Goal: Book appointment/travel/reservation

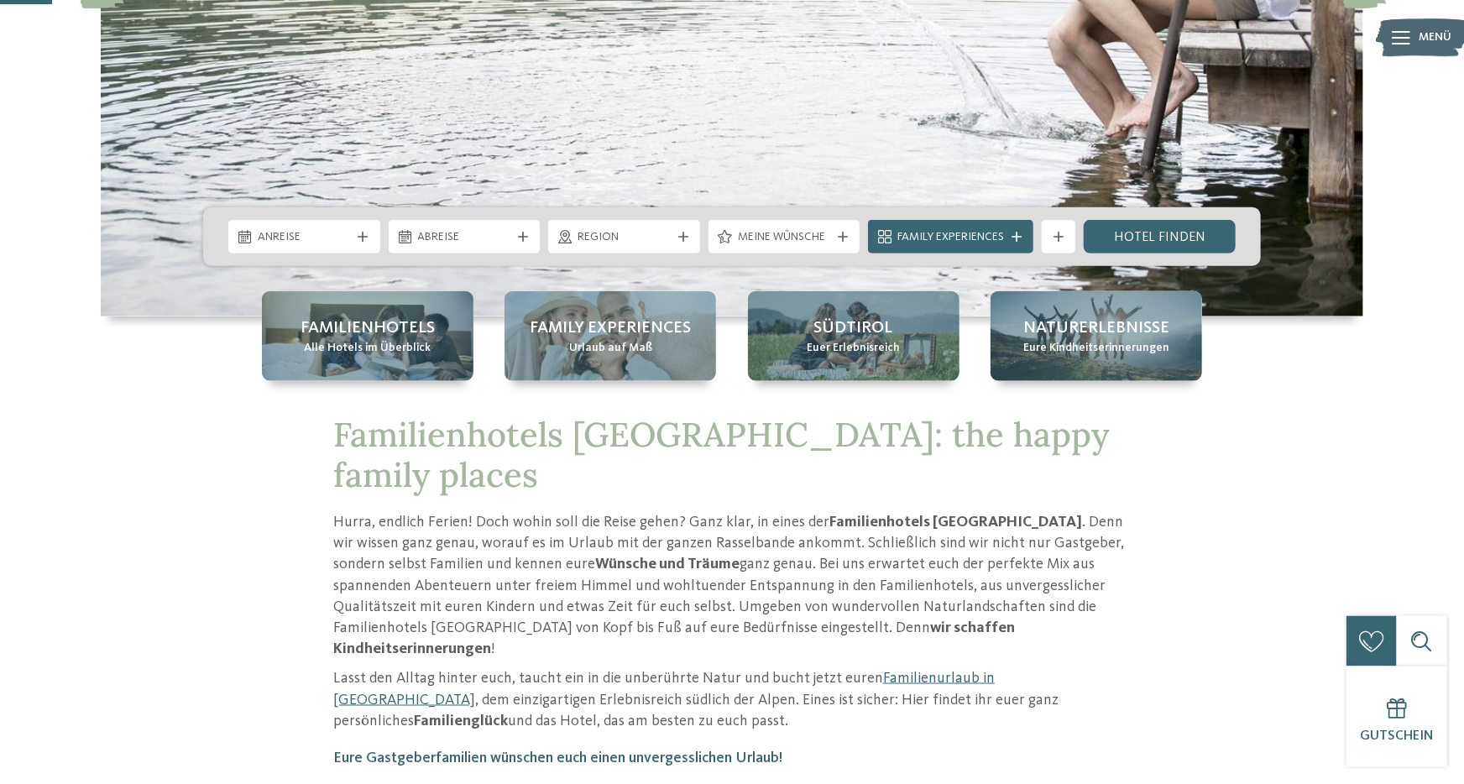
scroll to position [277, 0]
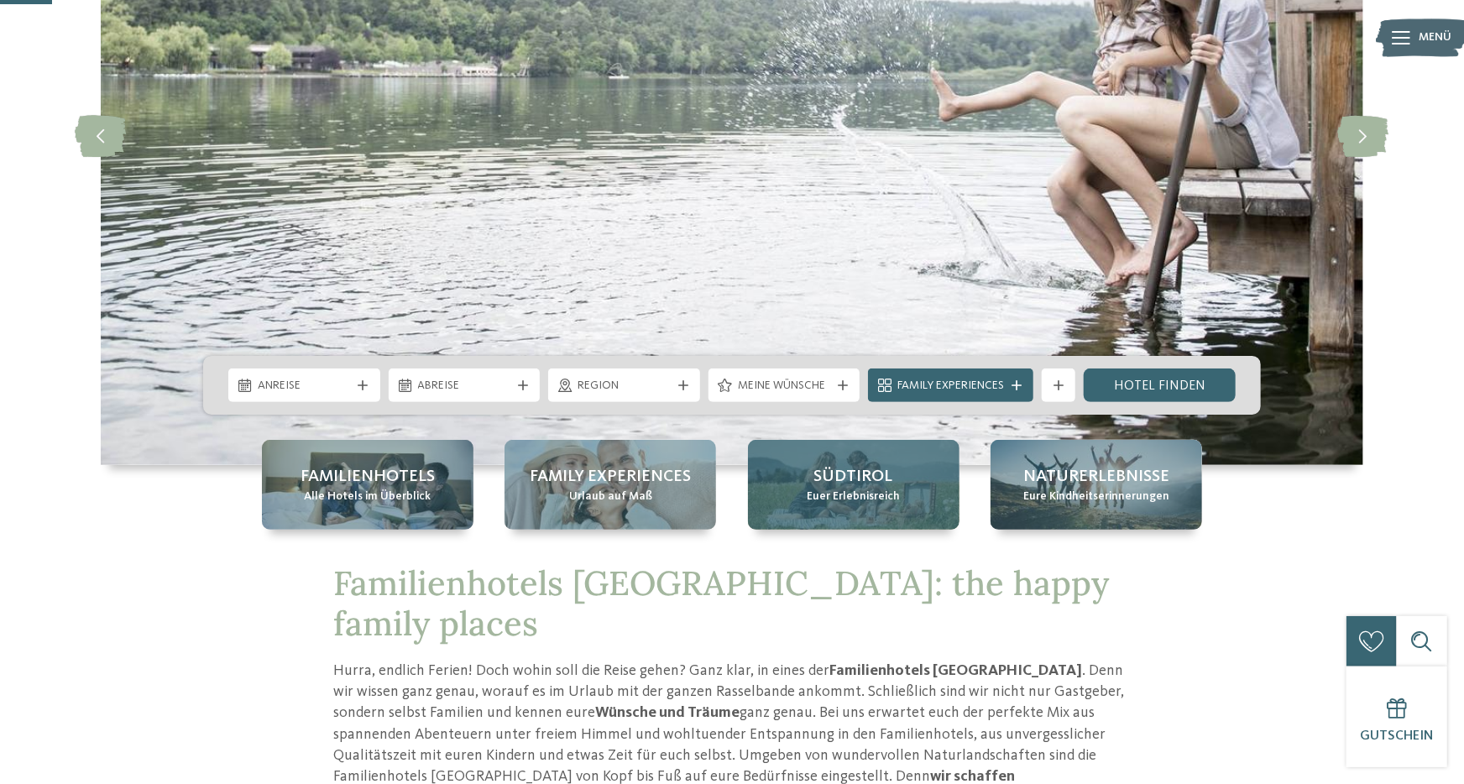
click at [855, 477] on span "Südtirol" at bounding box center [853, 477] width 79 height 24
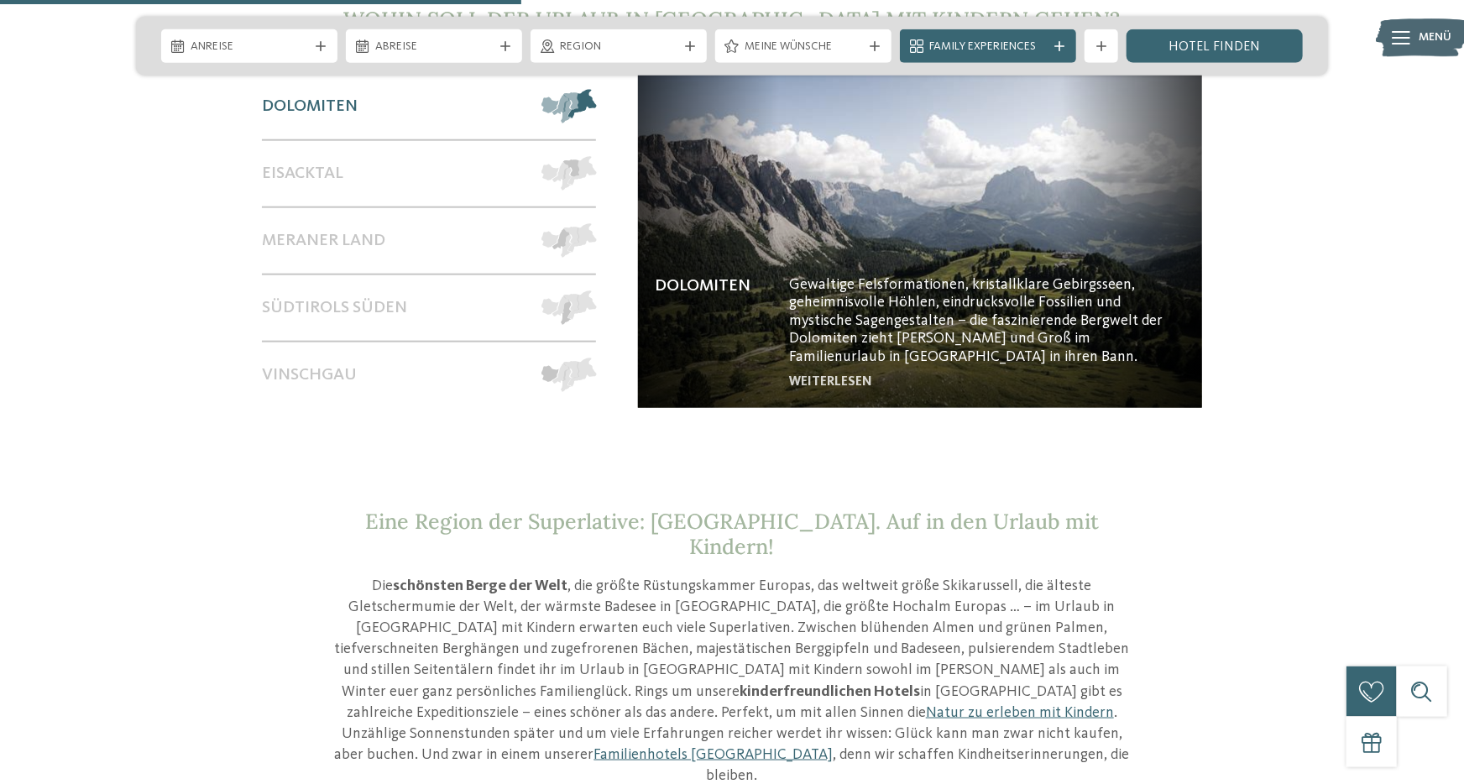
scroll to position [1478, 0]
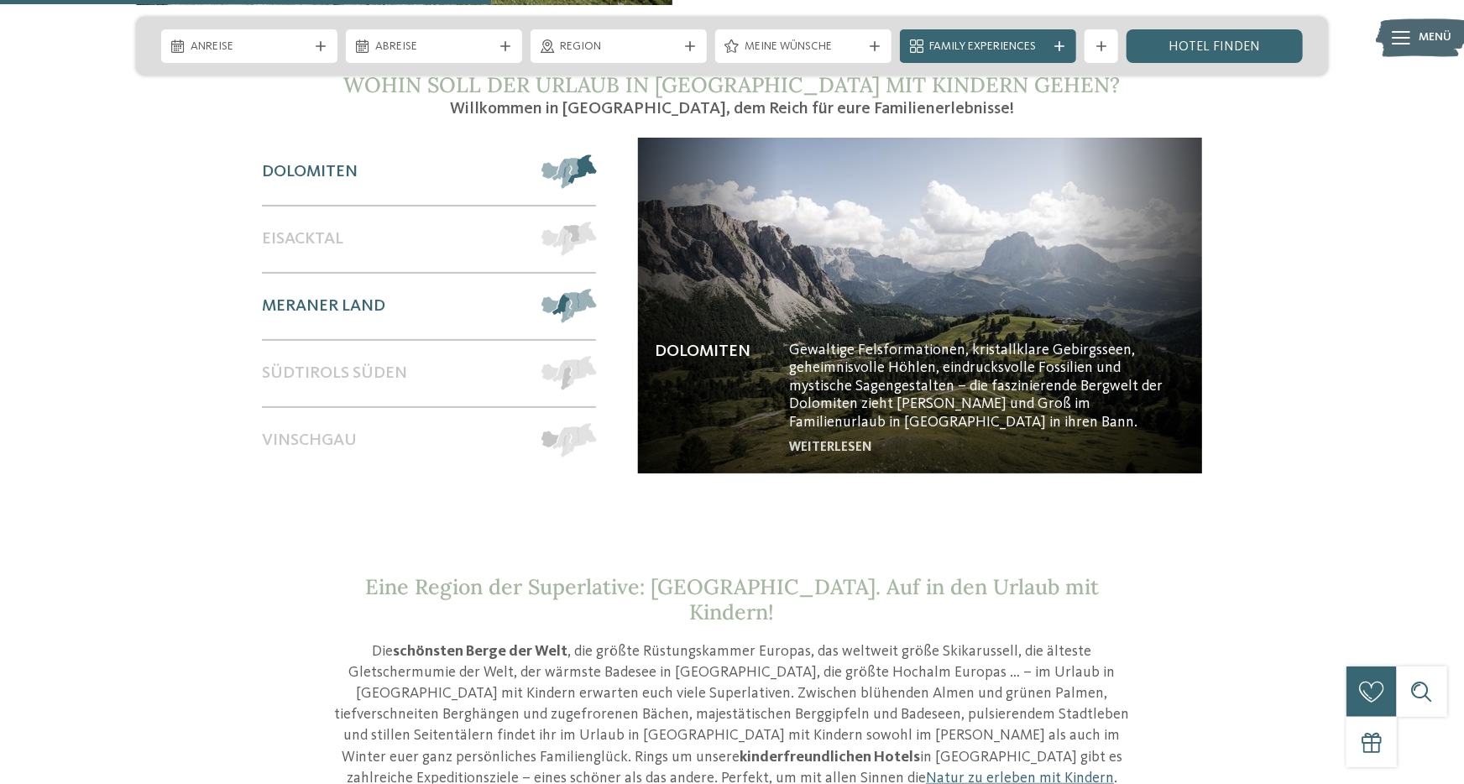
click at [596, 289] on span at bounding box center [596, 306] width 0 height 34
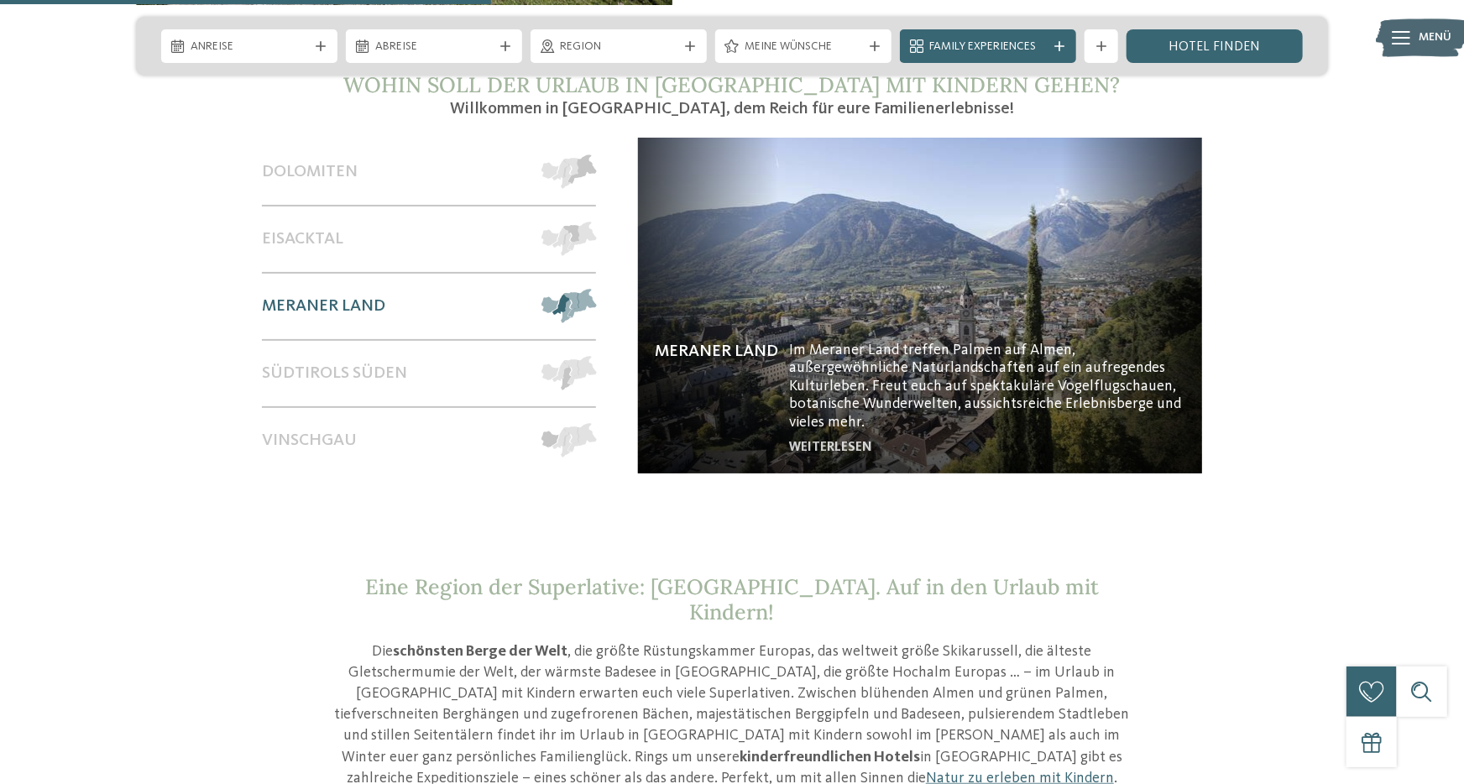
click at [841, 356] on img at bounding box center [920, 306] width 564 height 336
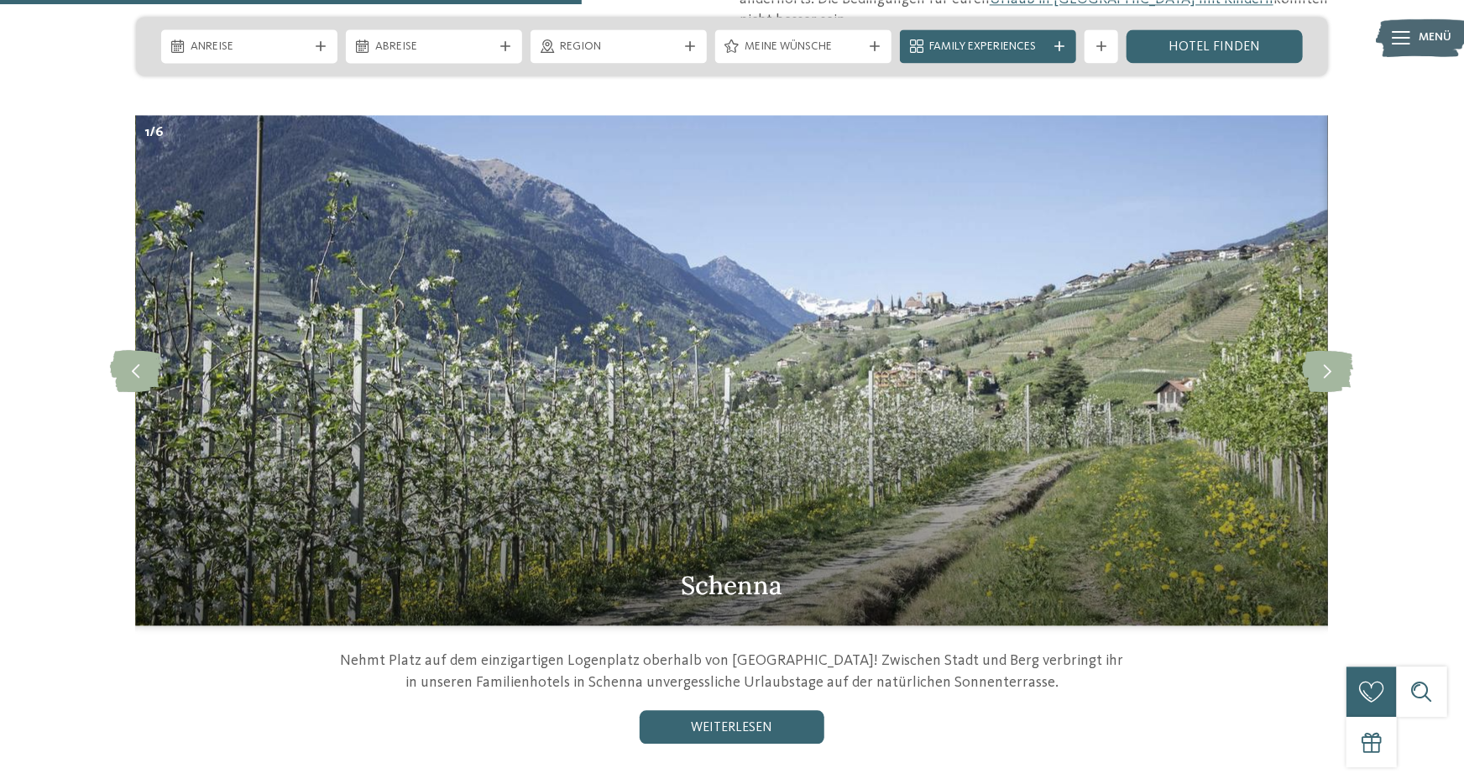
scroll to position [1800, 0]
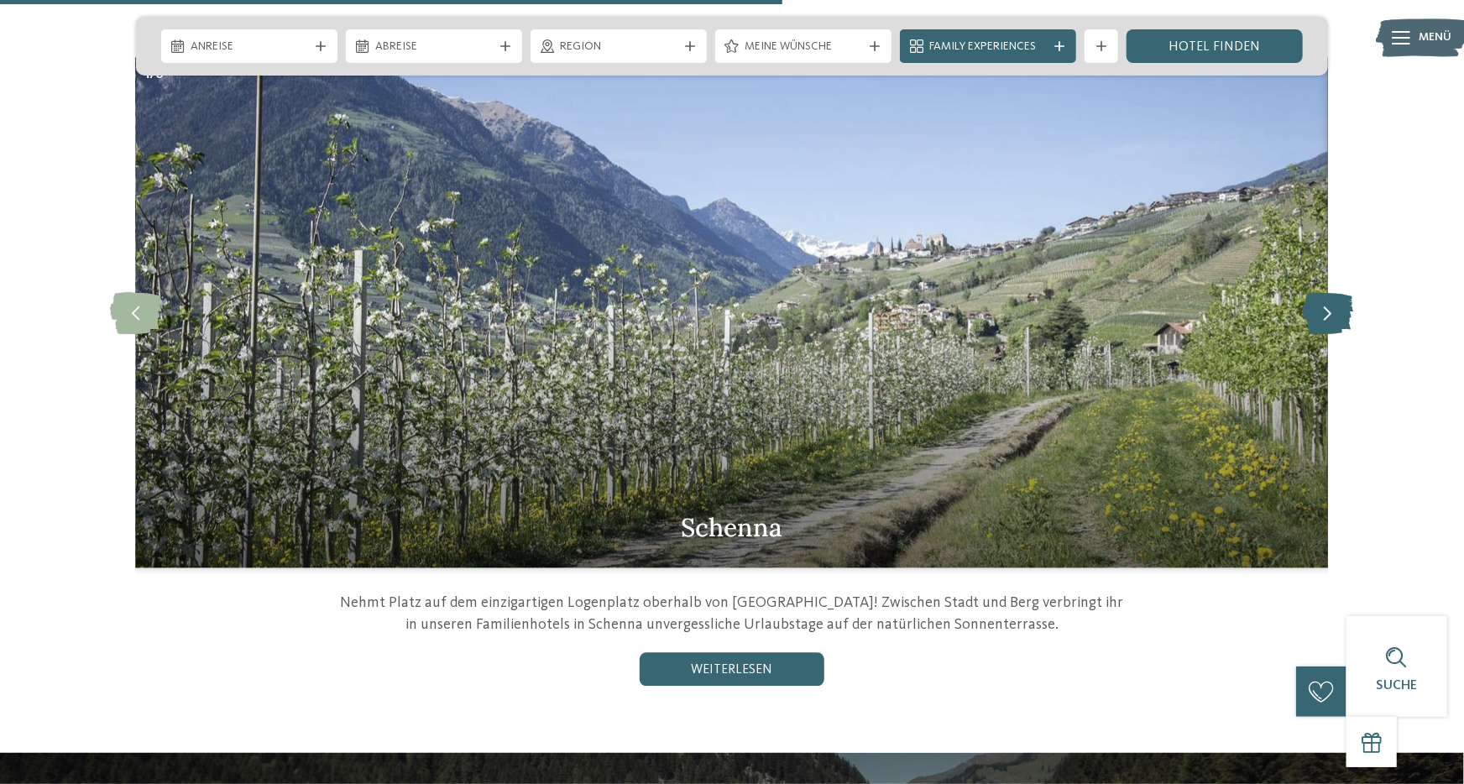
click at [1339, 292] on icon at bounding box center [1328, 313] width 51 height 42
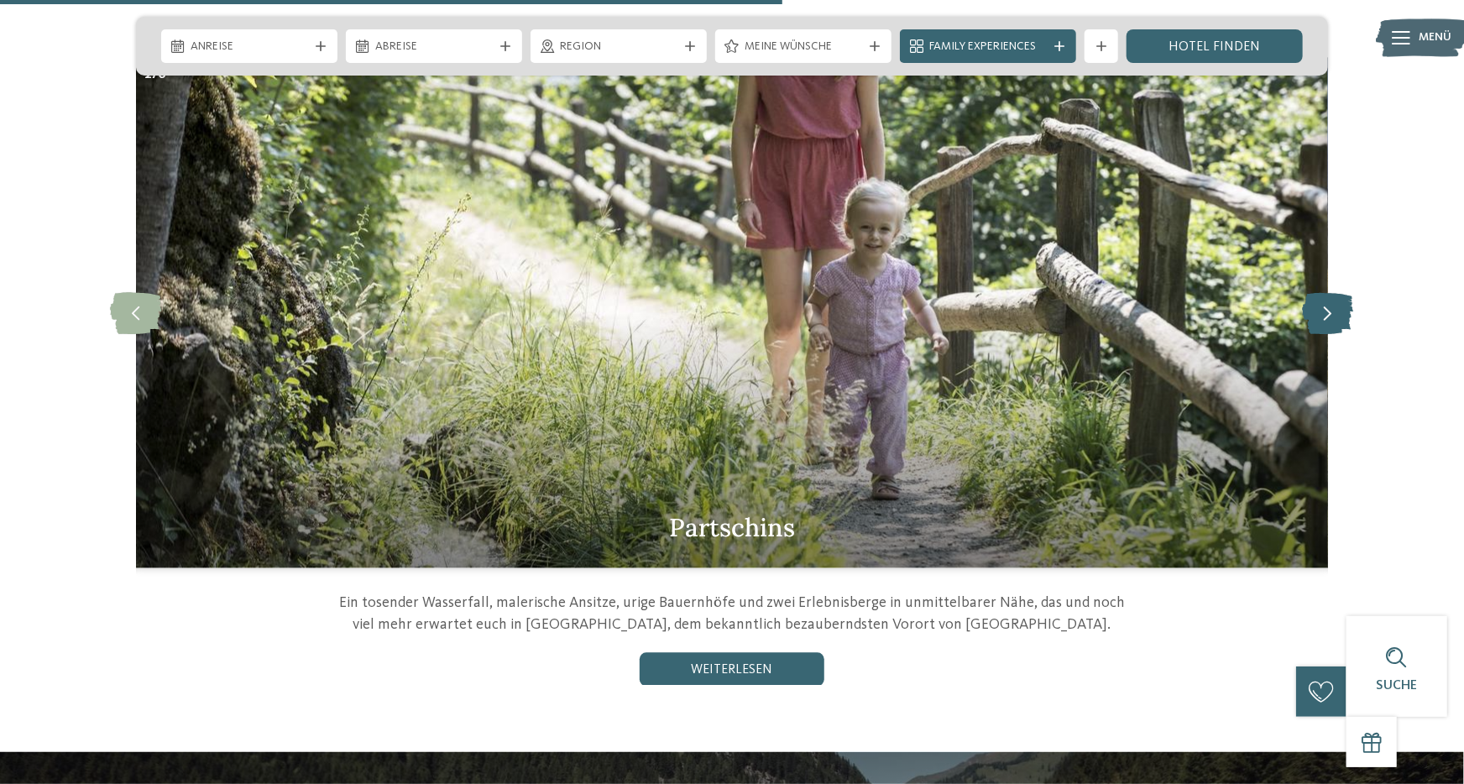
click at [1334, 292] on icon at bounding box center [1328, 313] width 51 height 42
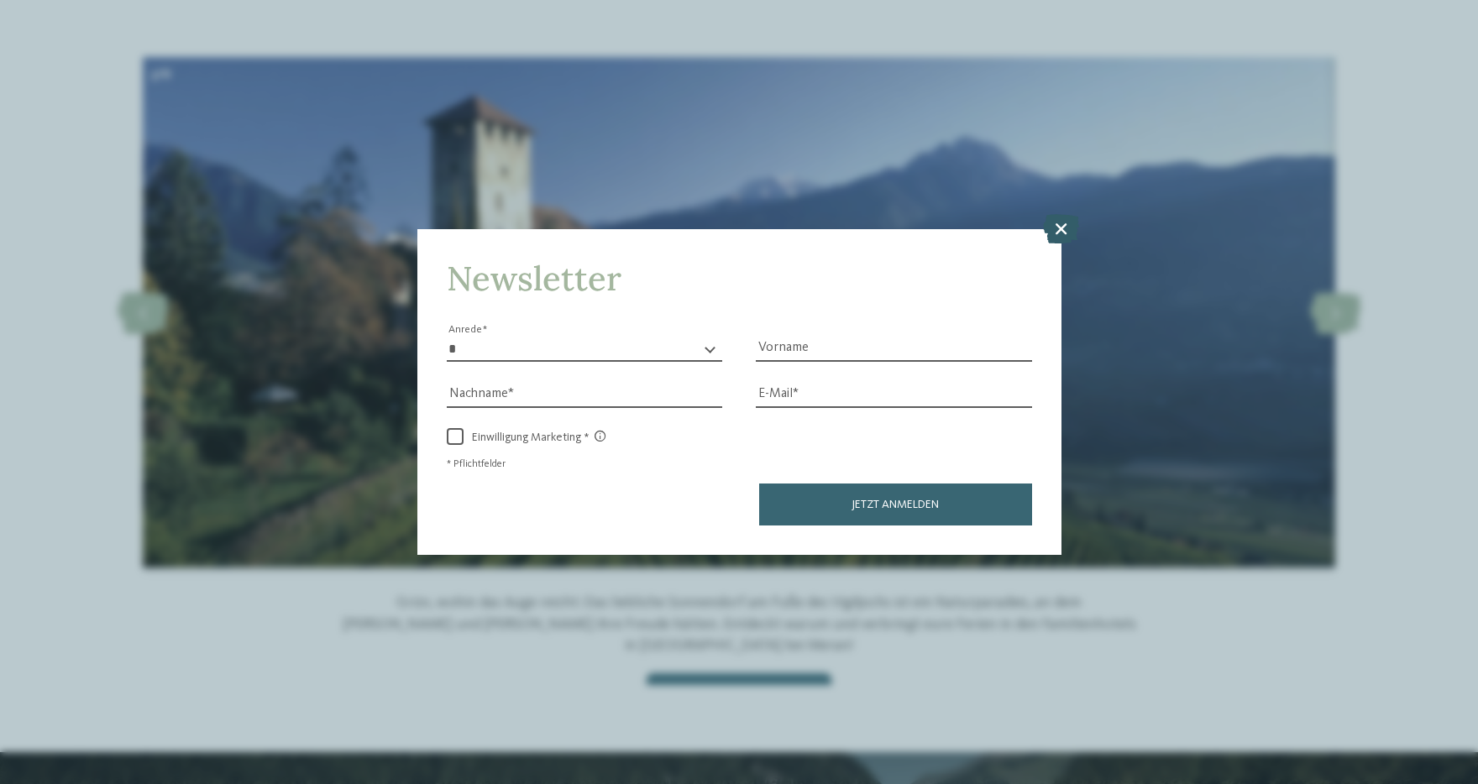
click at [1067, 230] on icon at bounding box center [1061, 227] width 36 height 29
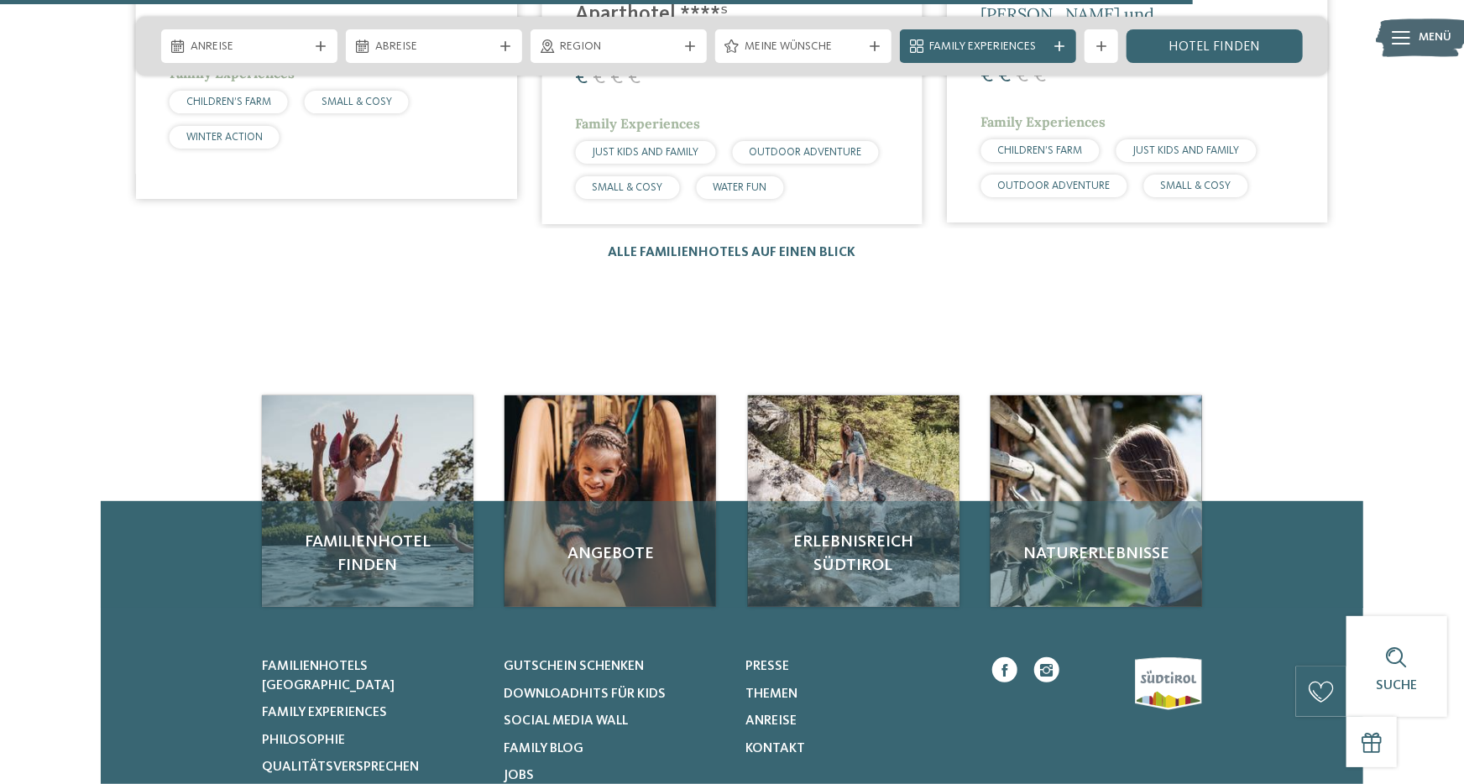
scroll to position [2631, 0]
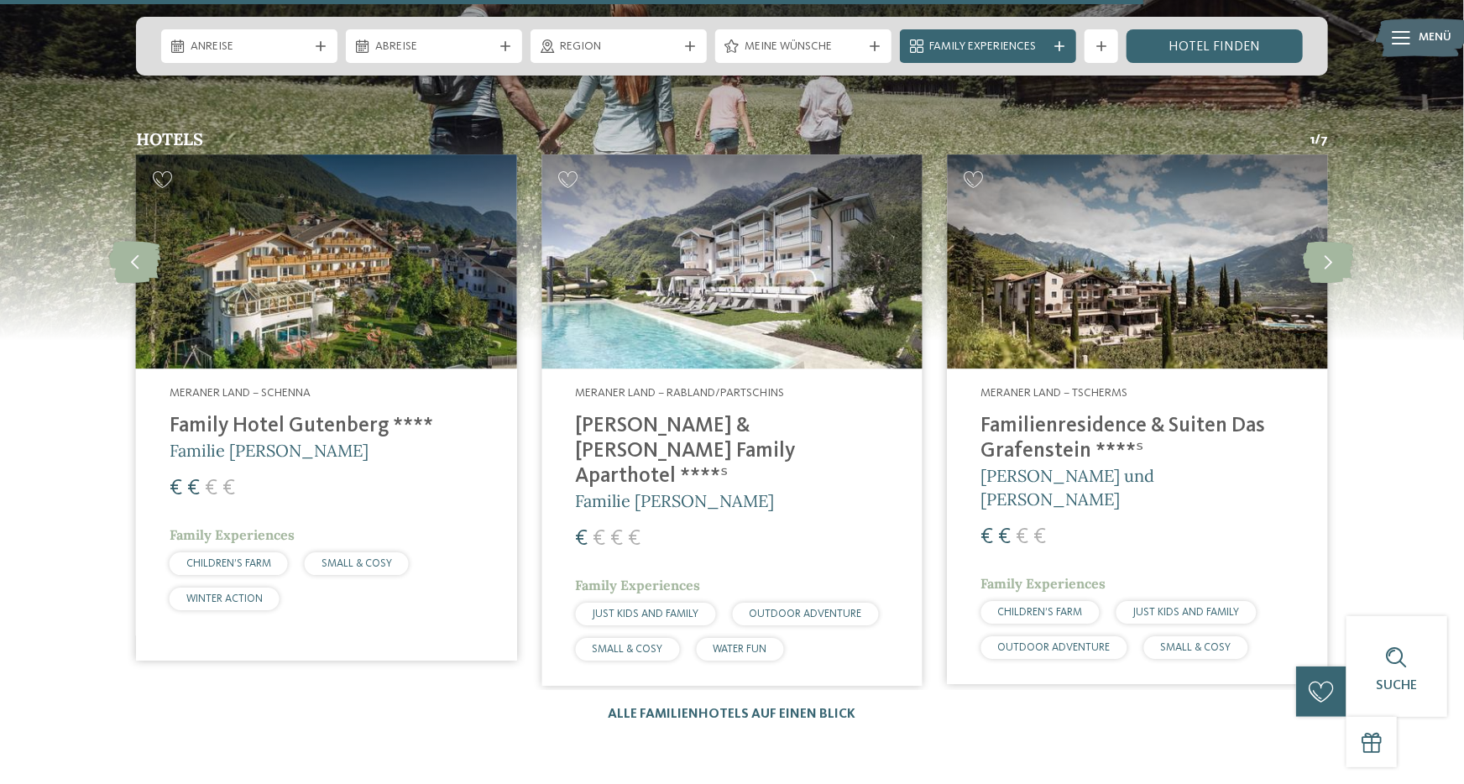
click at [695, 232] on img at bounding box center [731, 261] width 380 height 214
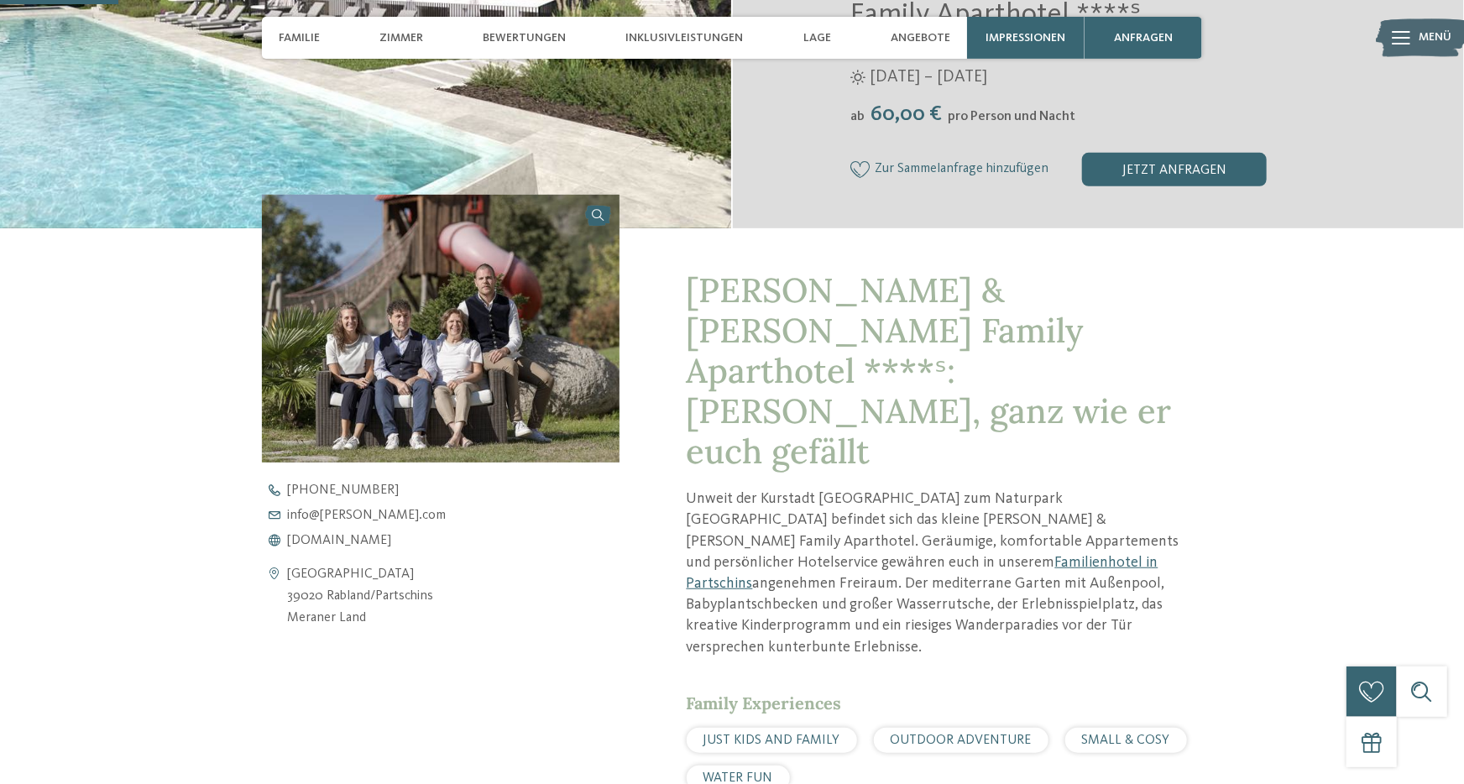
scroll to position [462, 0]
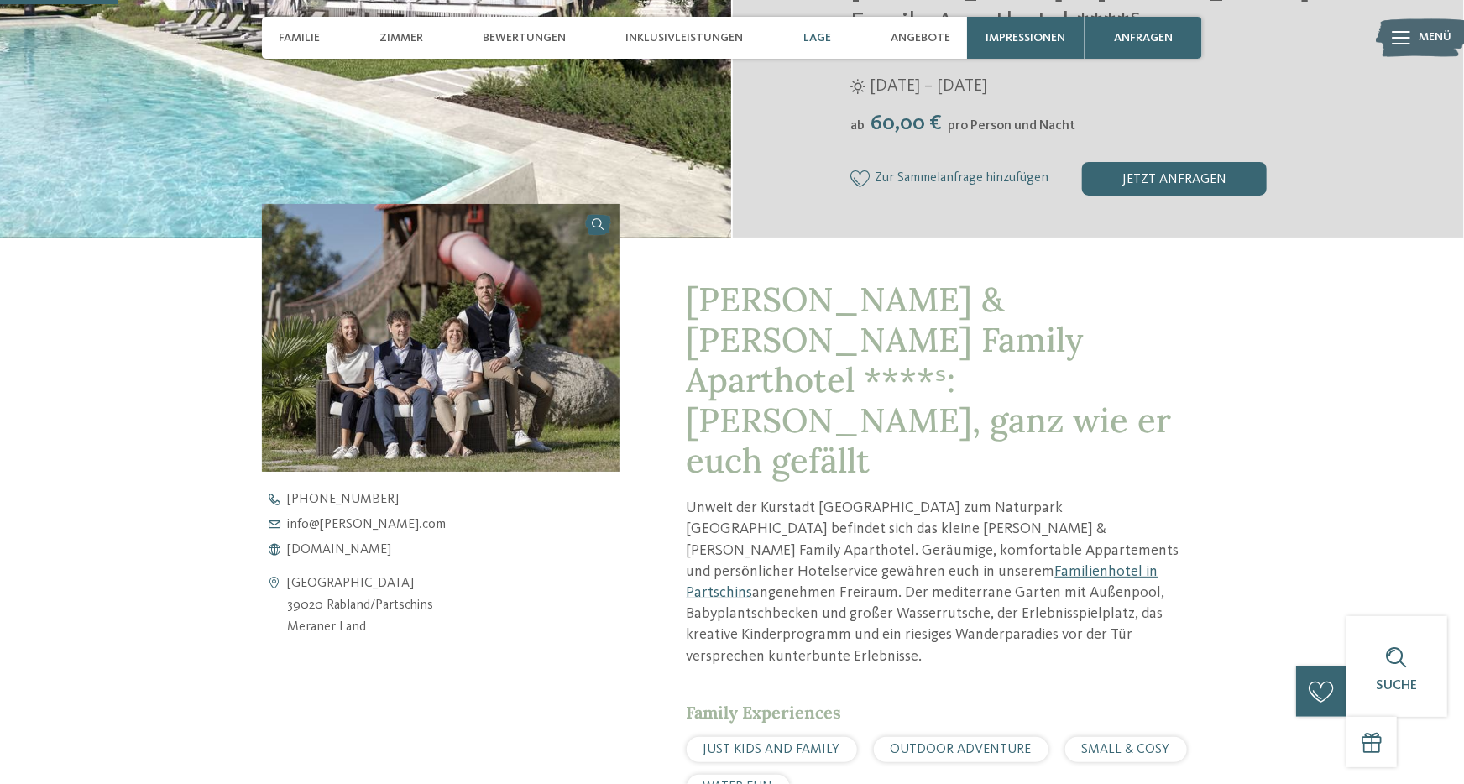
click at [820, 33] on span "Lage" at bounding box center [817, 38] width 28 height 14
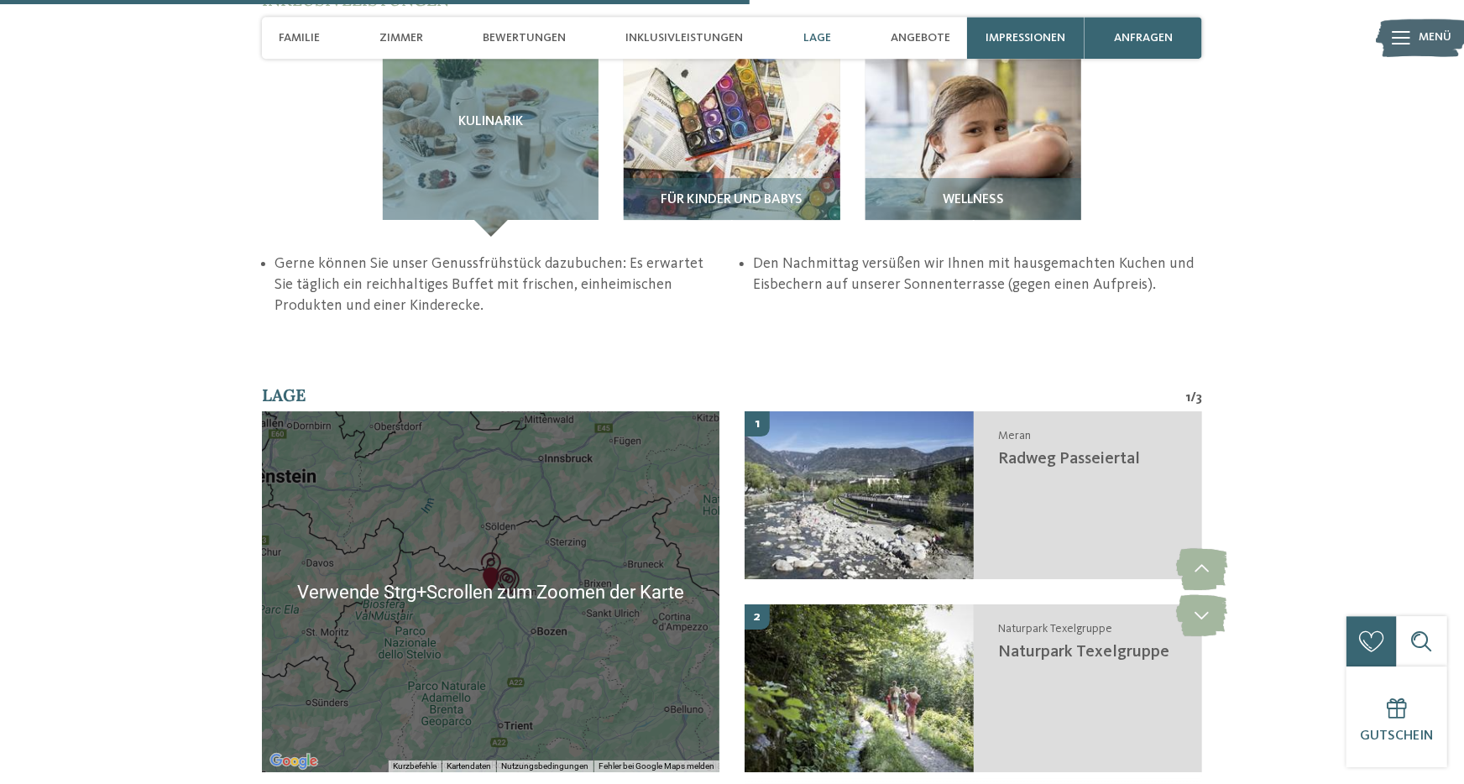
scroll to position [2872, 0]
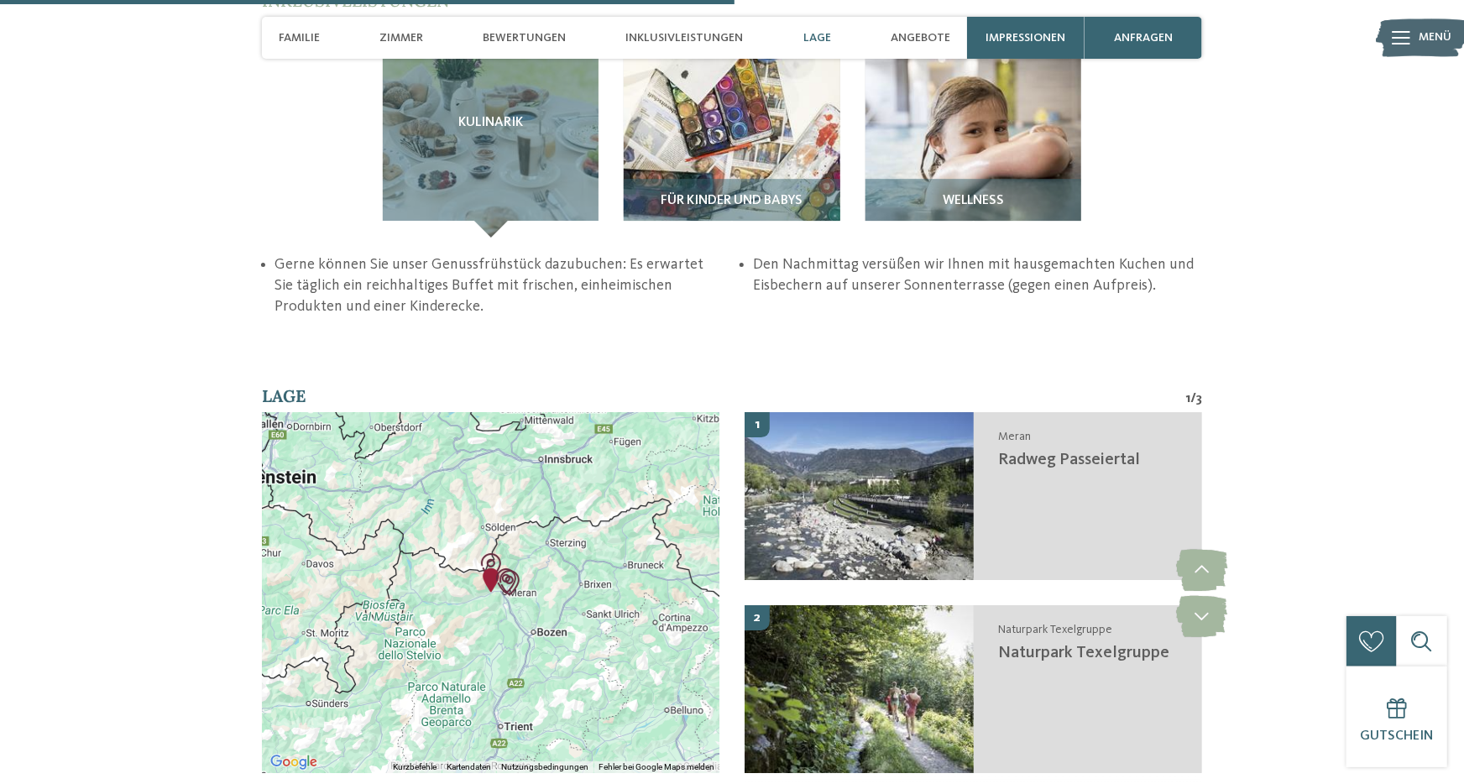
click at [544, 459] on div at bounding box center [491, 592] width 458 height 361
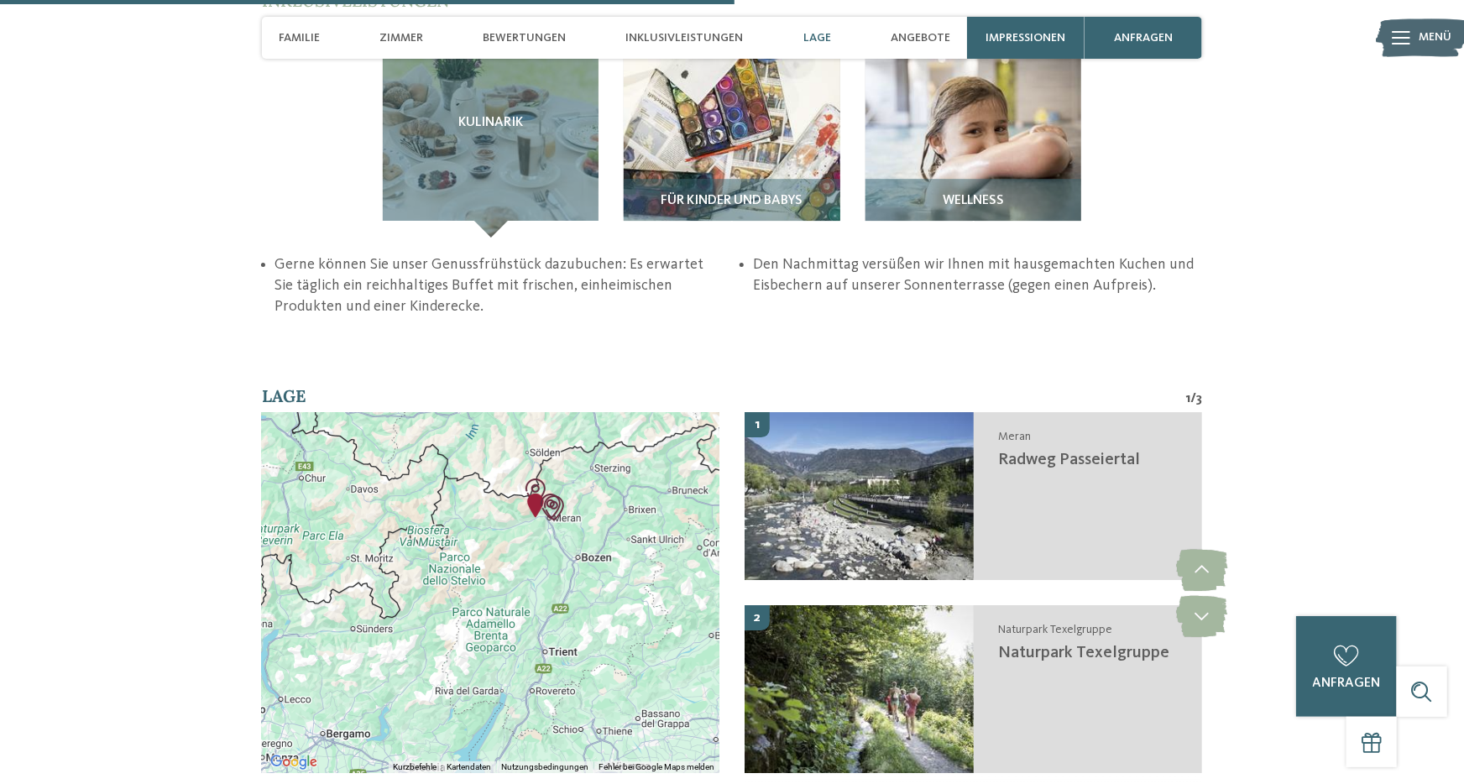
drag, startPoint x: 411, startPoint y: 490, endPoint x: 458, endPoint y: 415, distance: 88.5
click at [458, 415] on div at bounding box center [491, 592] width 458 height 361
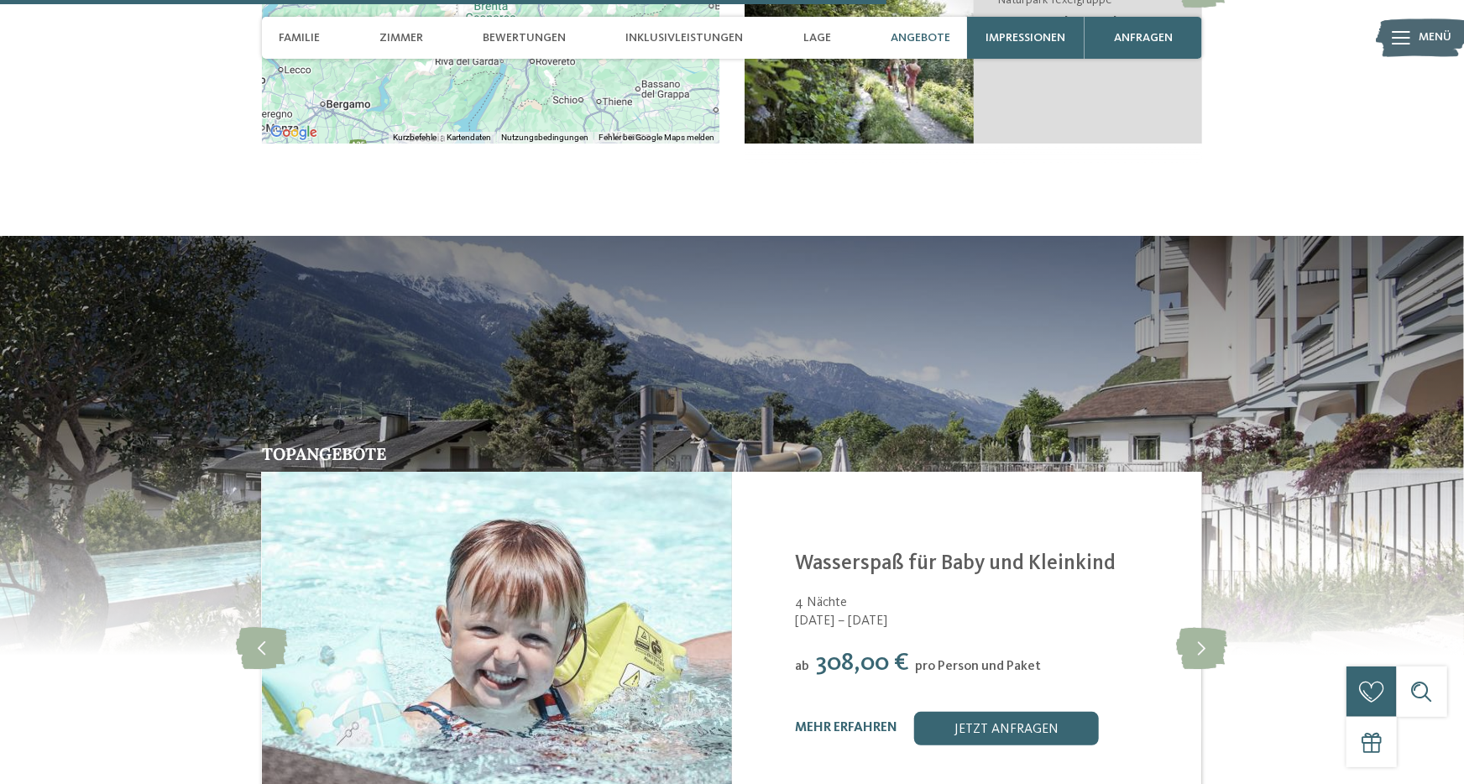
scroll to position [3703, 0]
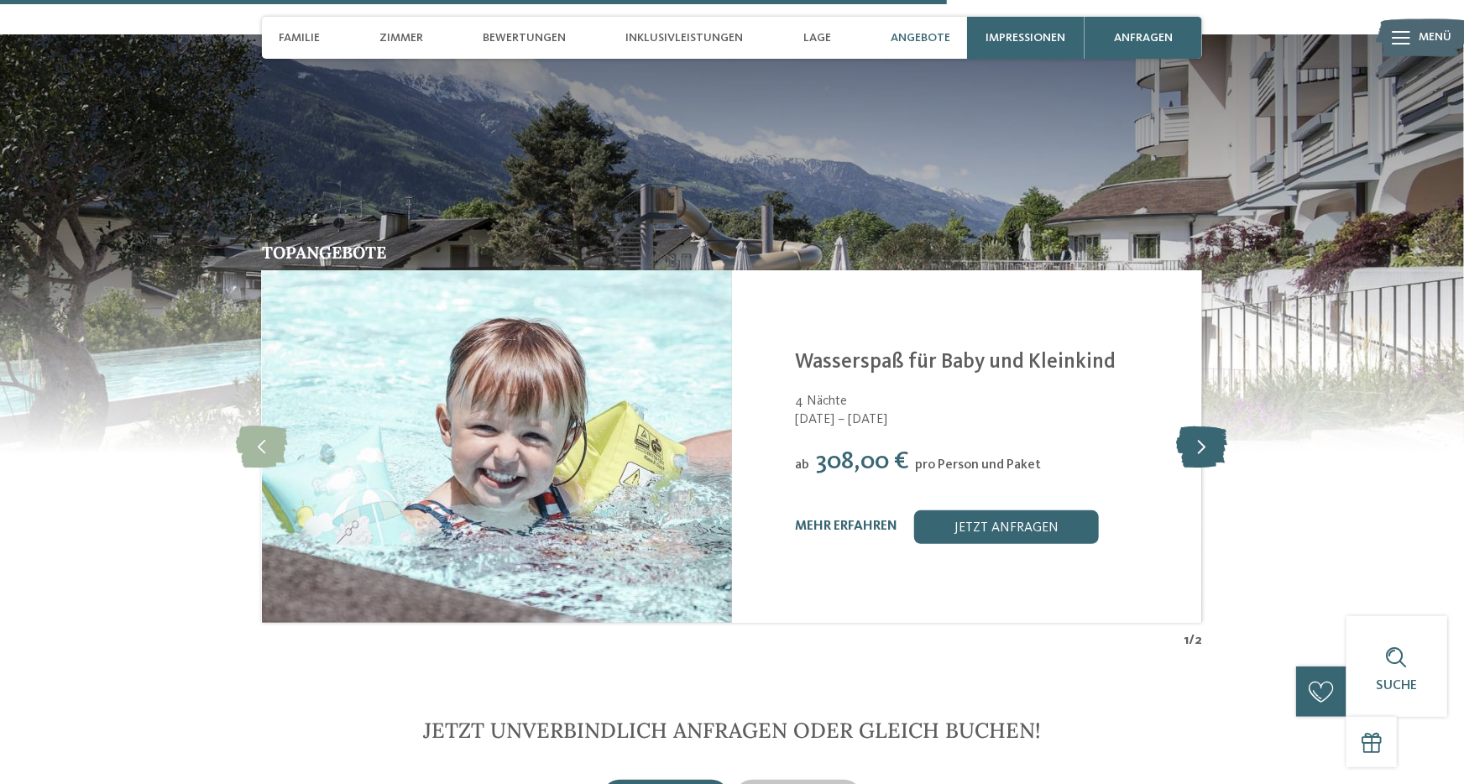
click at [1194, 426] on icon at bounding box center [1202, 447] width 51 height 42
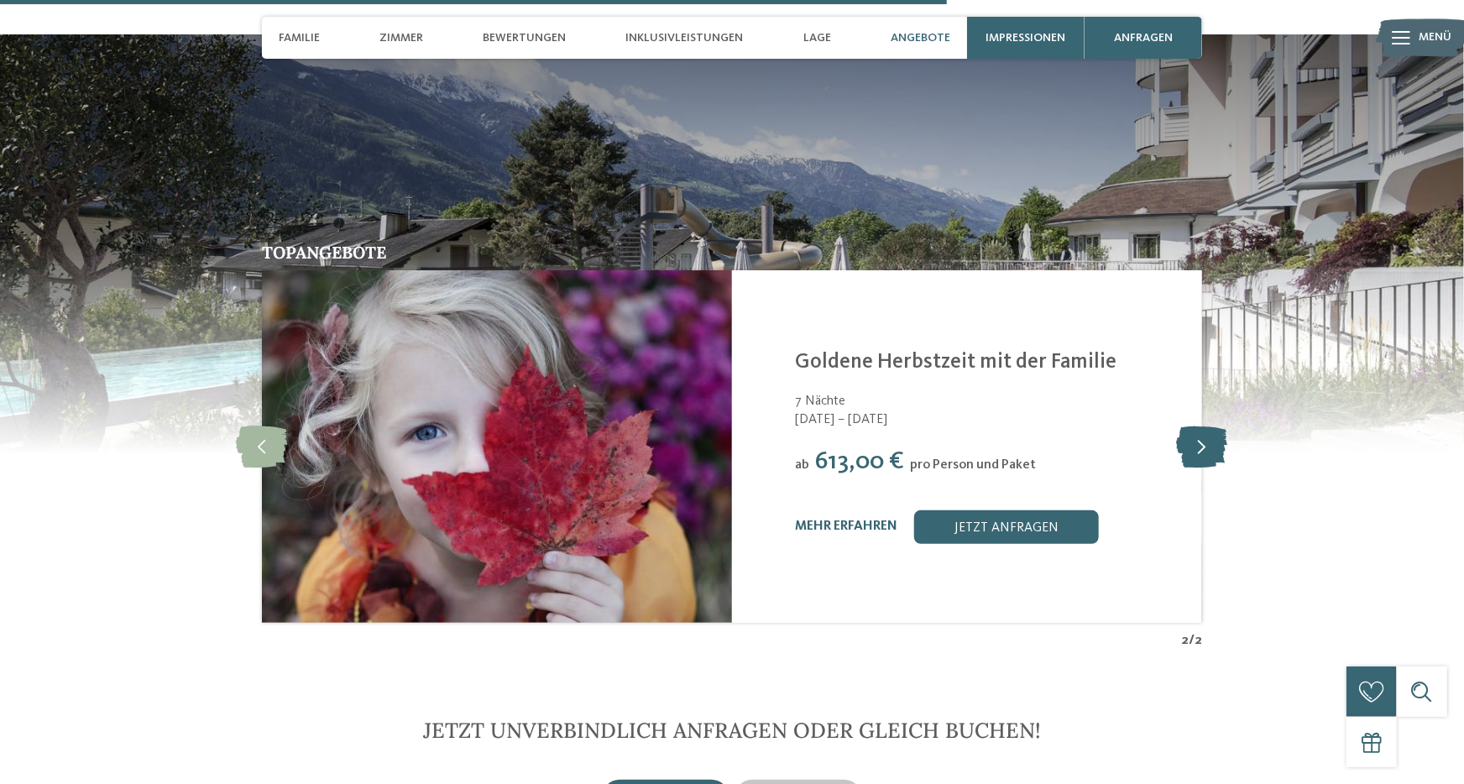
click at [1195, 426] on icon at bounding box center [1202, 447] width 51 height 42
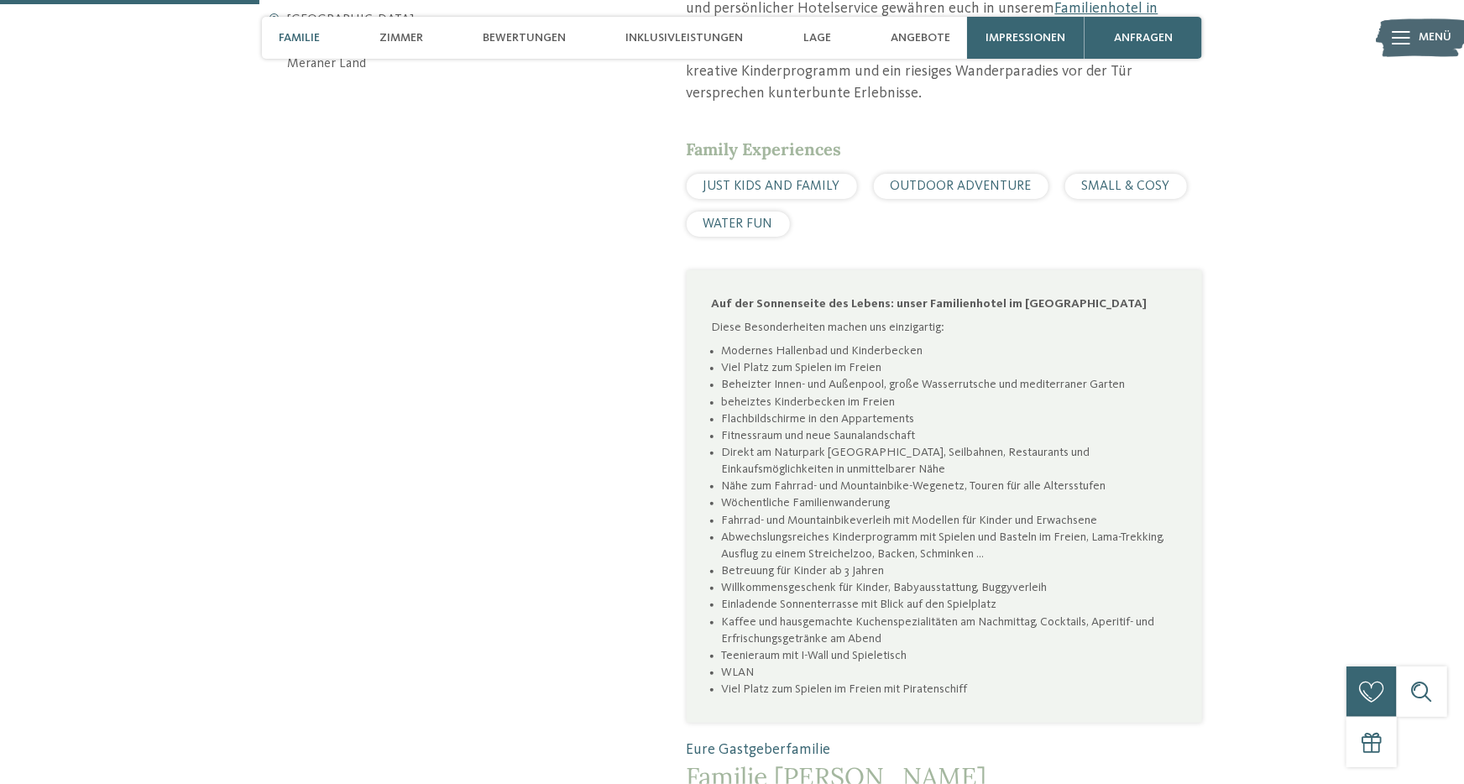
scroll to position [748, 0]
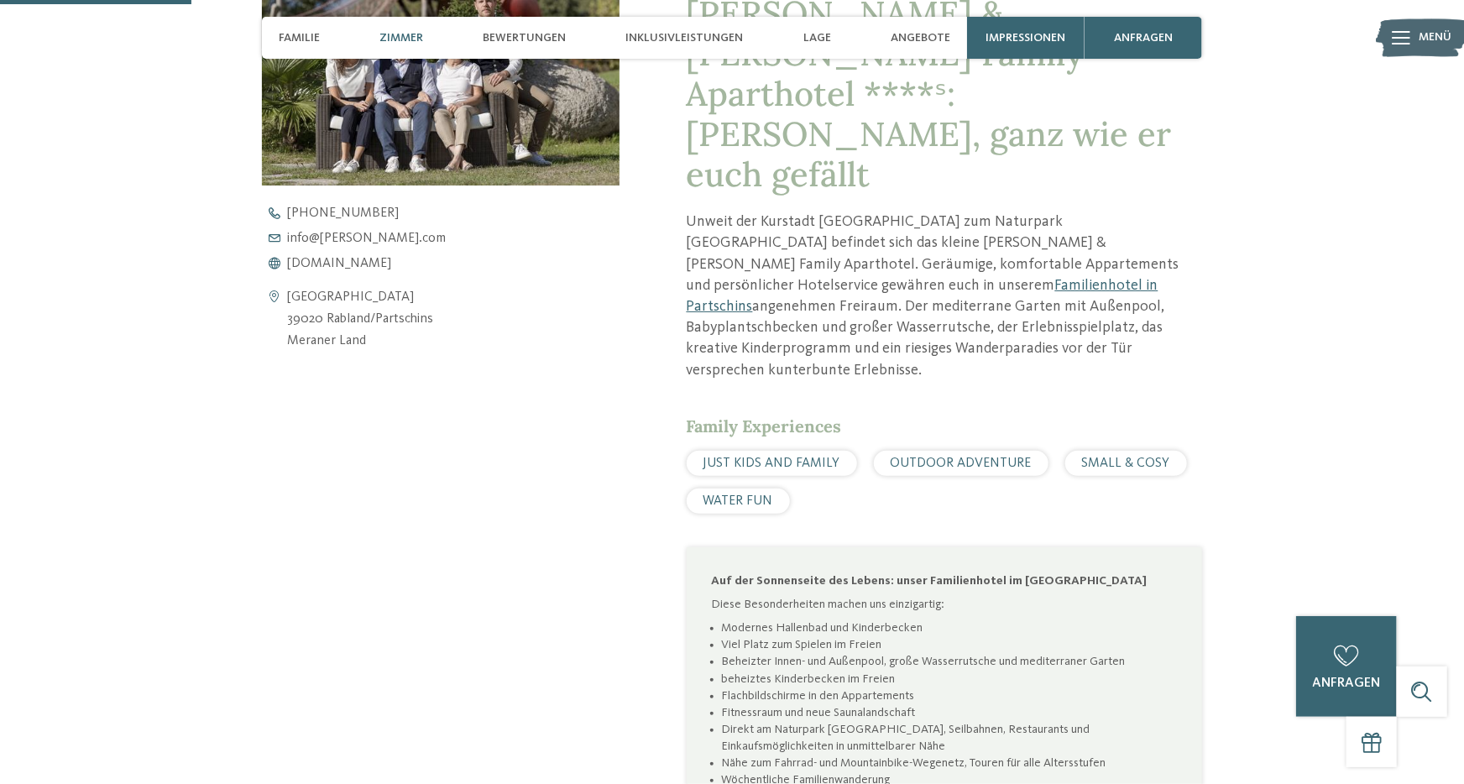
click at [407, 35] on span "Zimmer" at bounding box center [401, 38] width 44 height 14
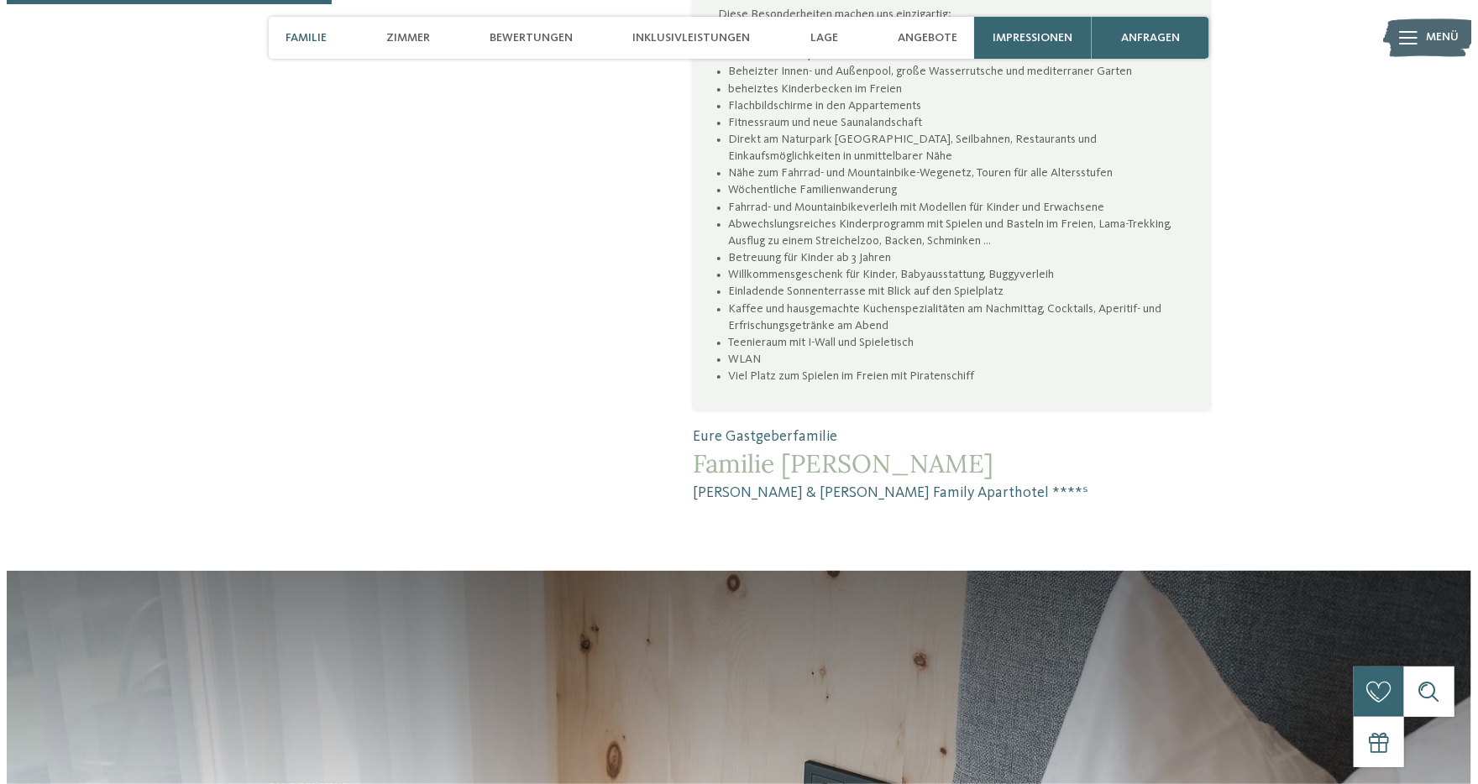
scroll to position [1061, 0]
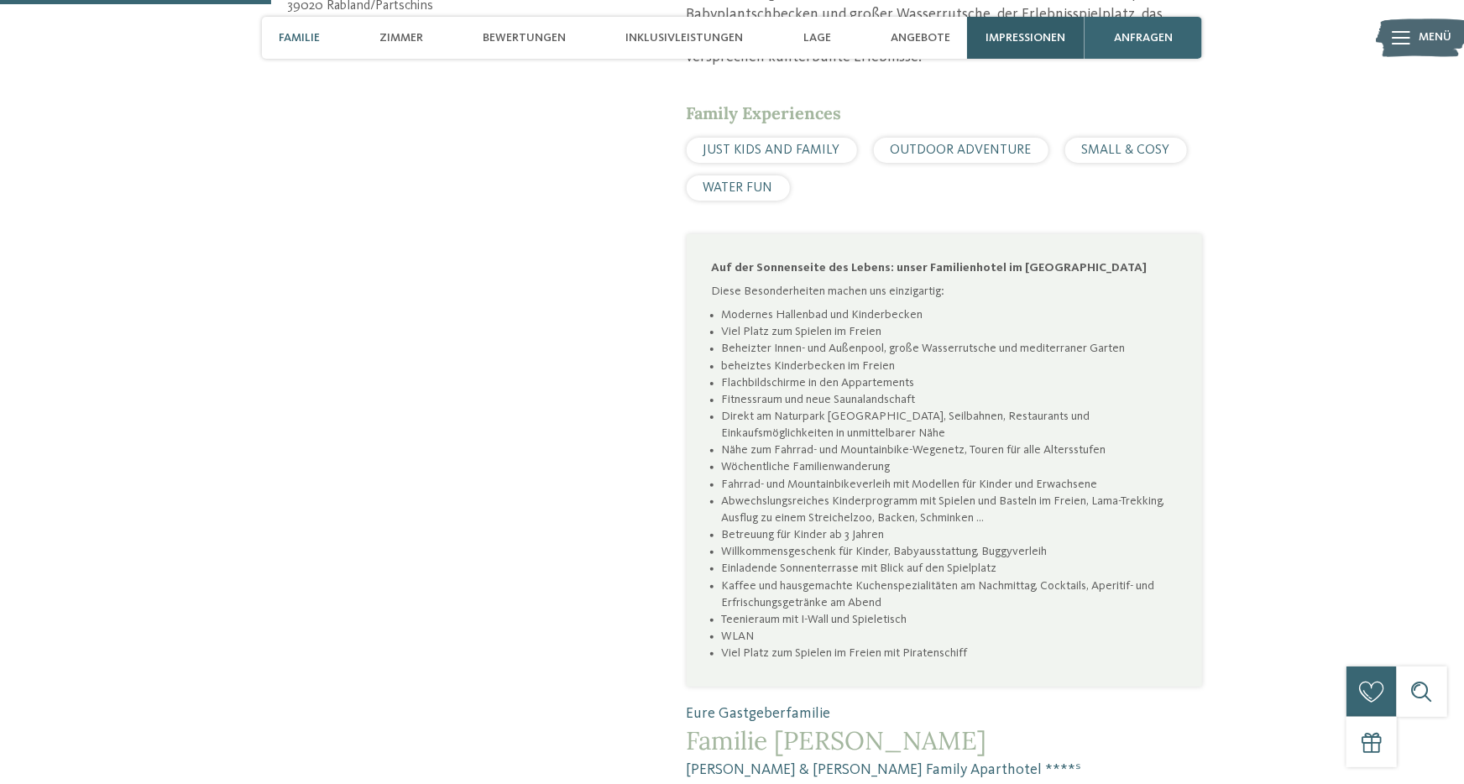
click at [986, 29] on div "Impressionen" at bounding box center [1026, 38] width 118 height 42
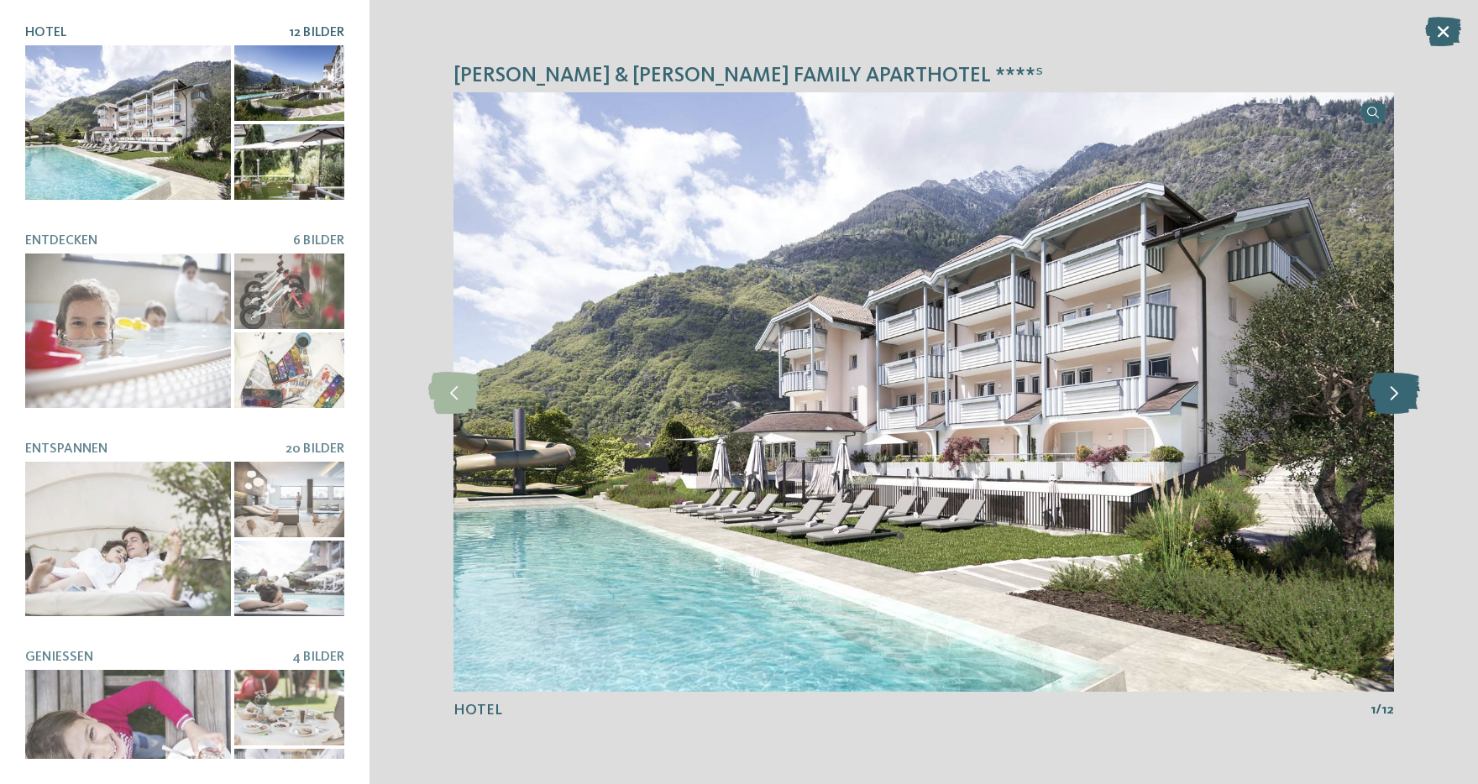
click at [1387, 390] on icon at bounding box center [1393, 392] width 51 height 42
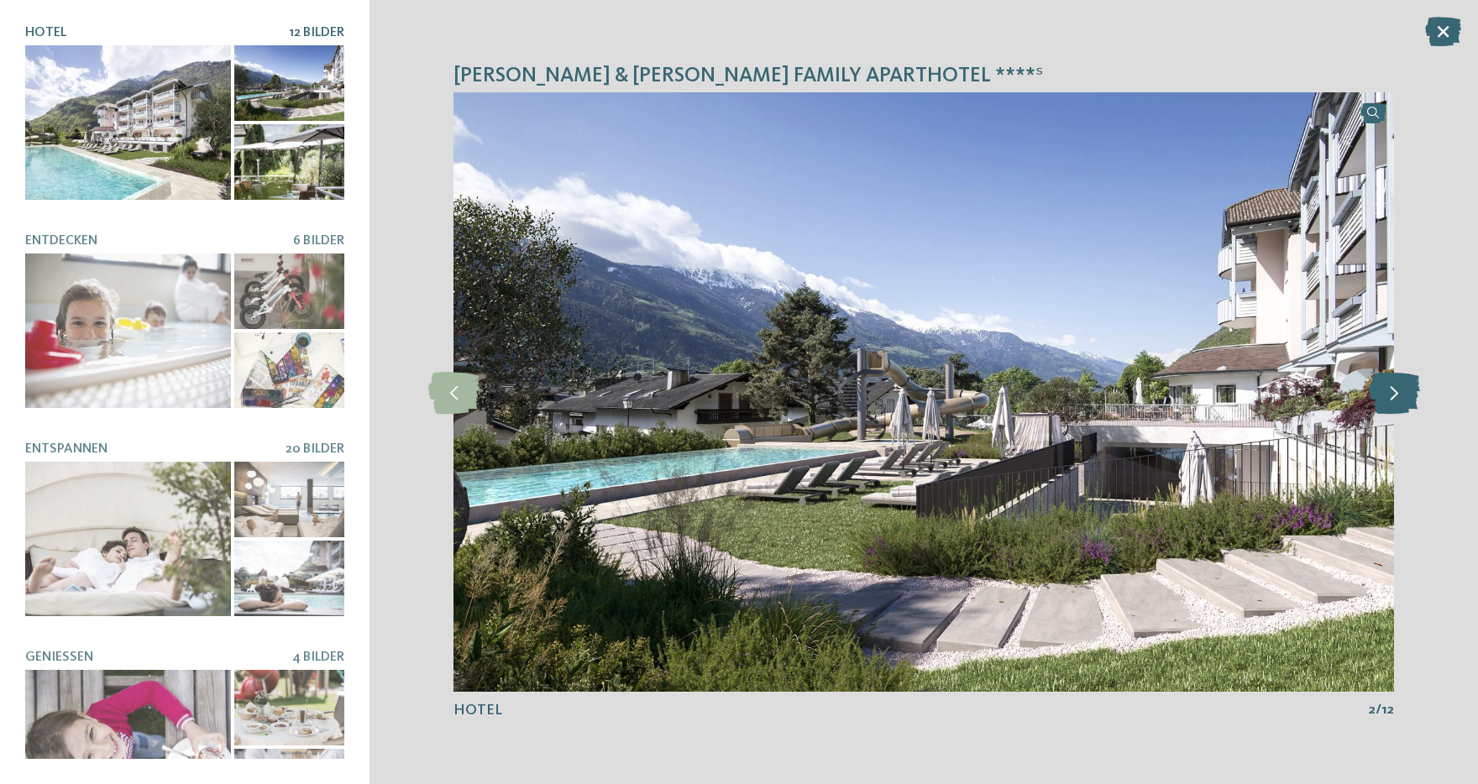
click at [1387, 390] on icon at bounding box center [1393, 392] width 51 height 42
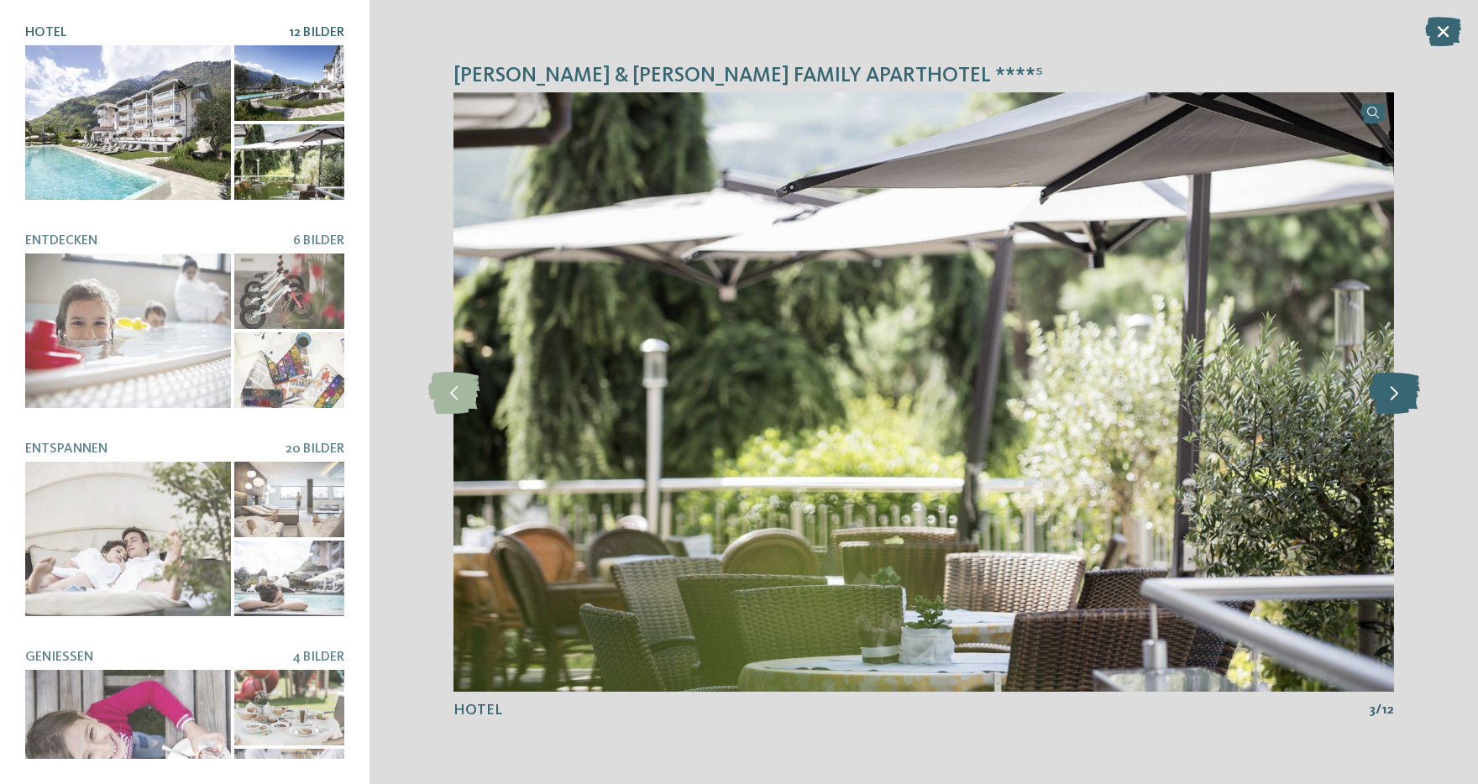
click at [1387, 390] on icon at bounding box center [1393, 392] width 51 height 42
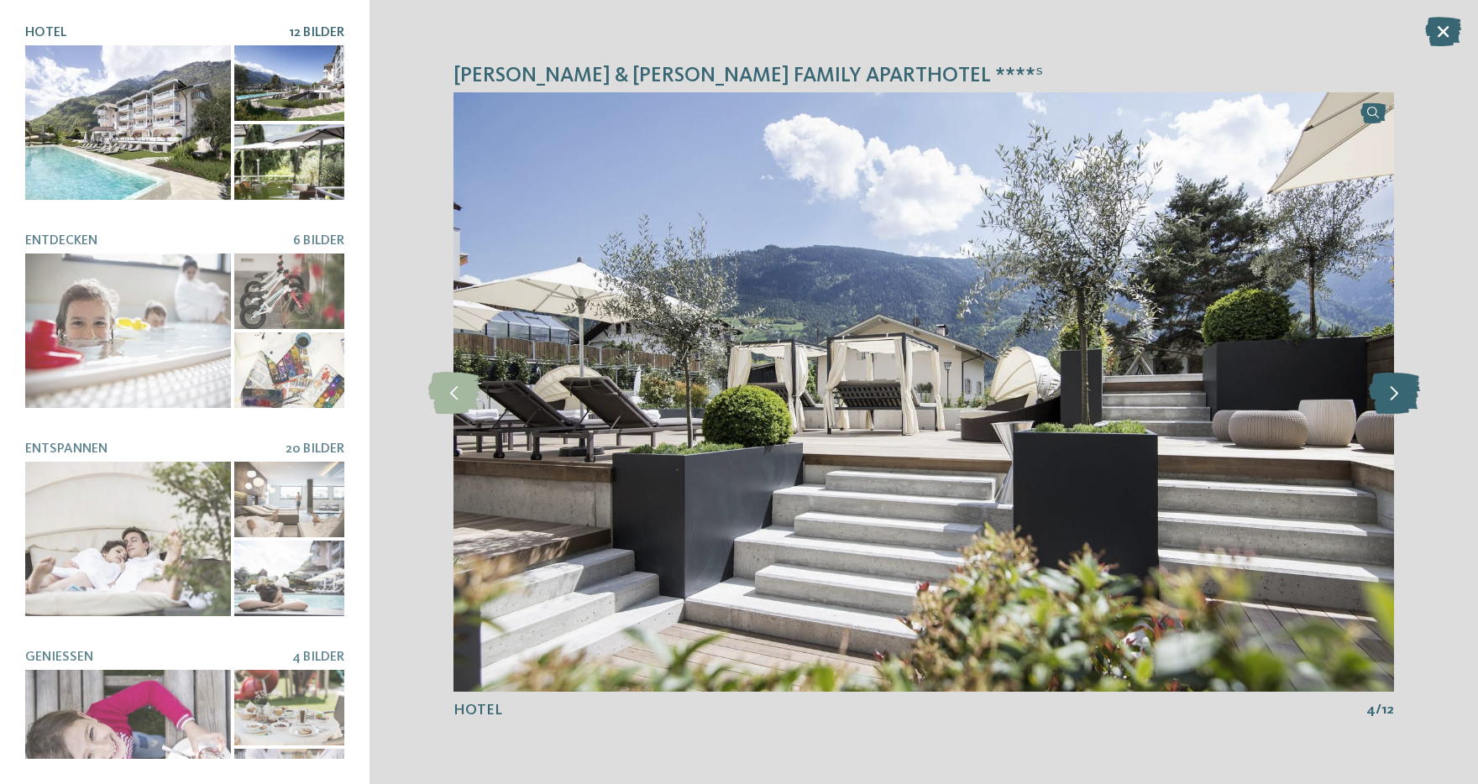
click at [1387, 390] on icon at bounding box center [1393, 392] width 51 height 42
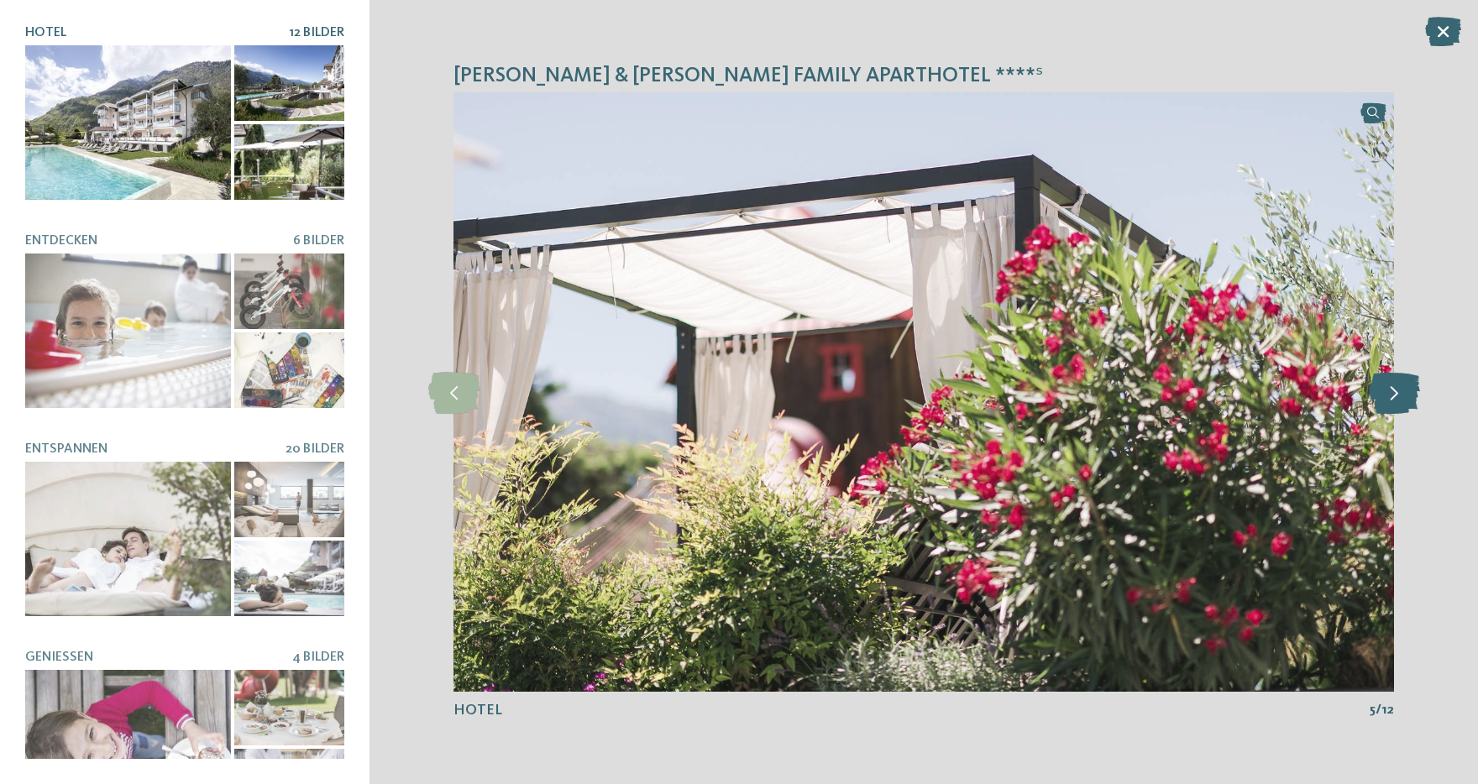
click at [1387, 390] on icon at bounding box center [1393, 392] width 51 height 42
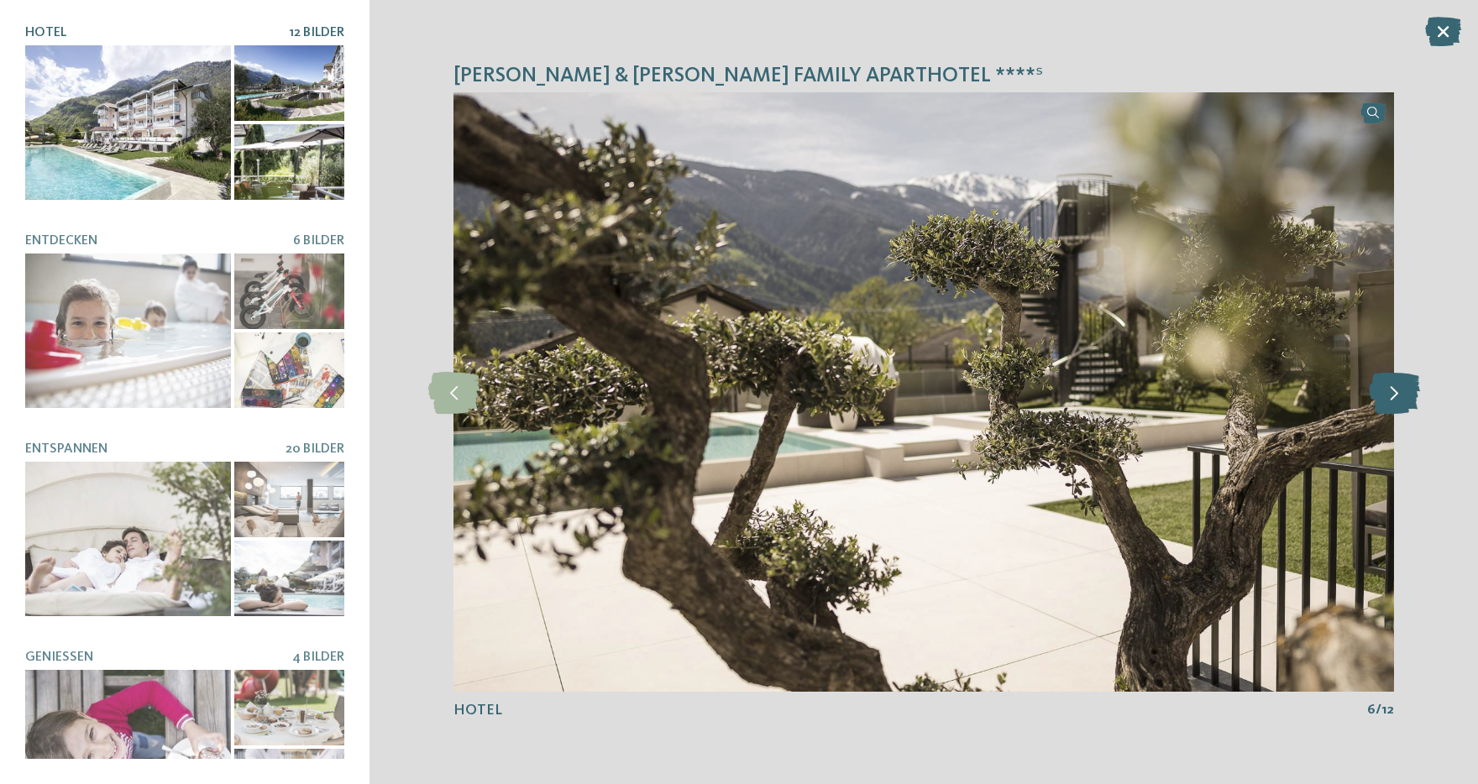
click at [1387, 390] on icon at bounding box center [1393, 392] width 51 height 42
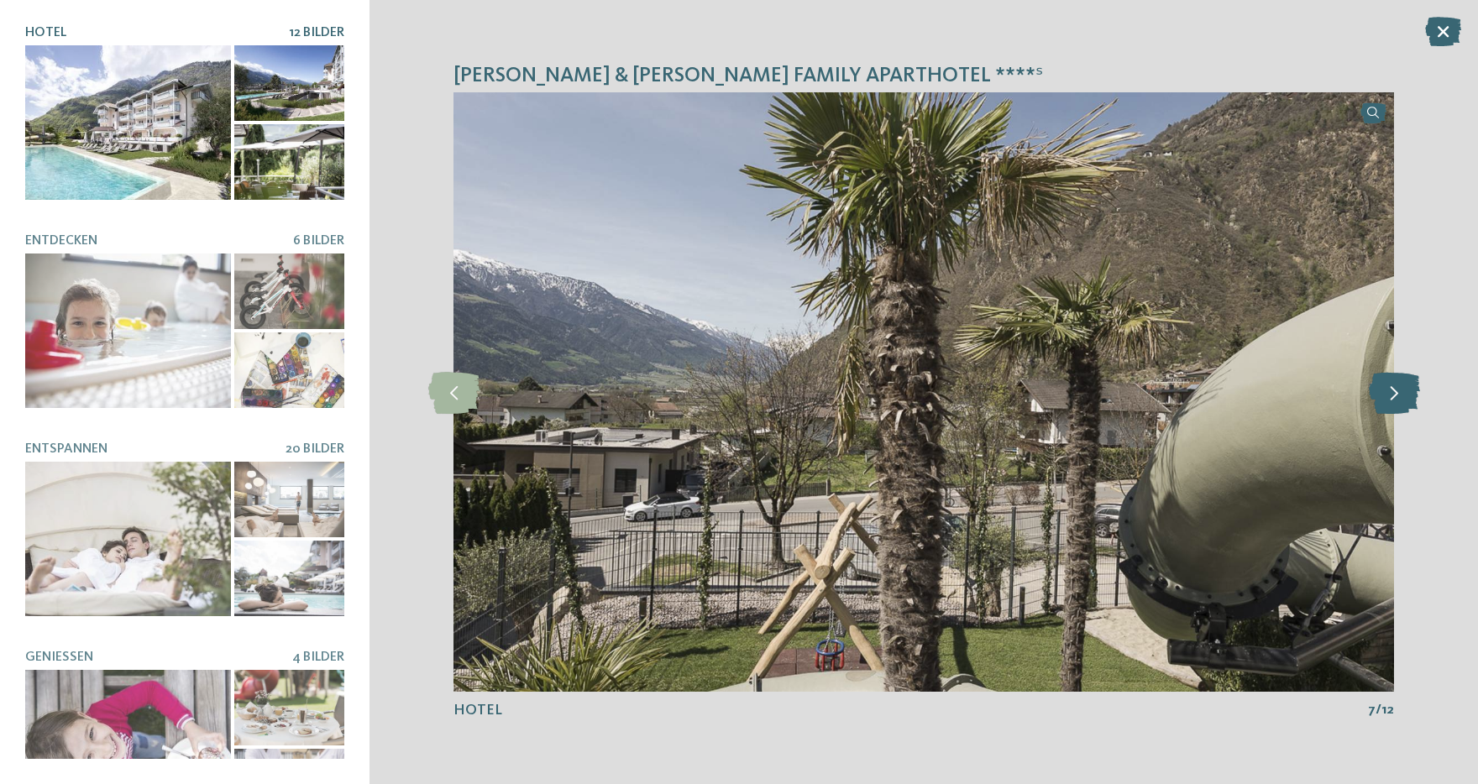
click at [1387, 390] on icon at bounding box center [1393, 392] width 51 height 42
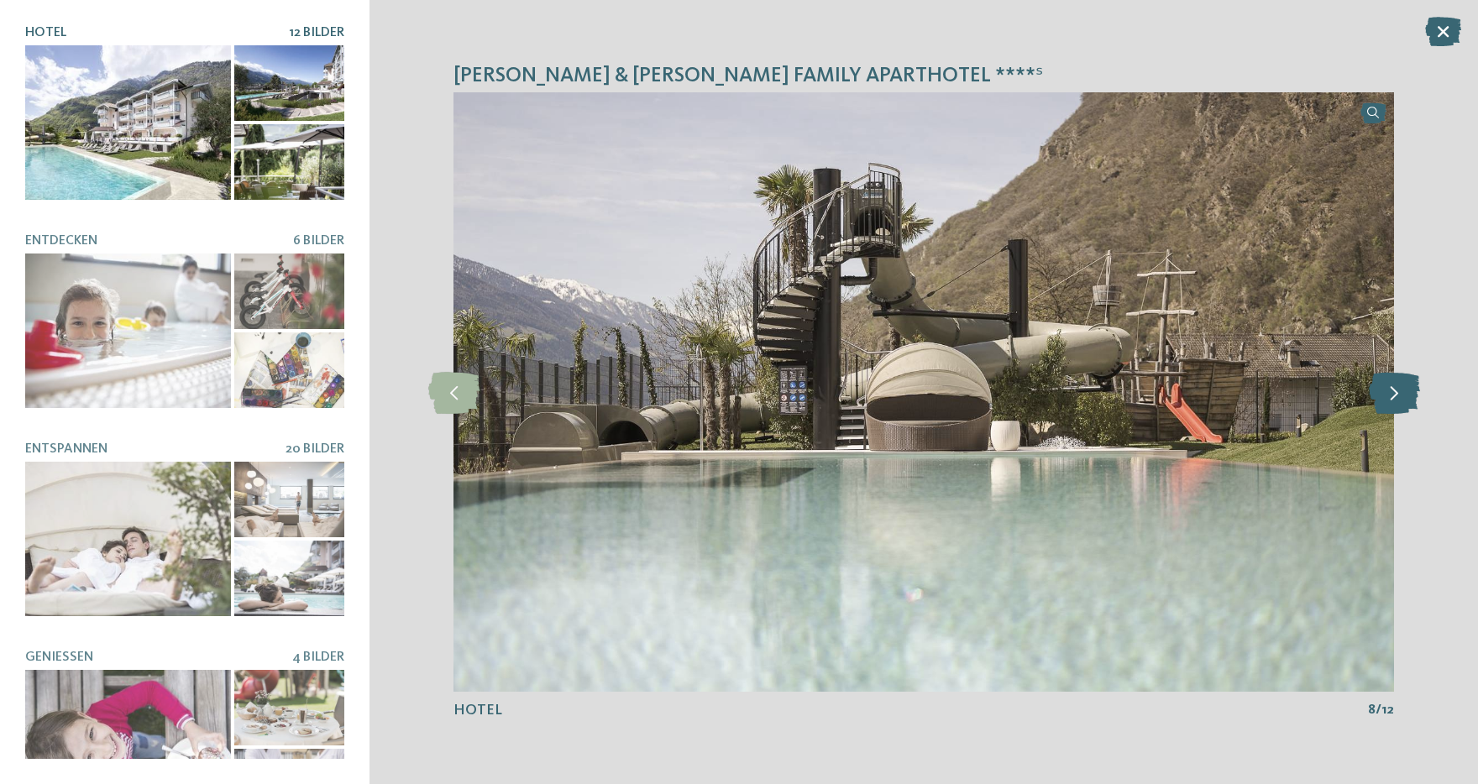
click at [1387, 390] on icon at bounding box center [1393, 392] width 51 height 42
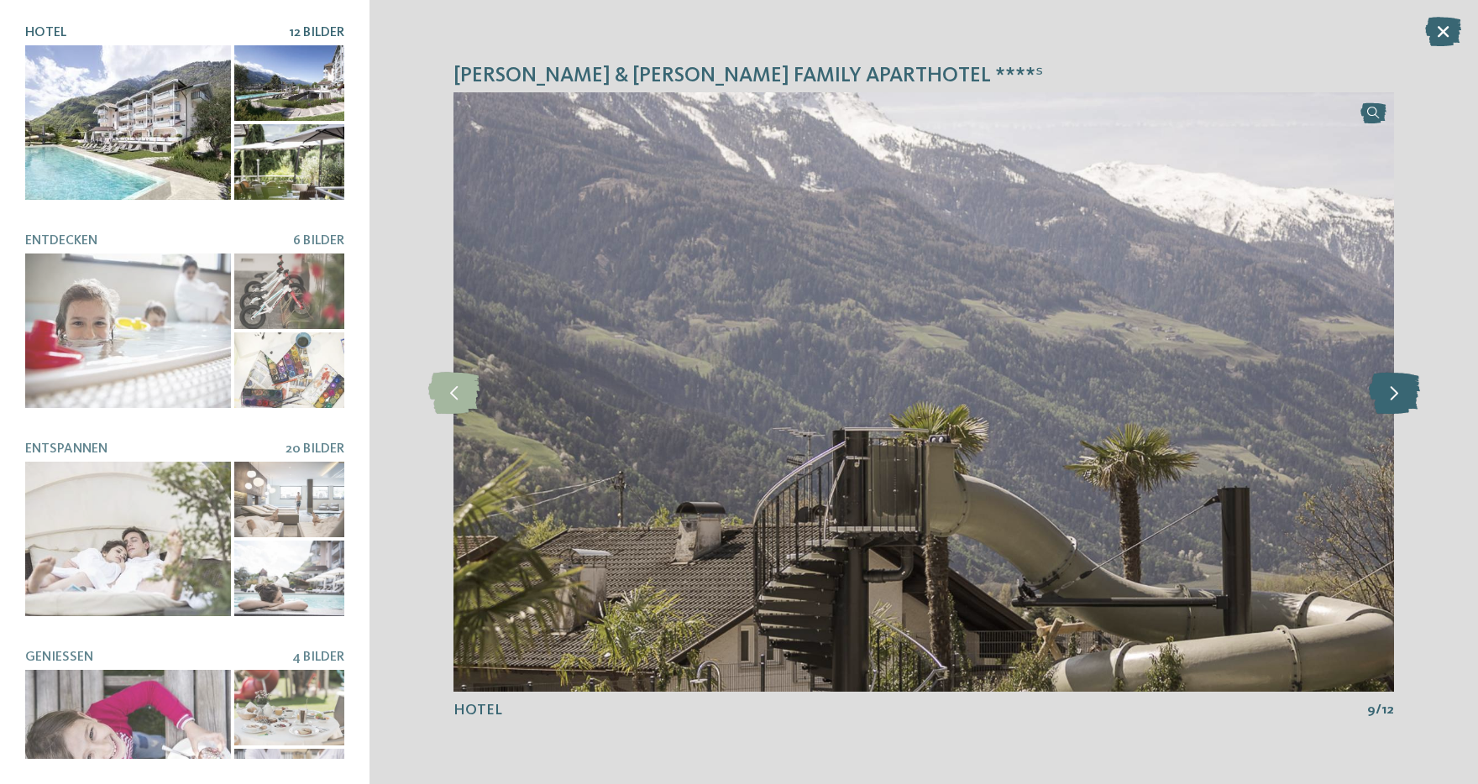
click at [1387, 390] on icon at bounding box center [1393, 392] width 51 height 42
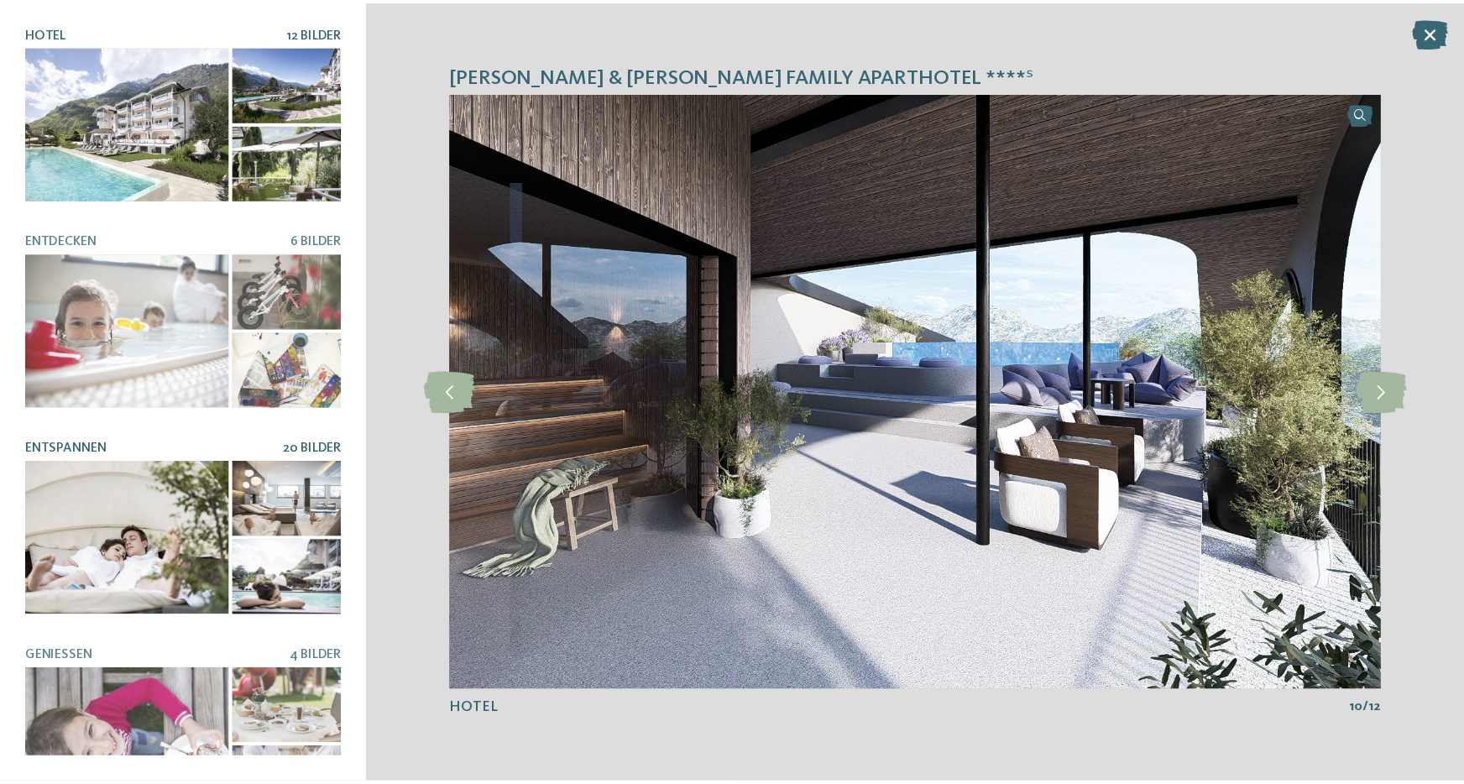
scroll to position [259, 0]
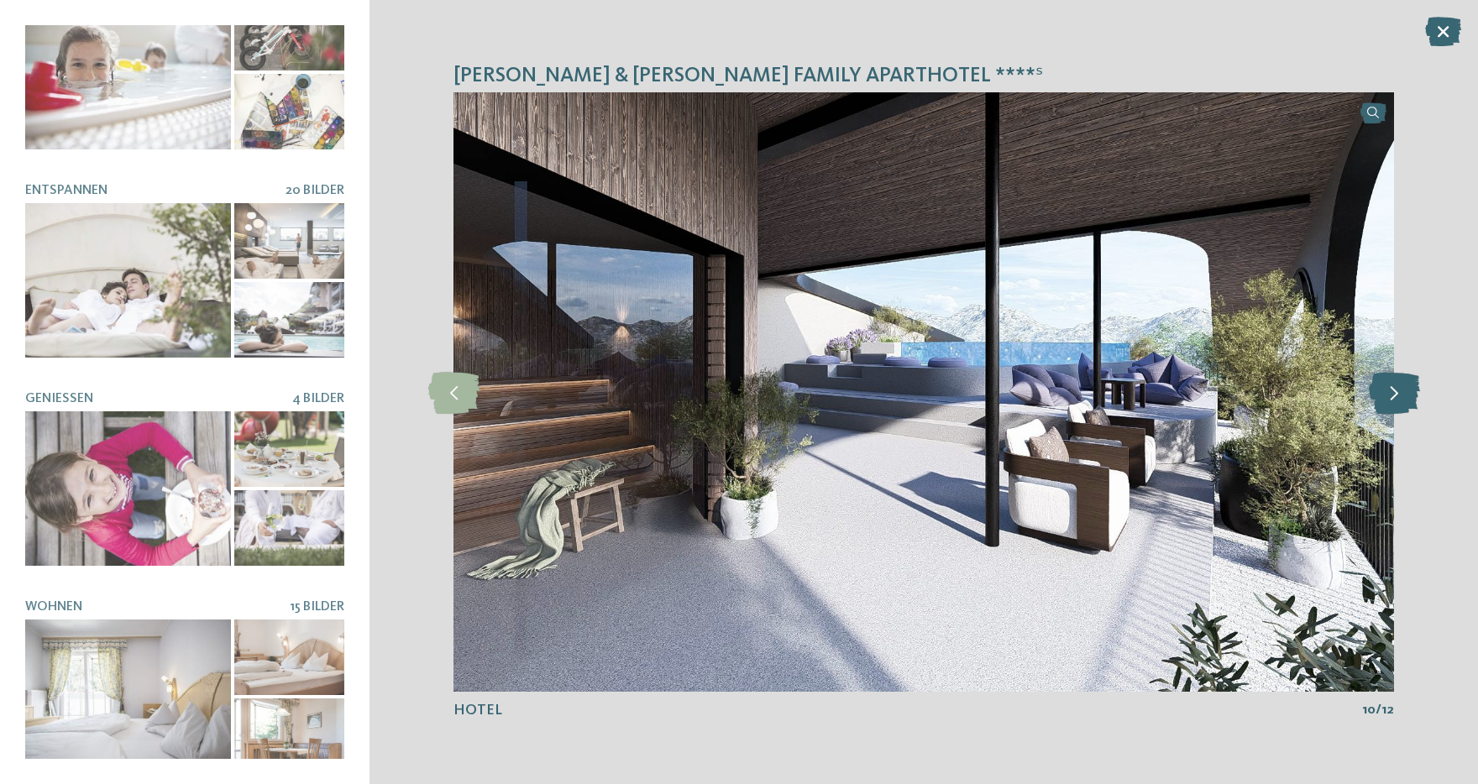
click at [1387, 395] on icon at bounding box center [1393, 392] width 51 height 42
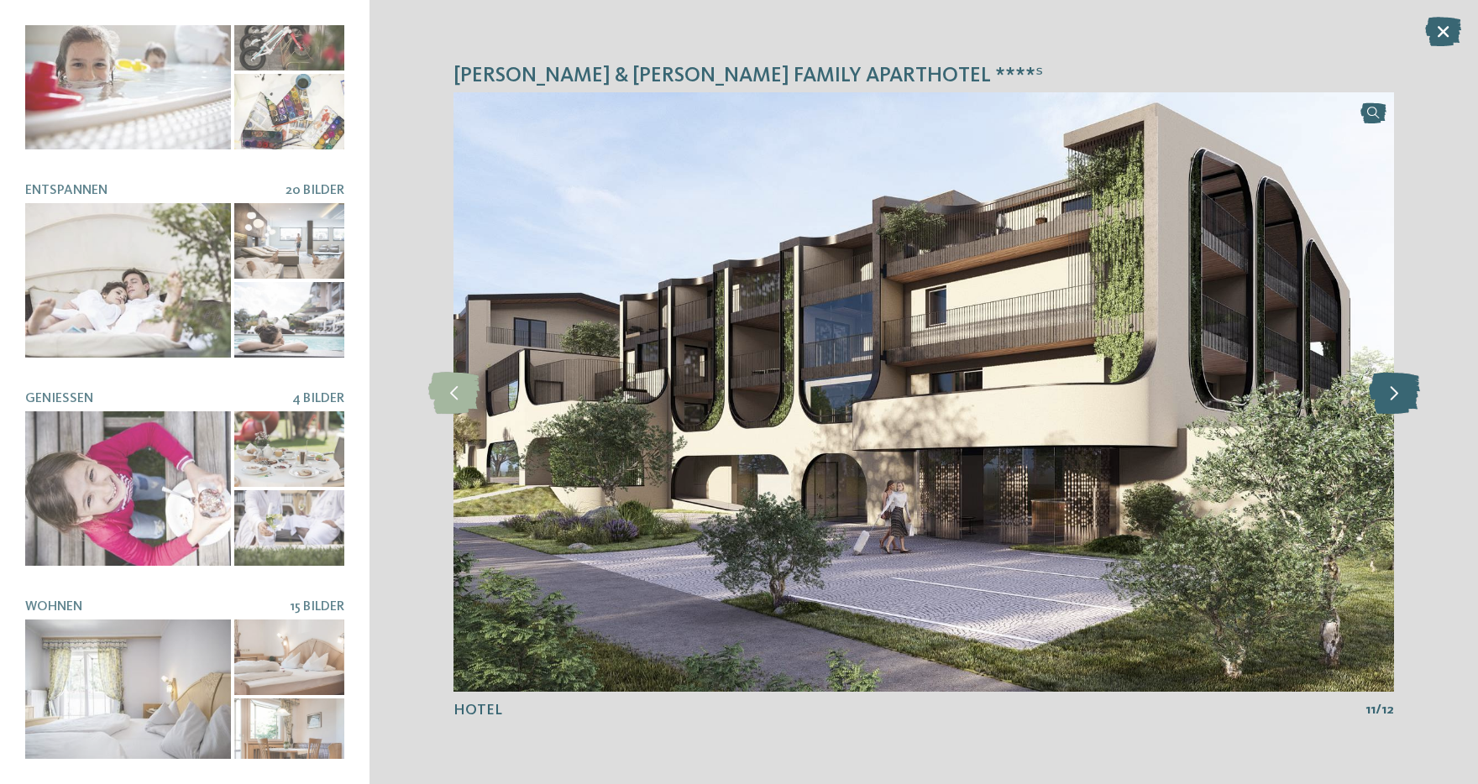
click at [1387, 395] on icon at bounding box center [1393, 392] width 51 height 42
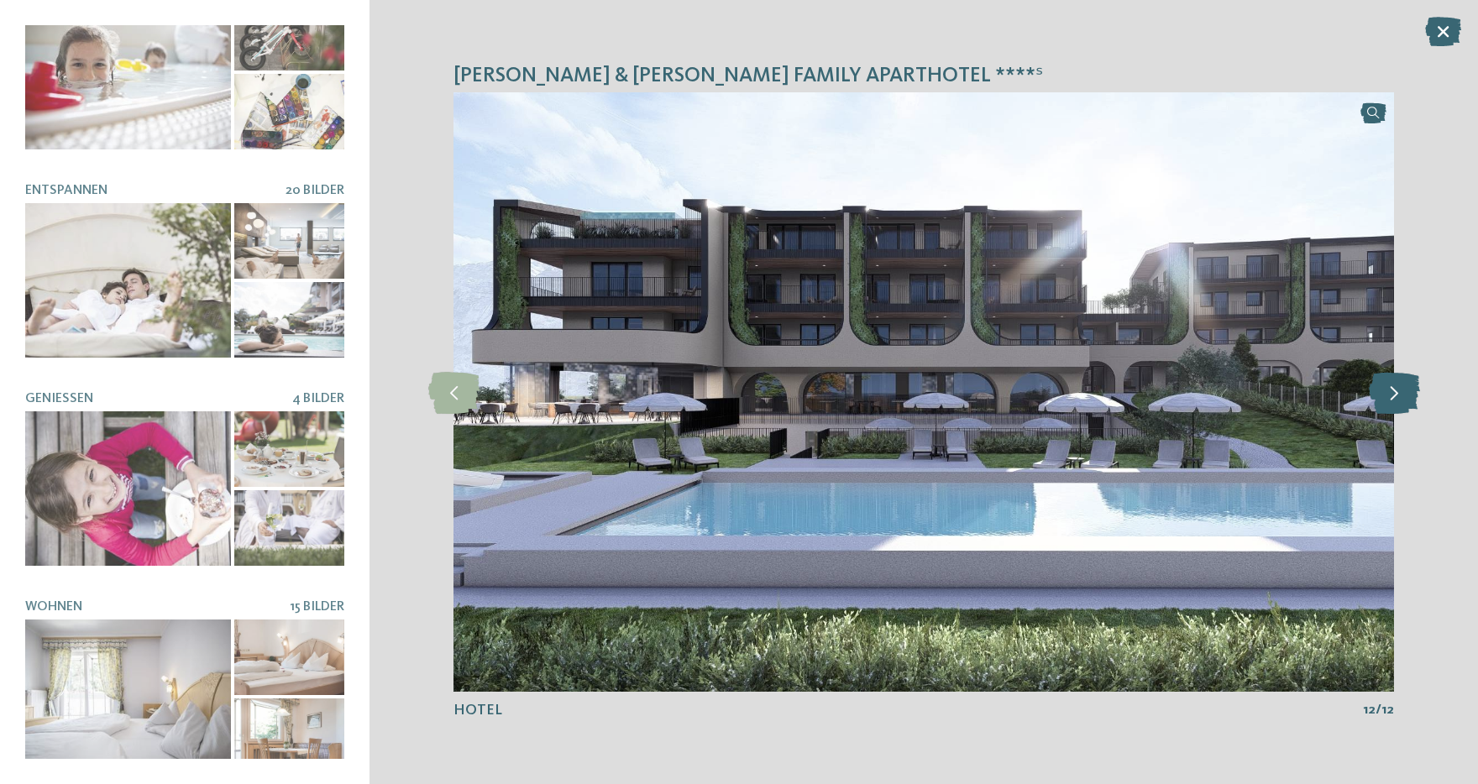
click at [1402, 384] on icon at bounding box center [1393, 392] width 51 height 42
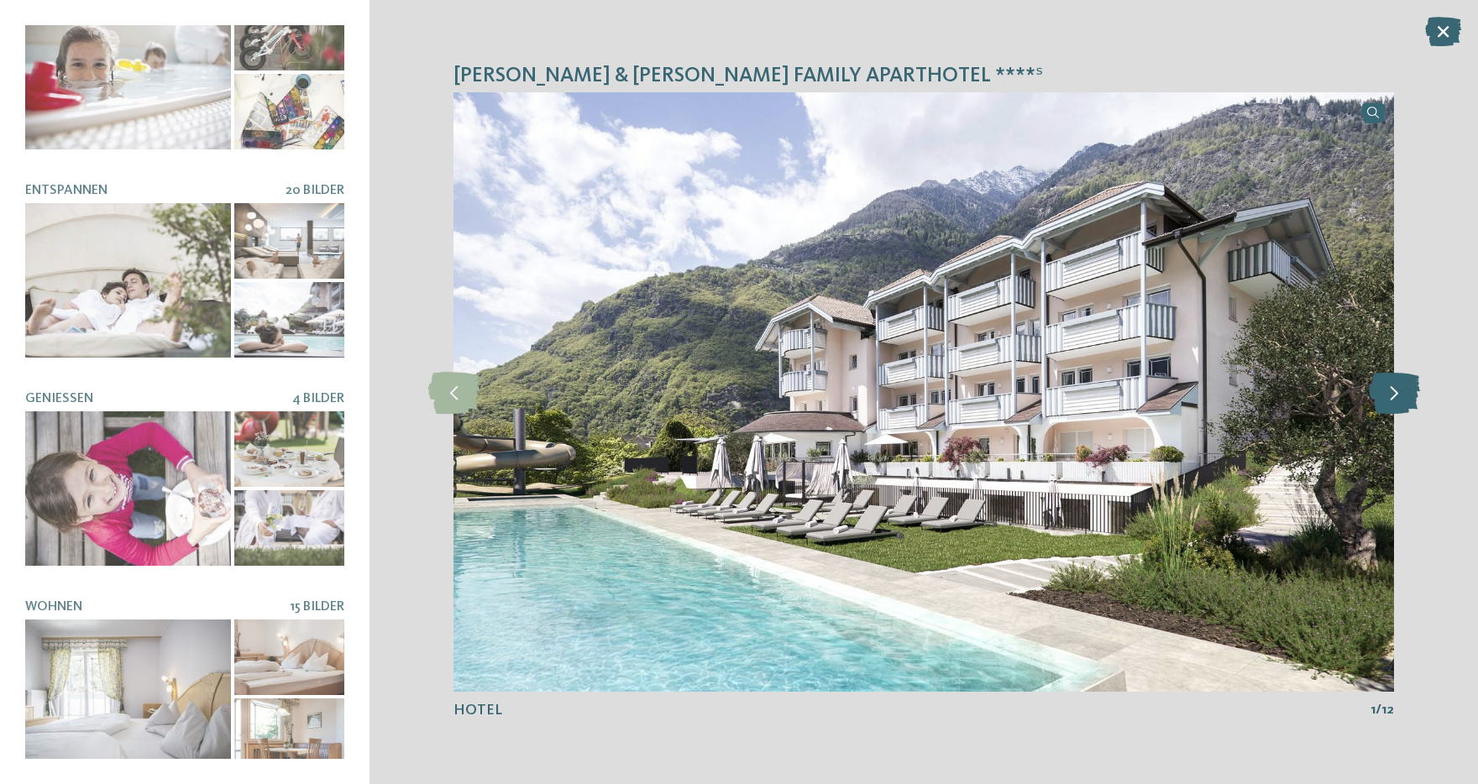
click at [1402, 383] on icon at bounding box center [1393, 392] width 51 height 42
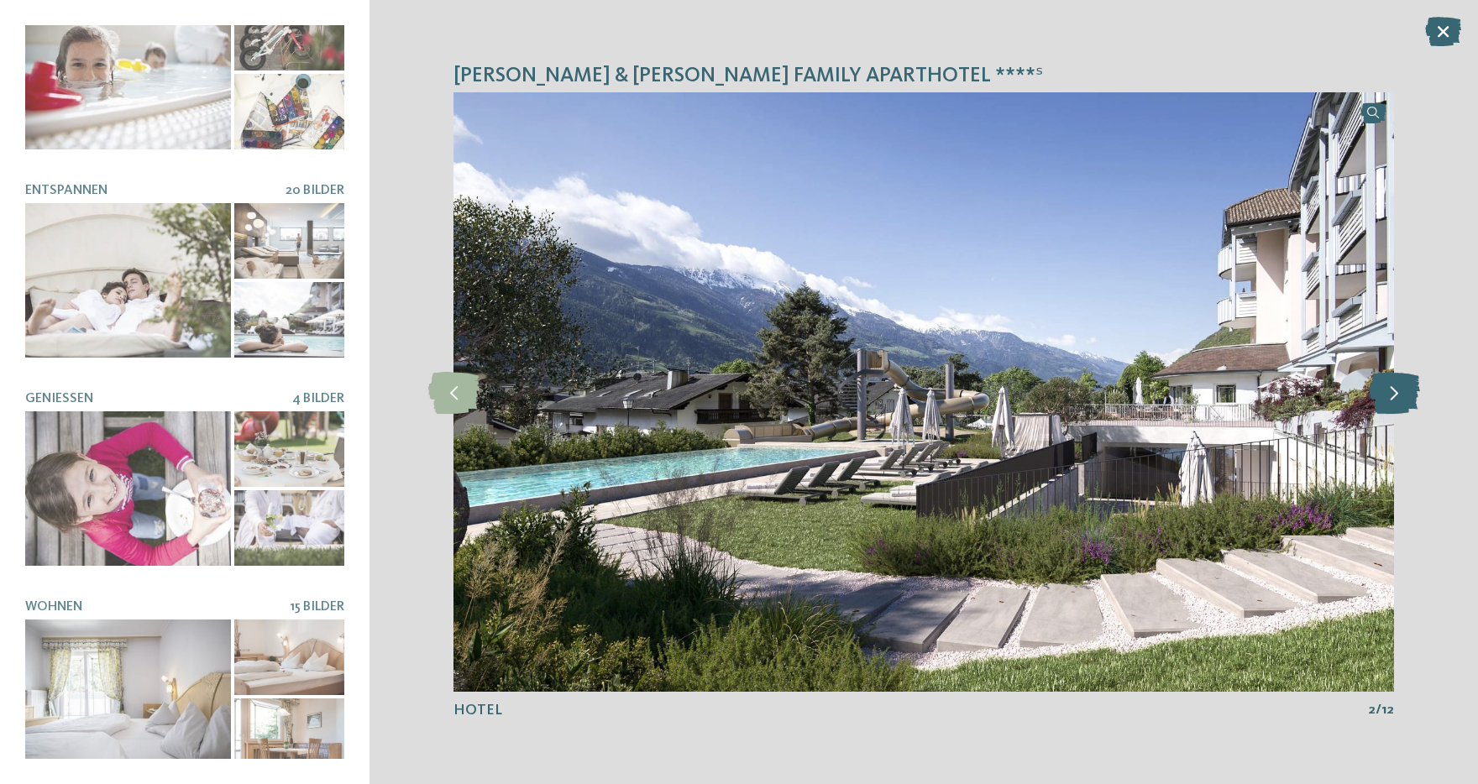
click at [1402, 383] on icon at bounding box center [1393, 392] width 51 height 42
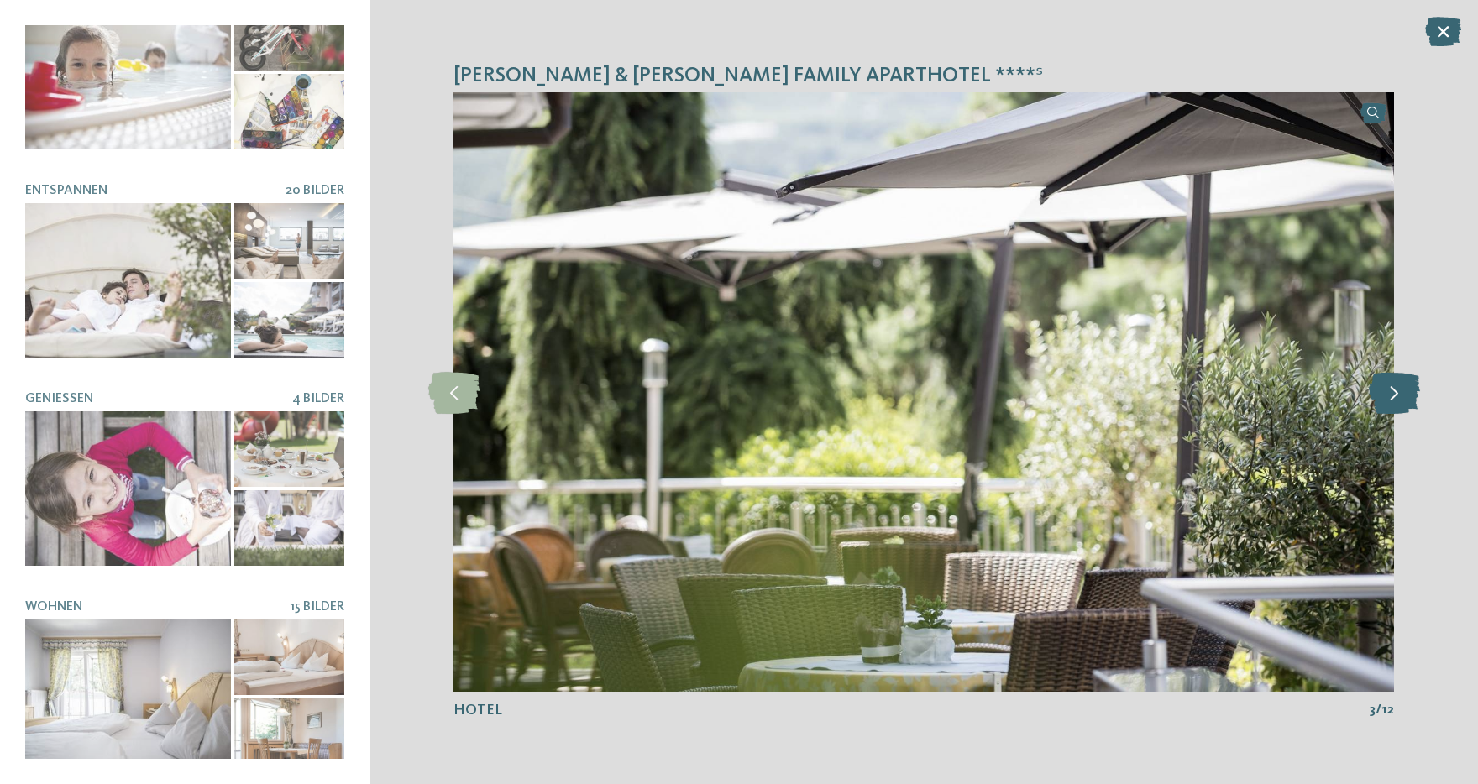
click at [1402, 383] on icon at bounding box center [1393, 392] width 51 height 42
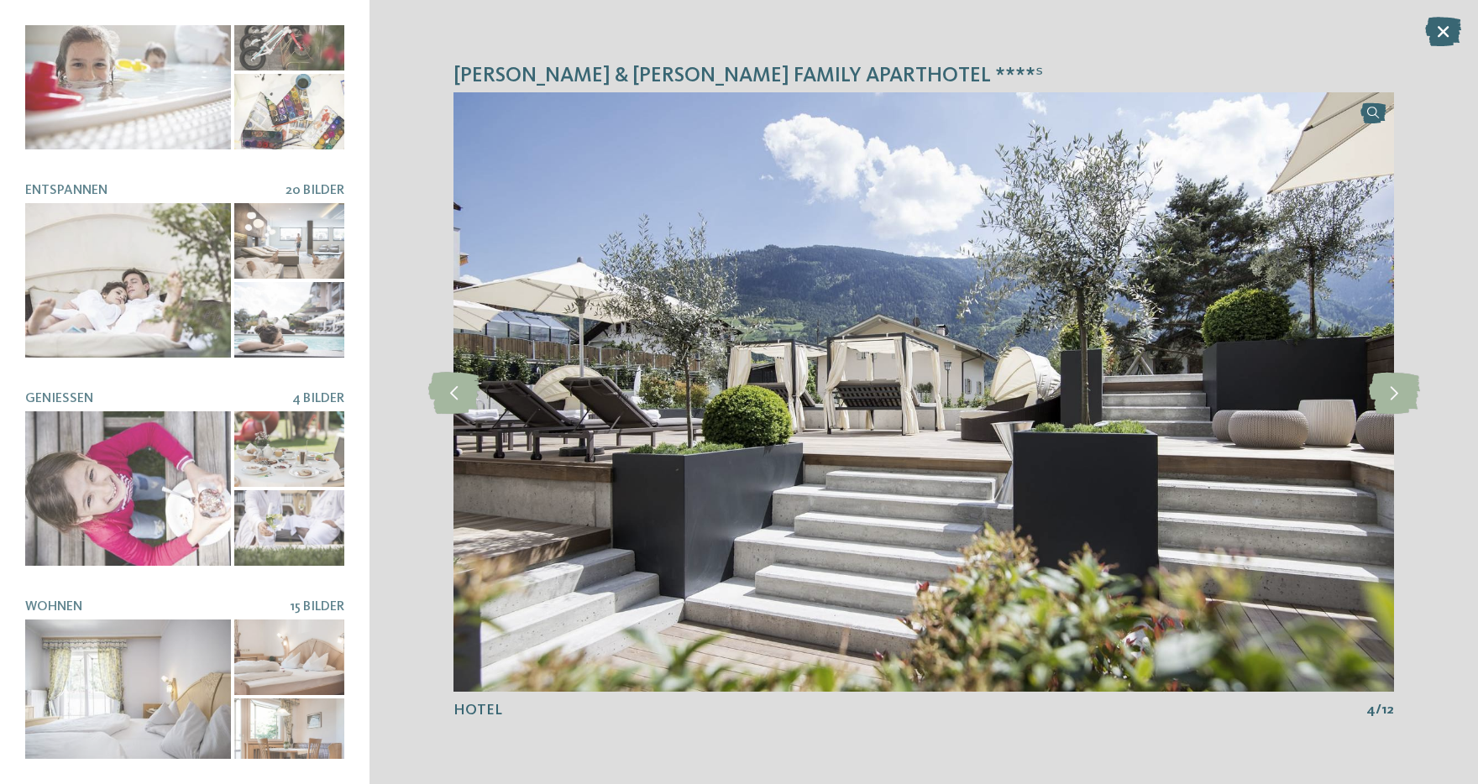
drag, startPoint x: 1436, startPoint y: 29, endPoint x: 1424, endPoint y: 33, distance: 12.5
click at [1427, 32] on icon at bounding box center [1443, 31] width 36 height 29
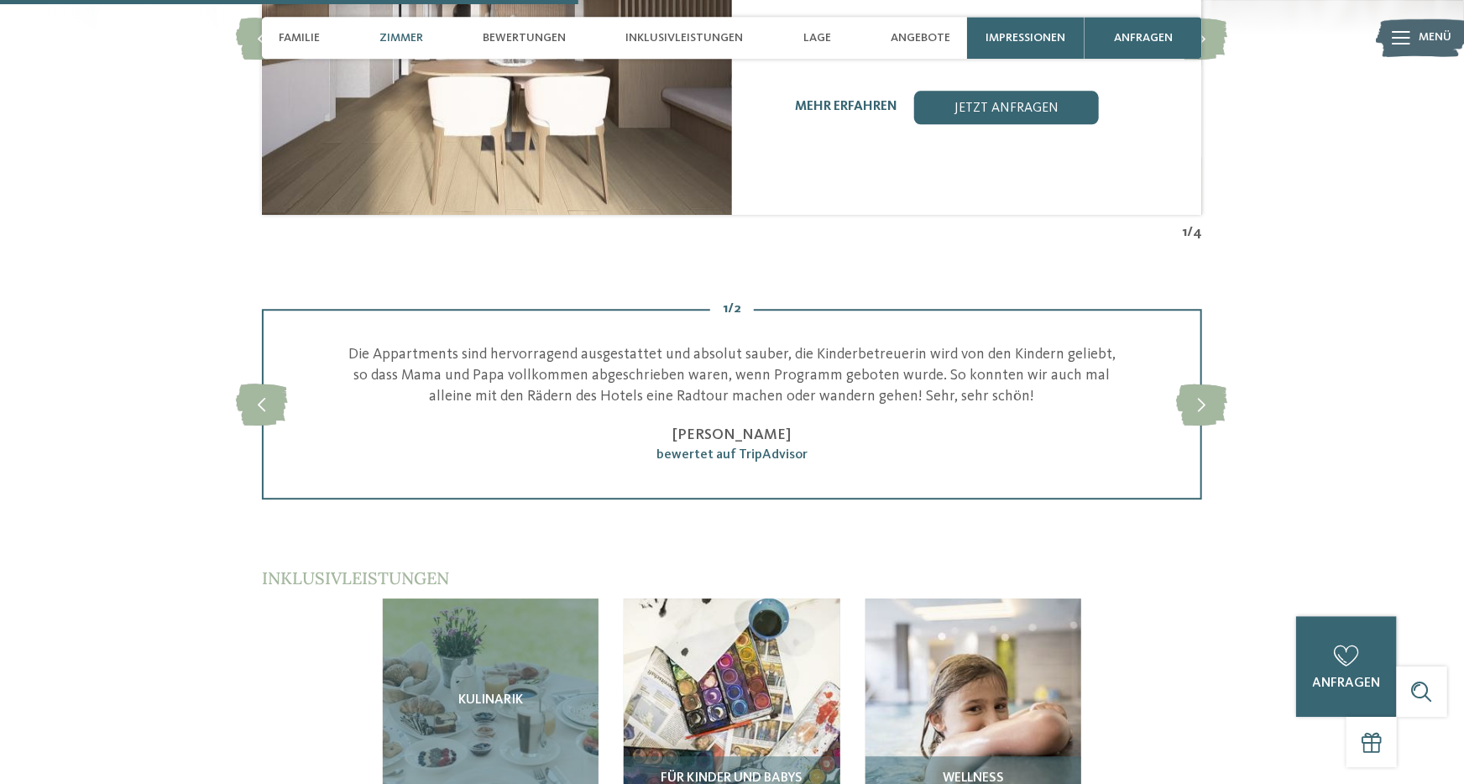
scroll to position [2262, 0]
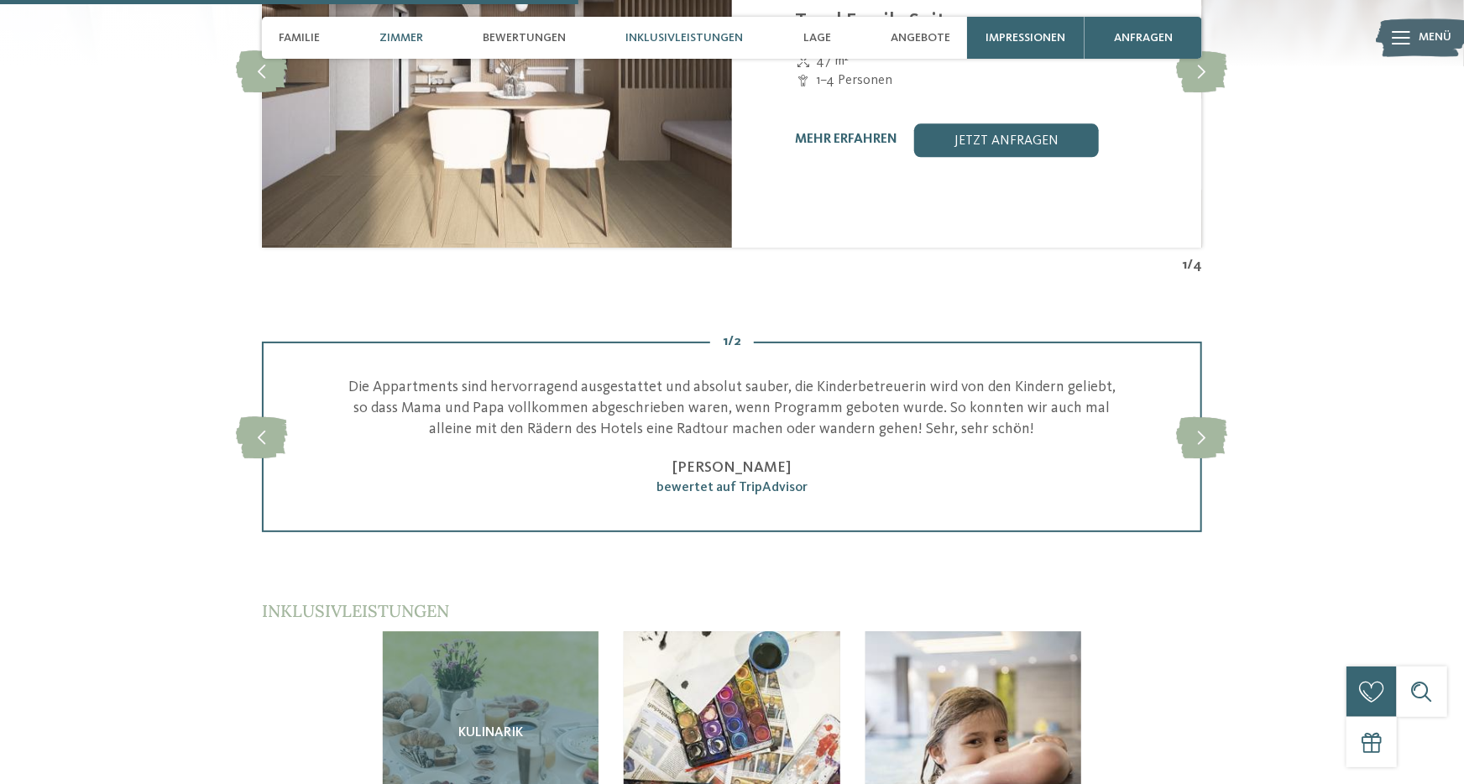
click at [702, 35] on span "Inklusivleistungen" at bounding box center [685, 38] width 118 height 14
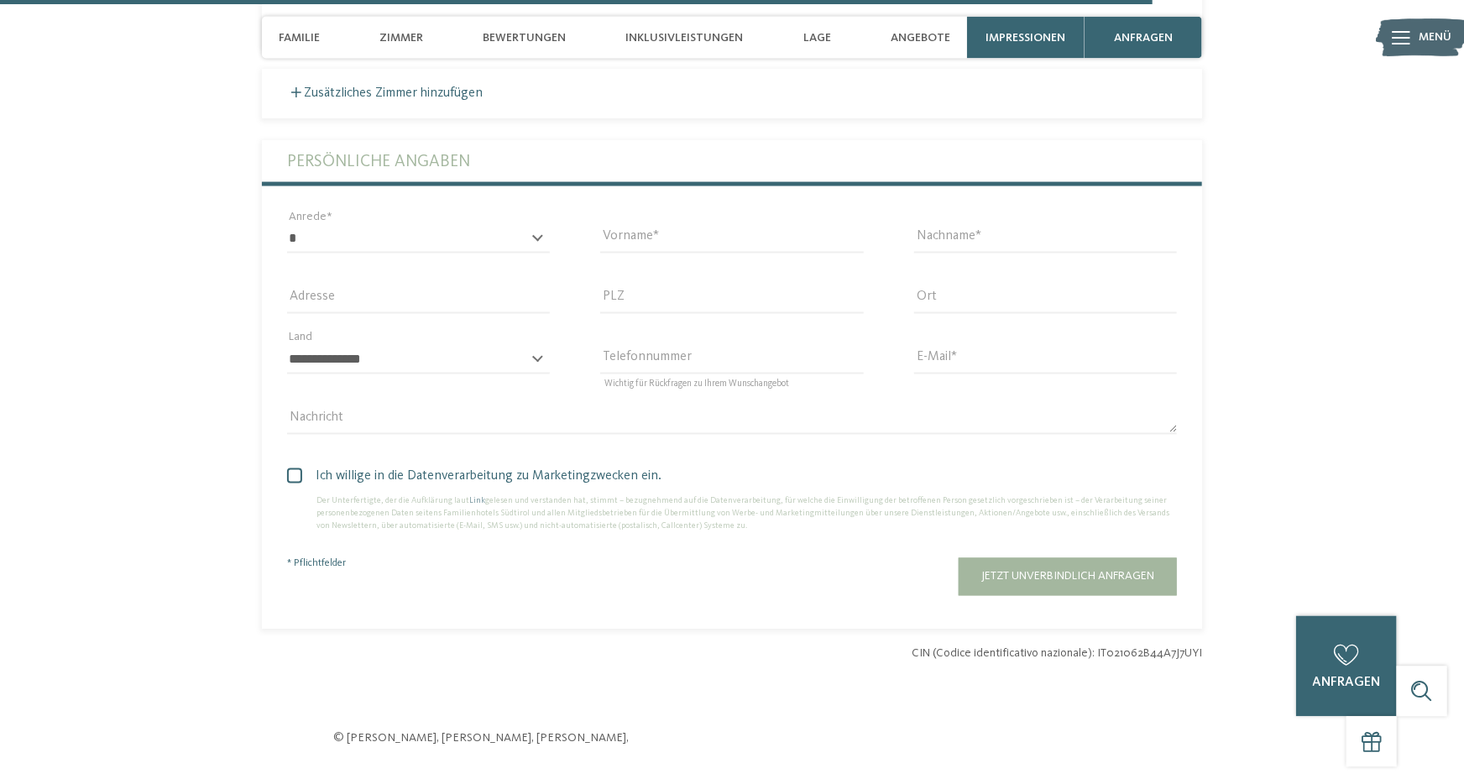
scroll to position [4968, 0]
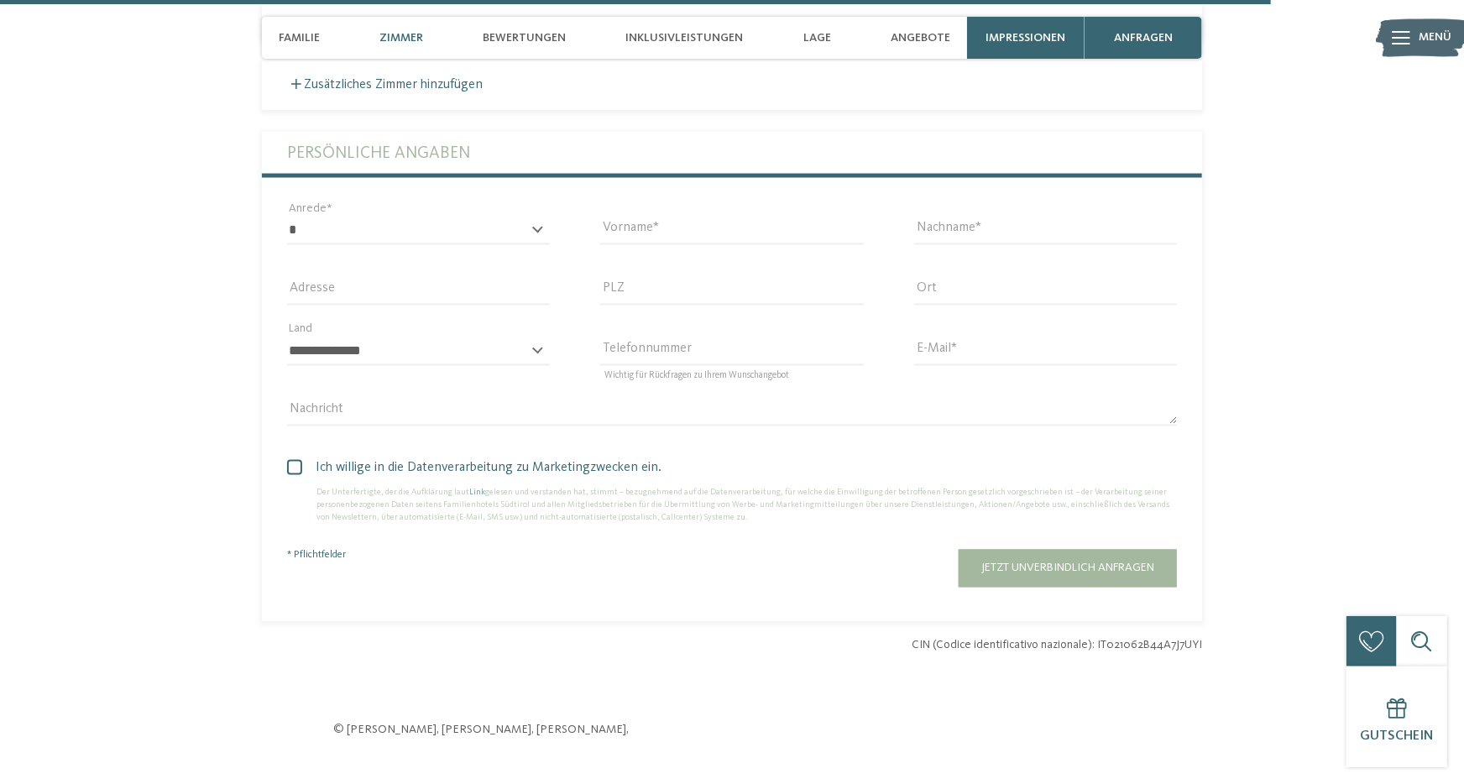
click at [390, 36] on span "Zimmer" at bounding box center [401, 38] width 44 height 14
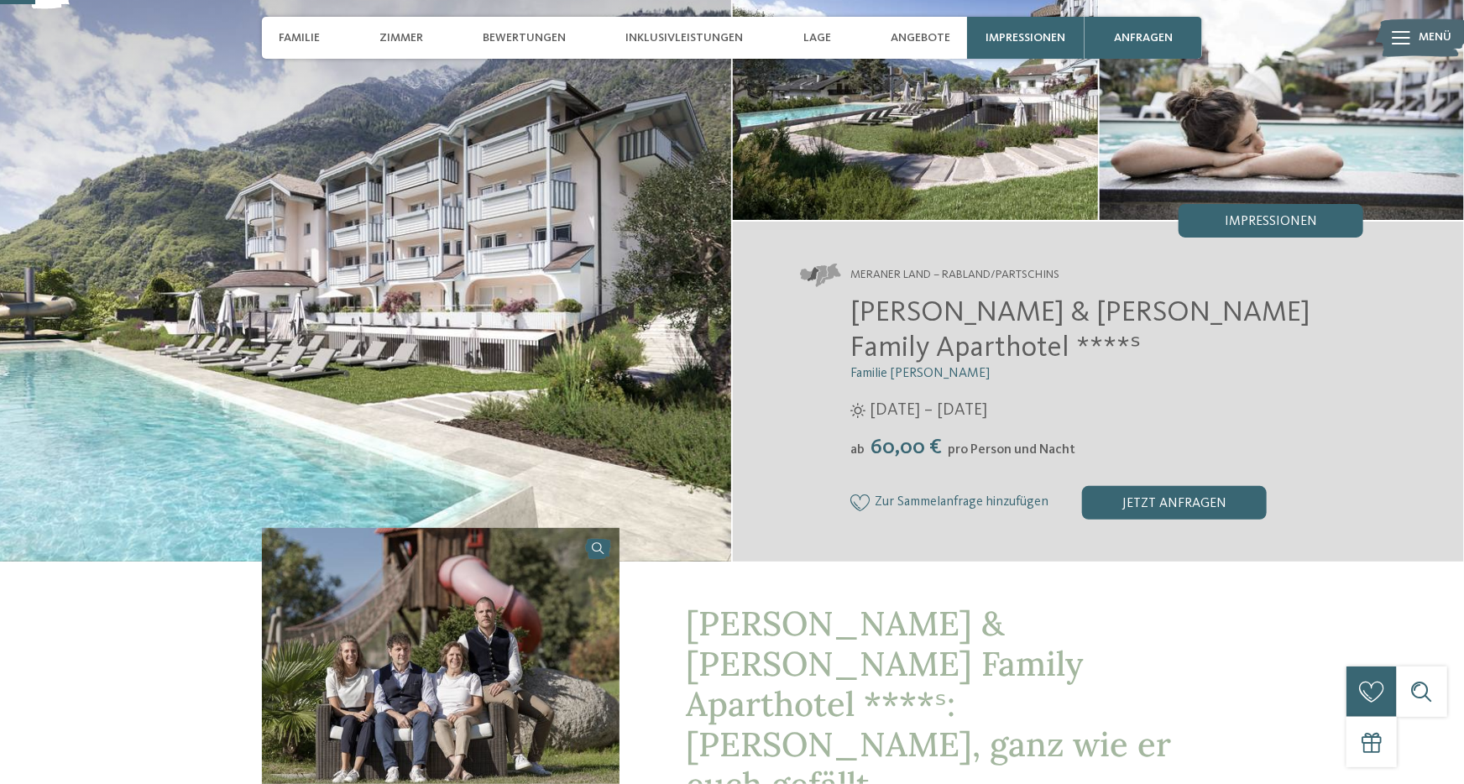
scroll to position [0, 0]
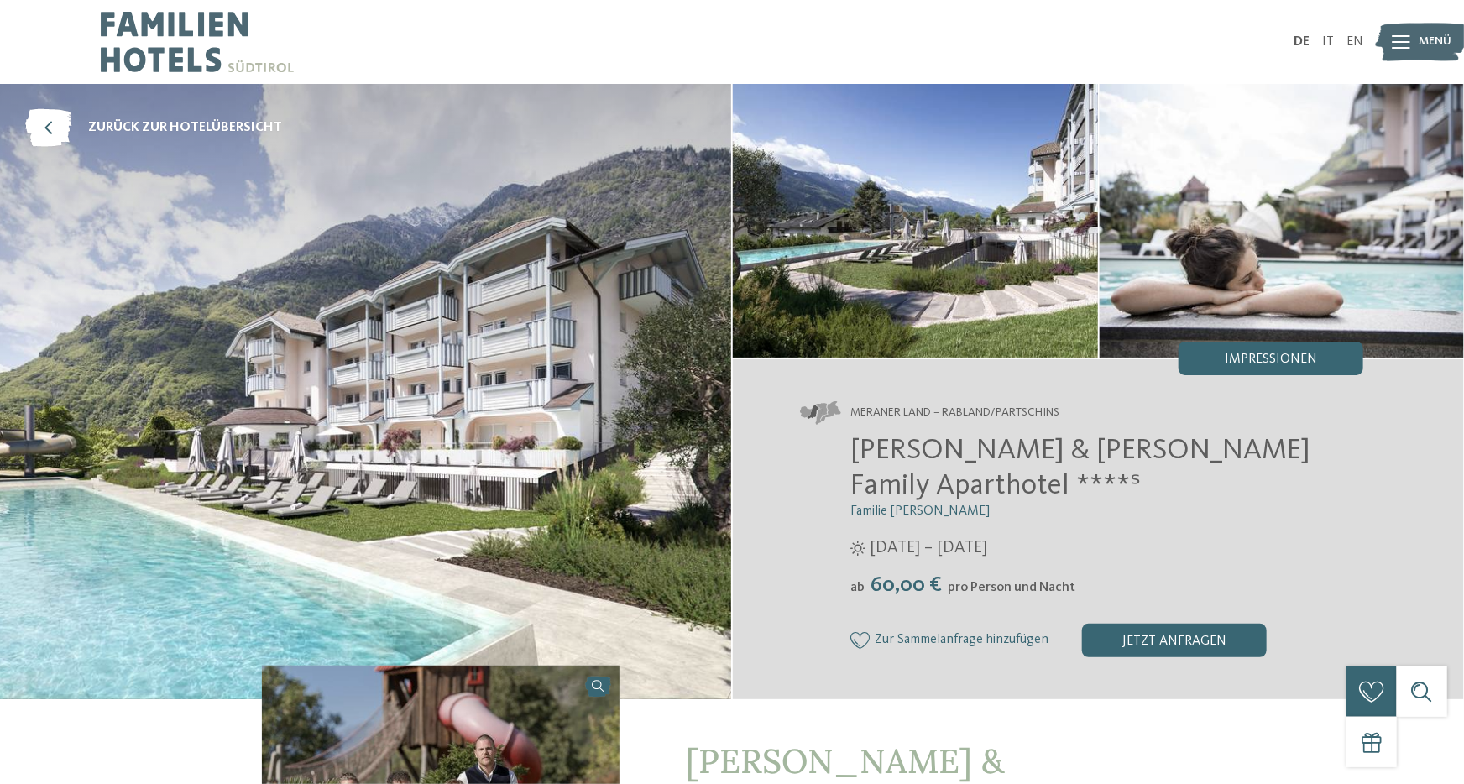
click at [154, 31] on img at bounding box center [197, 42] width 193 height 84
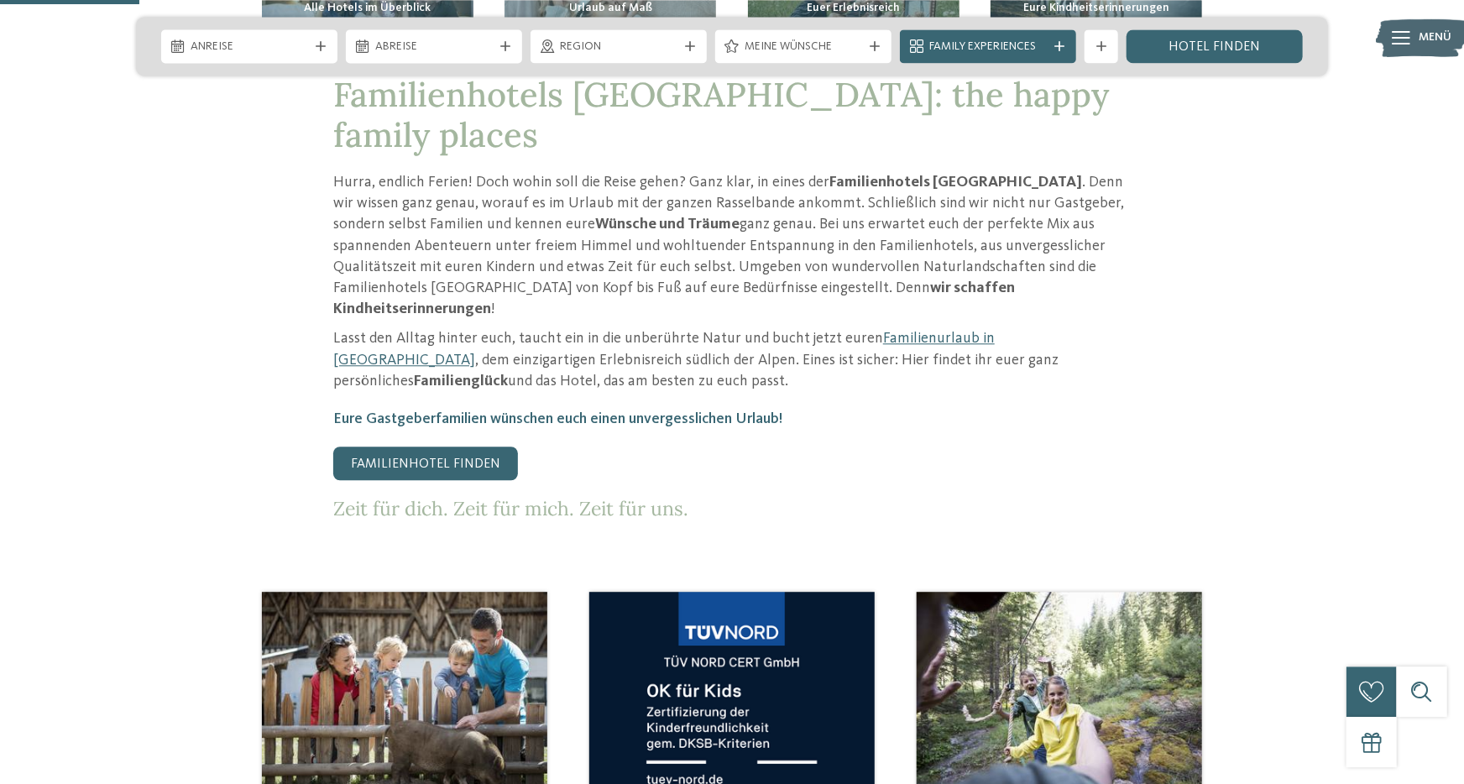
scroll to position [831, 0]
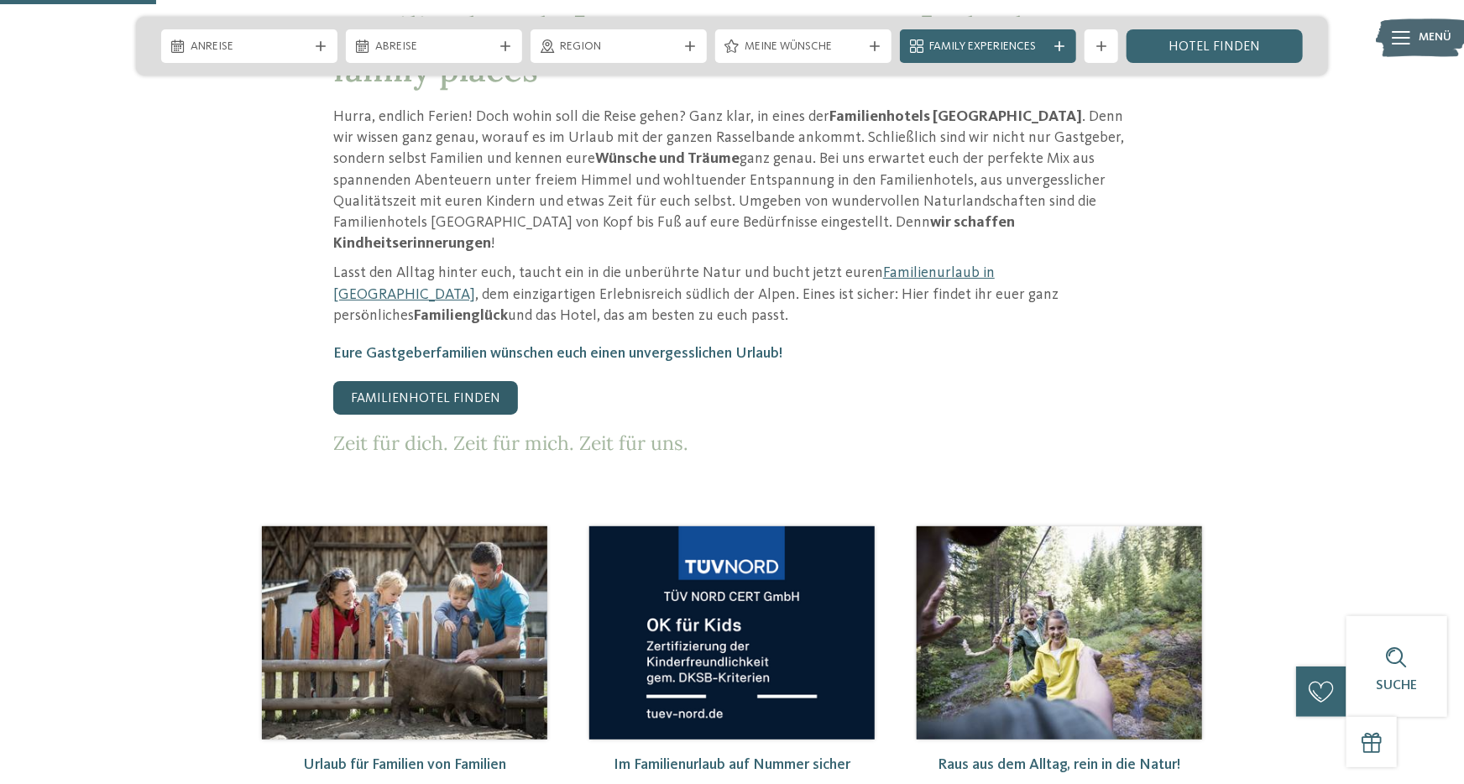
click at [435, 381] on link "Familienhotel finden" at bounding box center [425, 398] width 185 height 34
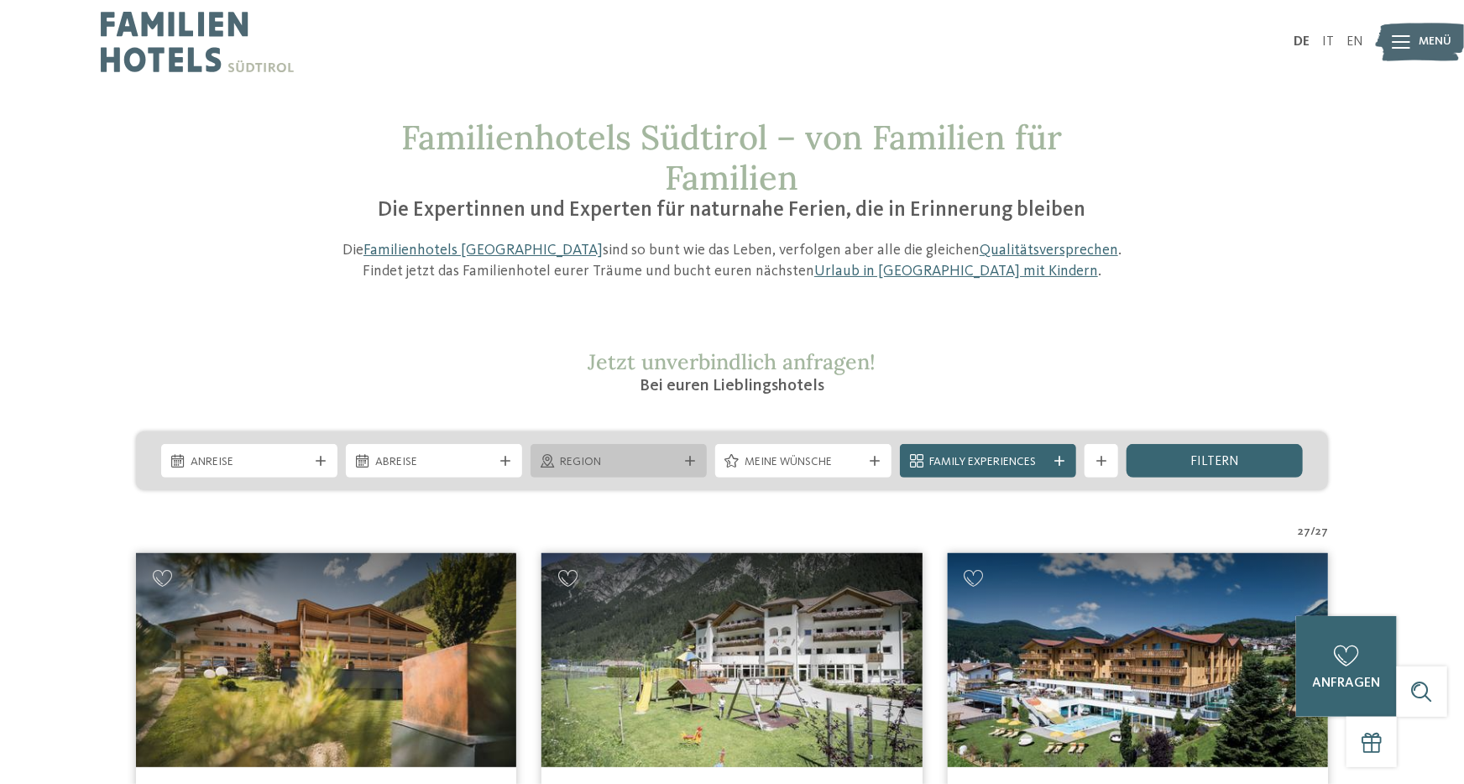
click at [691, 454] on div "Region" at bounding box center [619, 461] width 176 height 34
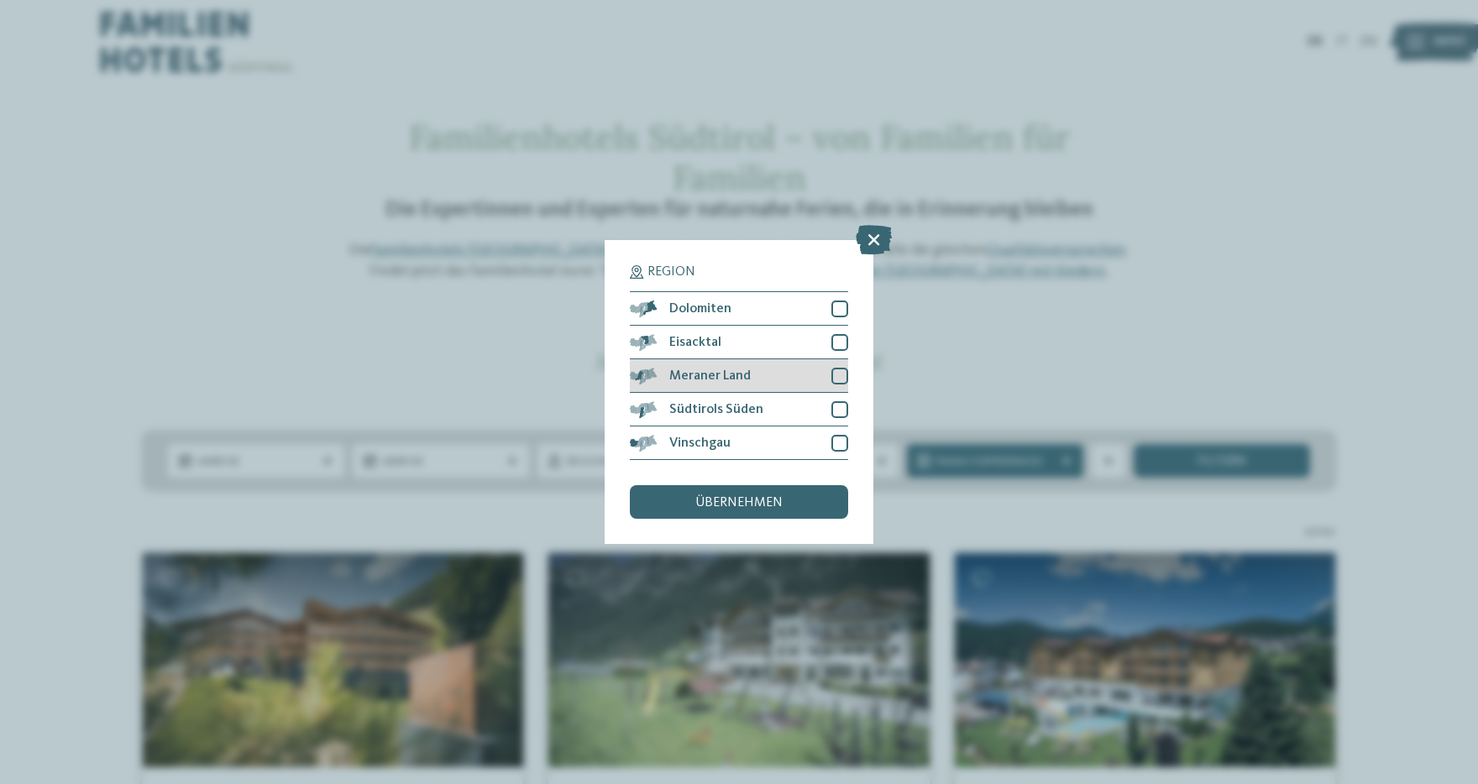
click at [711, 371] on span "Meraner Land" at bounding box center [709, 375] width 81 height 13
click at [717, 494] on div "übernehmen" at bounding box center [739, 502] width 218 height 34
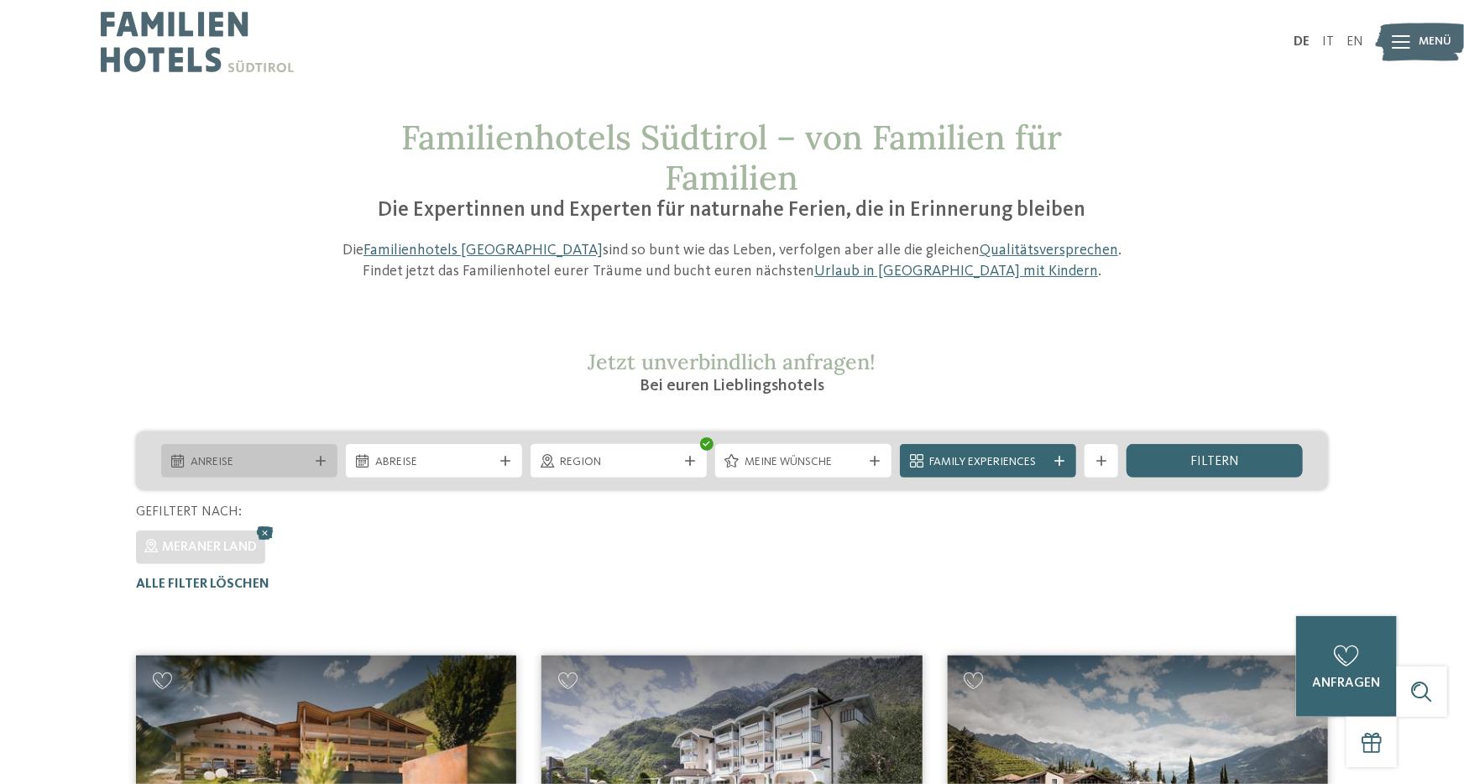
click at [320, 455] on div "Anreise" at bounding box center [249, 461] width 176 height 34
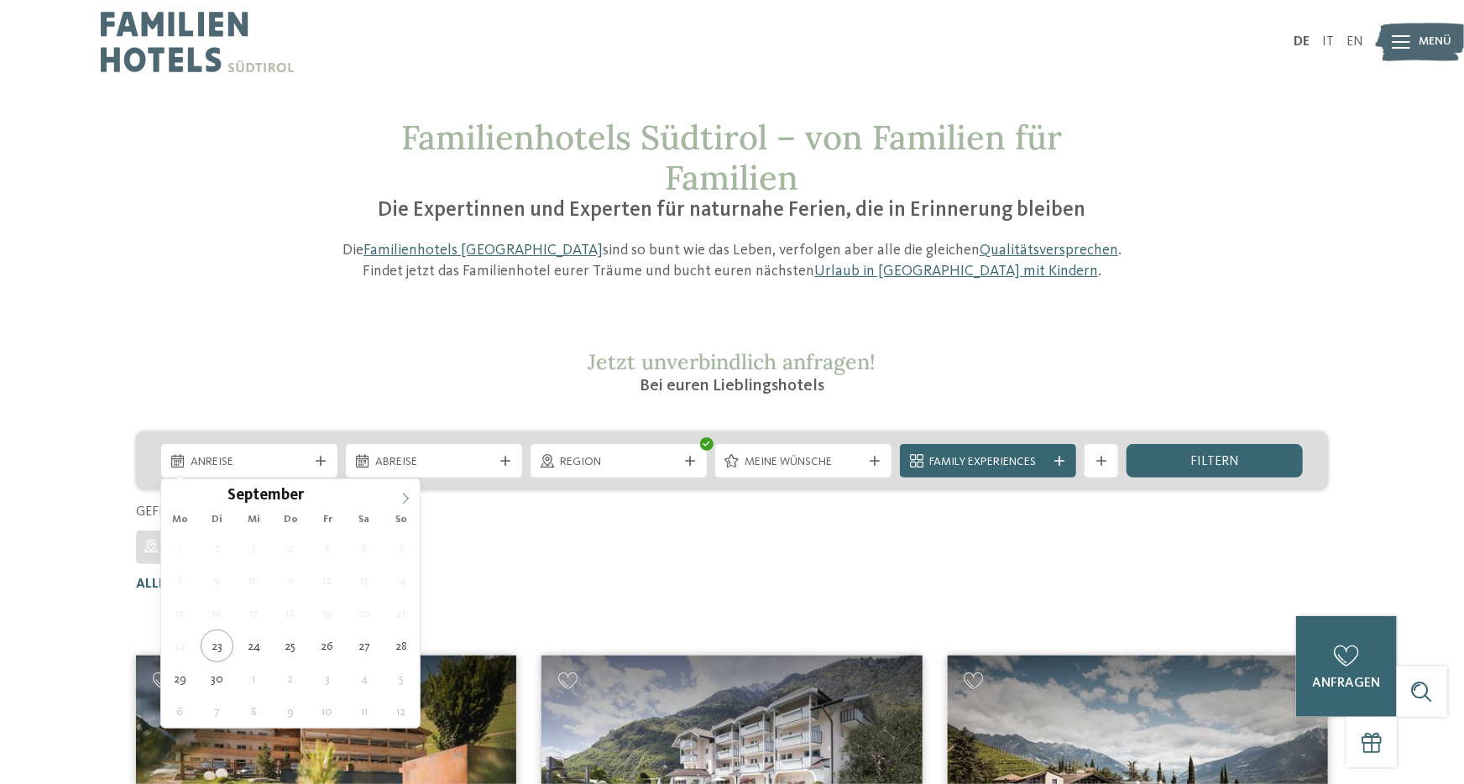
click at [411, 493] on span at bounding box center [405, 493] width 29 height 29
type div "06.10.2025"
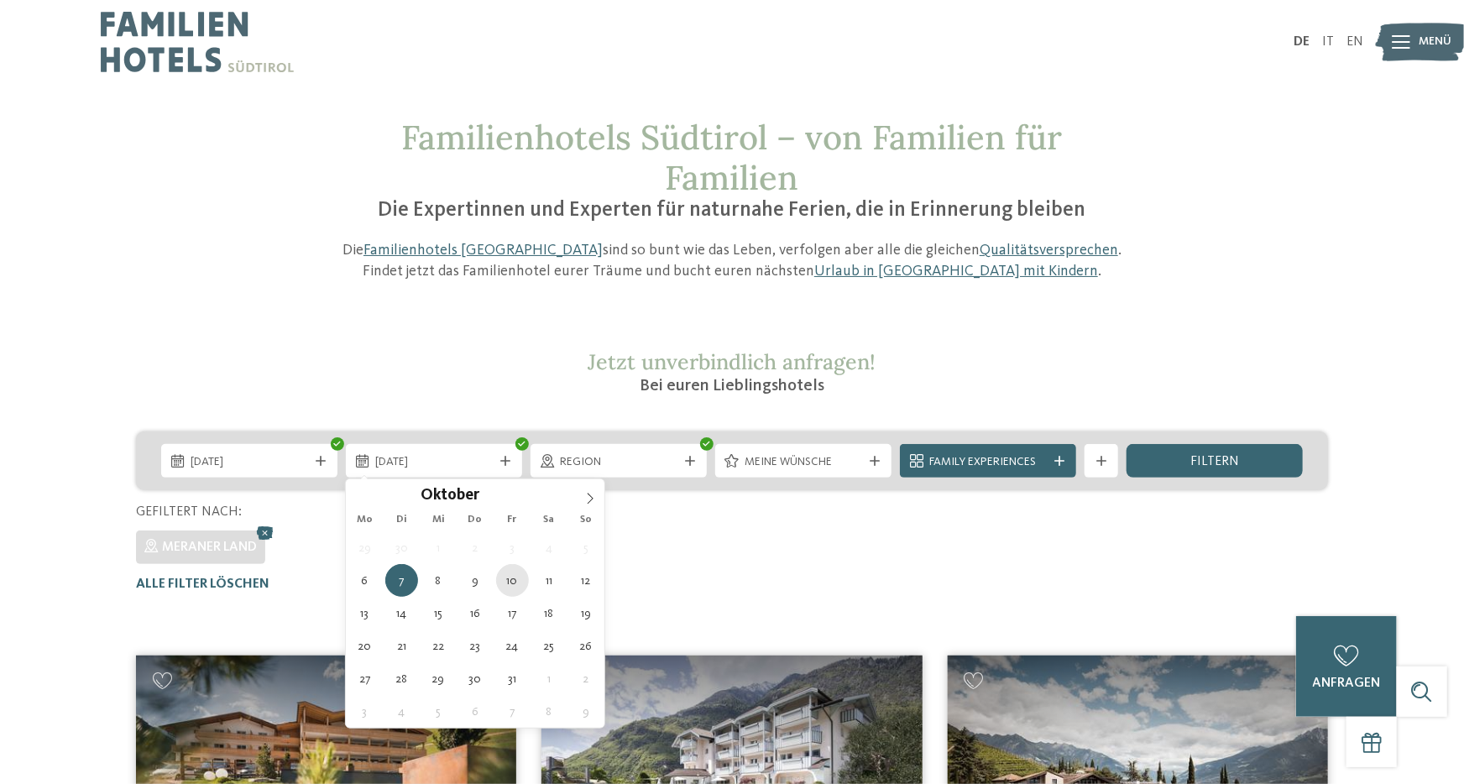
type div "10.10.2025"
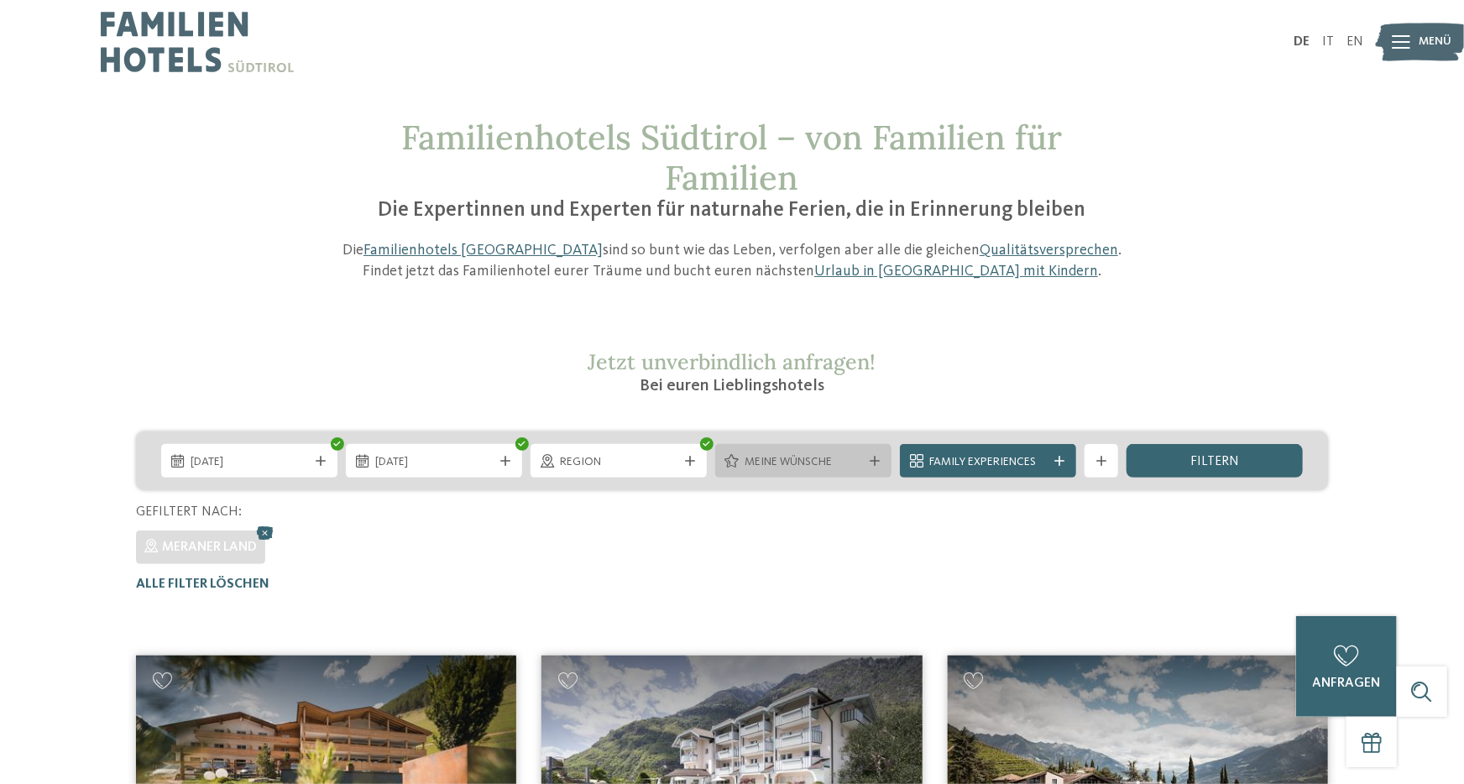
click at [876, 463] on icon at bounding box center [875, 461] width 10 height 10
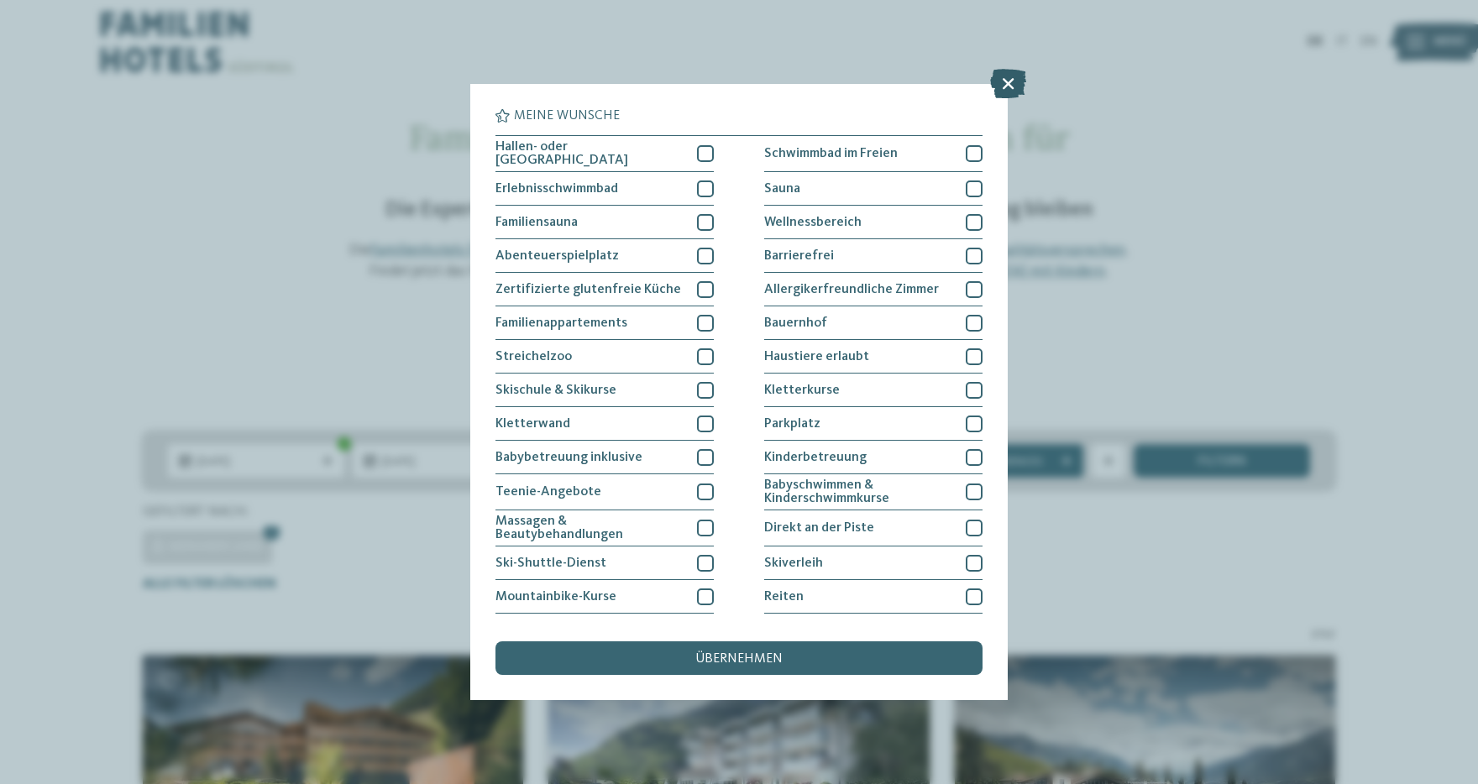
click at [1002, 82] on icon at bounding box center [1008, 83] width 36 height 29
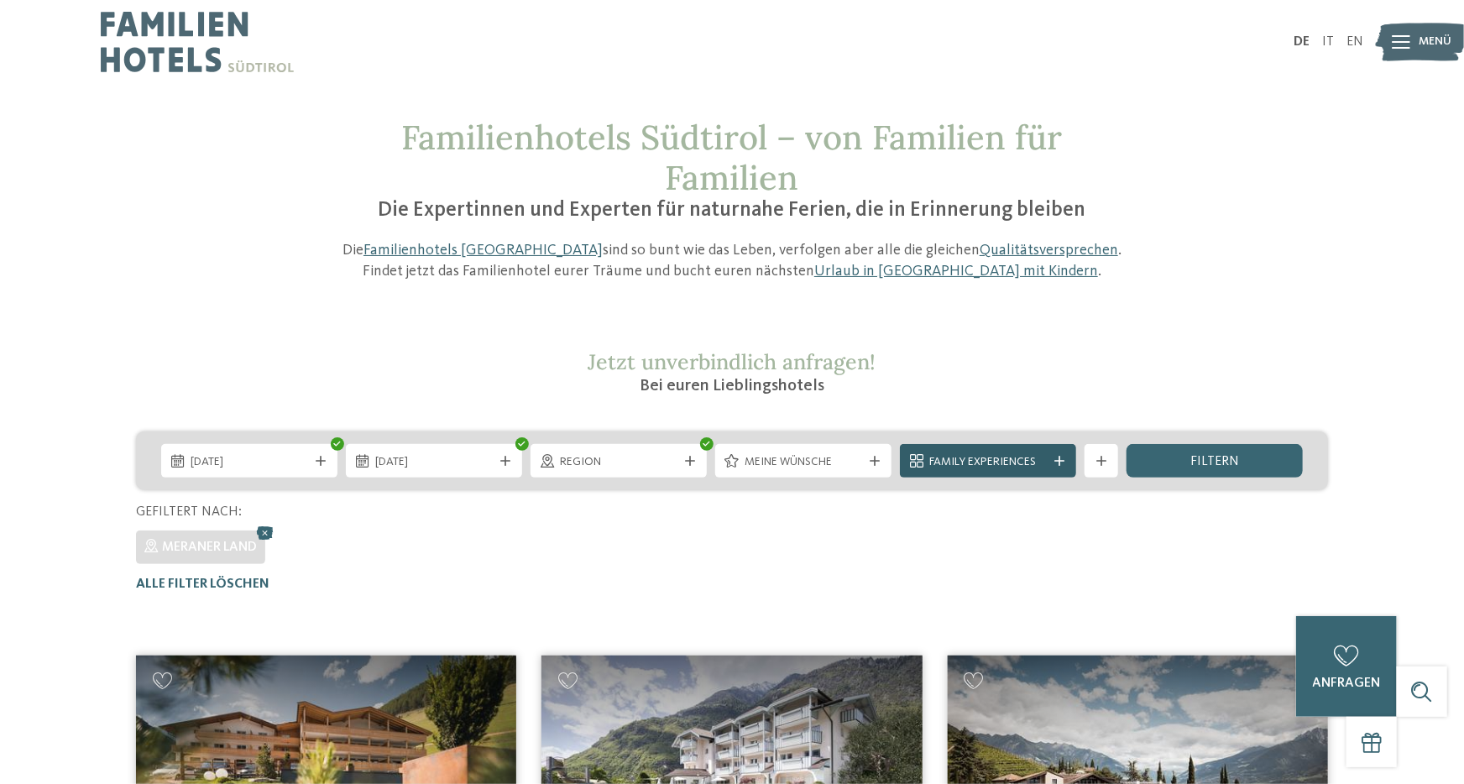
click at [1060, 459] on icon at bounding box center [1059, 461] width 10 height 10
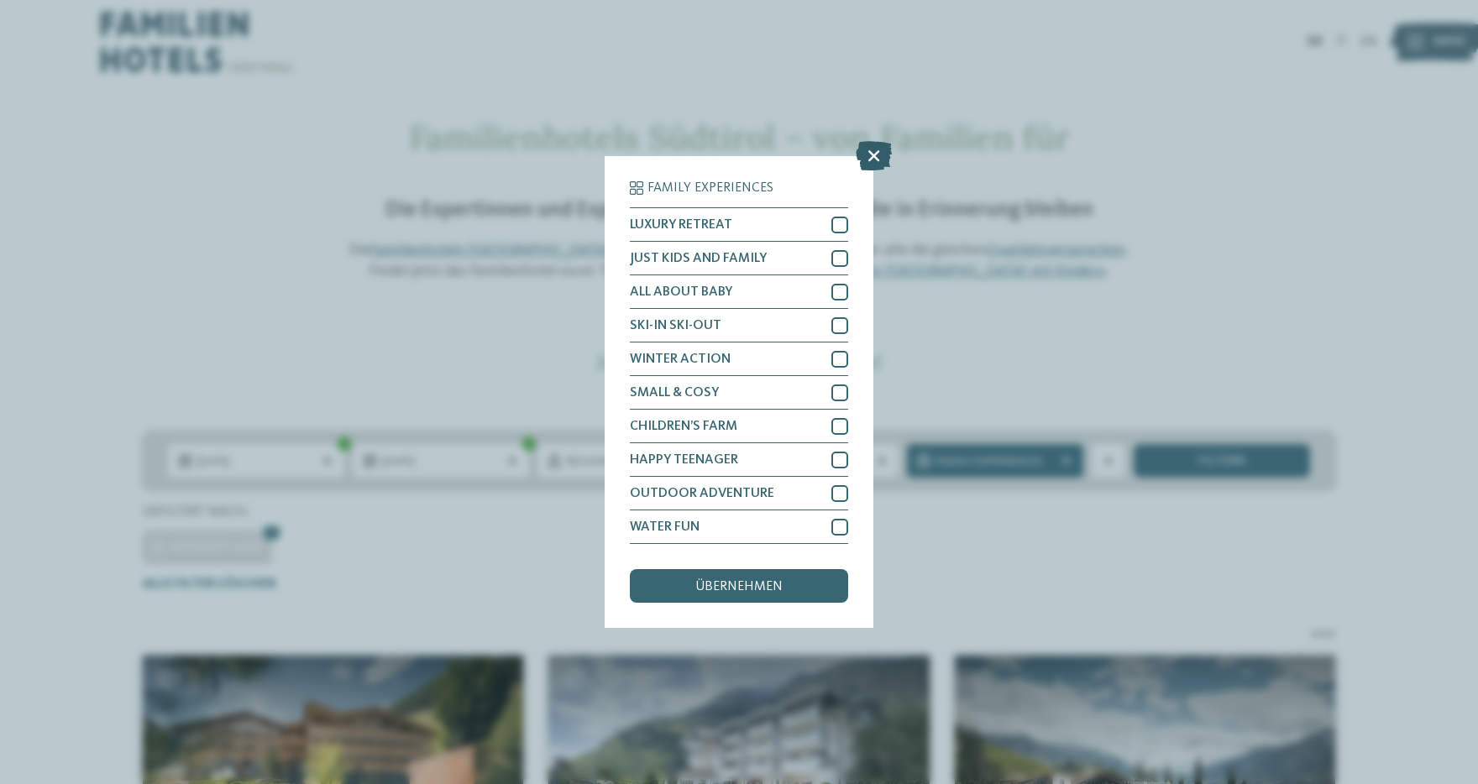
click at [868, 152] on icon at bounding box center [873, 155] width 36 height 29
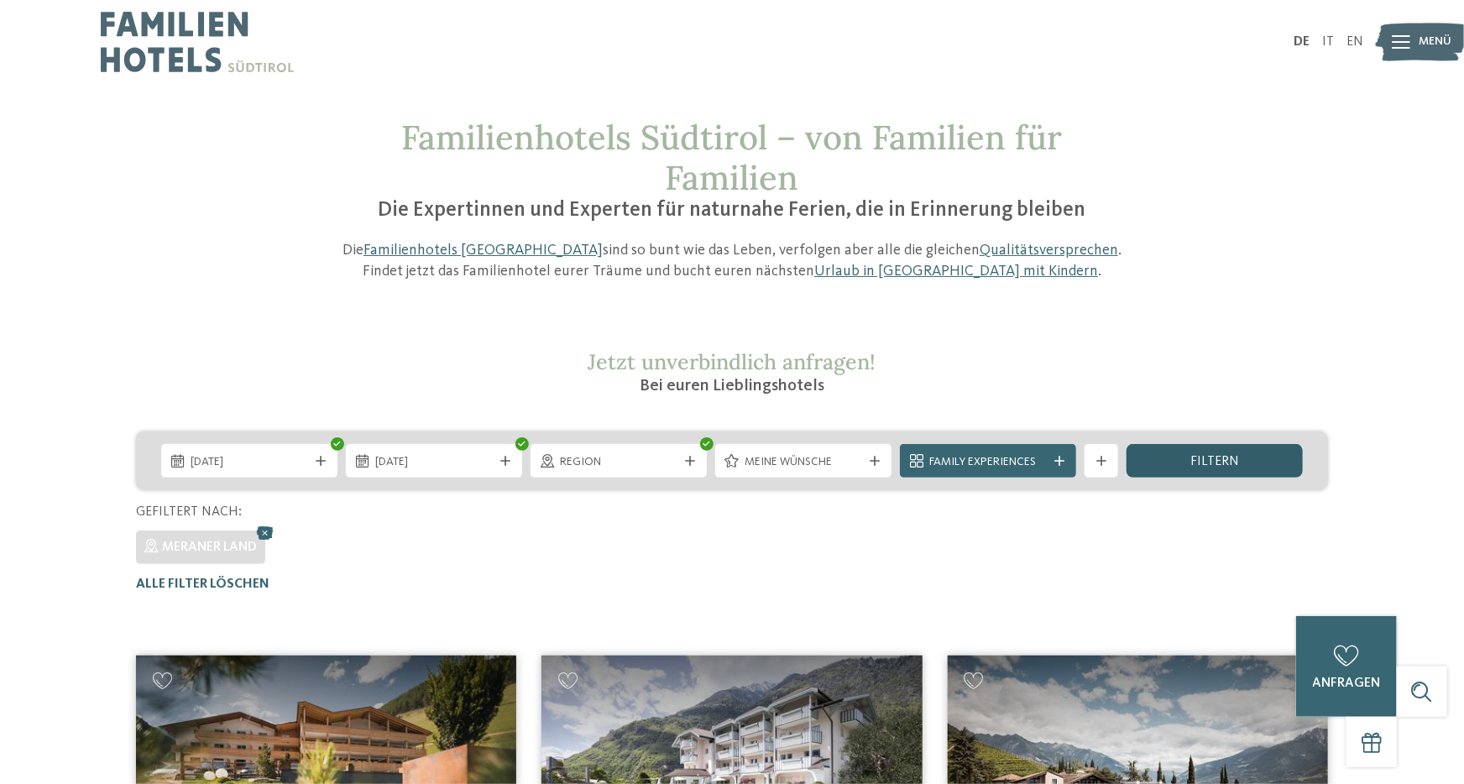
click at [1185, 459] on div "filtern" at bounding box center [1215, 461] width 176 height 34
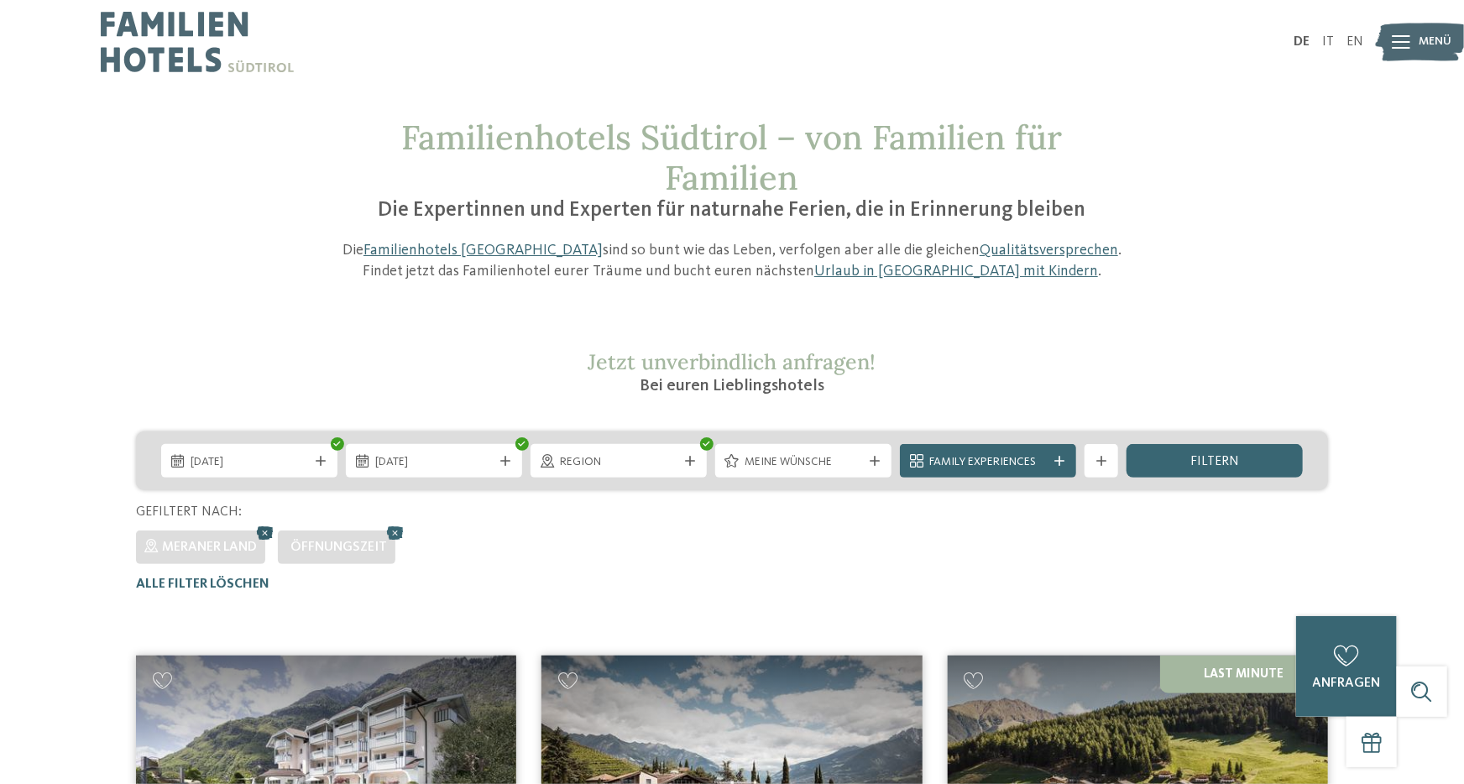
click at [263, 528] on icon at bounding box center [265, 533] width 25 height 22
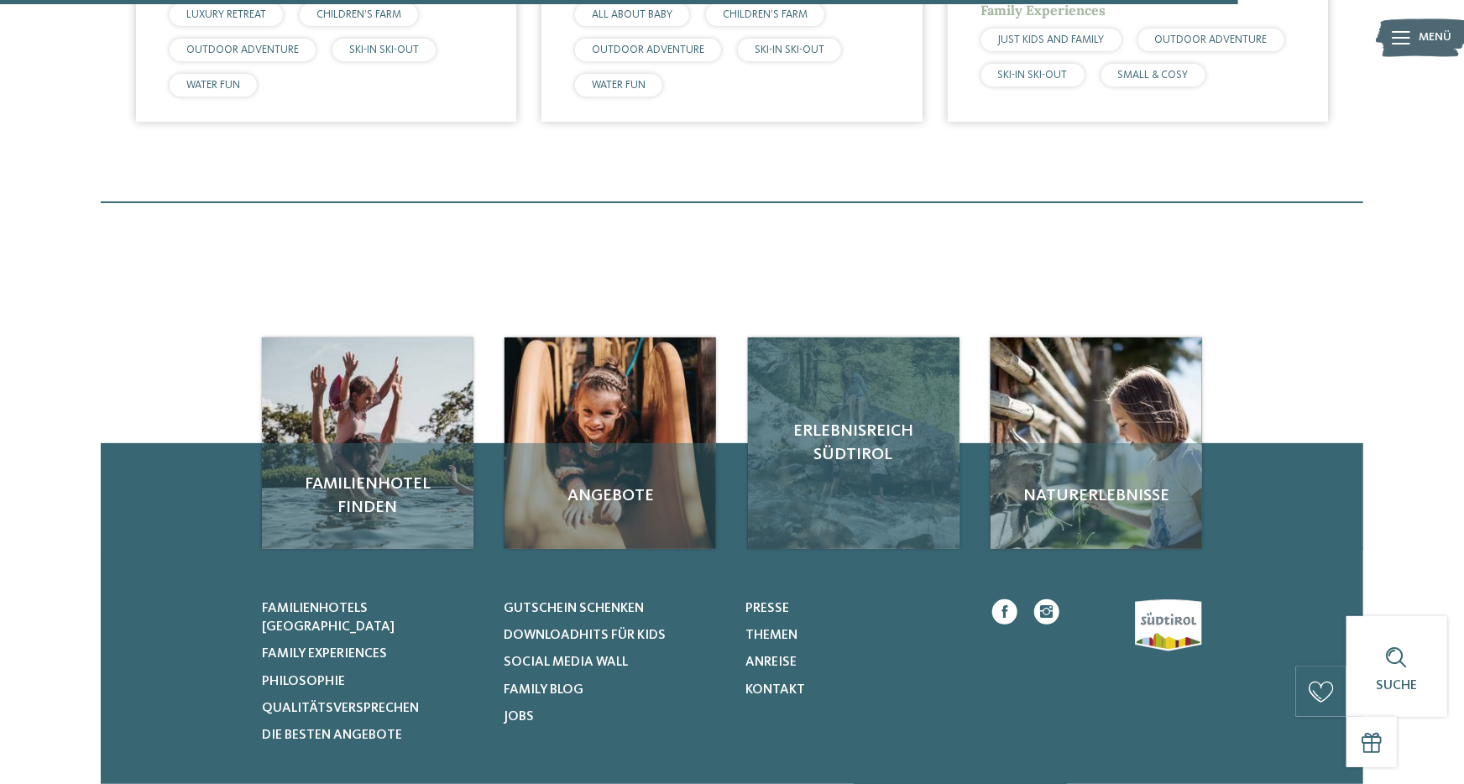
scroll to position [3782, 0]
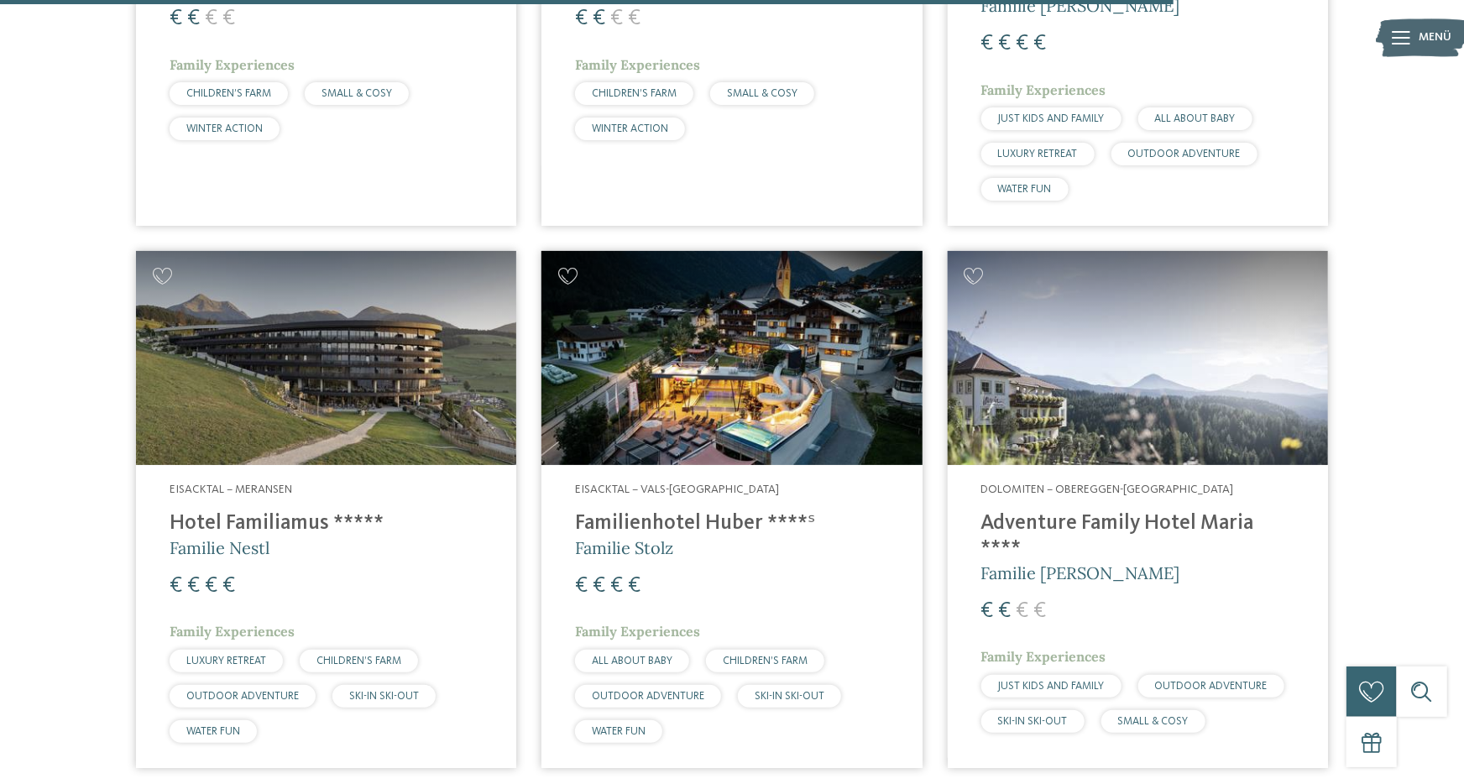
click at [1132, 354] on img at bounding box center [1138, 358] width 380 height 214
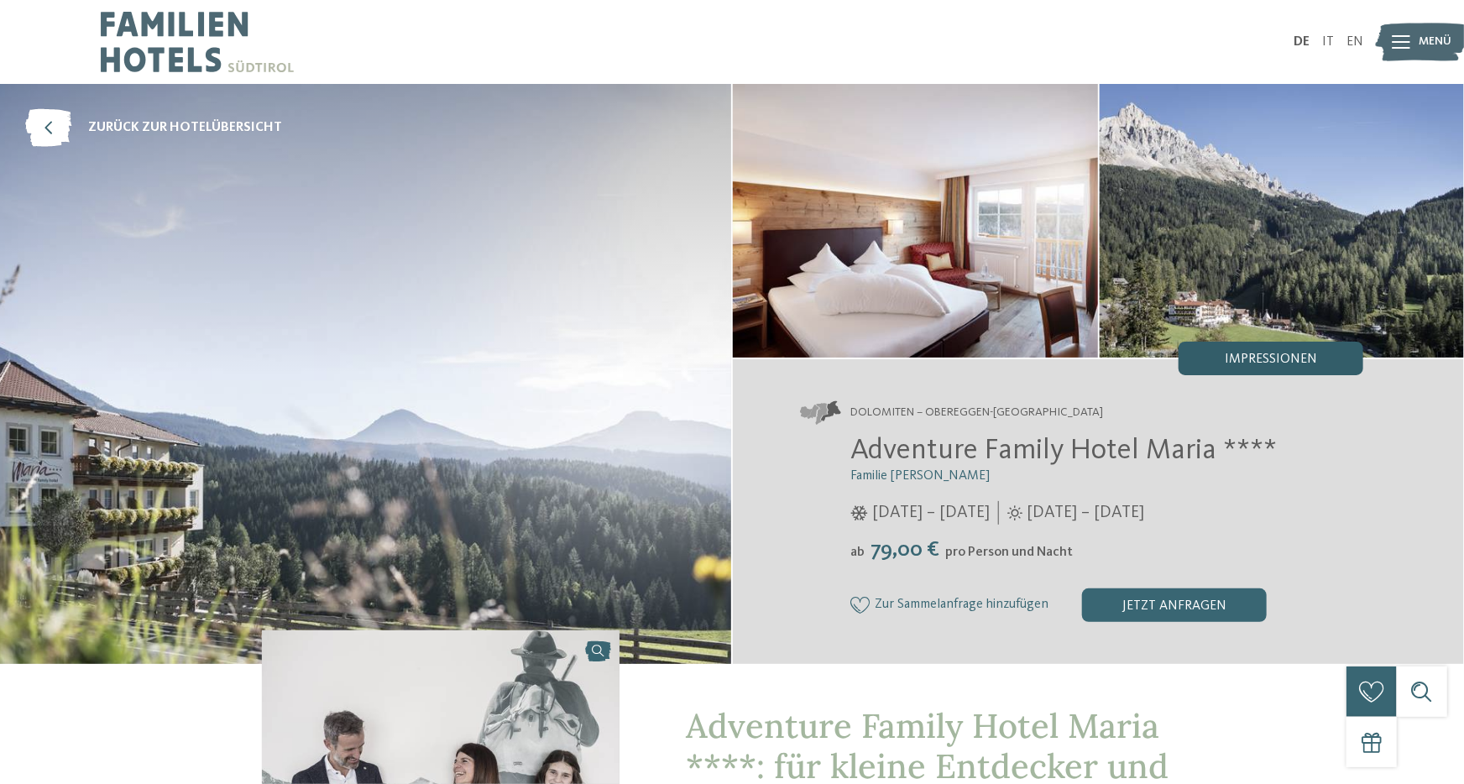
click at [1289, 350] on div "Impressionen" at bounding box center [1271, 359] width 185 height 34
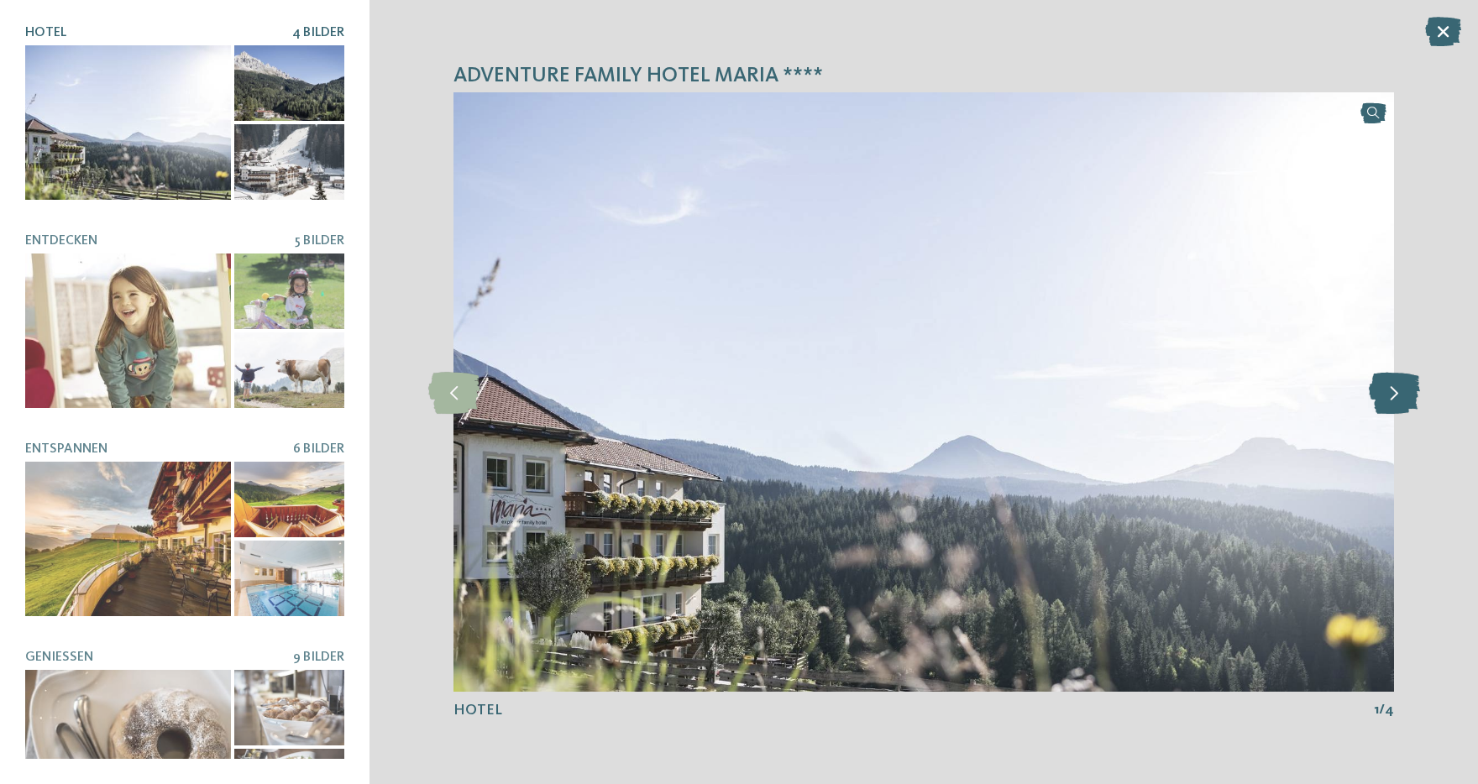
click at [1390, 393] on icon at bounding box center [1393, 392] width 51 height 42
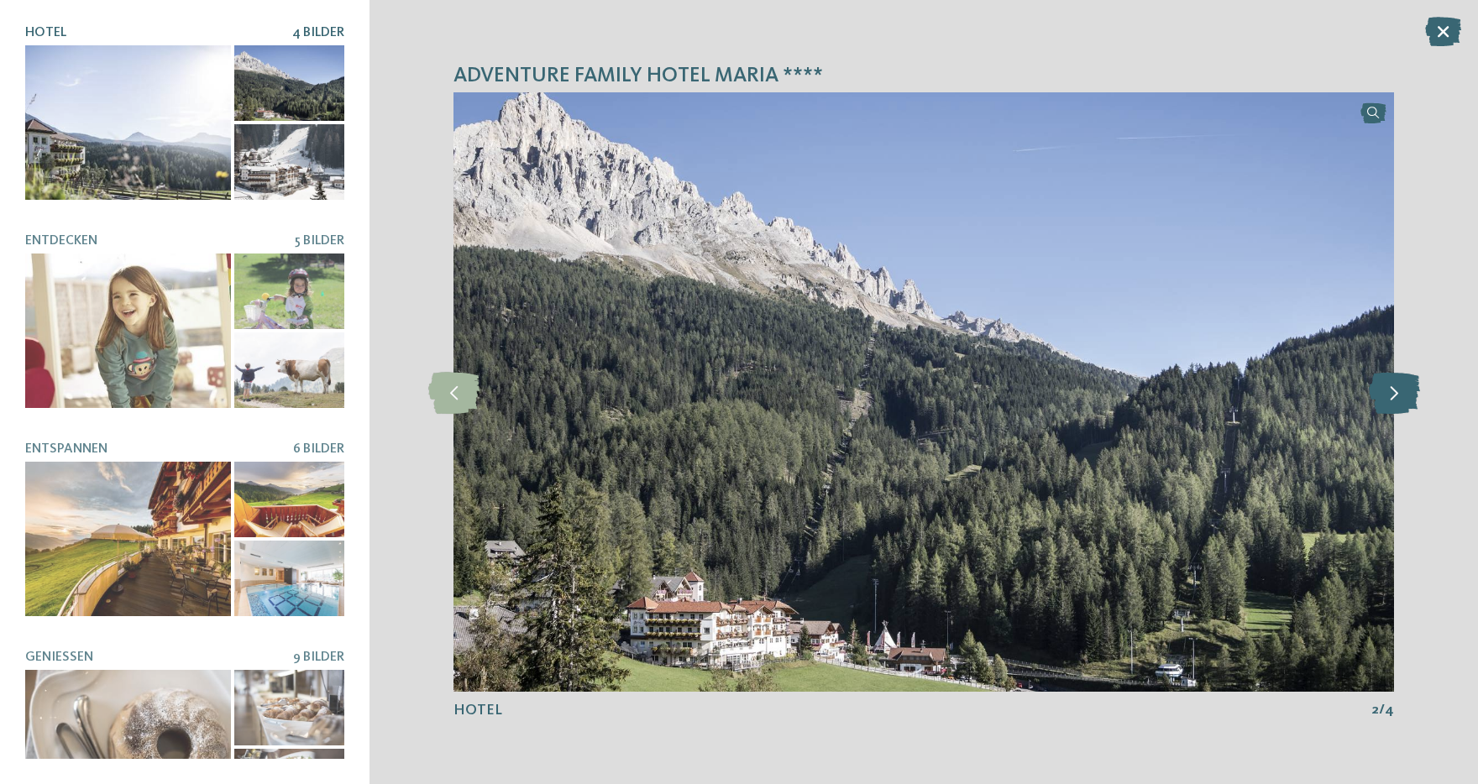
click at [1390, 393] on icon at bounding box center [1393, 392] width 51 height 42
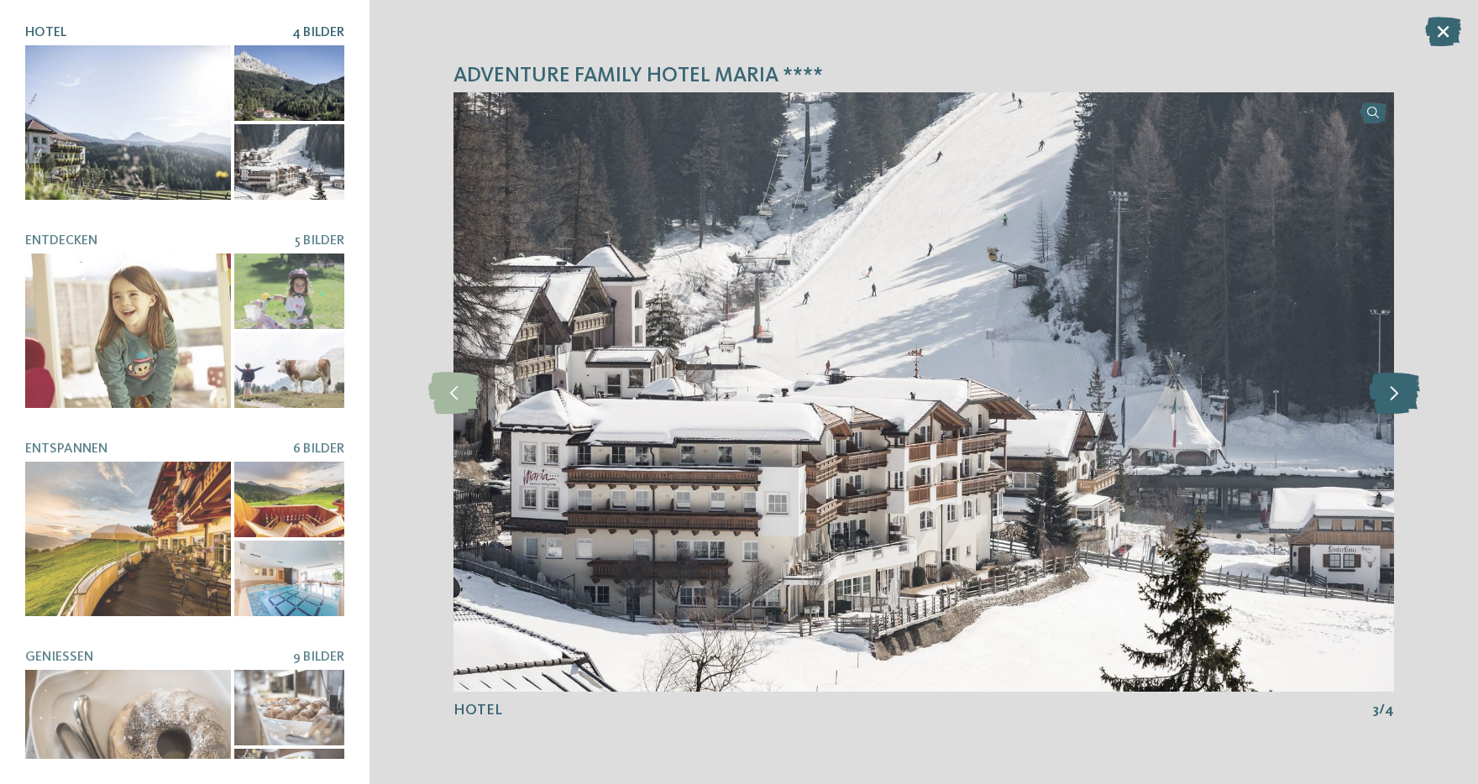
click at [1390, 393] on icon at bounding box center [1393, 392] width 51 height 42
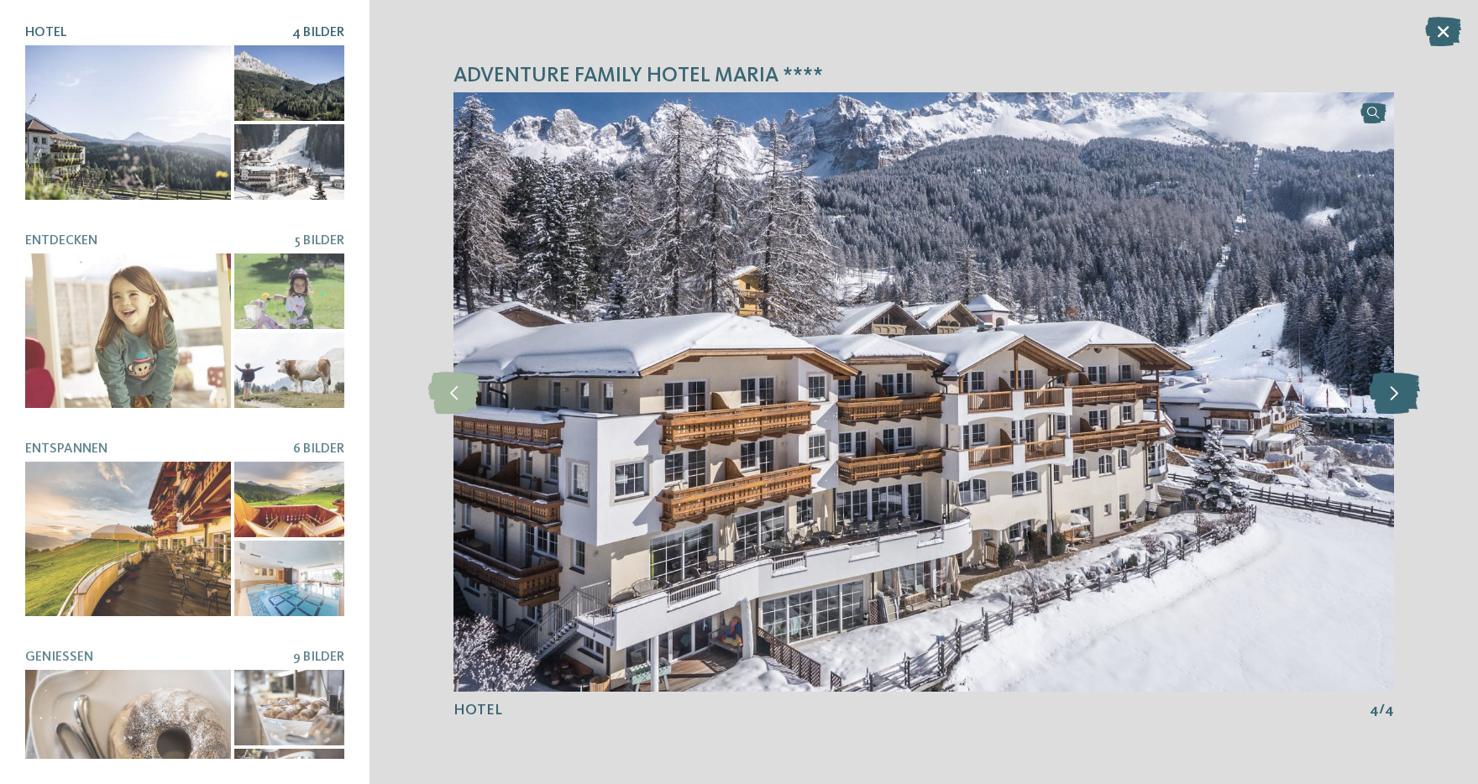
click at [1390, 393] on icon at bounding box center [1393, 392] width 51 height 42
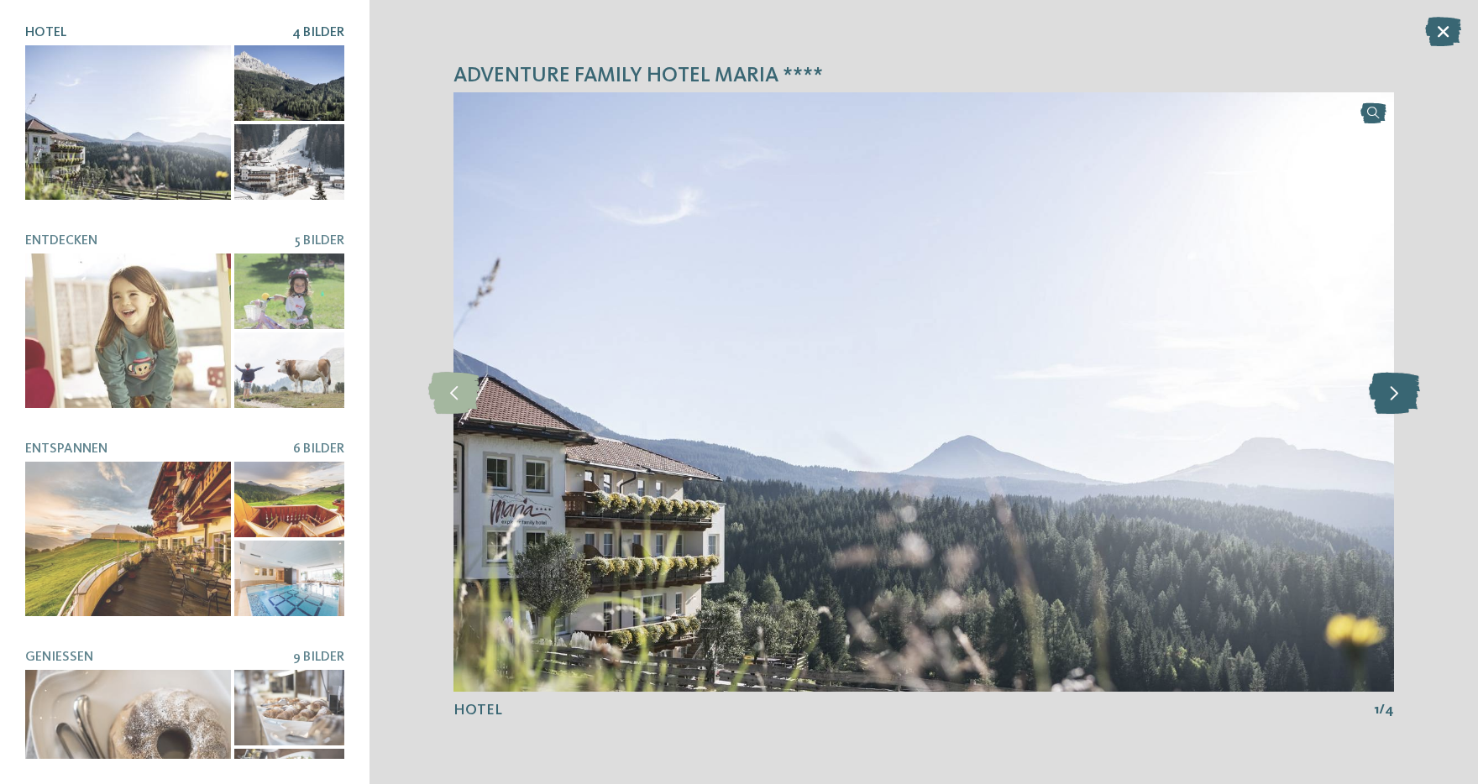
click at [1390, 393] on icon at bounding box center [1393, 392] width 51 height 42
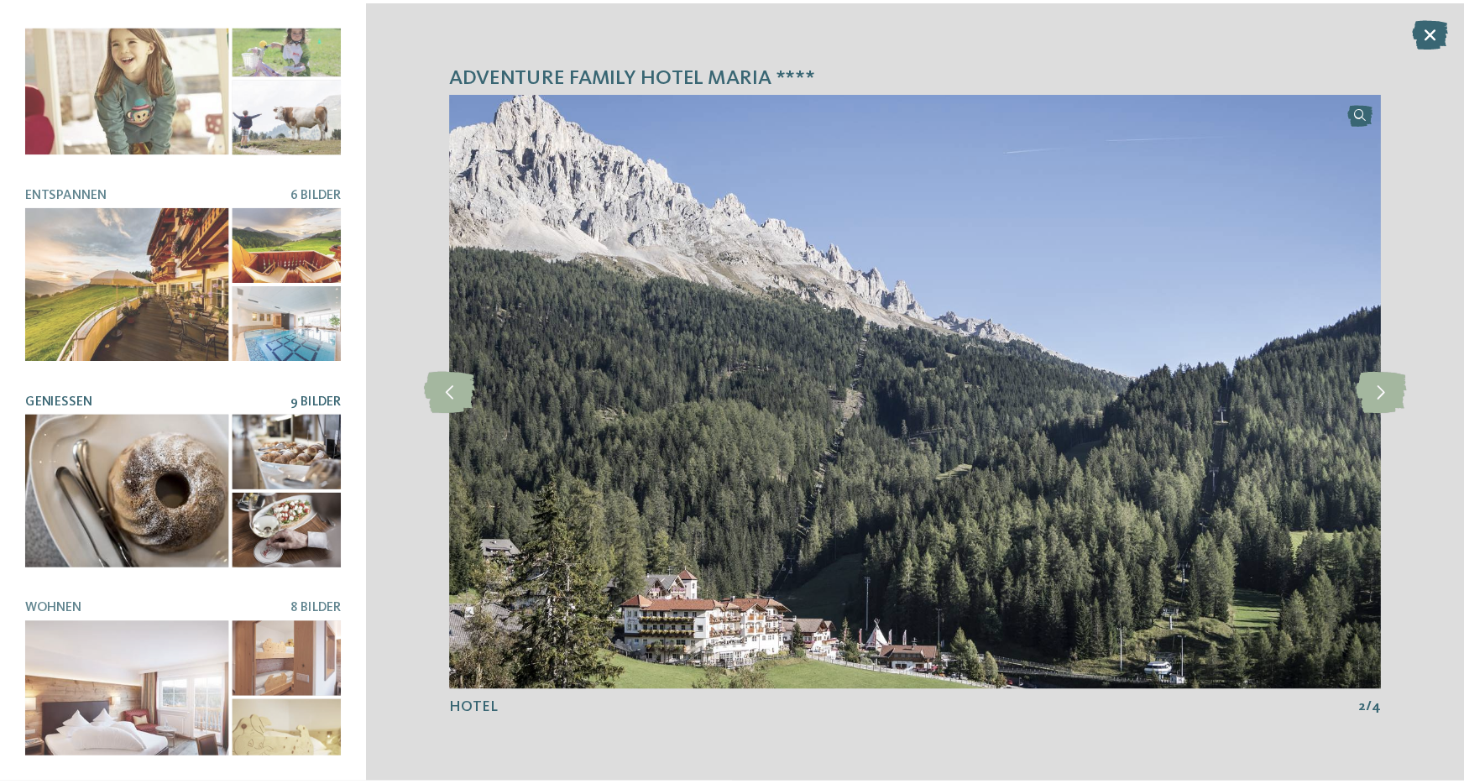
scroll to position [259, 0]
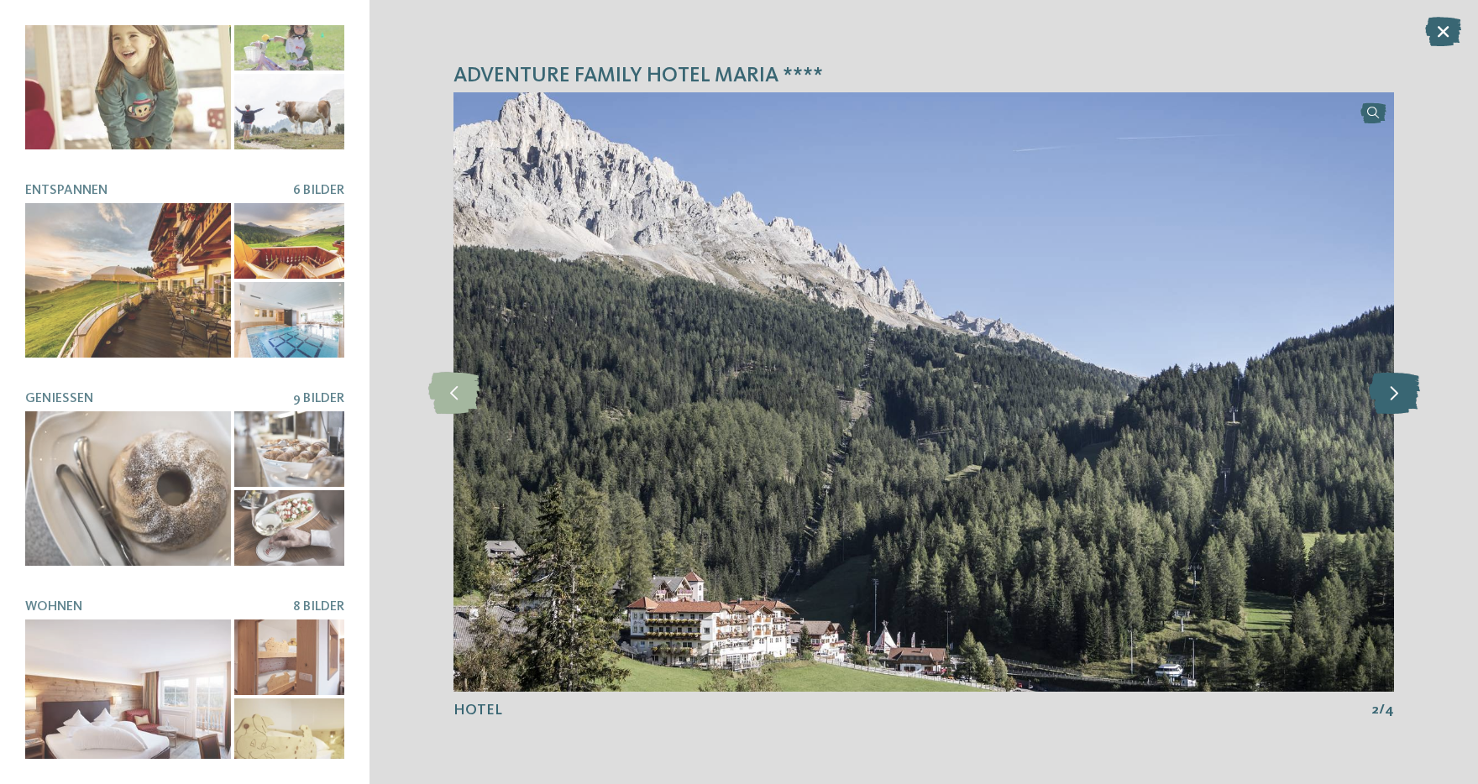
click at [1404, 396] on icon at bounding box center [1393, 392] width 51 height 42
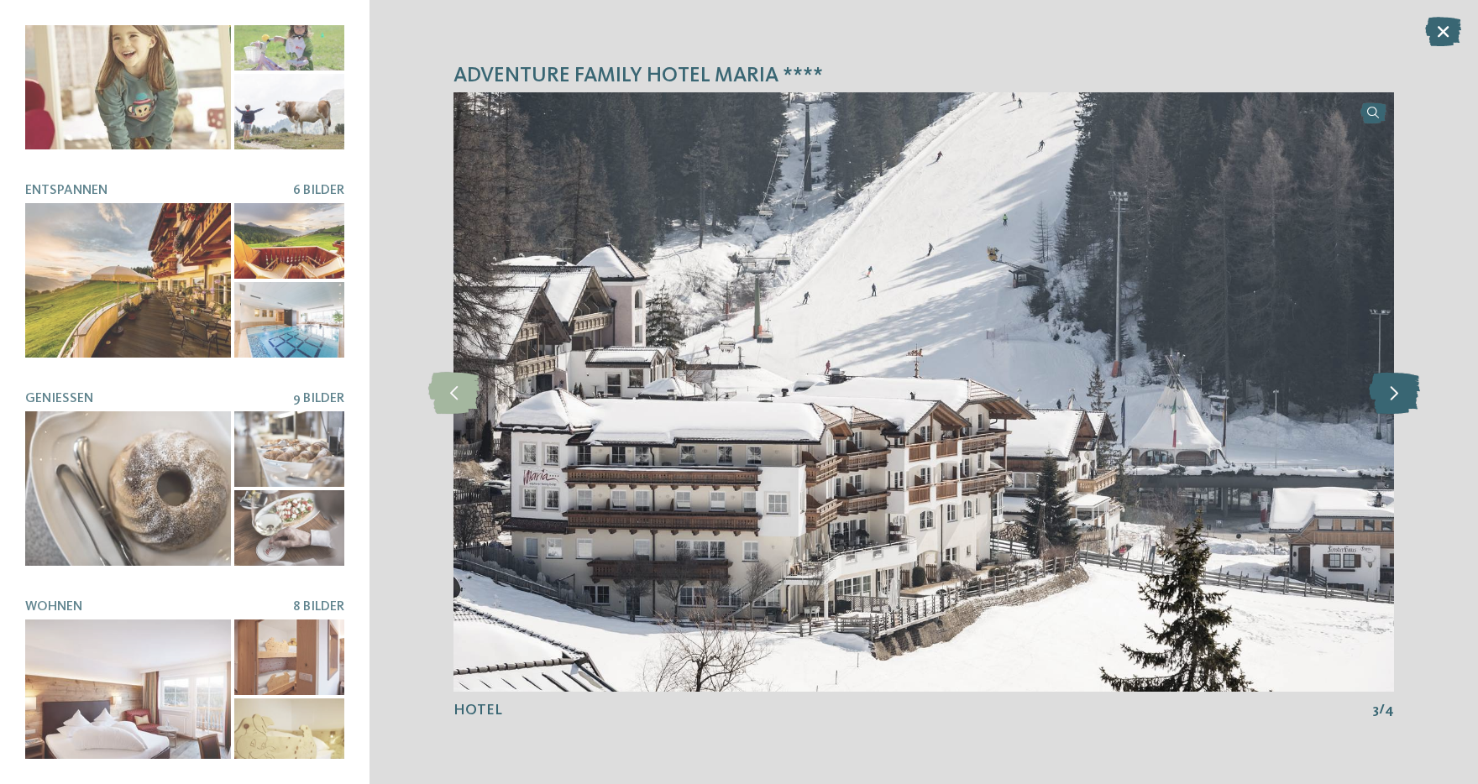
click at [1400, 393] on icon at bounding box center [1393, 392] width 51 height 42
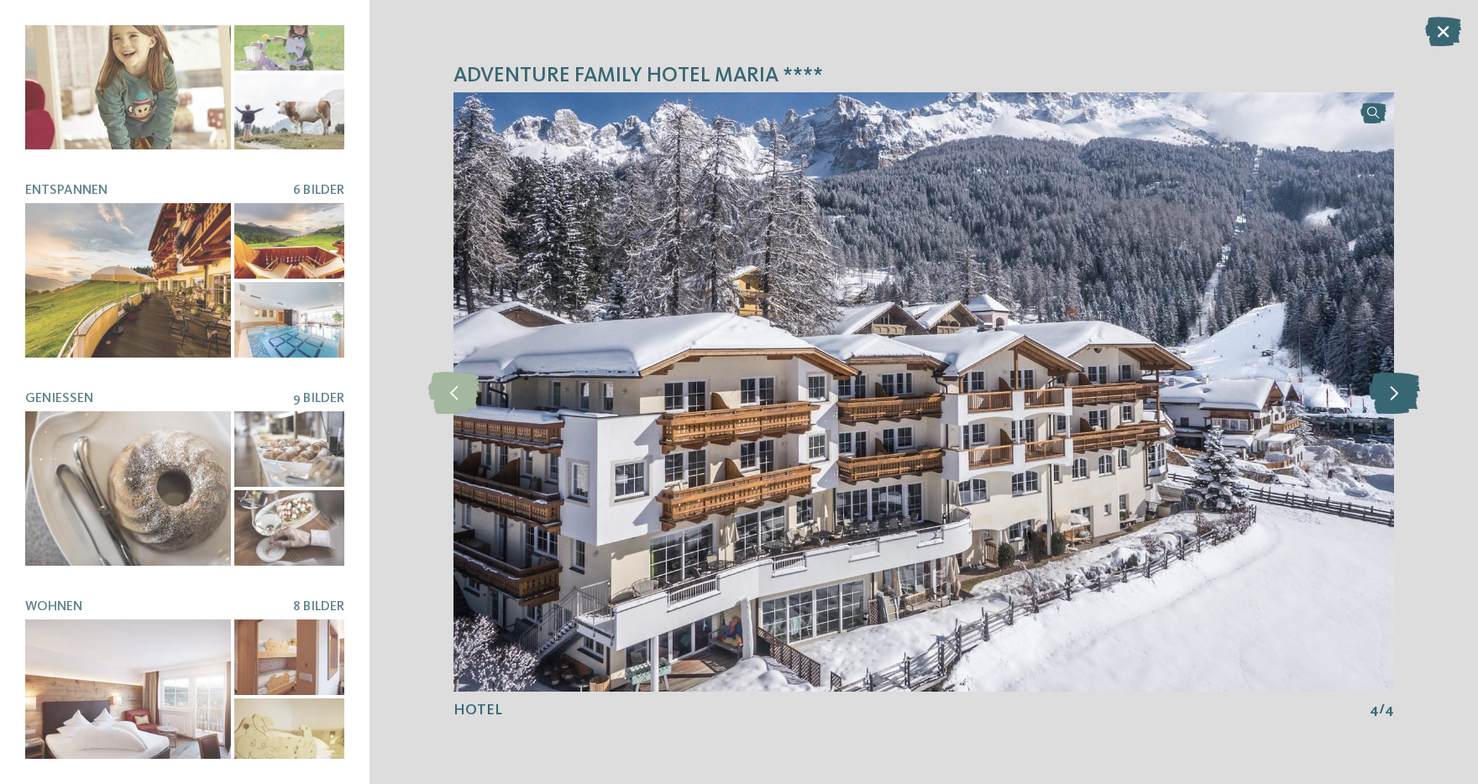
click at [1400, 393] on icon at bounding box center [1393, 392] width 51 height 42
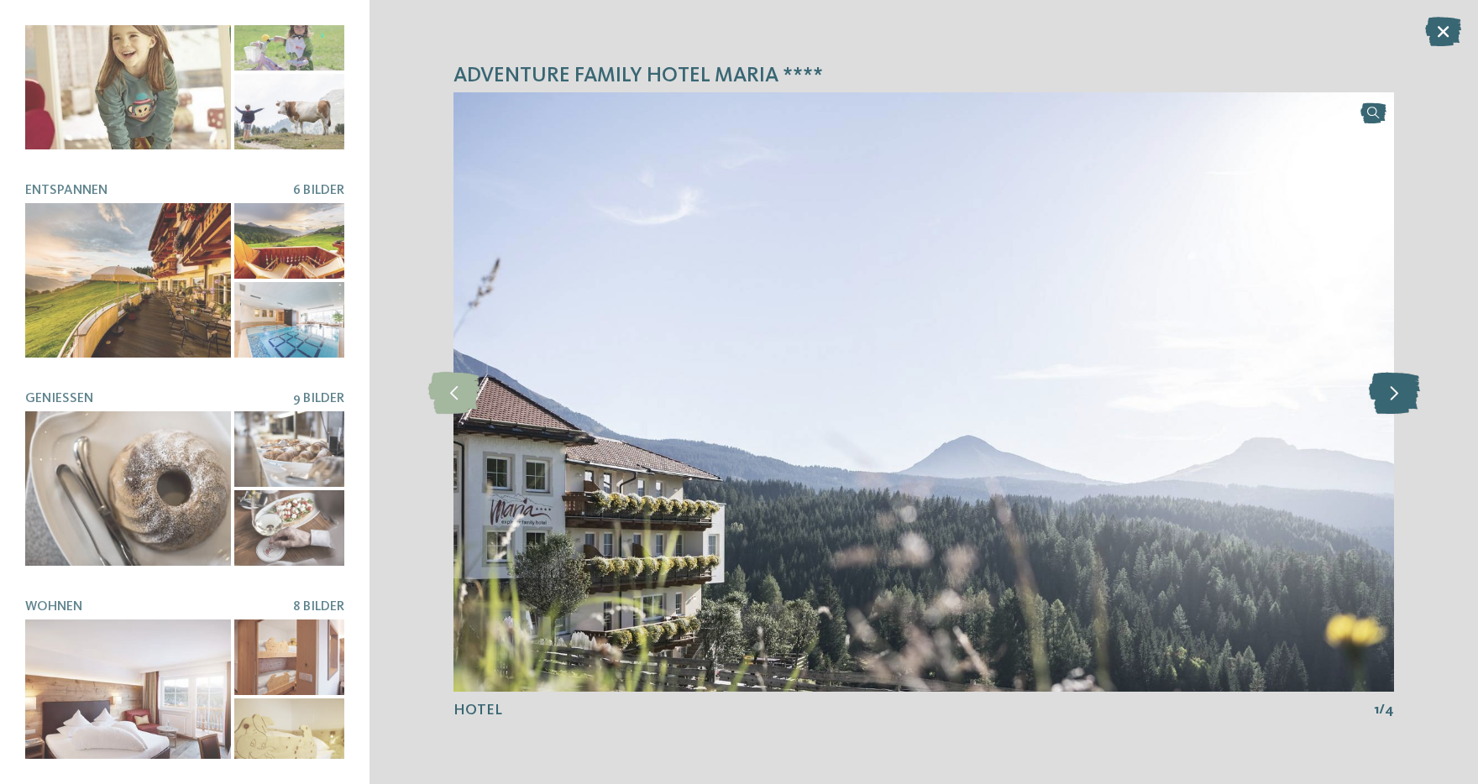
click at [1400, 393] on icon at bounding box center [1393, 392] width 51 height 42
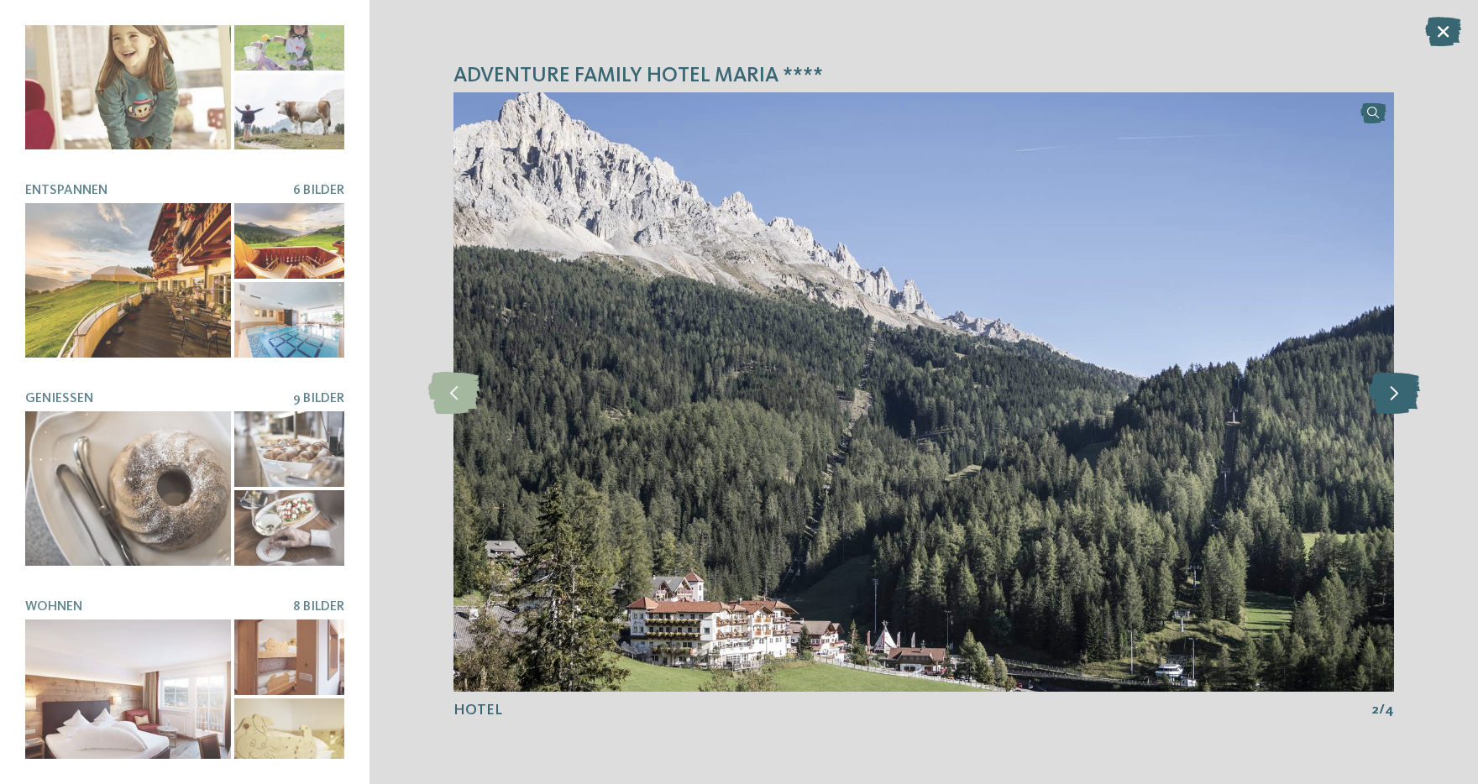
click at [1400, 393] on icon at bounding box center [1393, 392] width 51 height 42
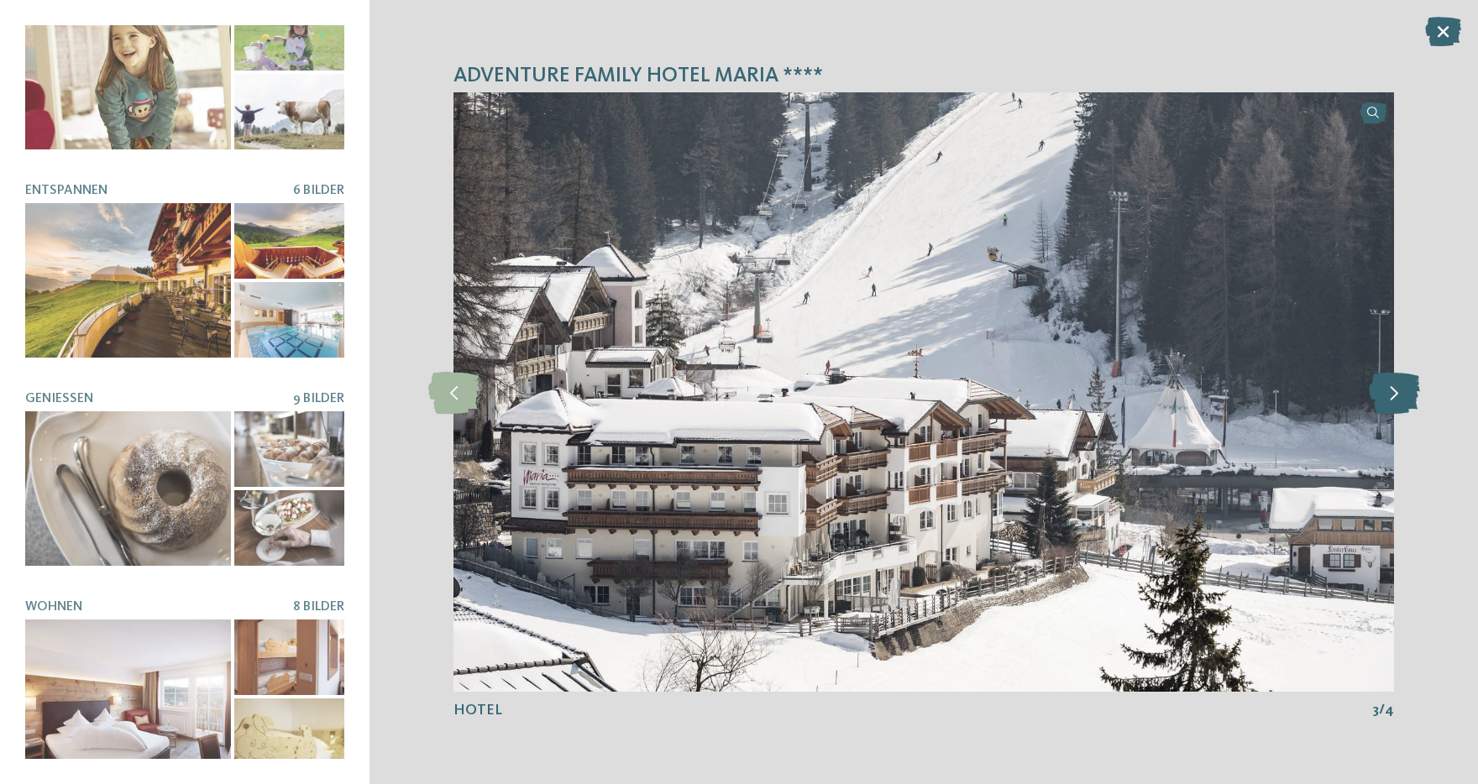
click at [1400, 393] on icon at bounding box center [1393, 392] width 51 height 42
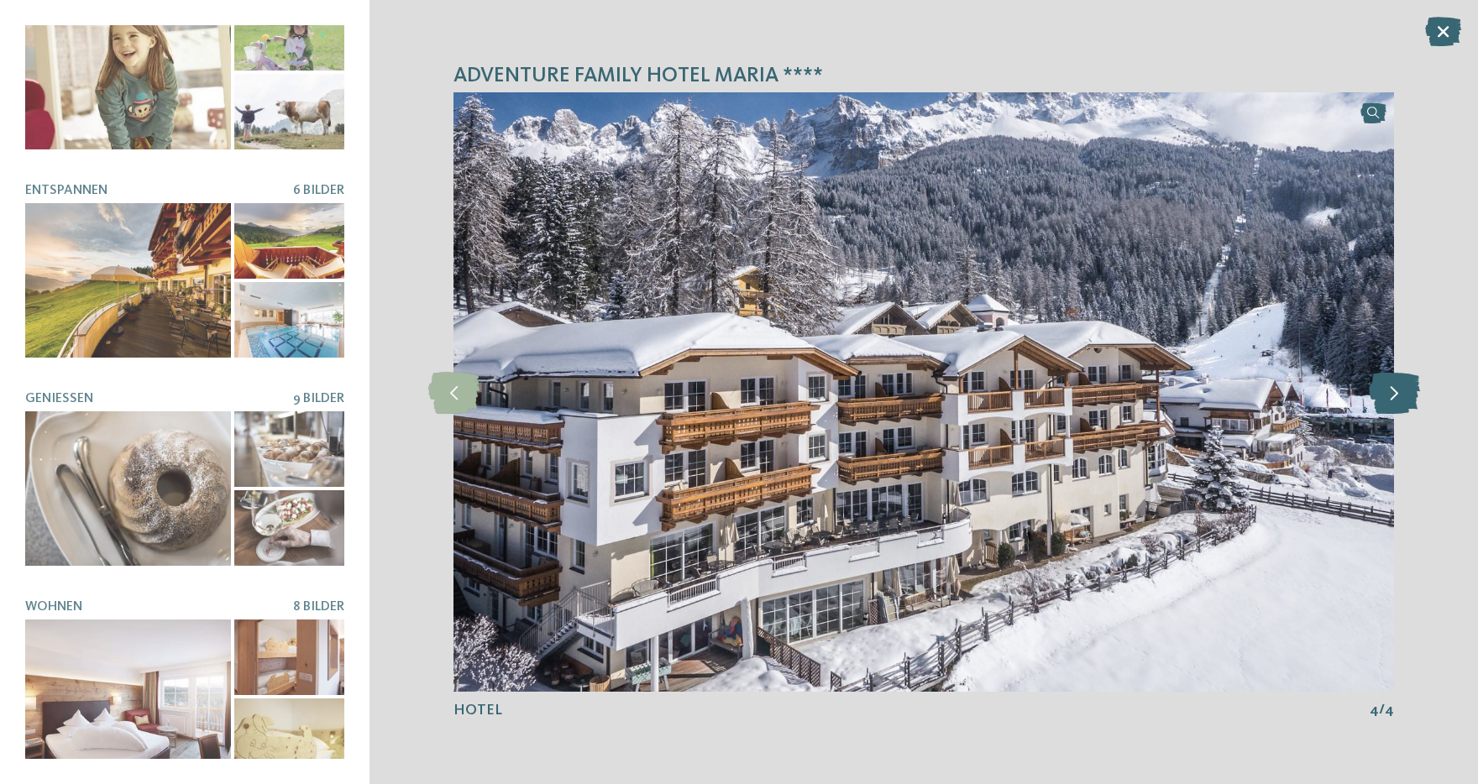
click at [1400, 393] on icon at bounding box center [1393, 392] width 51 height 42
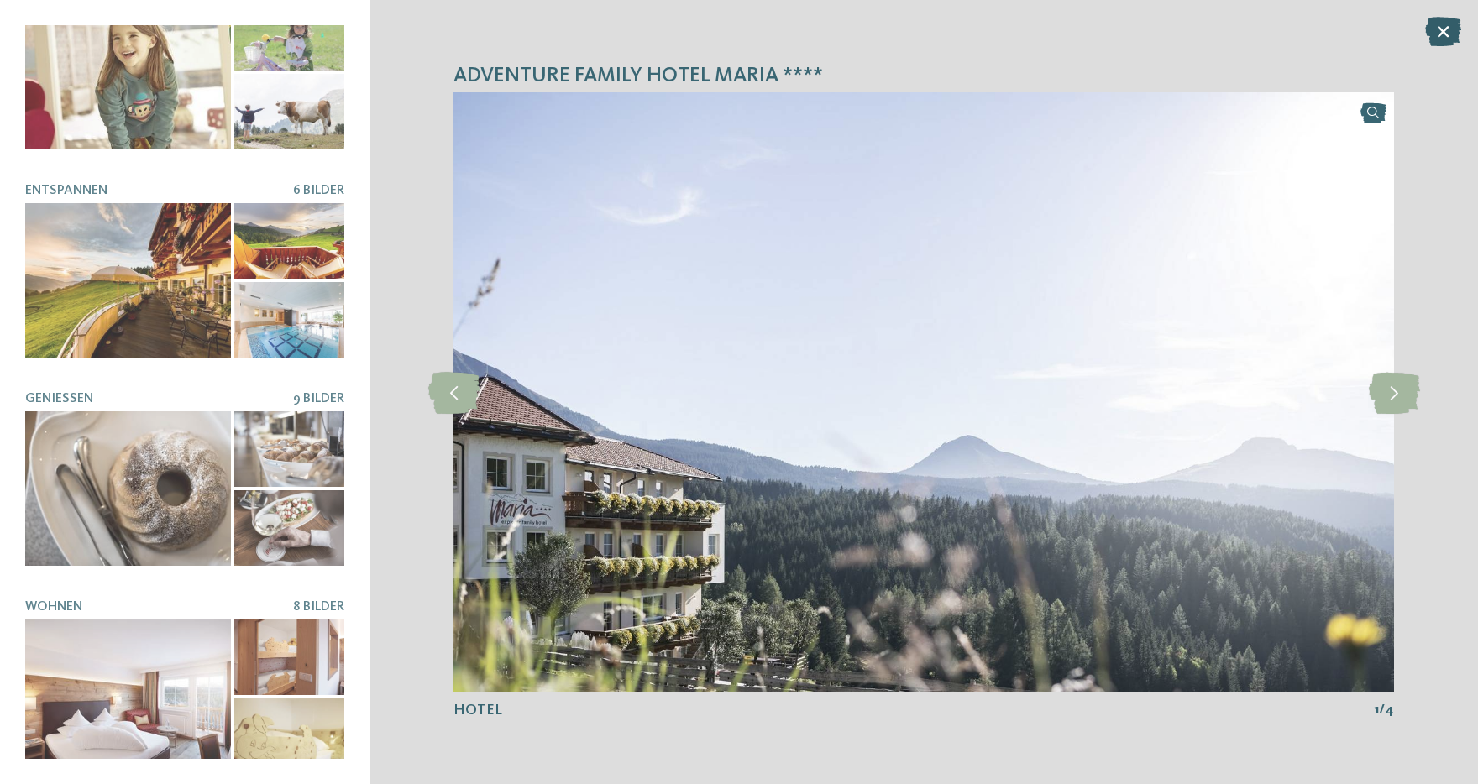
click at [1438, 33] on icon at bounding box center [1443, 31] width 36 height 29
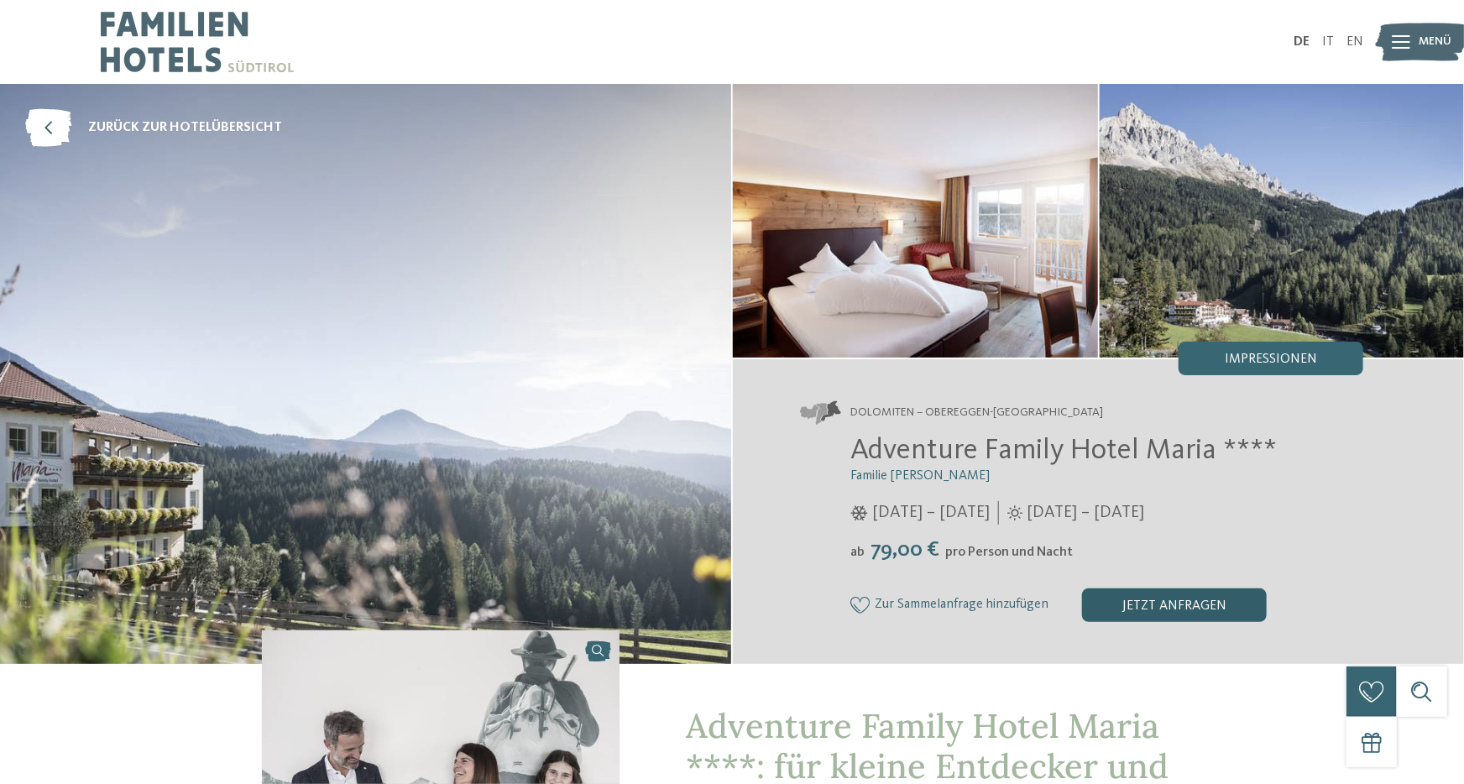
click at [1179, 604] on div "jetzt anfragen" at bounding box center [1174, 605] width 185 height 34
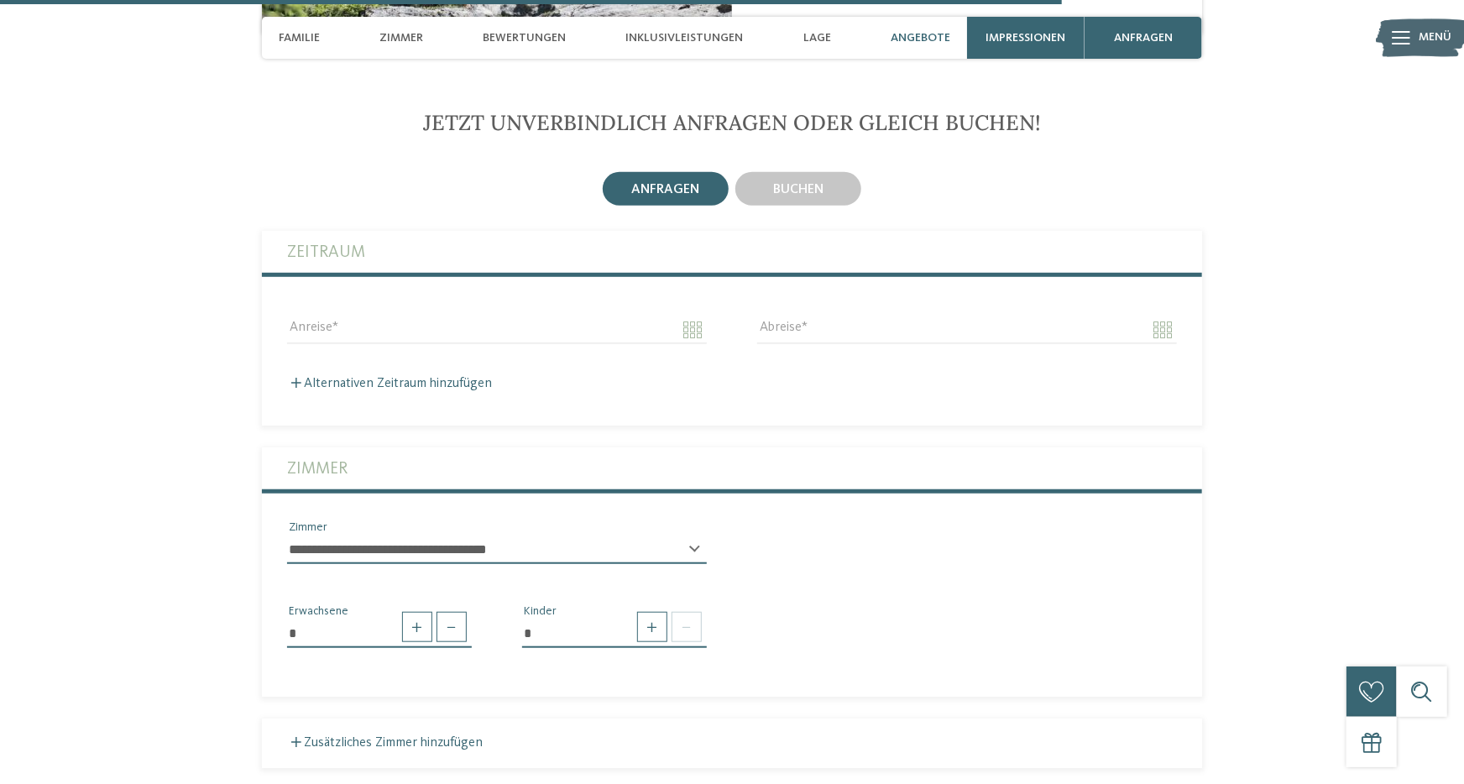
scroll to position [3983, 0]
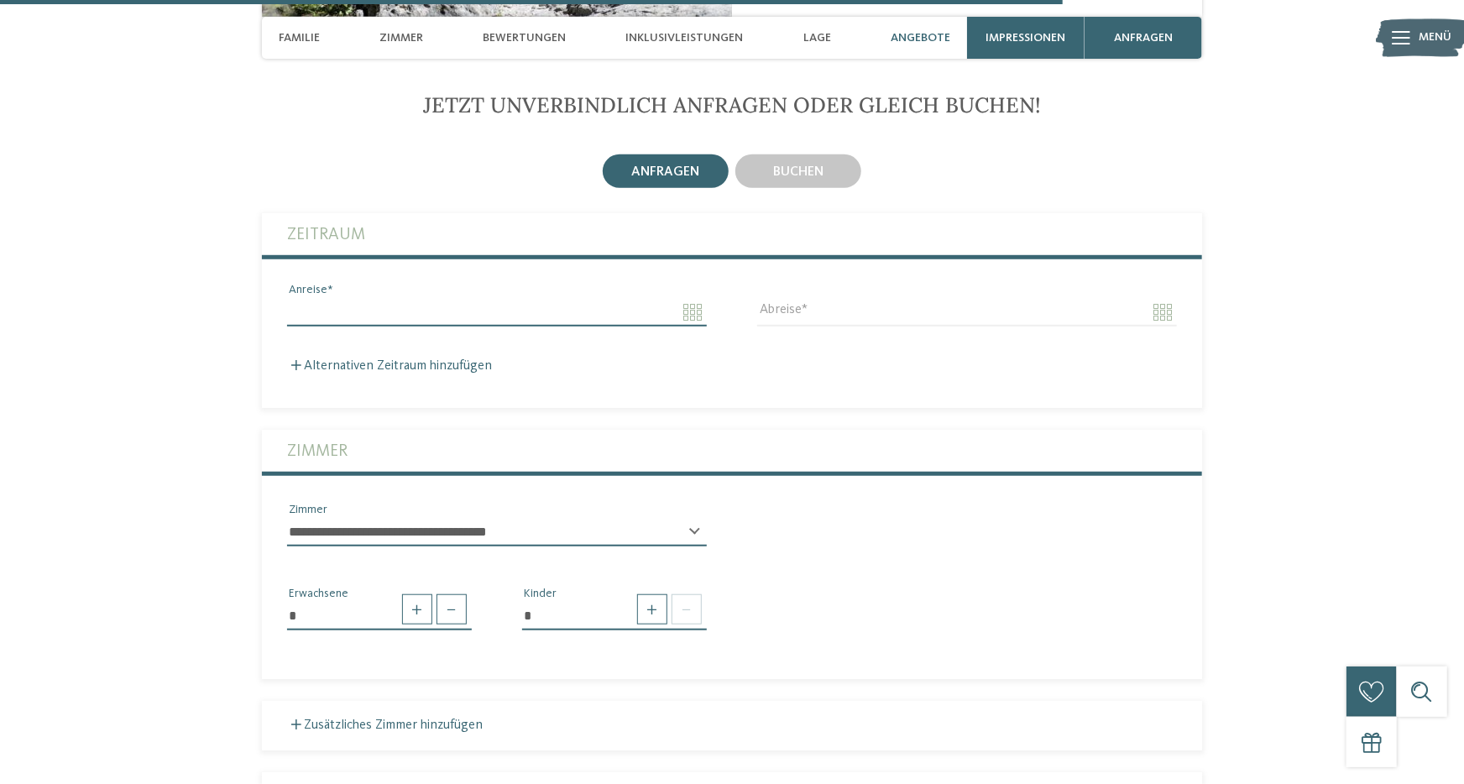
click at [691, 306] on input "Anreise" at bounding box center [497, 312] width 420 height 29
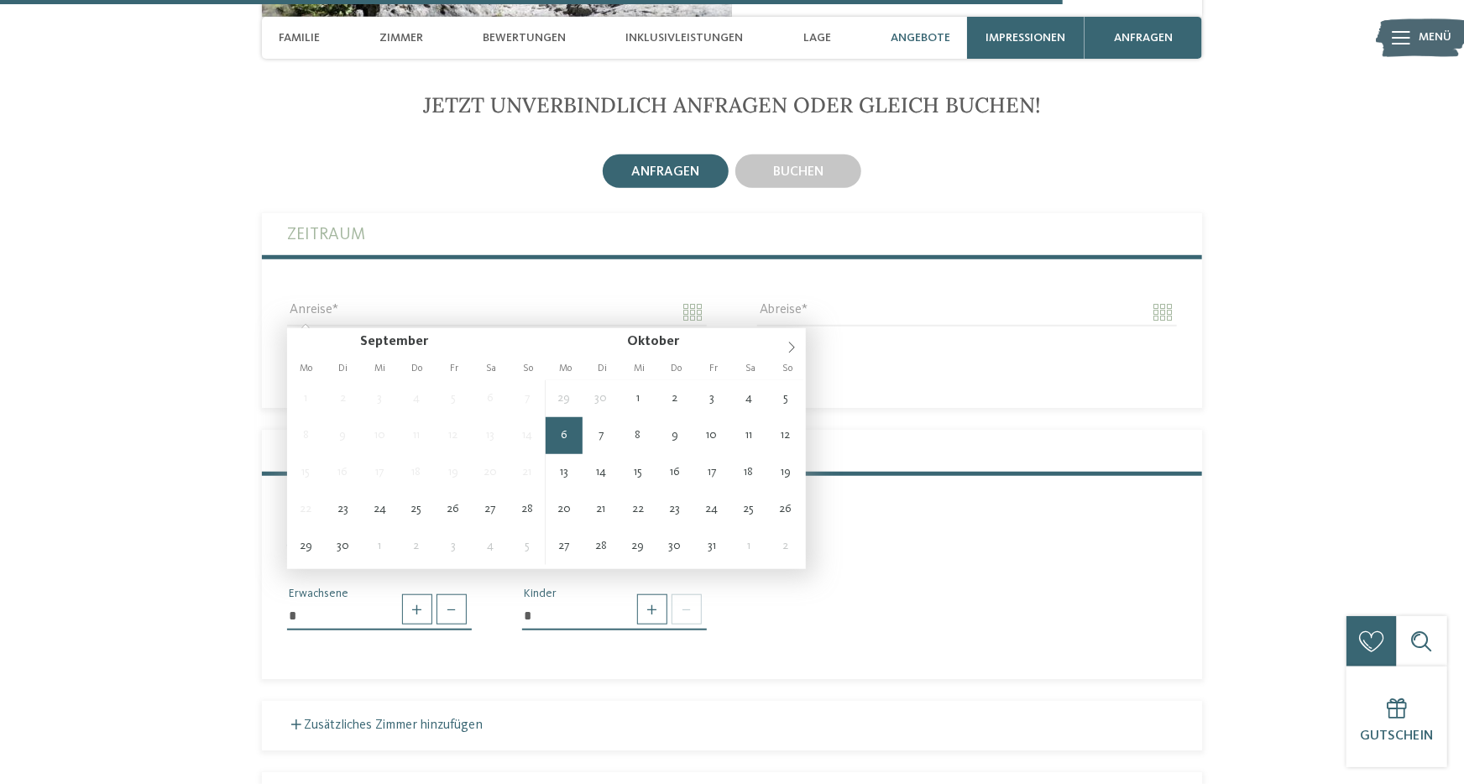
type input "**********"
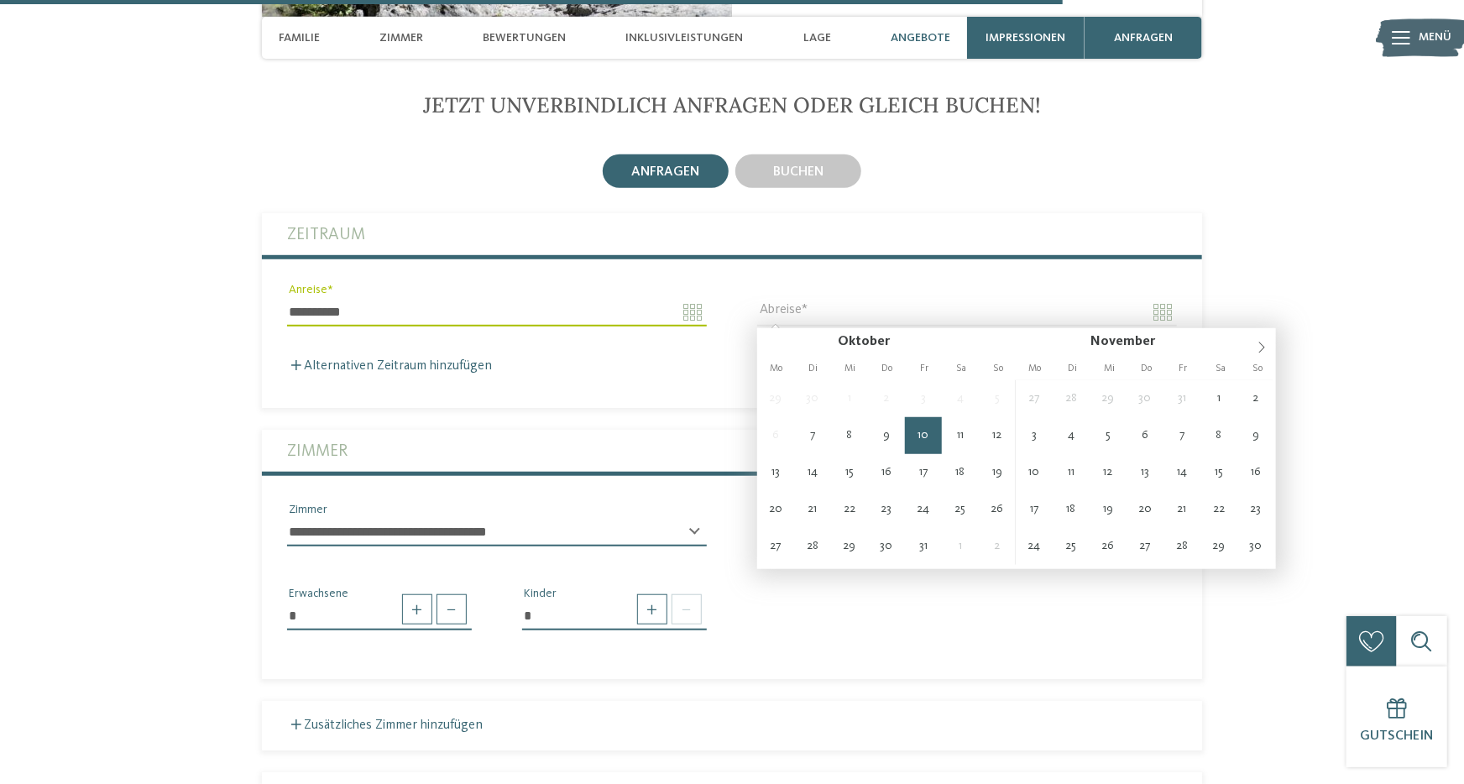
type input "**********"
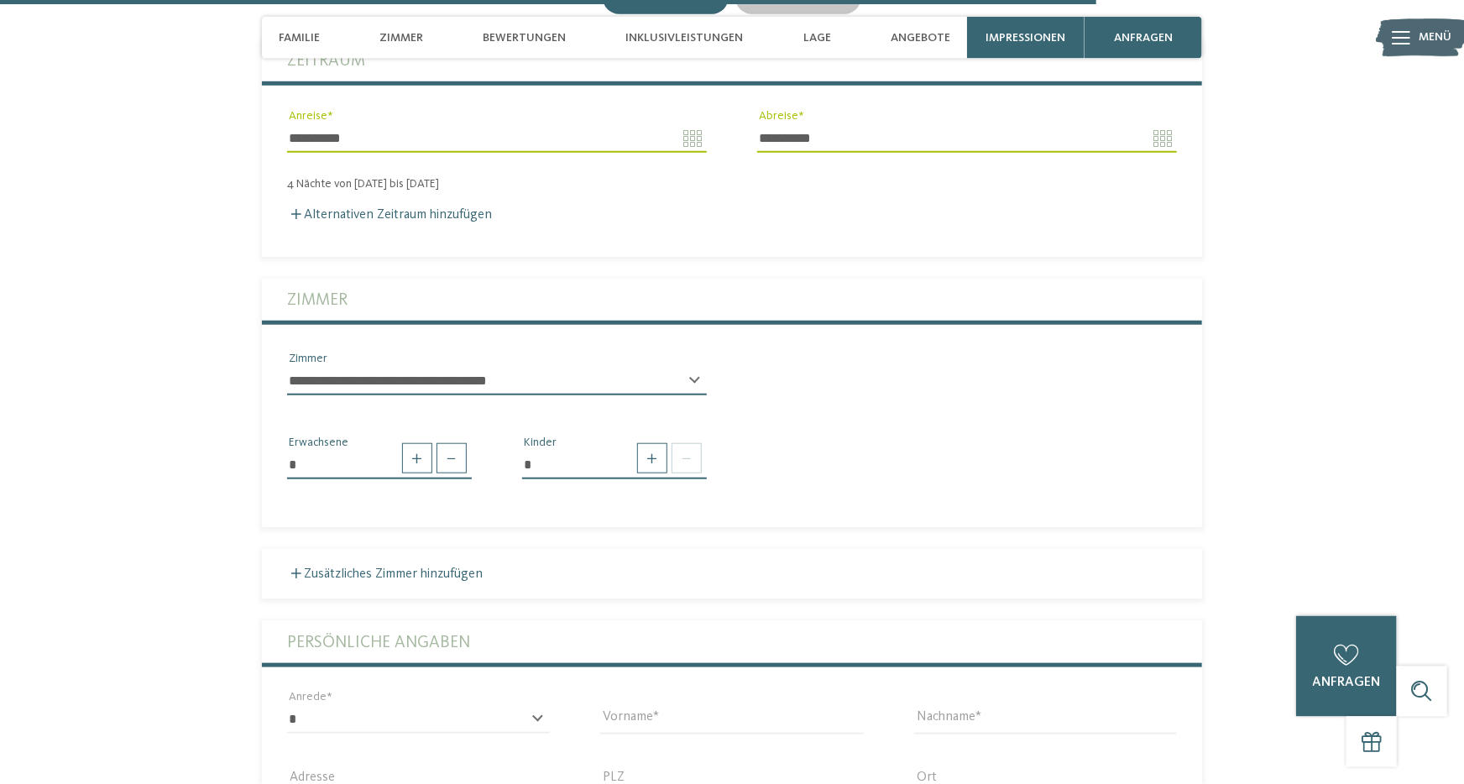
scroll to position [4167, 0]
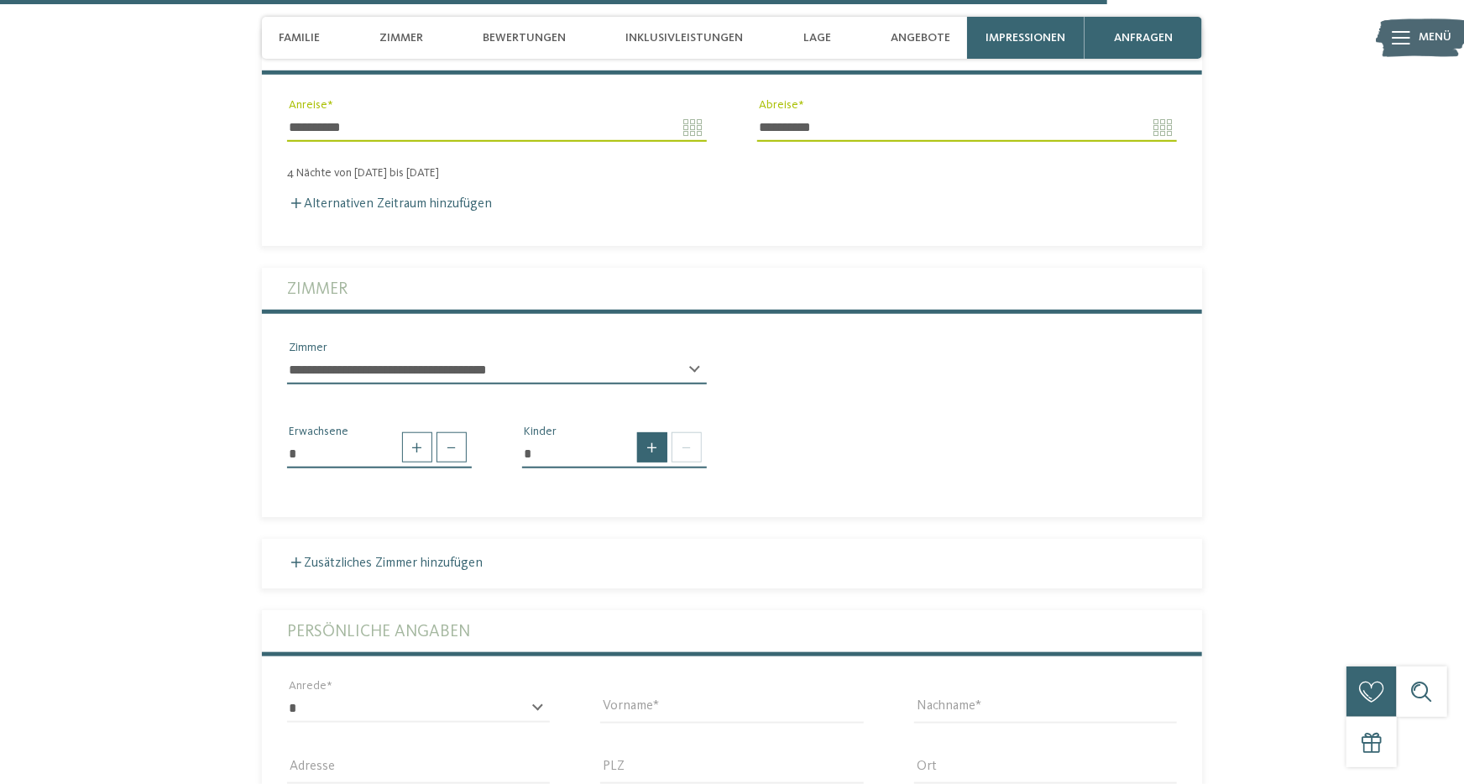
click at [654, 448] on span at bounding box center [652, 447] width 30 height 30
type input "*"
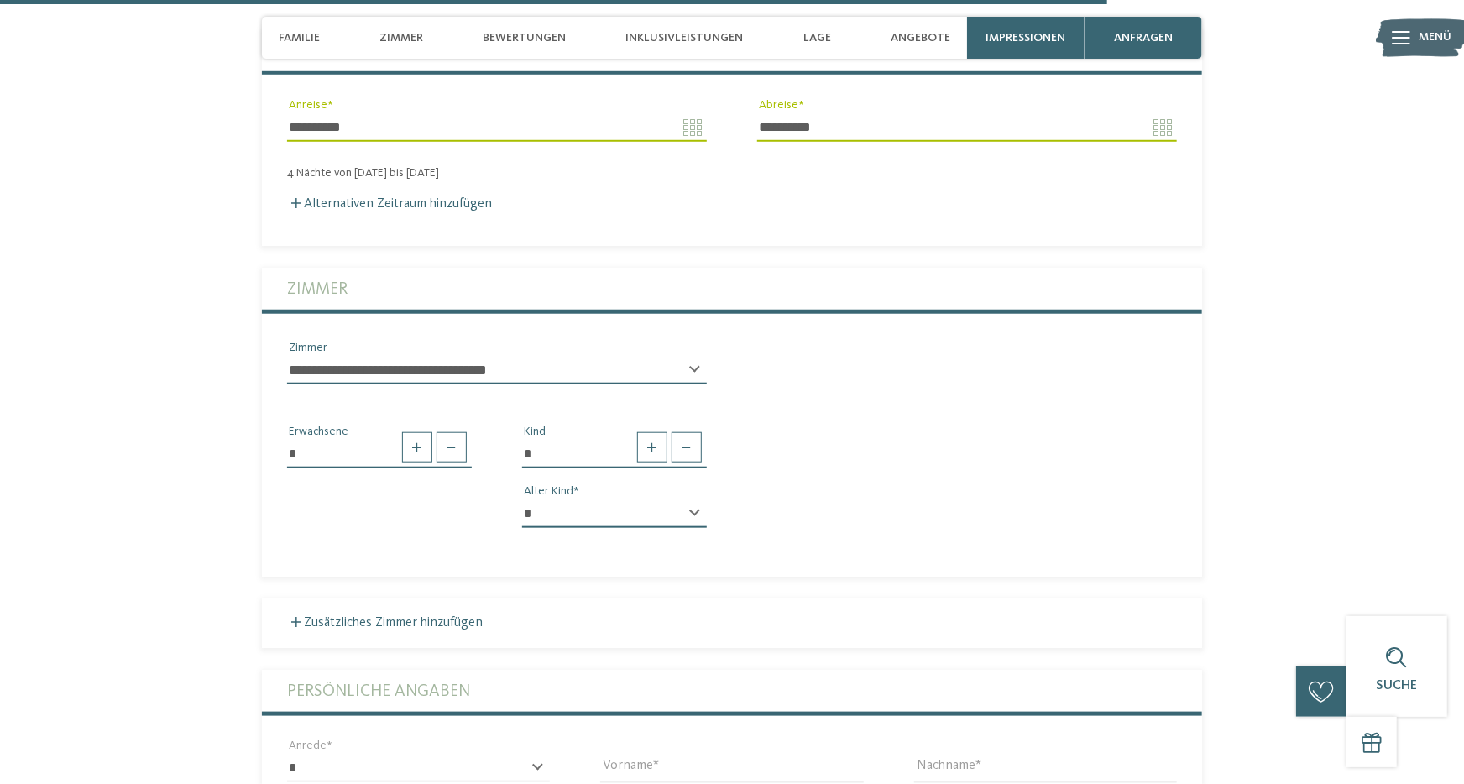
select select "*"
click option "*" at bounding box center [0, 0] width 0 height 0
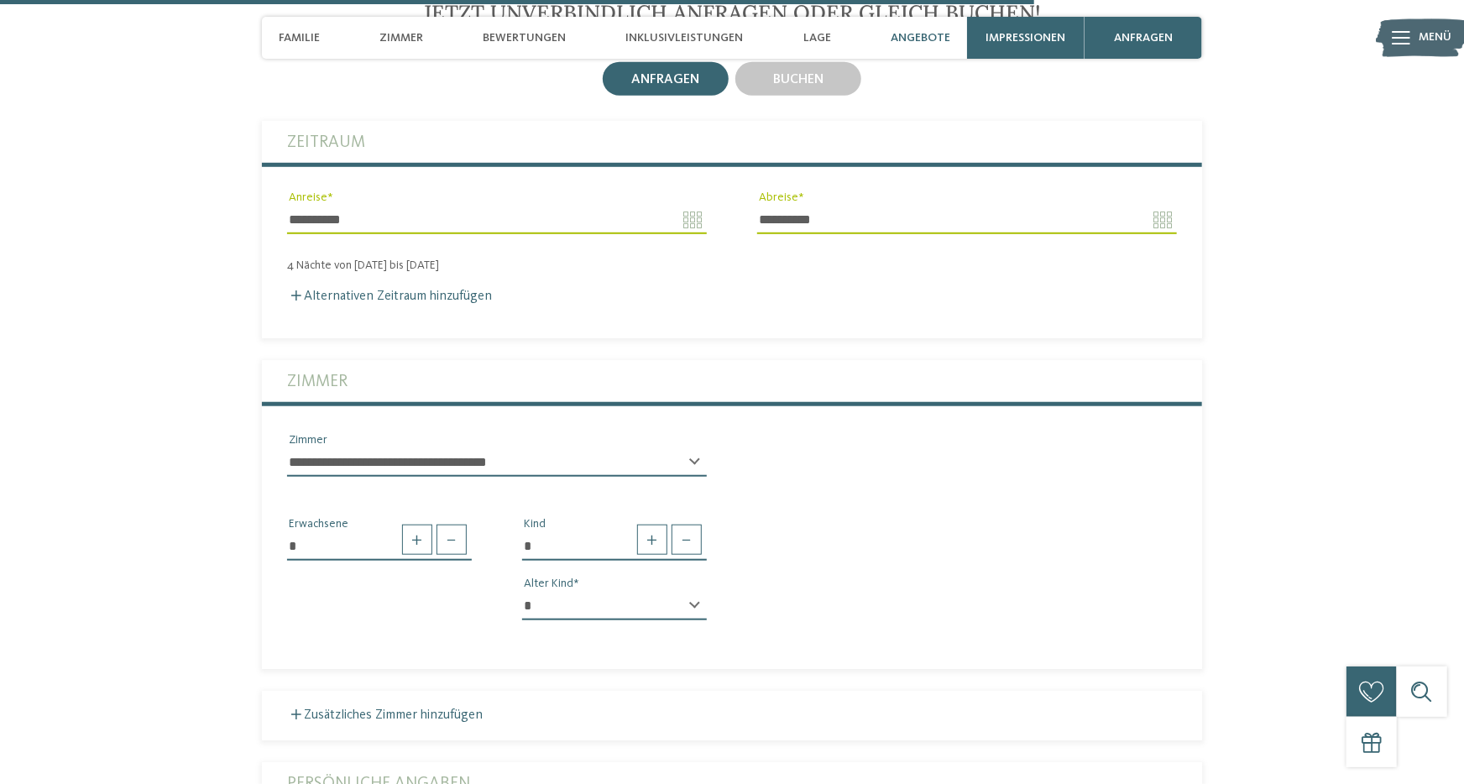
scroll to position [3706, 0]
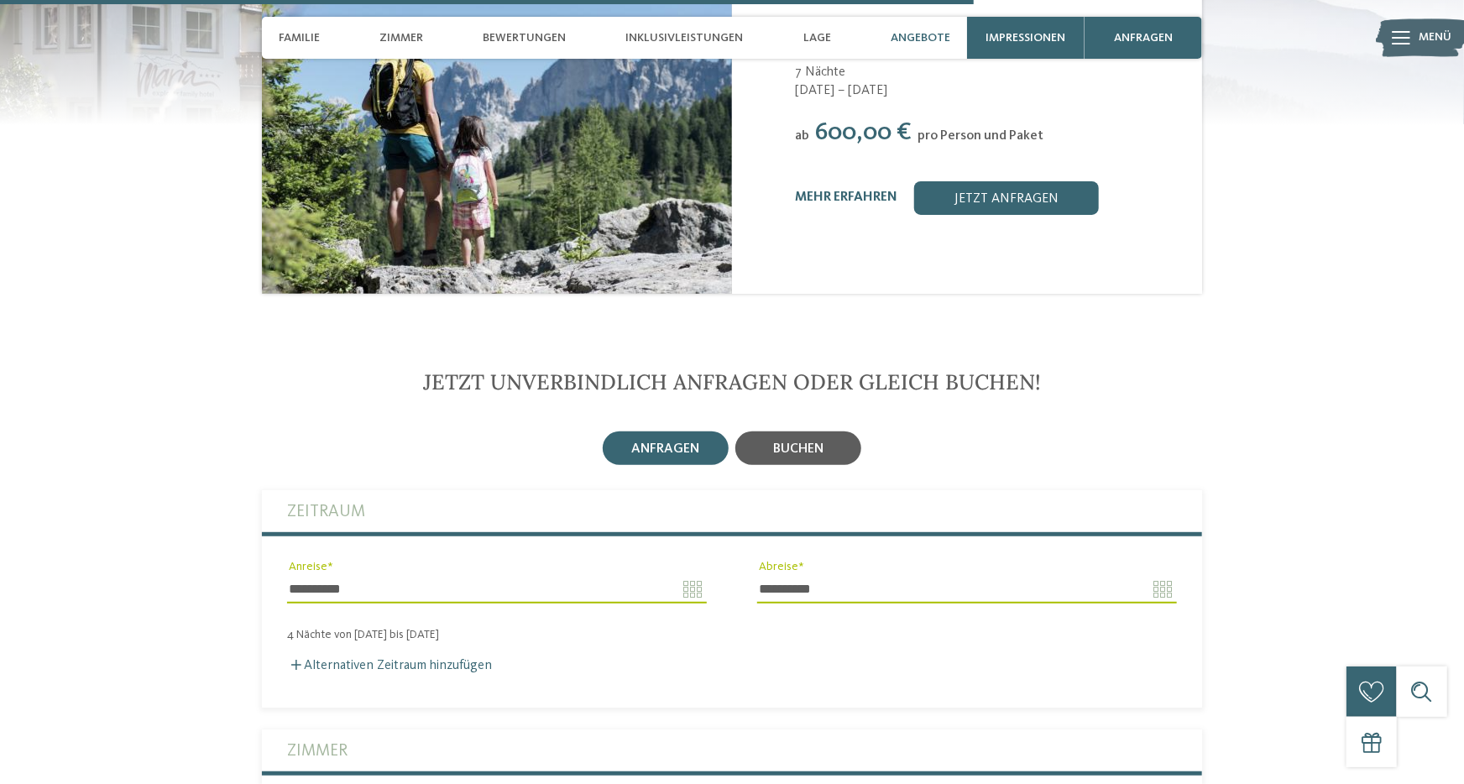
click at [793, 441] on div "buchen" at bounding box center [798, 448] width 50 height 15
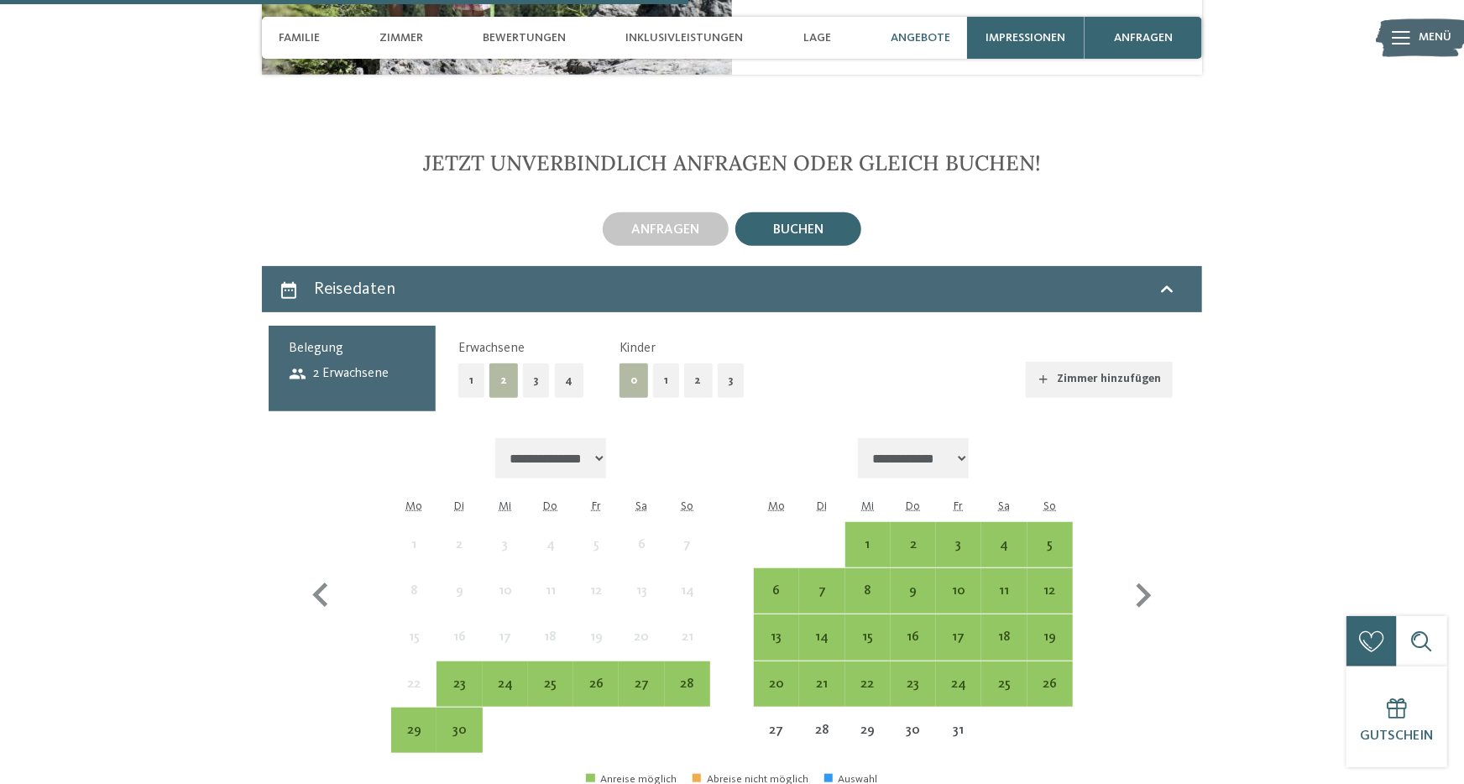
scroll to position [4075, 0]
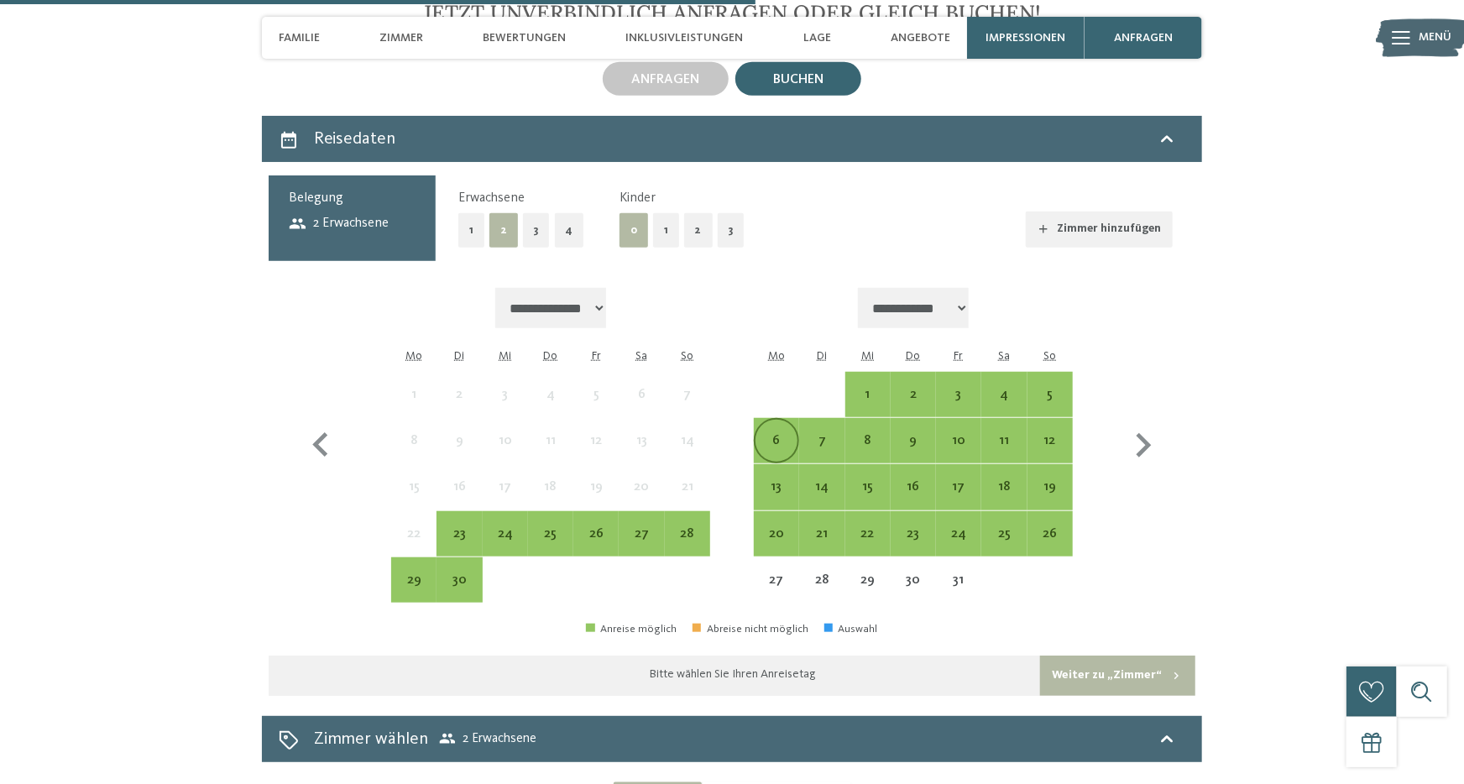
click at [772, 439] on div "6" at bounding box center [777, 455] width 42 height 42
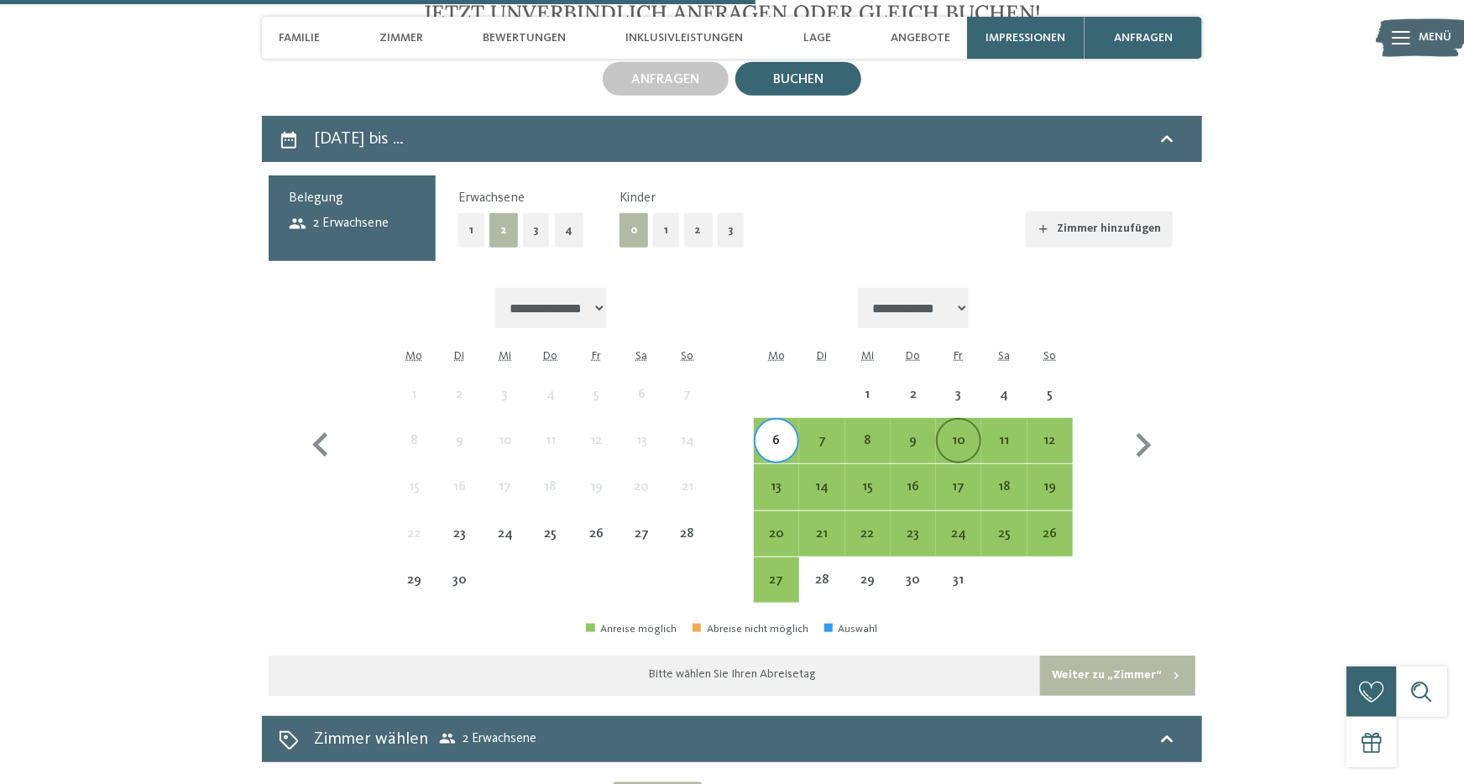
click at [963, 429] on div "10" at bounding box center [959, 441] width 42 height 42
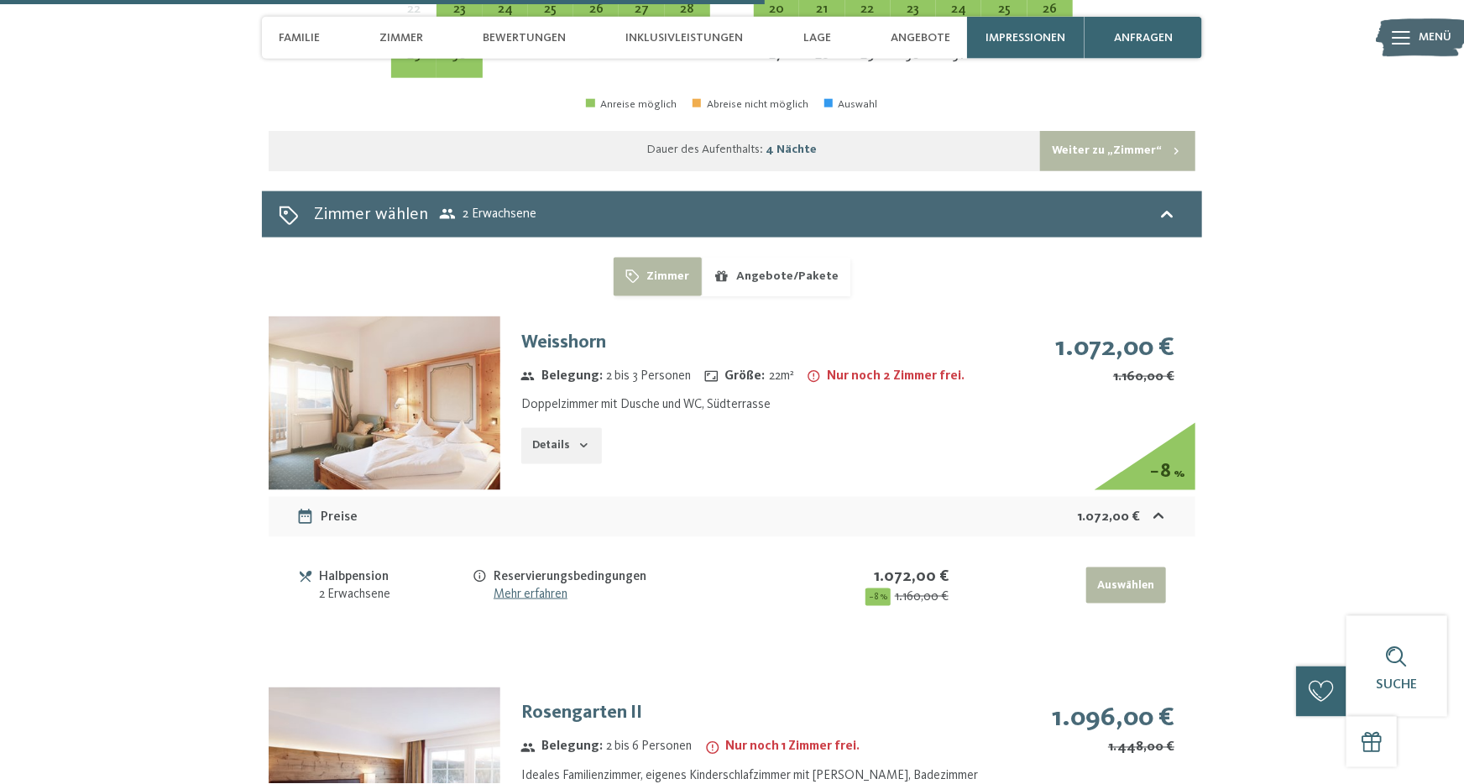
scroll to position [4629, 0]
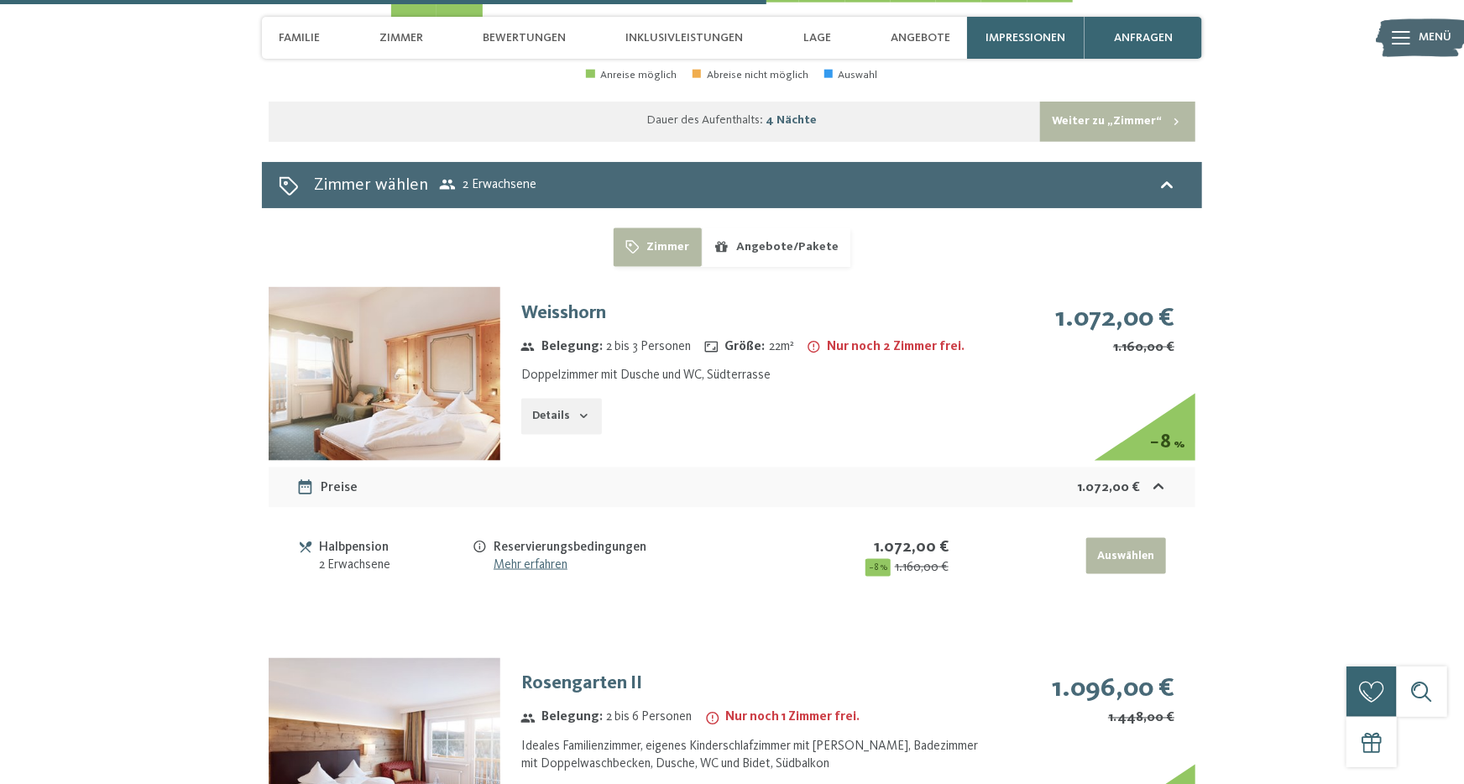
click at [578, 413] on icon "button" at bounding box center [584, 416] width 13 height 13
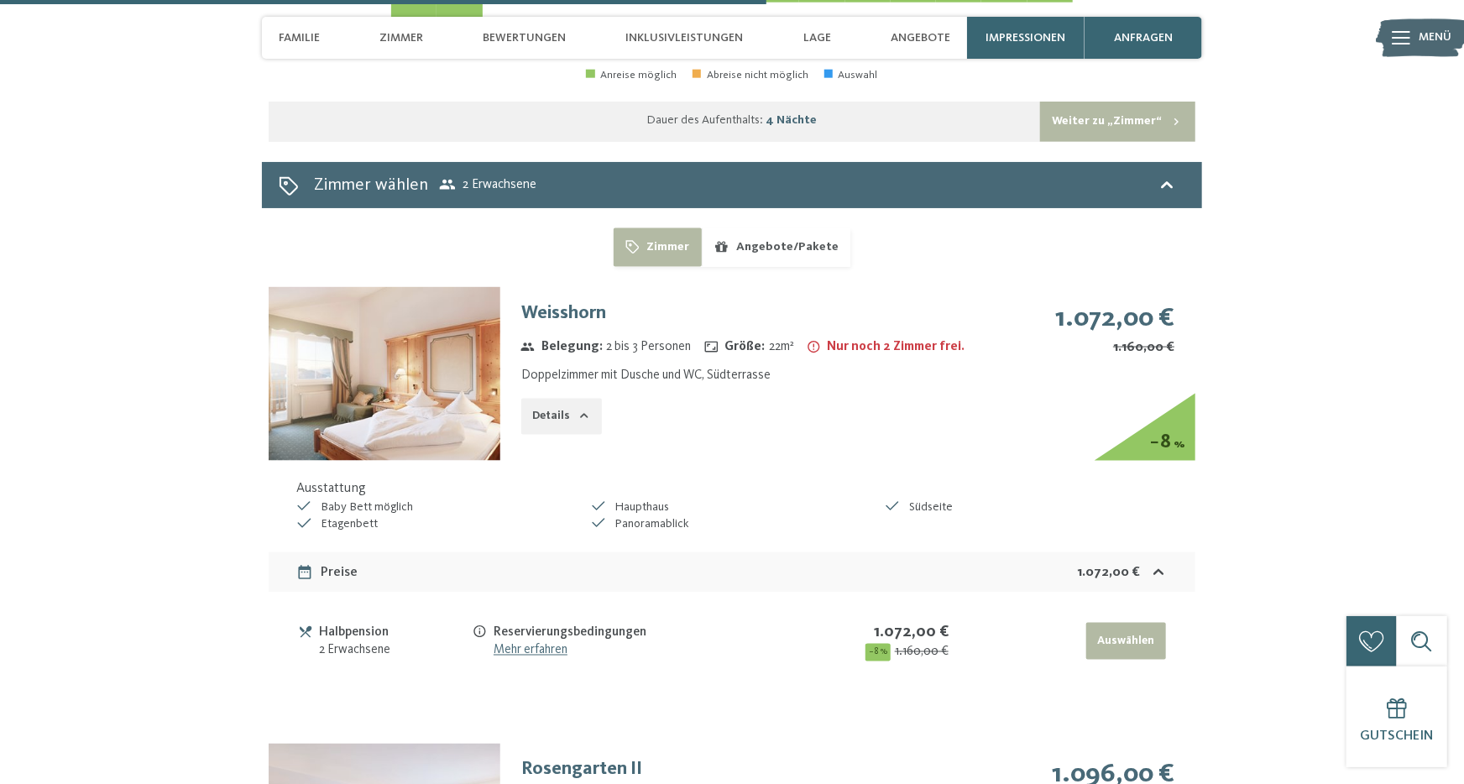
click at [578, 413] on icon "button" at bounding box center [584, 416] width 13 height 13
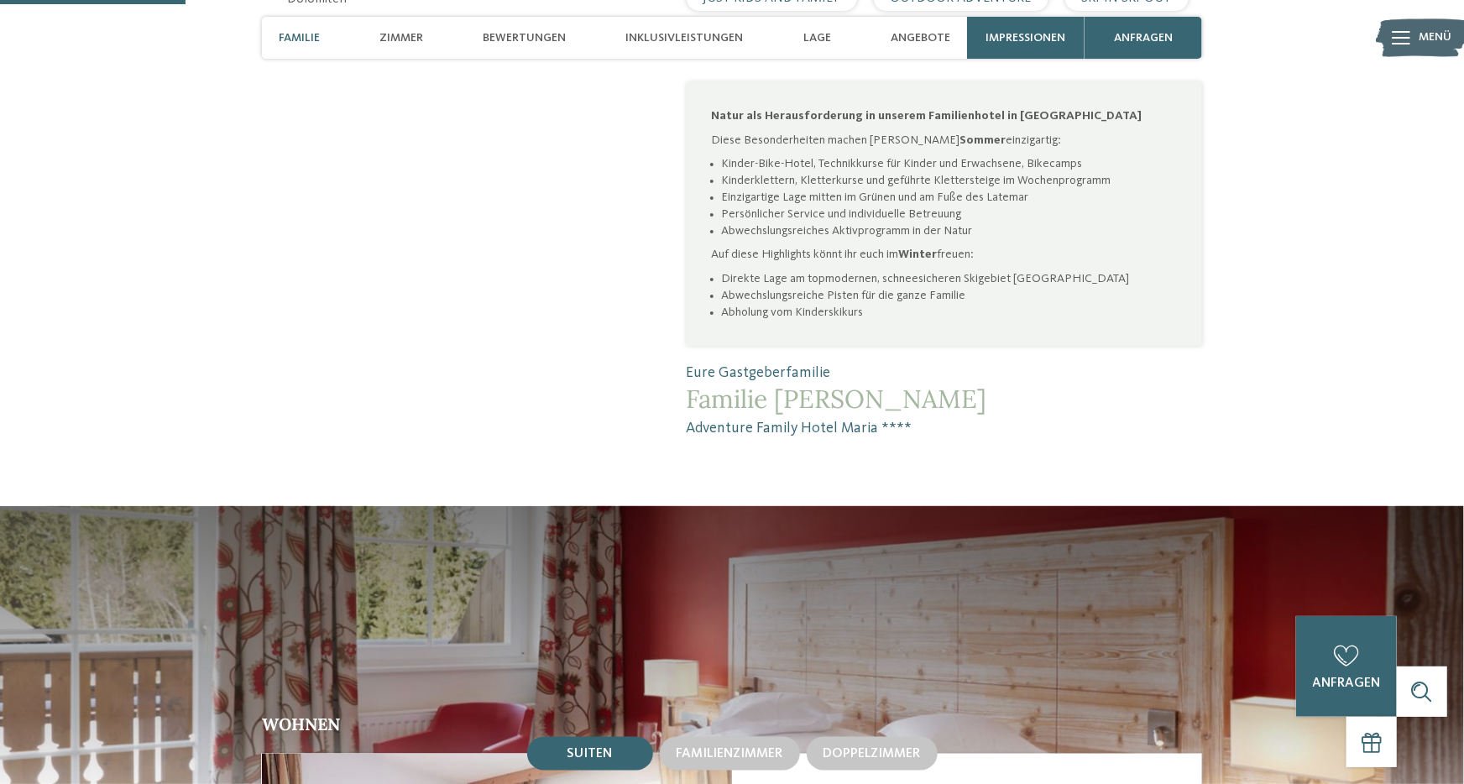
scroll to position [1028, 0]
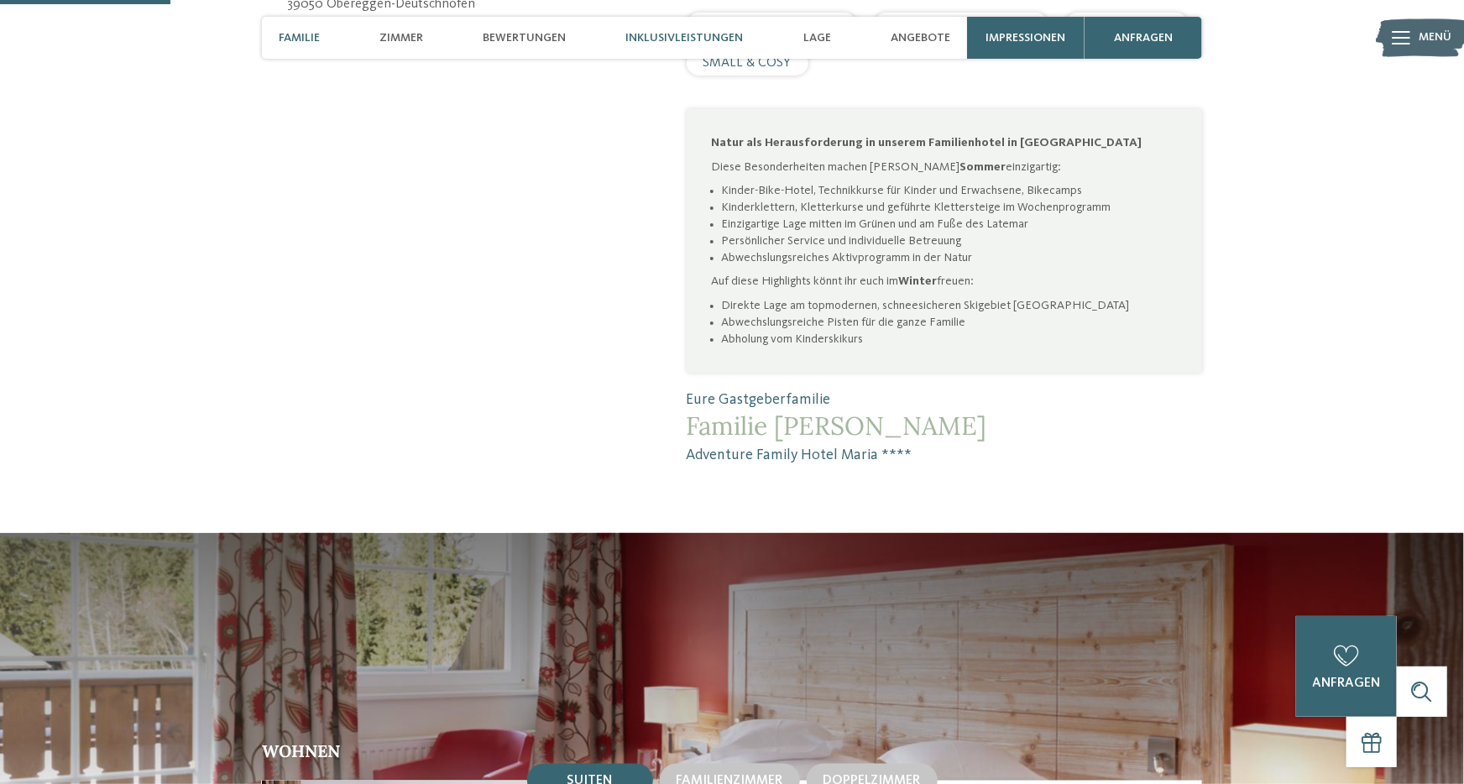
click at [647, 33] on span "Inklusivleistungen" at bounding box center [685, 38] width 118 height 14
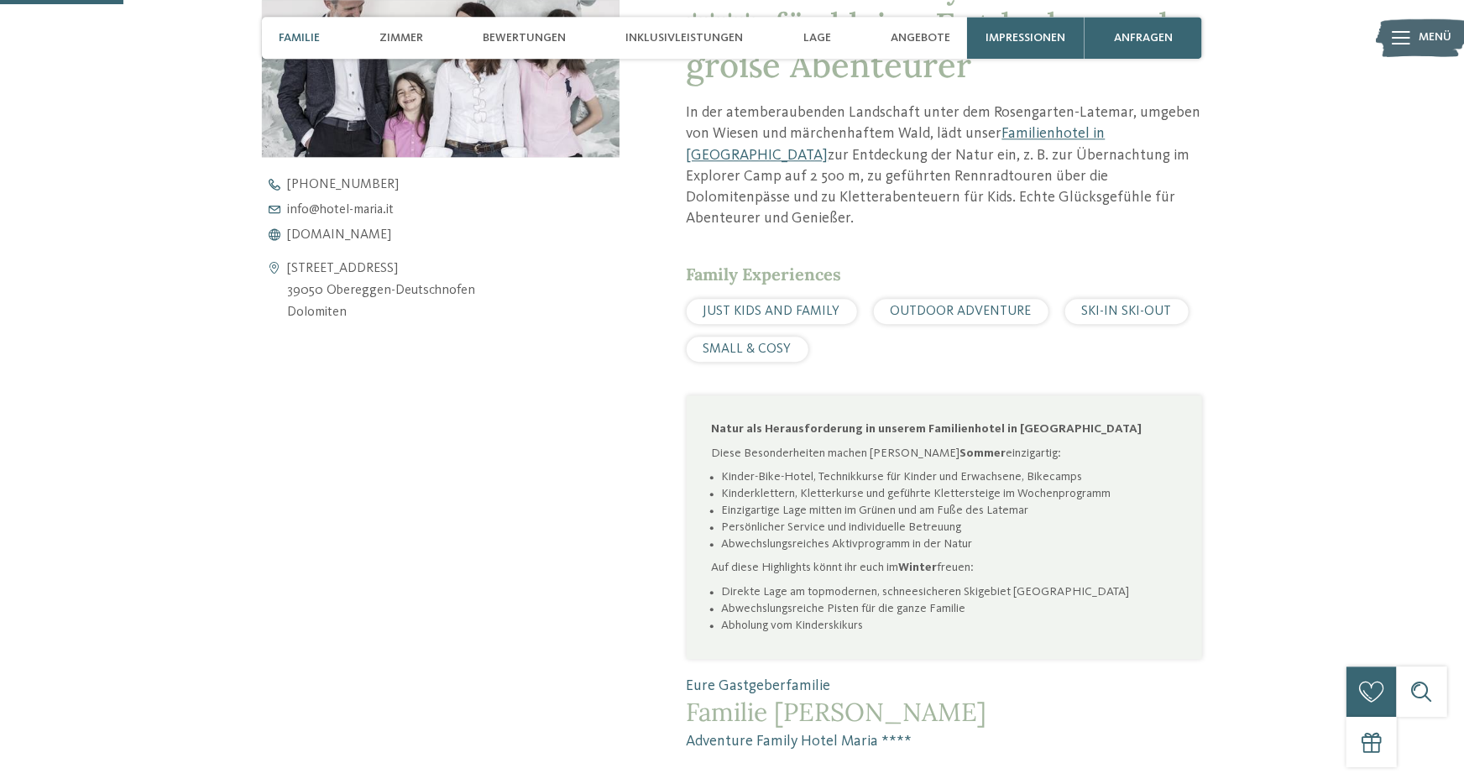
scroll to position [739, 0]
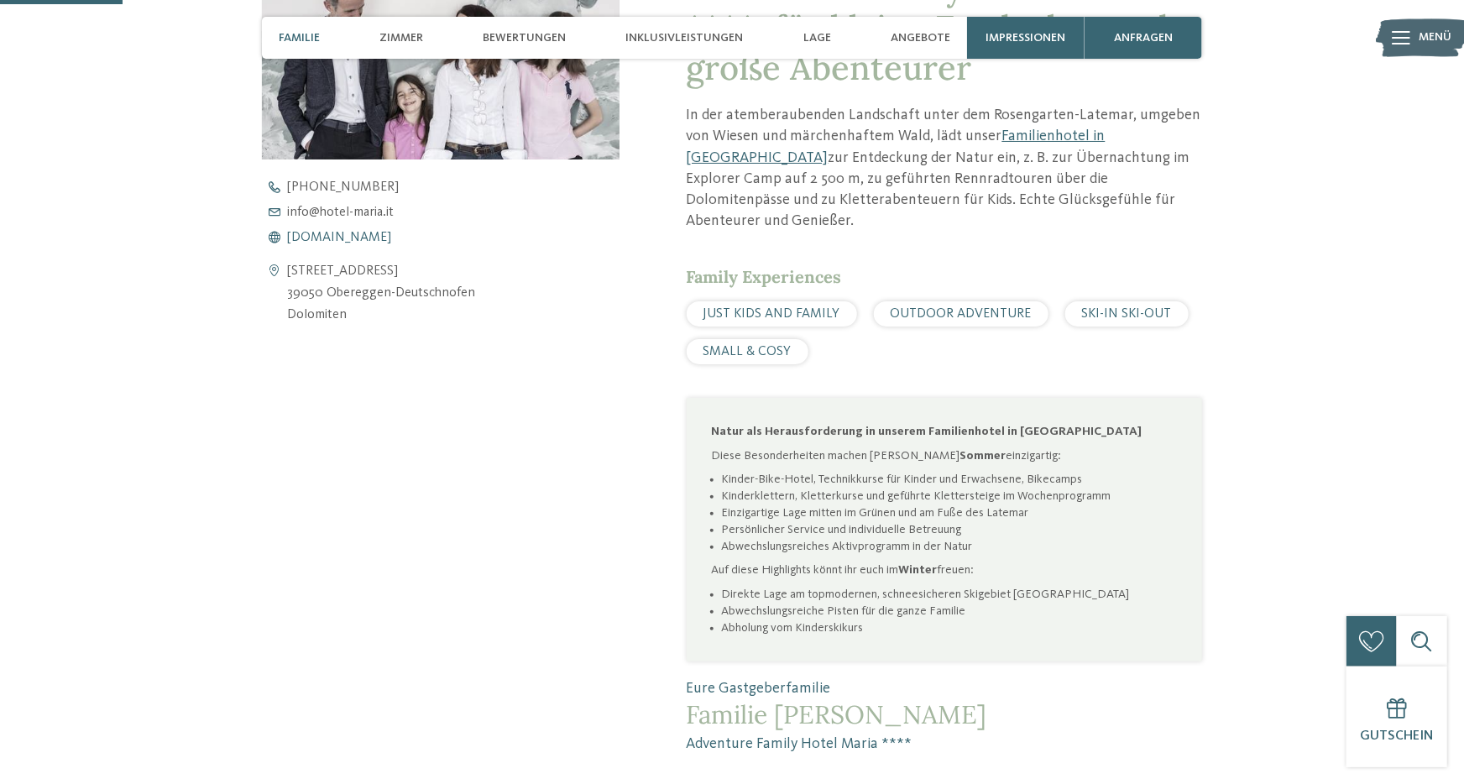
click at [347, 233] on span "www.hotel-maria.it" at bounding box center [339, 237] width 104 height 13
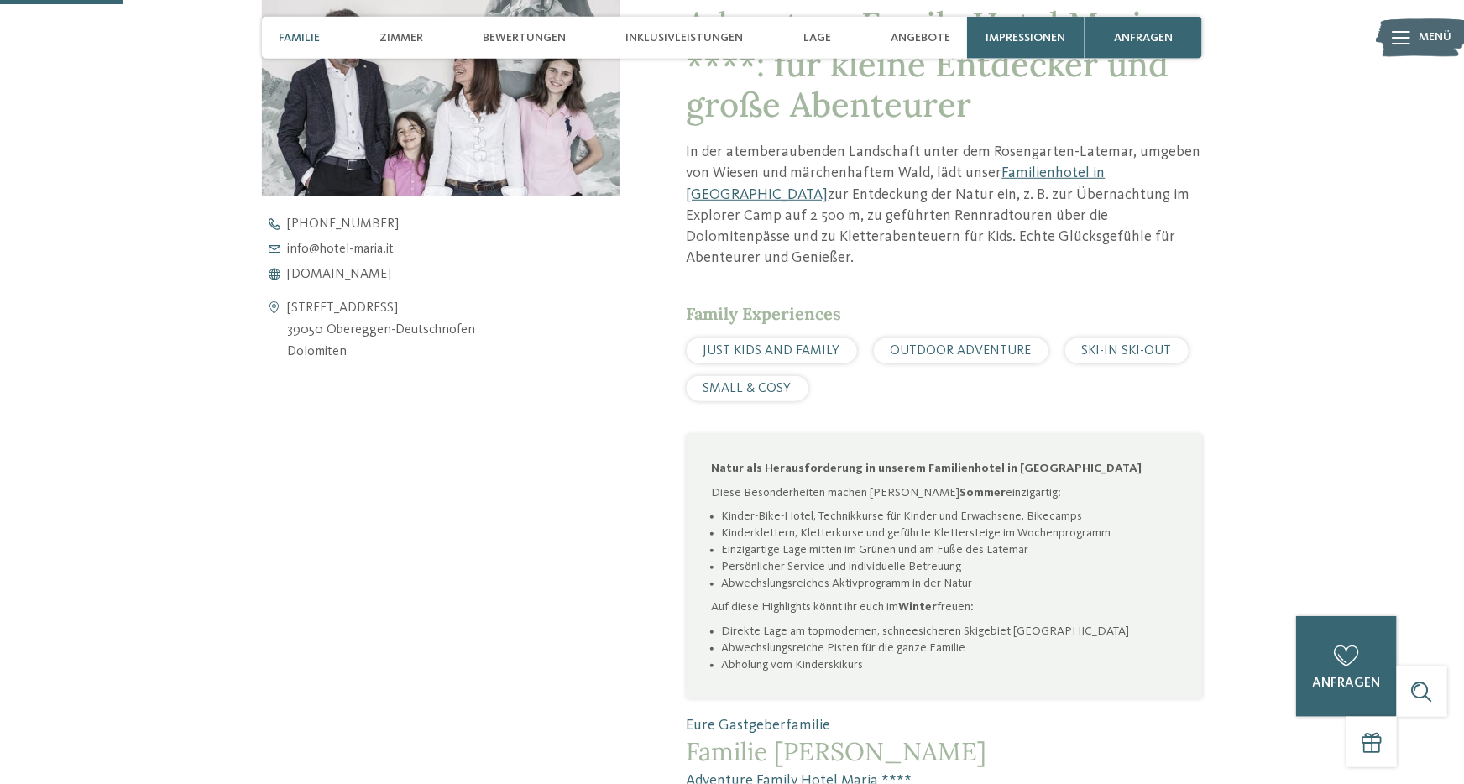
scroll to position [277, 0]
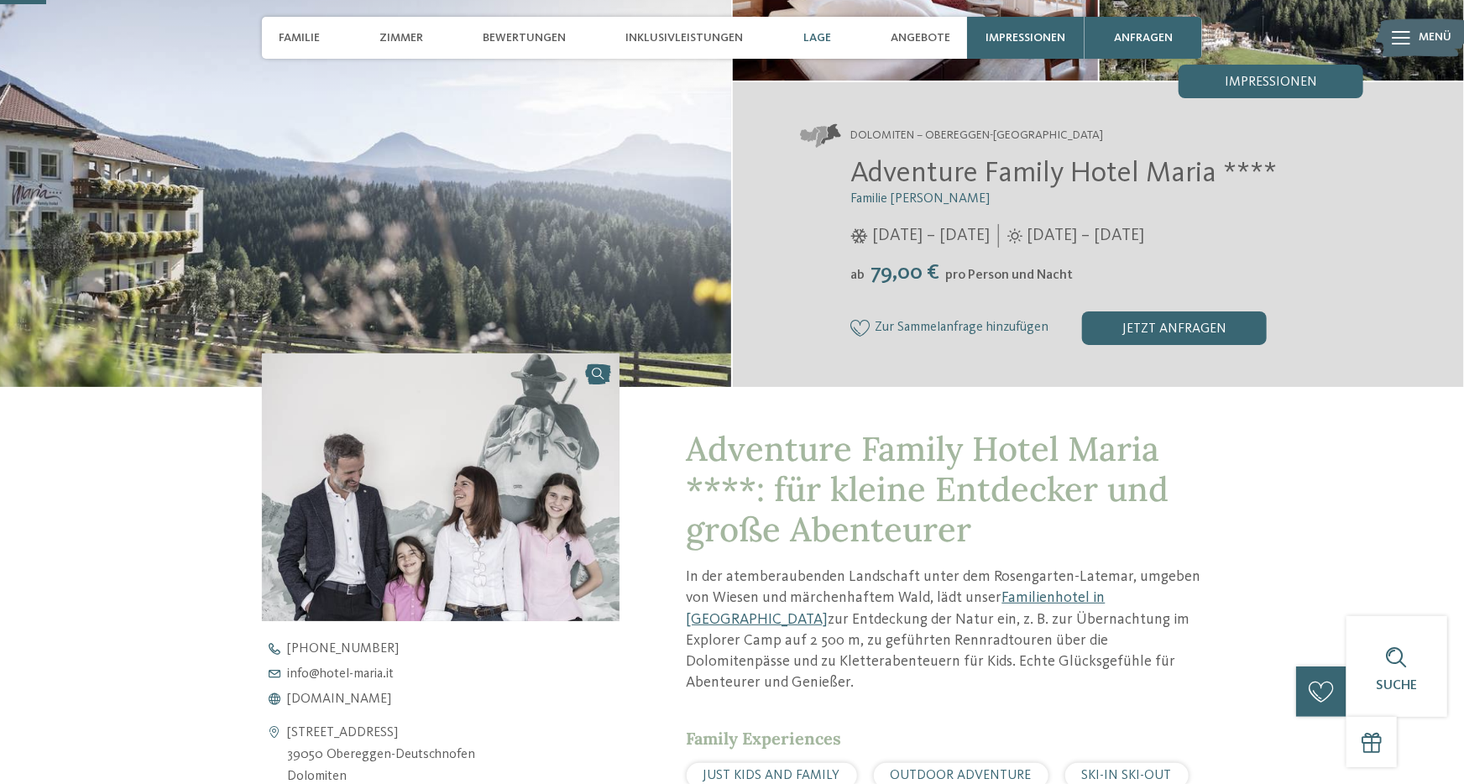
click at [815, 31] on div "Lage" at bounding box center [817, 38] width 44 height 42
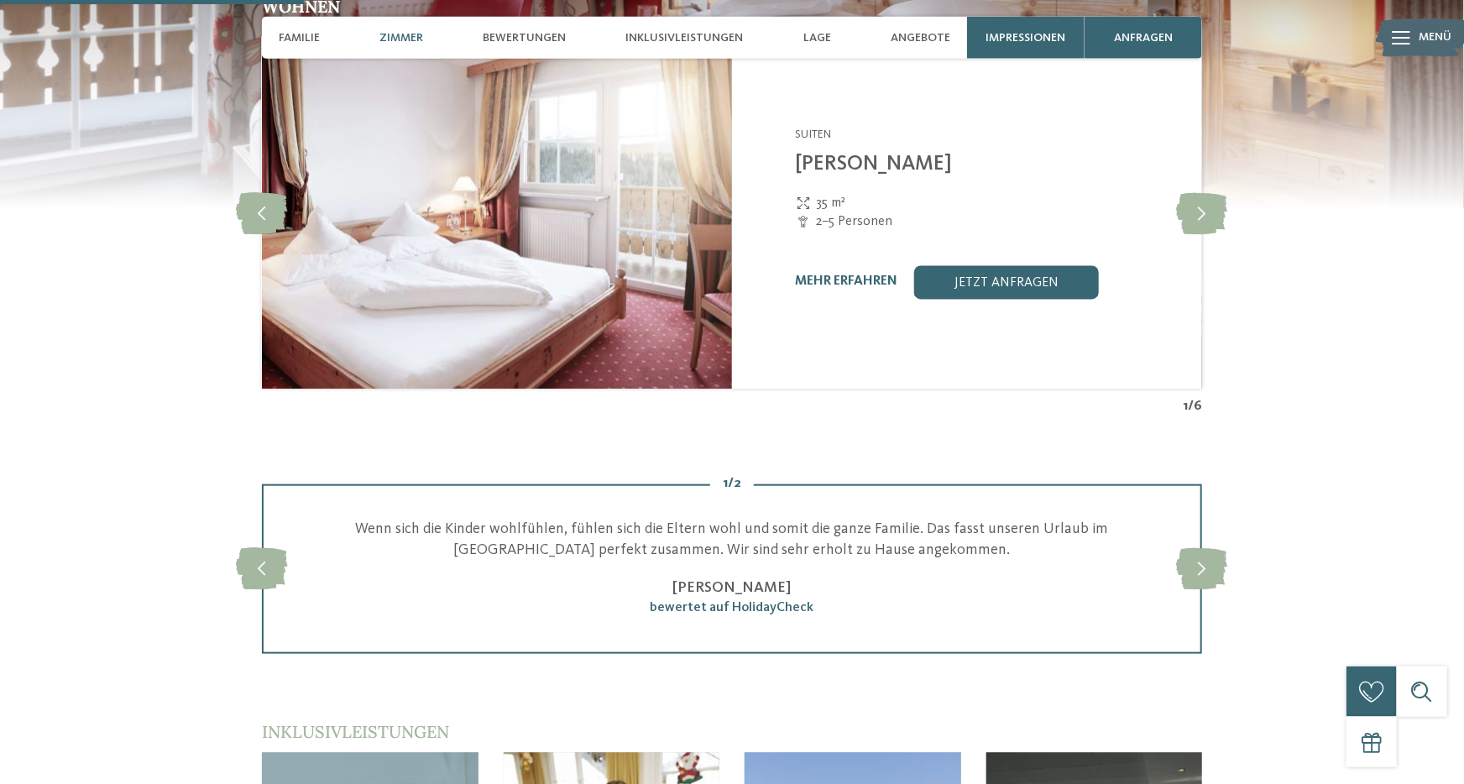
scroll to position [1729, 0]
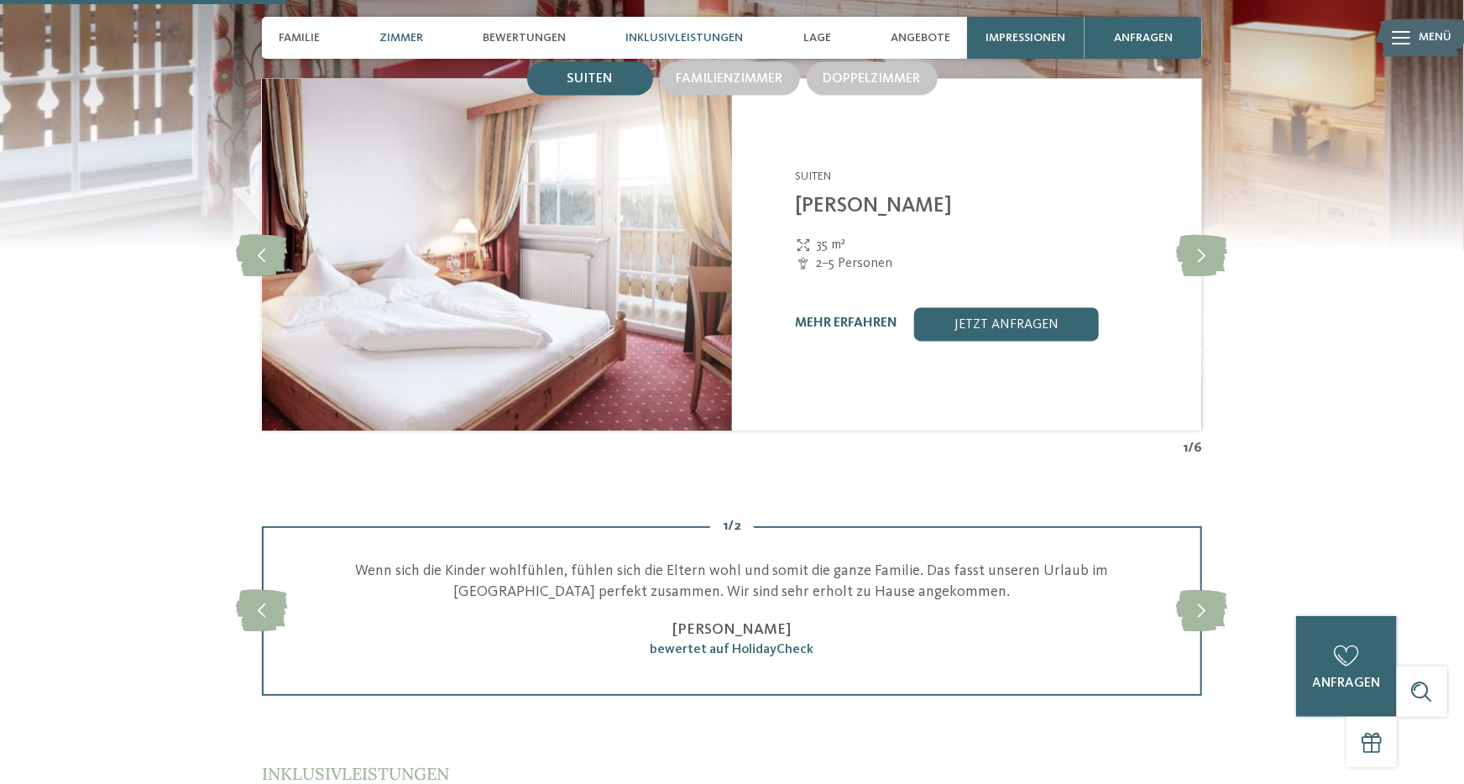
click at [663, 33] on span "Inklusivleistungen" at bounding box center [685, 38] width 118 height 14
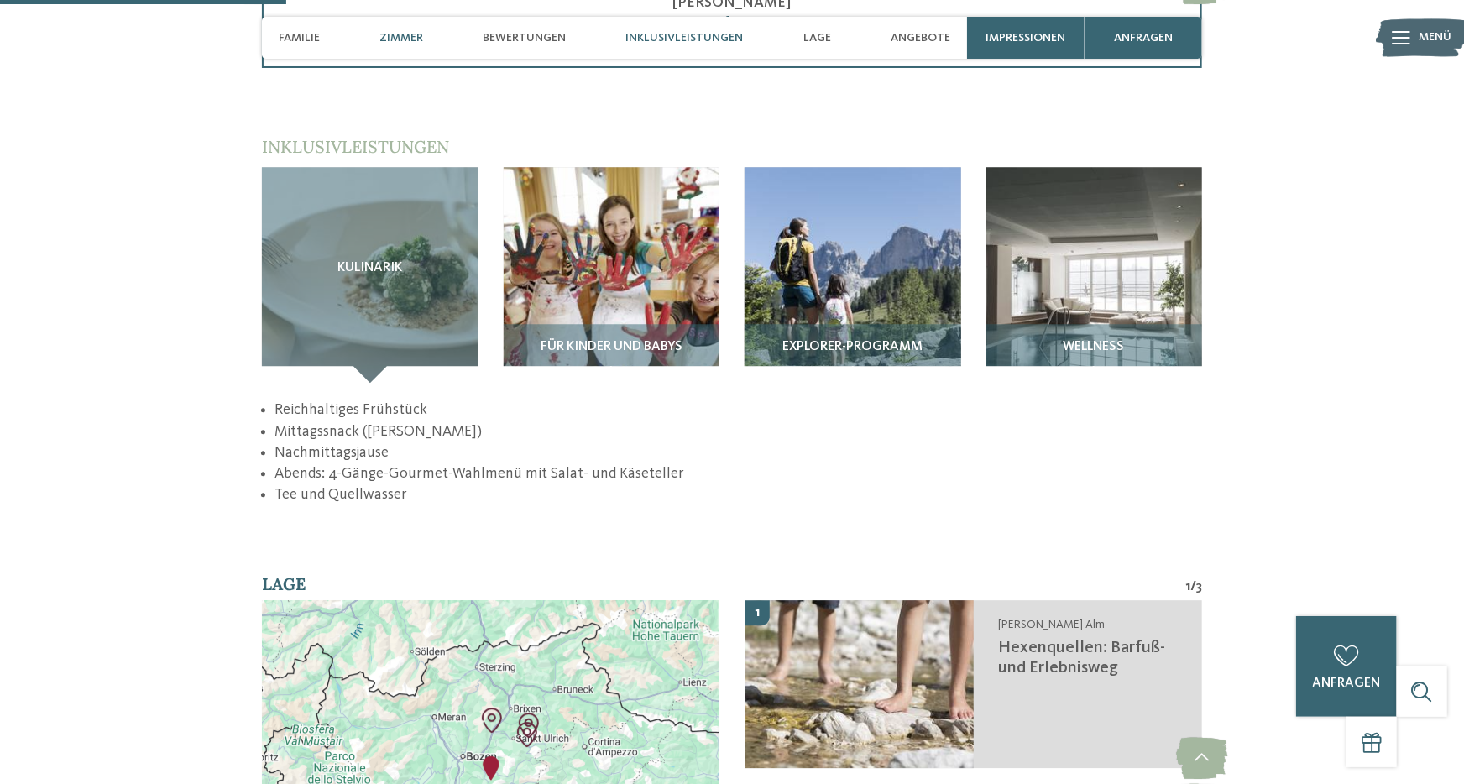
scroll to position [2391, 0]
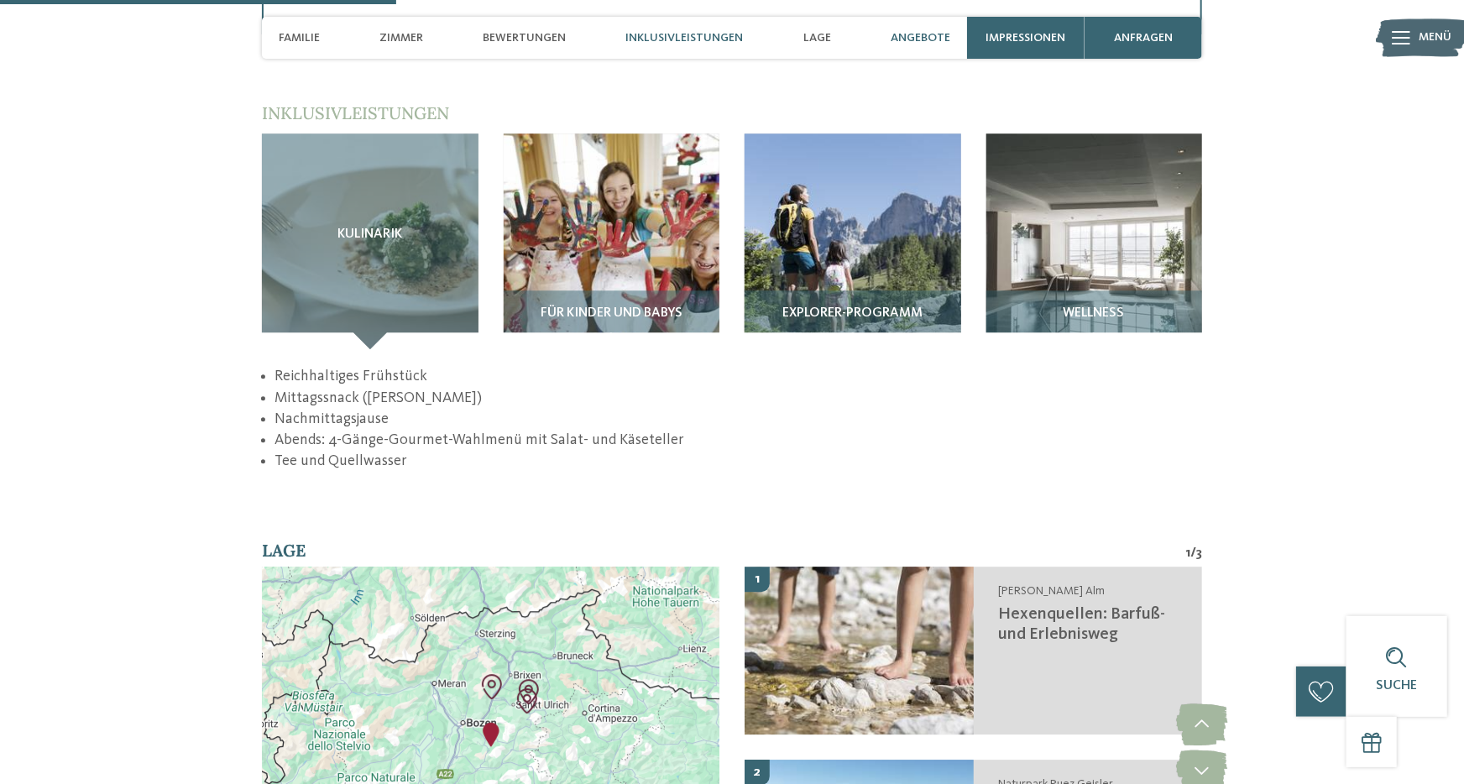
click at [912, 30] on div "Angebote" at bounding box center [920, 38] width 76 height 42
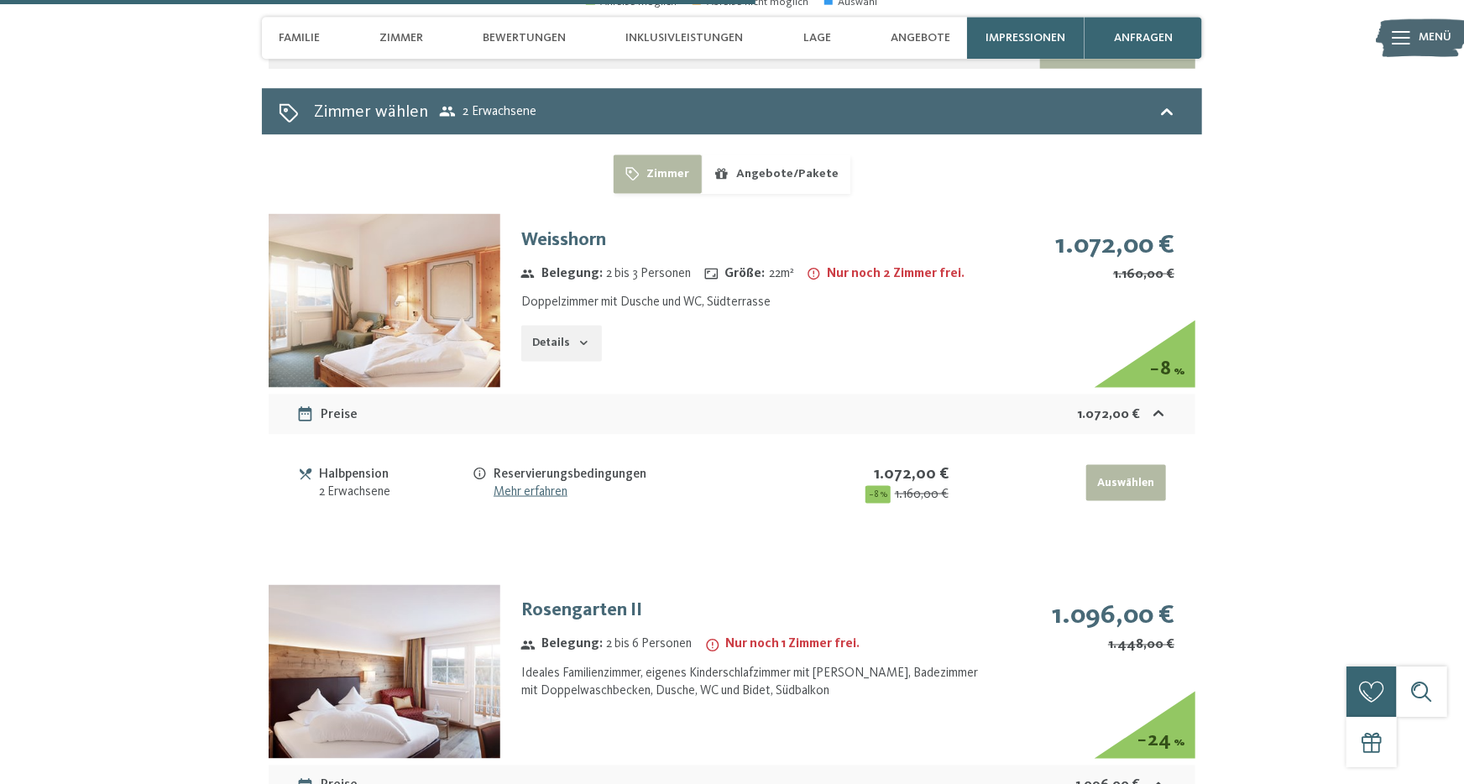
scroll to position [4704, 0]
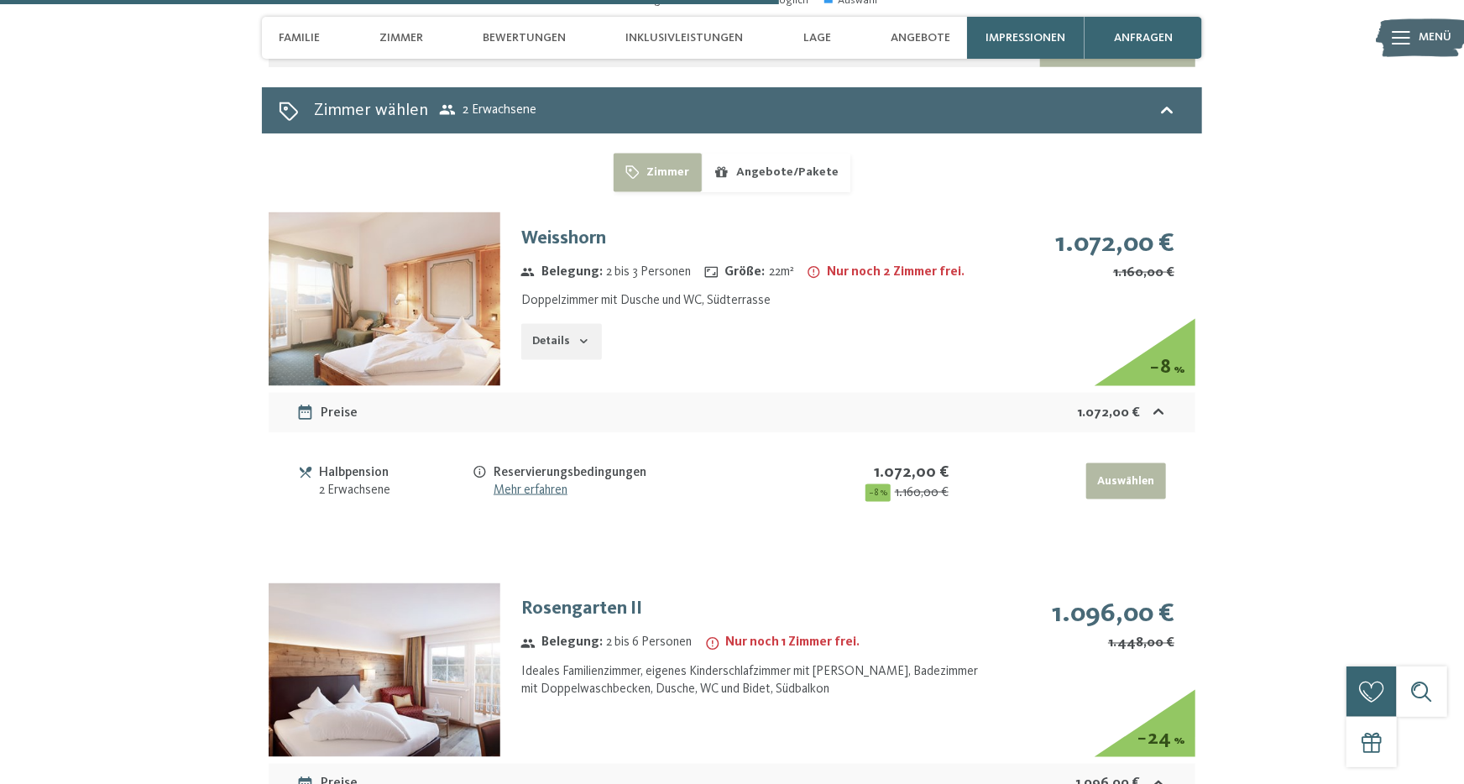
click at [581, 340] on icon "button" at bounding box center [584, 341] width 13 height 13
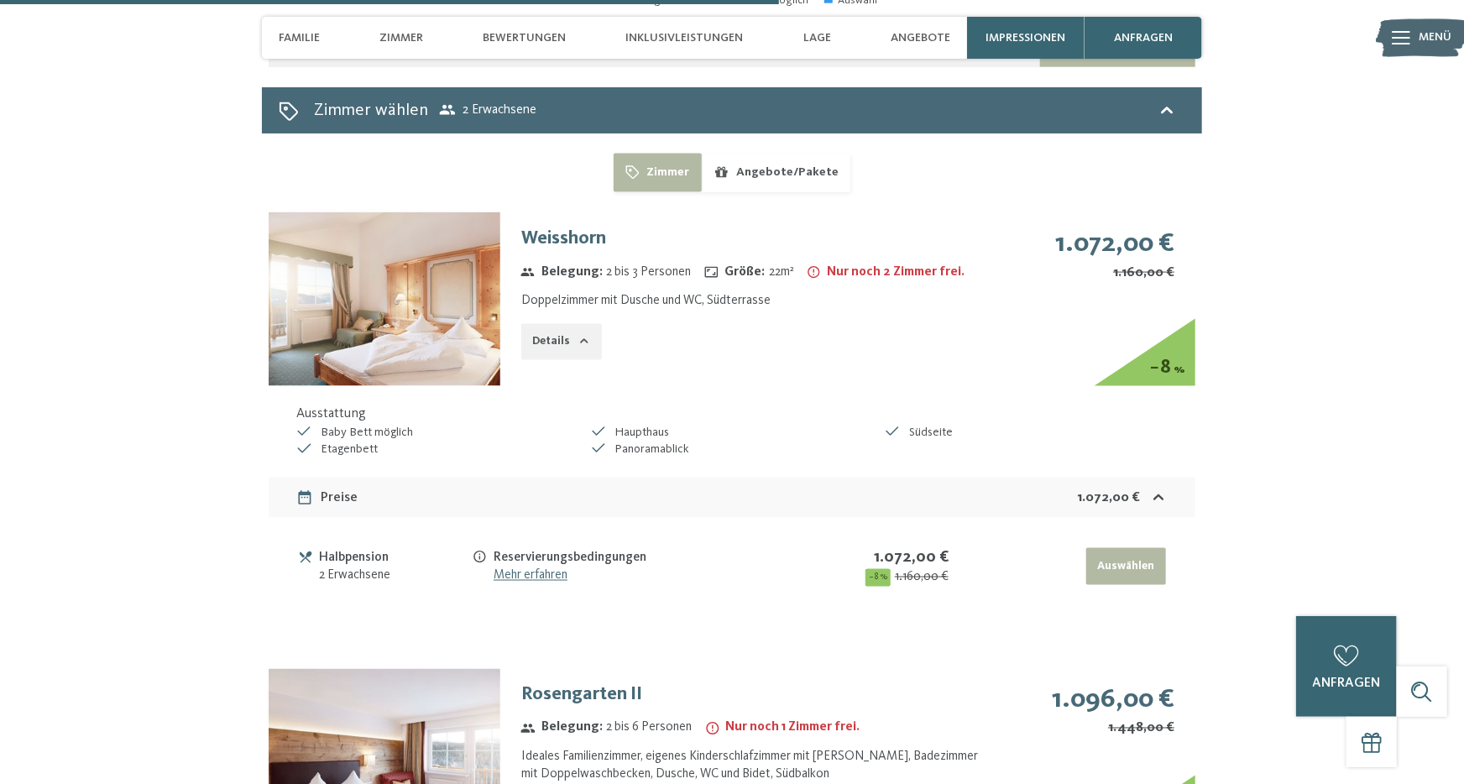
click at [581, 340] on icon "button" at bounding box center [584, 341] width 8 height 4
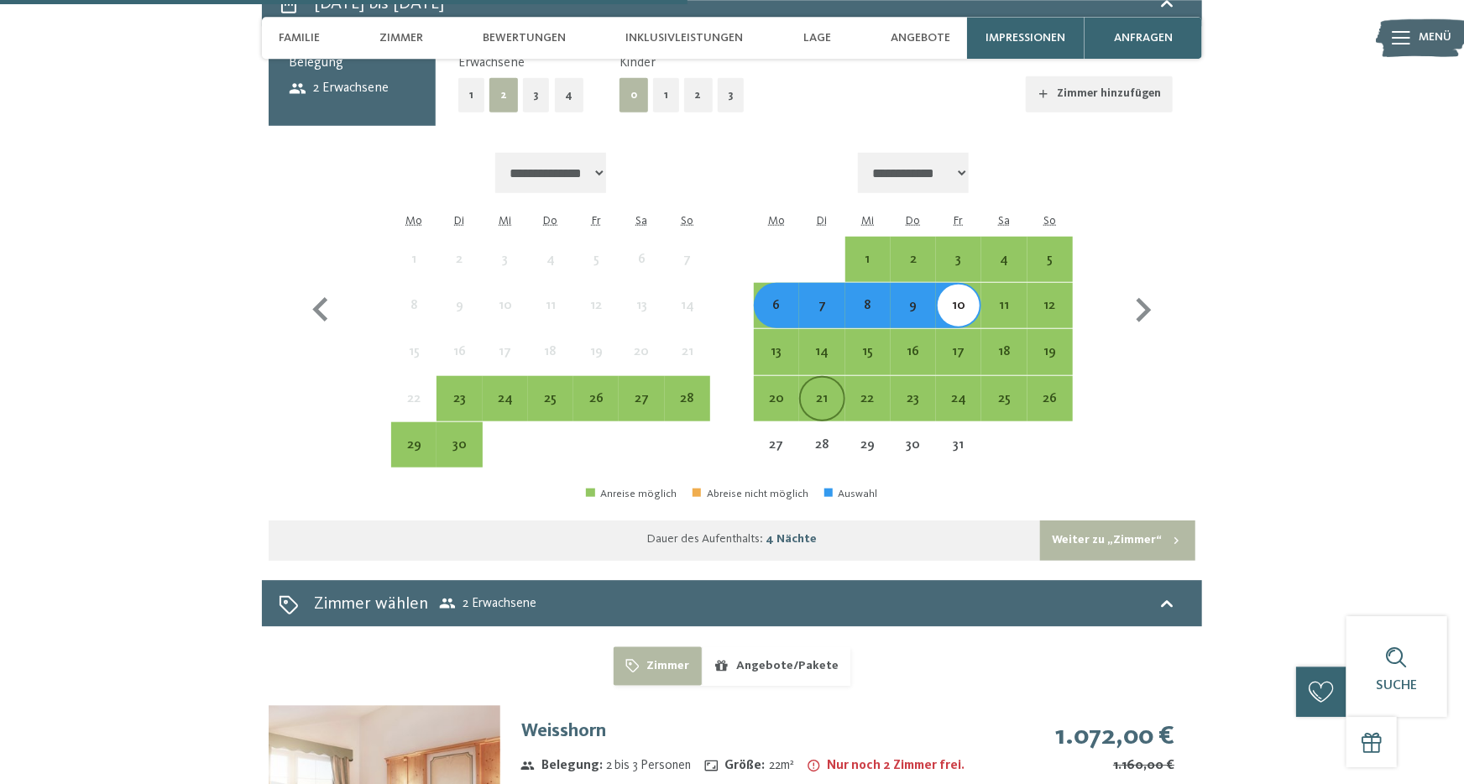
scroll to position [4242, 0]
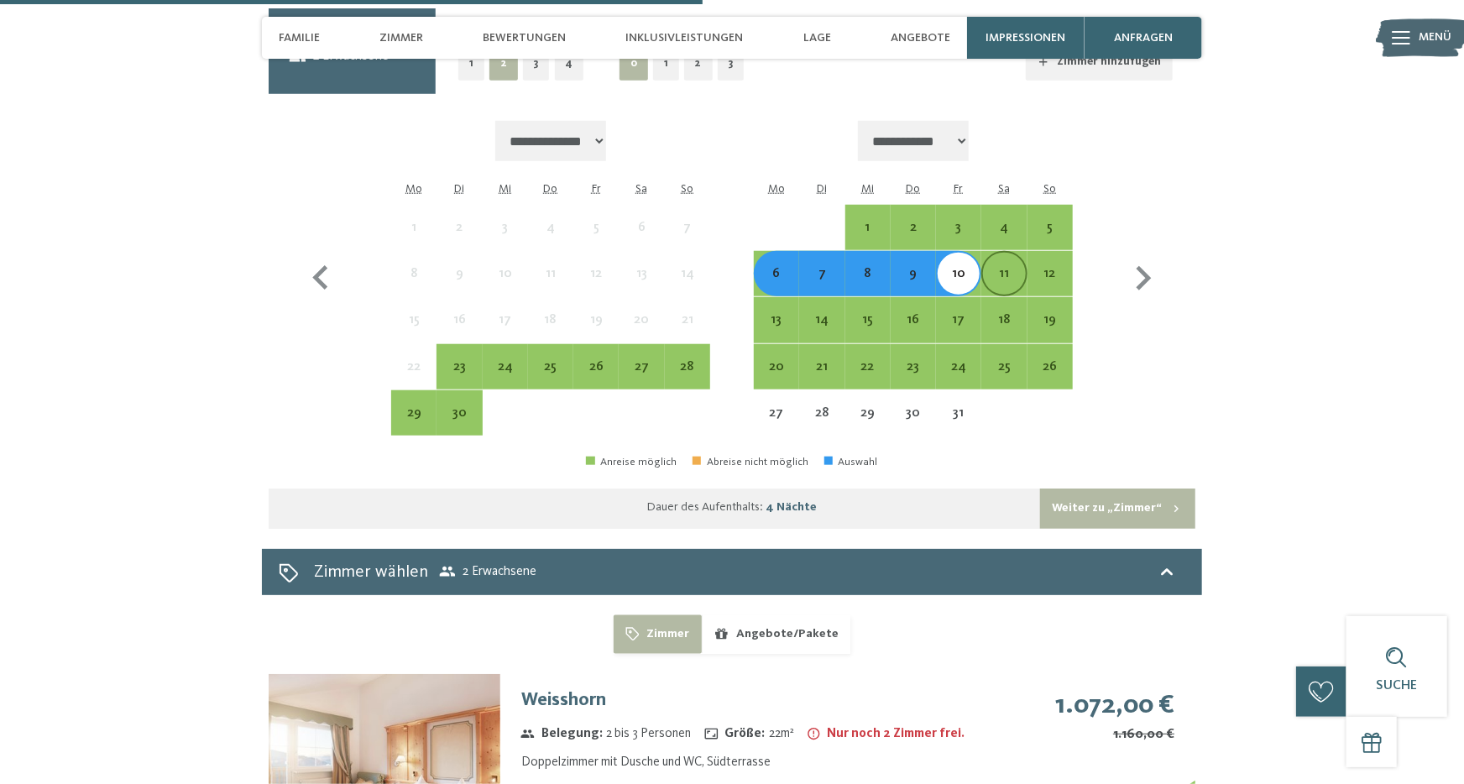
click at [1000, 271] on div "11" at bounding box center [1004, 288] width 42 height 42
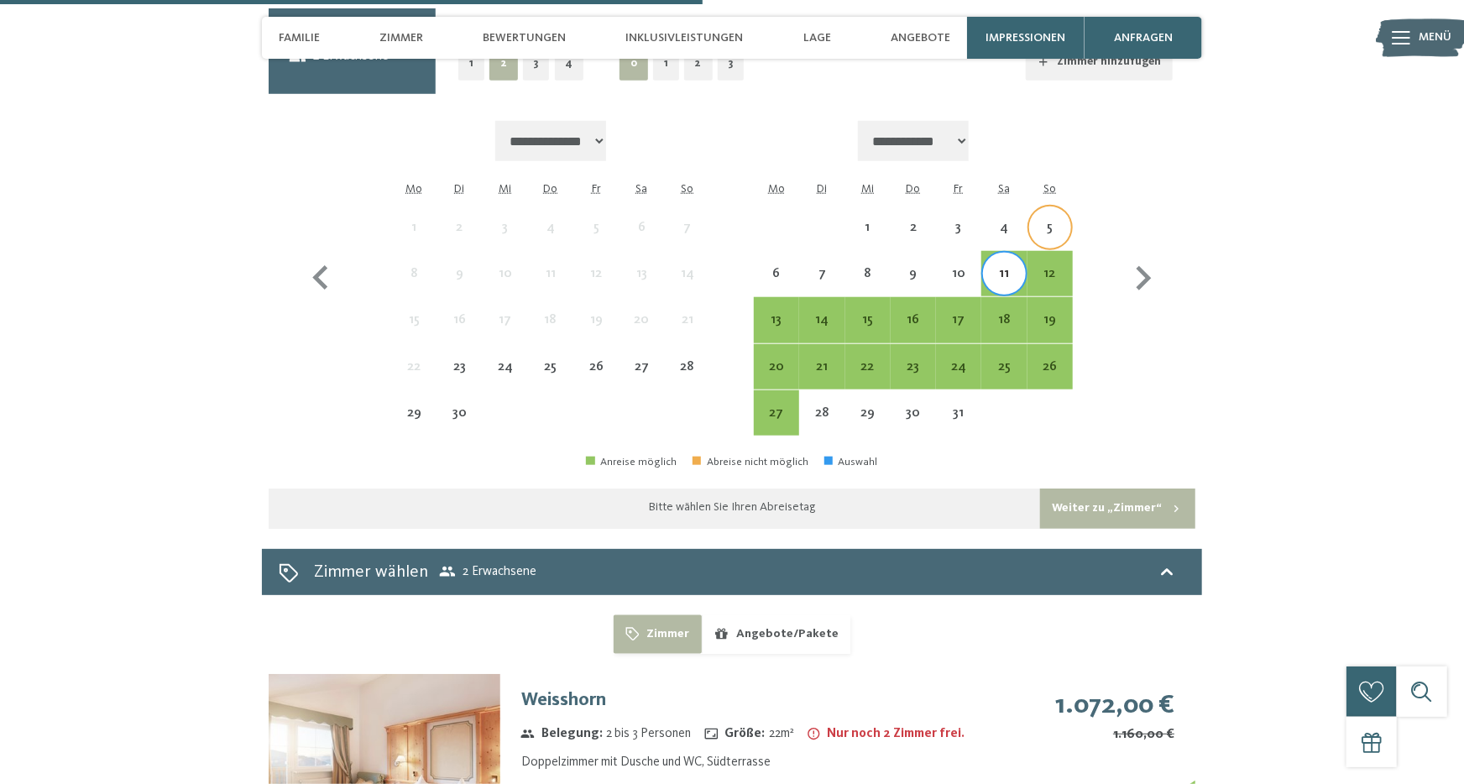
click at [1049, 230] on div "5" at bounding box center [1050, 242] width 42 height 42
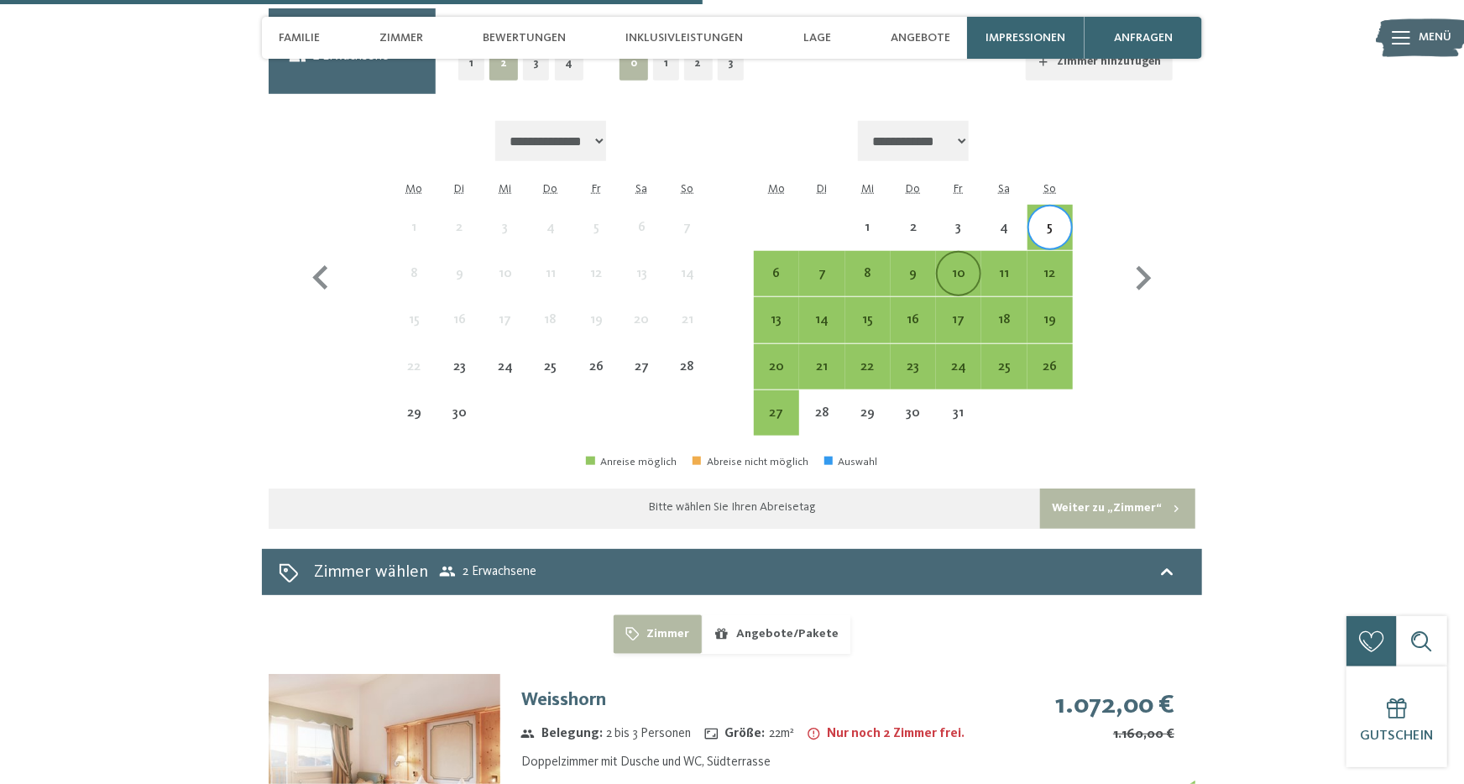
click at [957, 276] on div "10" at bounding box center [959, 288] width 42 height 42
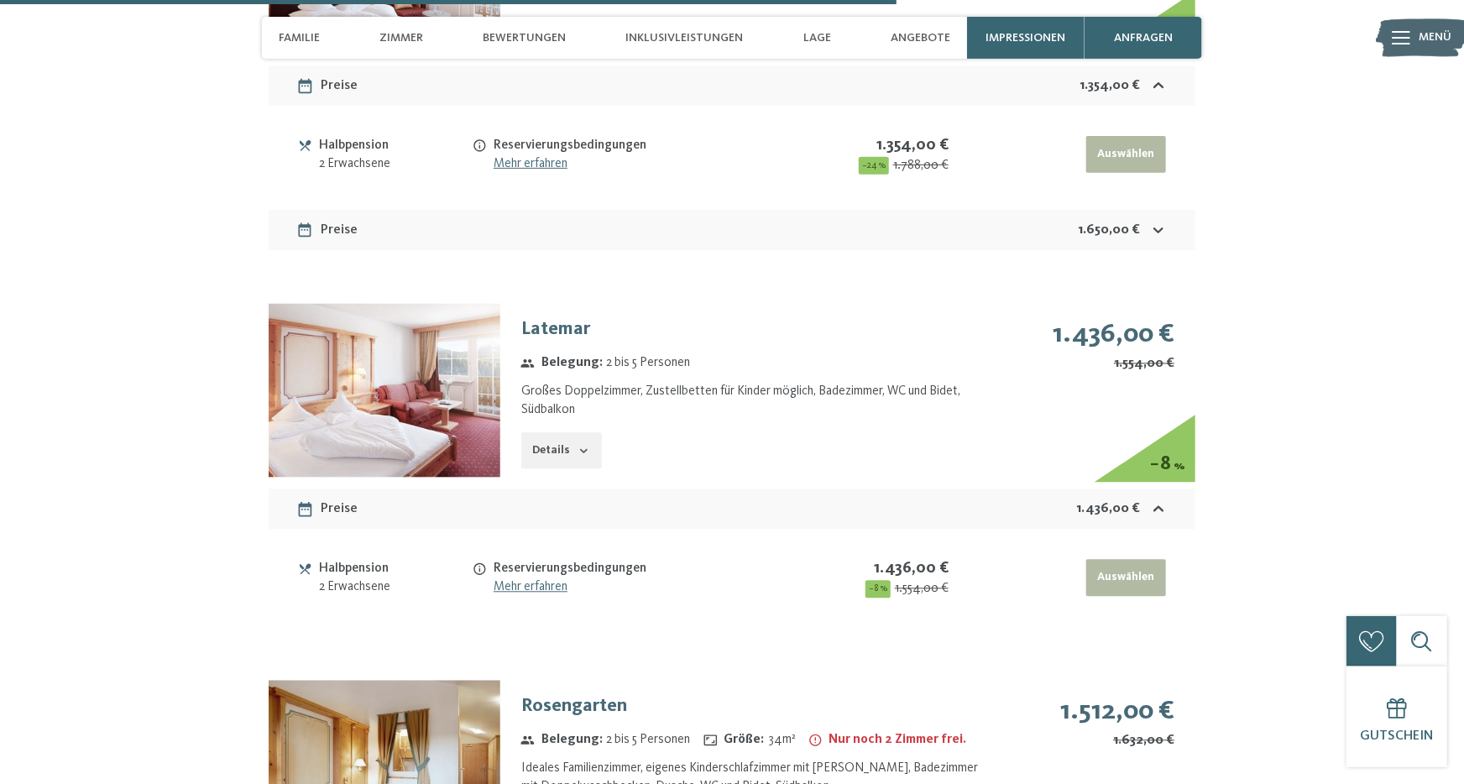
scroll to position [5165, 0]
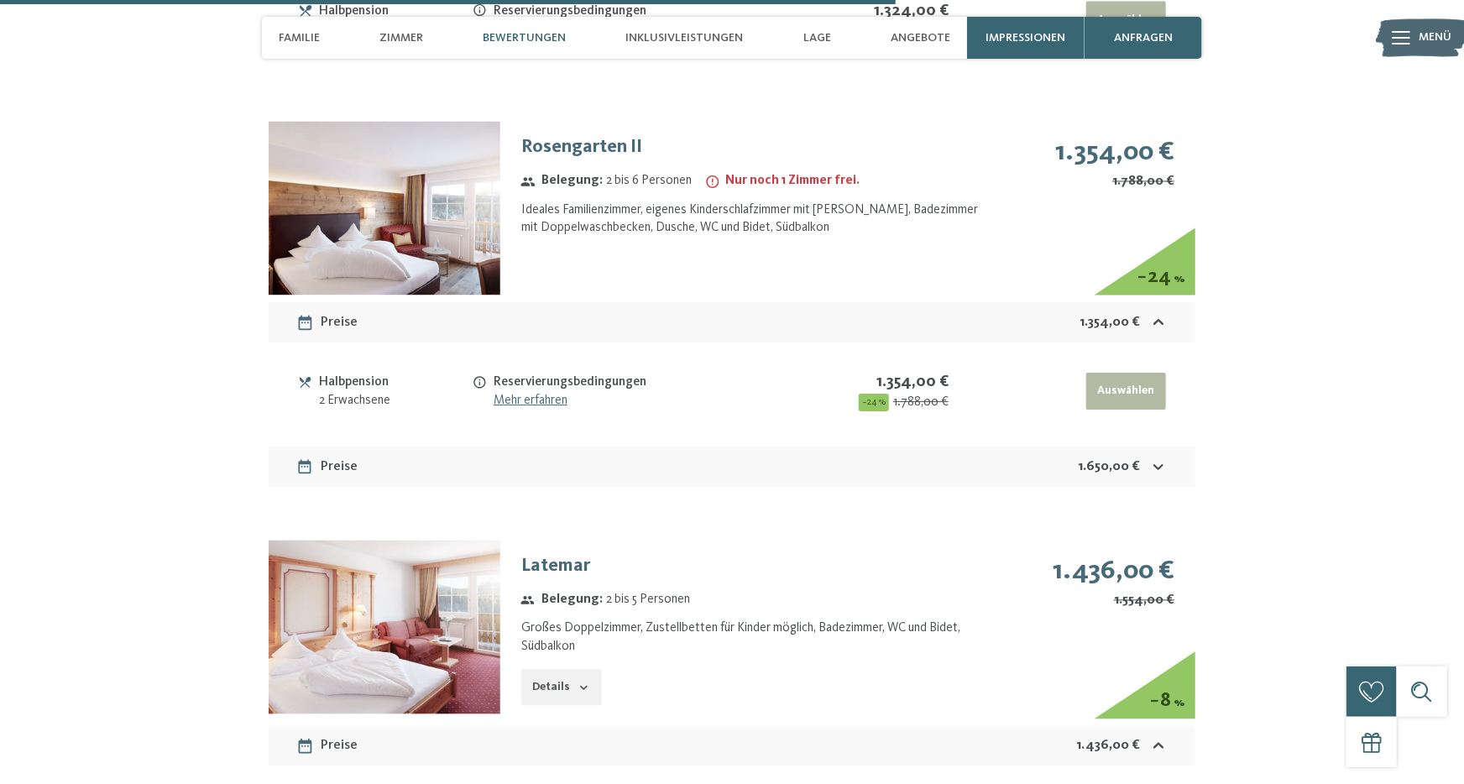
click at [535, 34] on span "Bewertungen" at bounding box center [524, 38] width 83 height 14
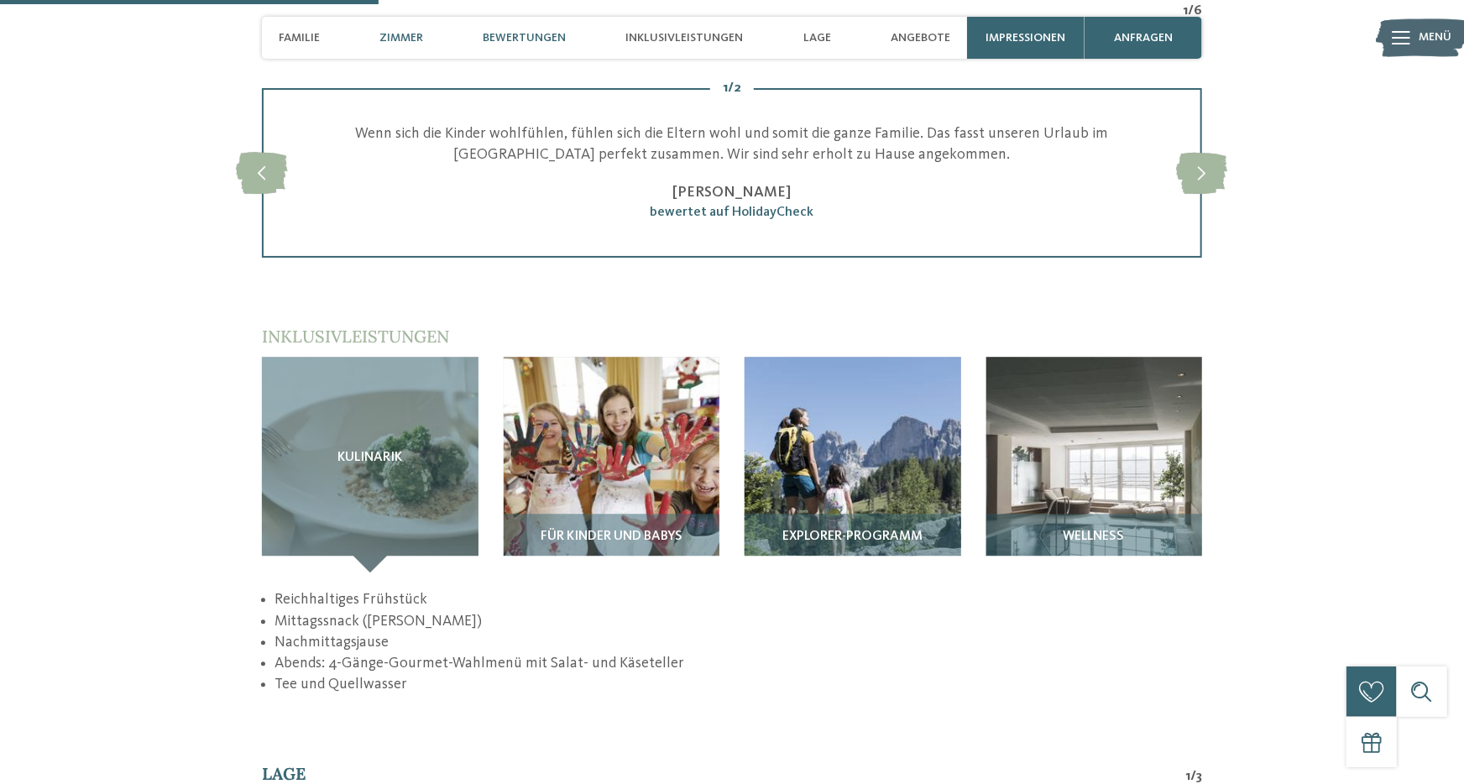
scroll to position [2154, 0]
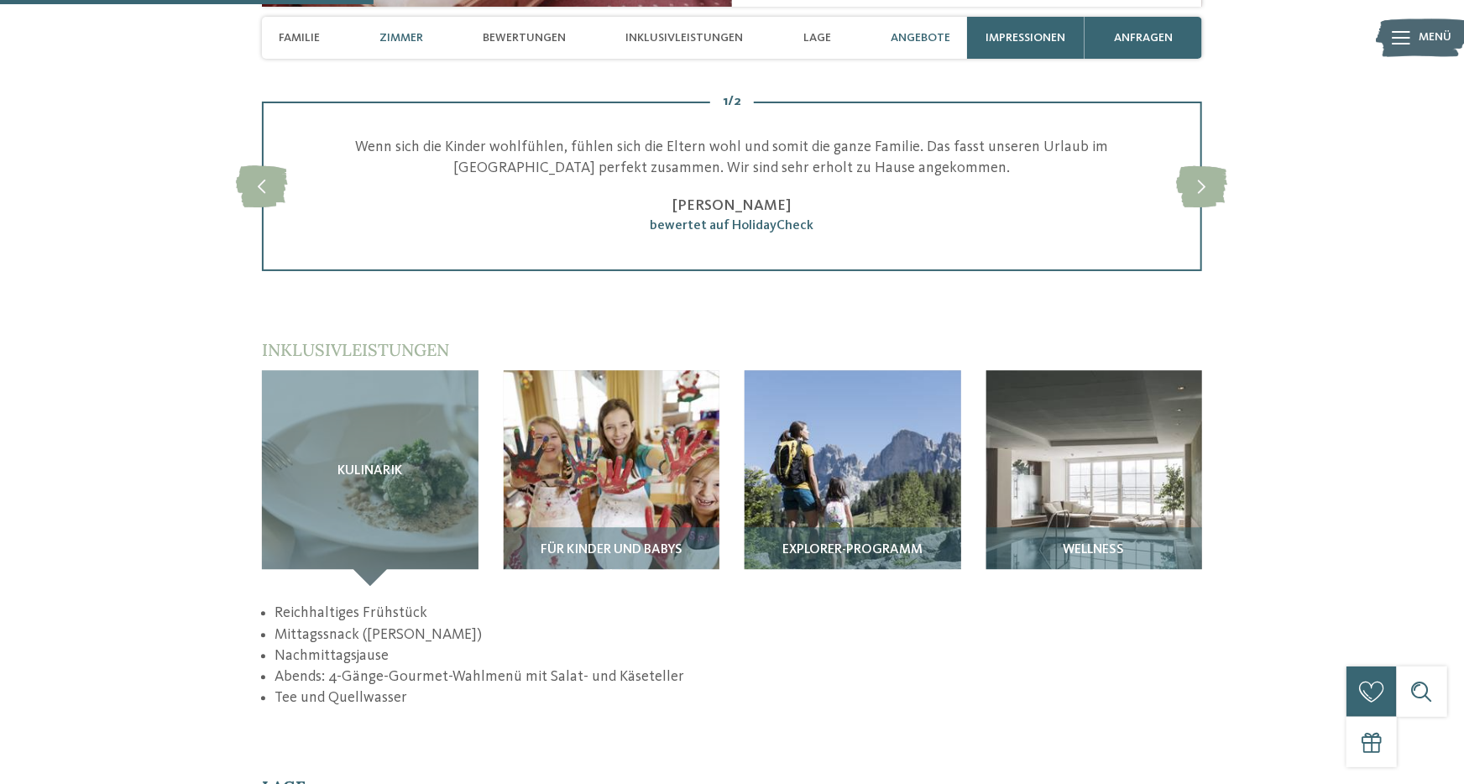
click at [910, 33] on span "Angebote" at bounding box center [921, 38] width 60 height 14
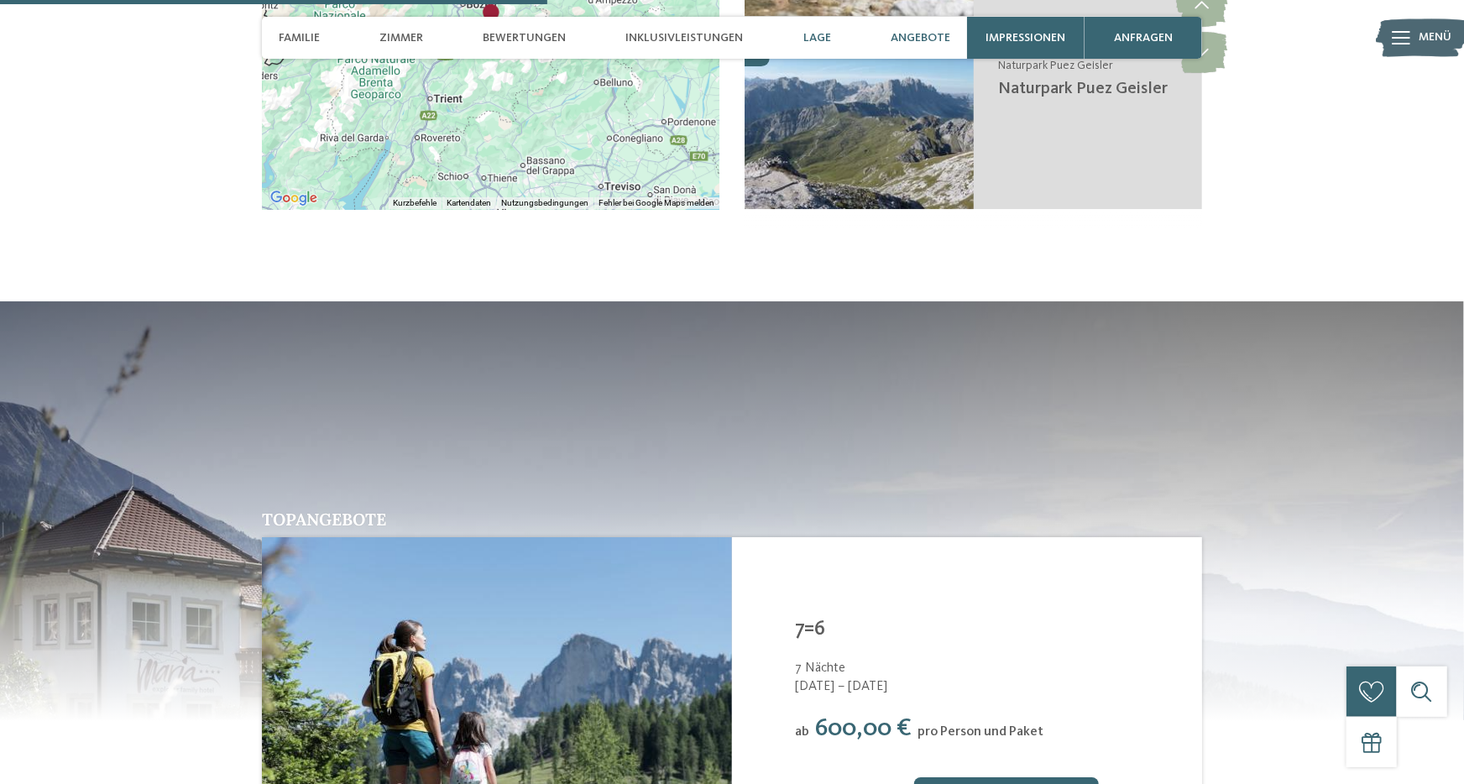
scroll to position [3319, 0]
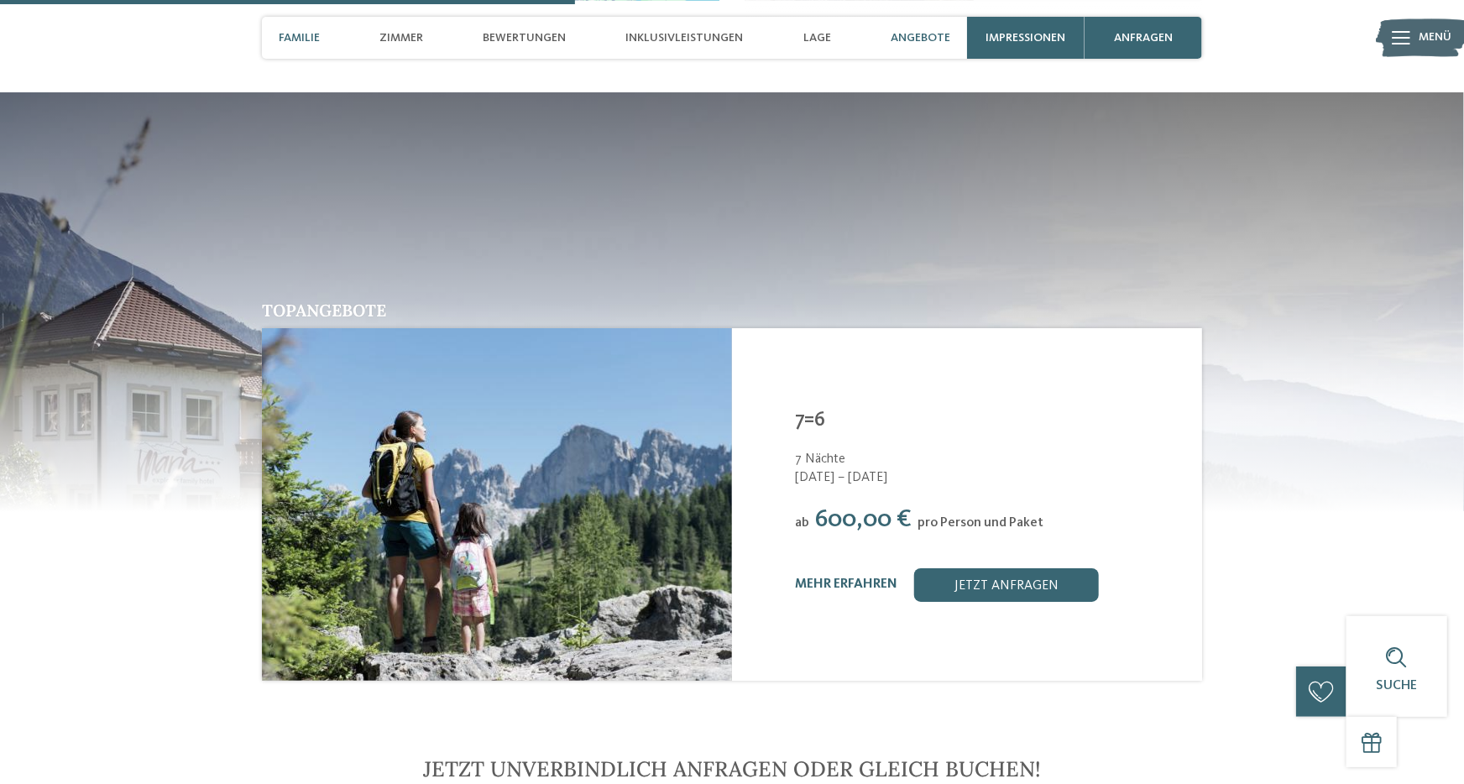
click at [288, 38] on span "Familie" at bounding box center [299, 38] width 41 height 14
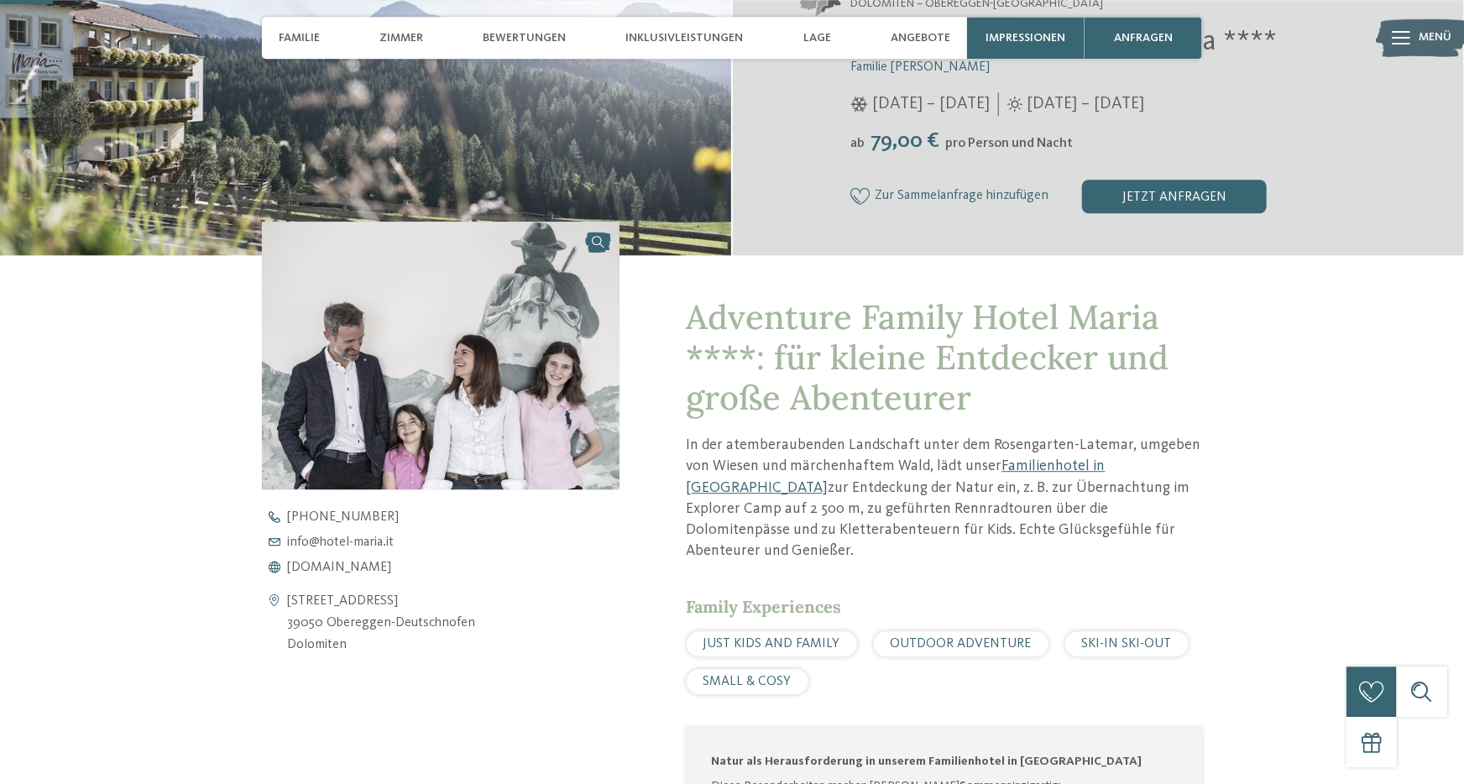
scroll to position [202, 0]
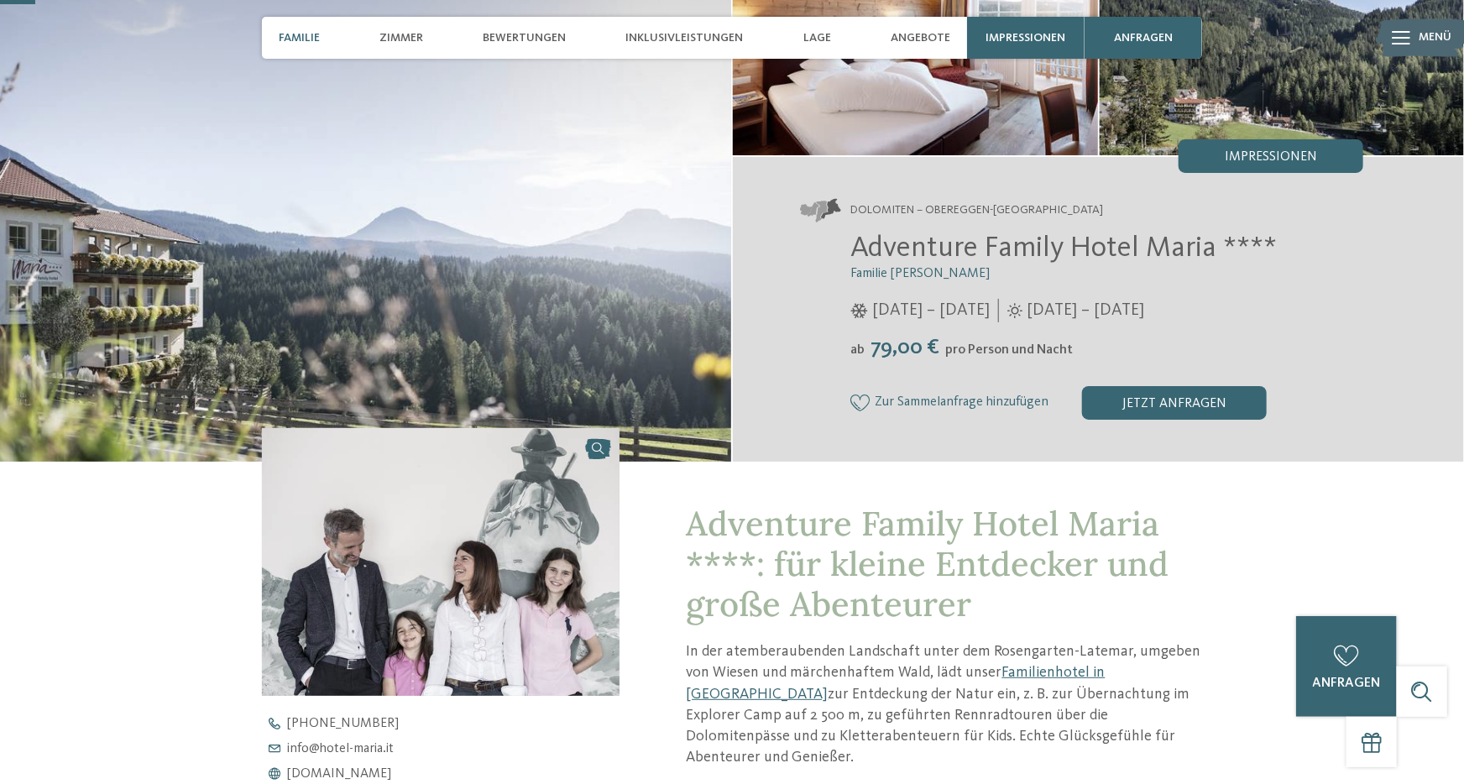
click at [307, 32] on span "Familie" at bounding box center [299, 38] width 41 height 14
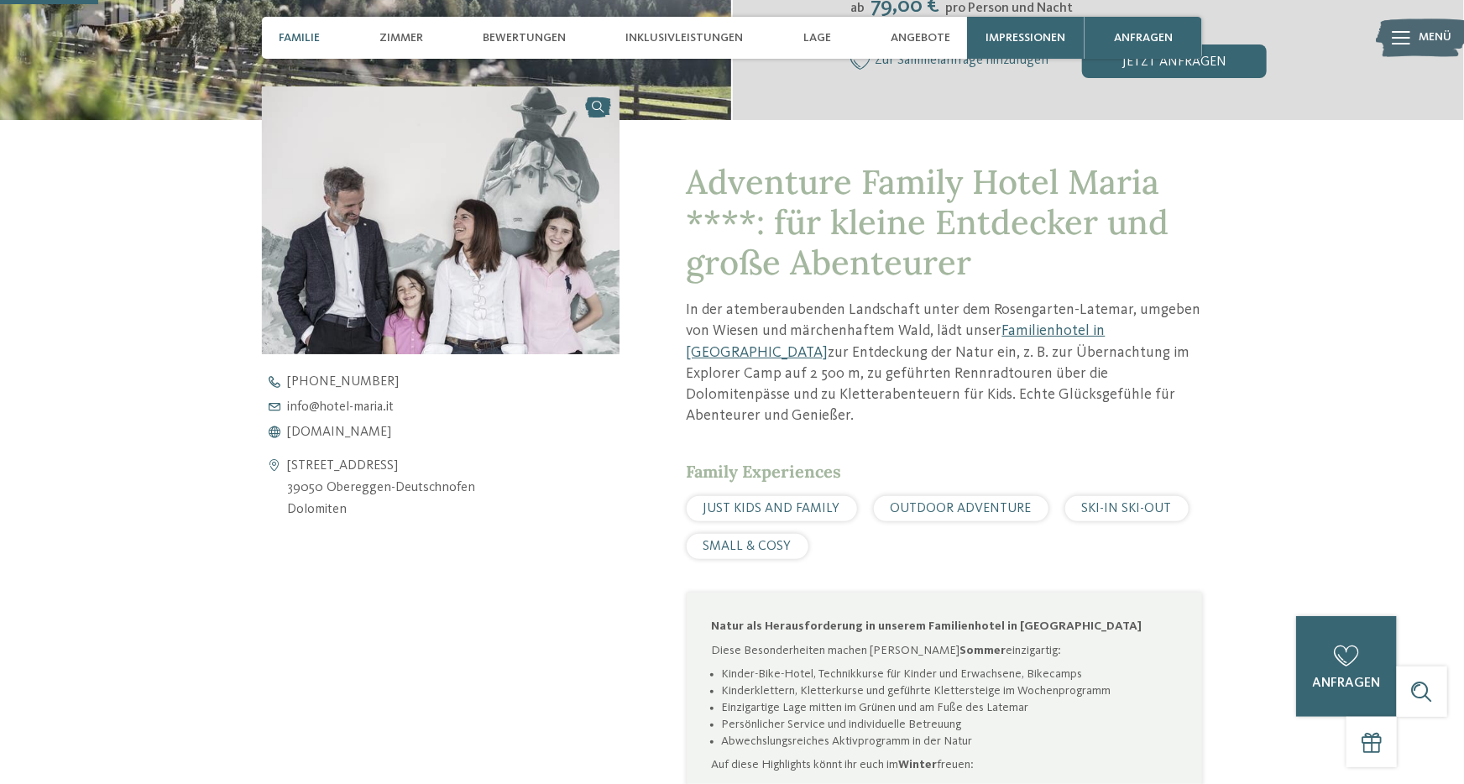
scroll to position [572, 0]
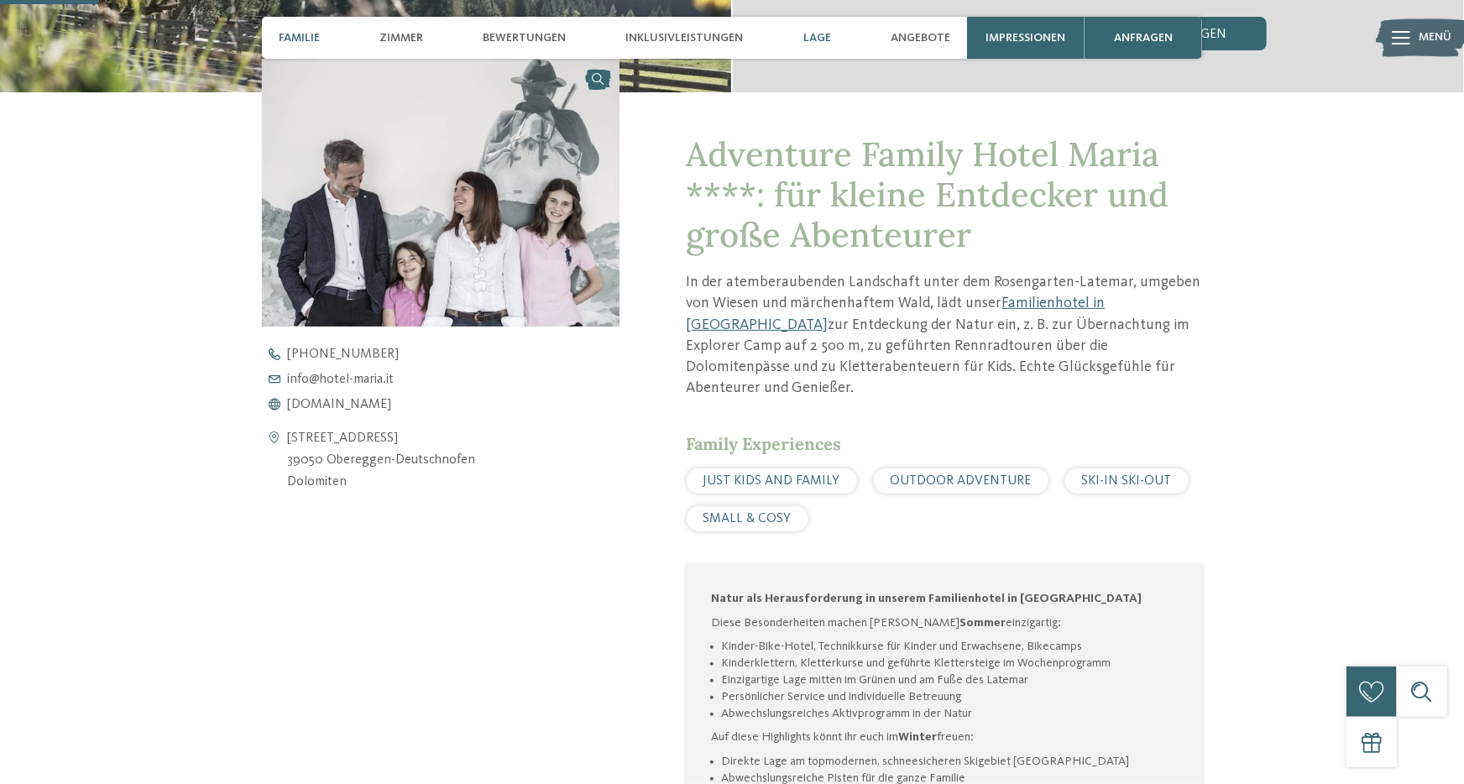
click at [813, 35] on span "Lage" at bounding box center [817, 38] width 28 height 14
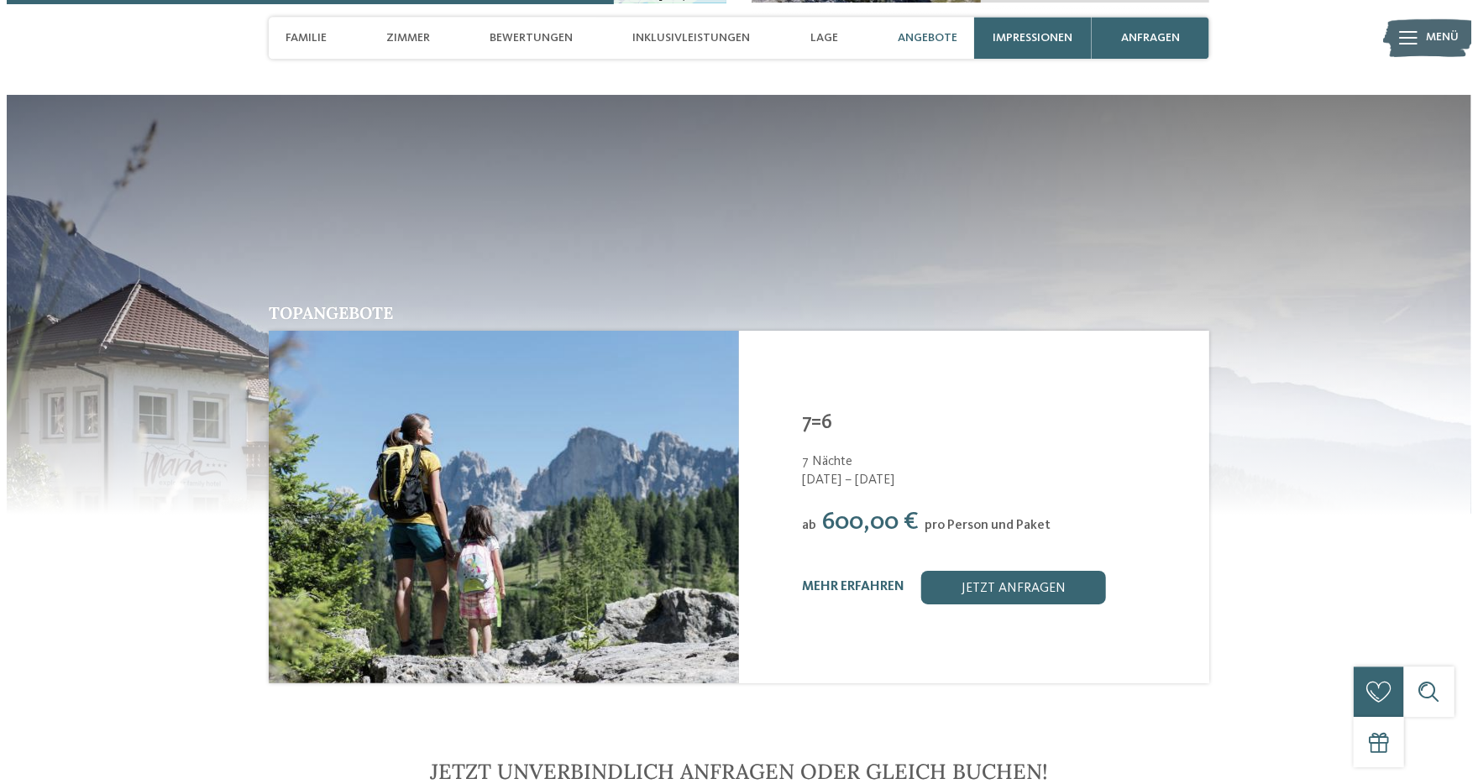
scroll to position [3299, 0]
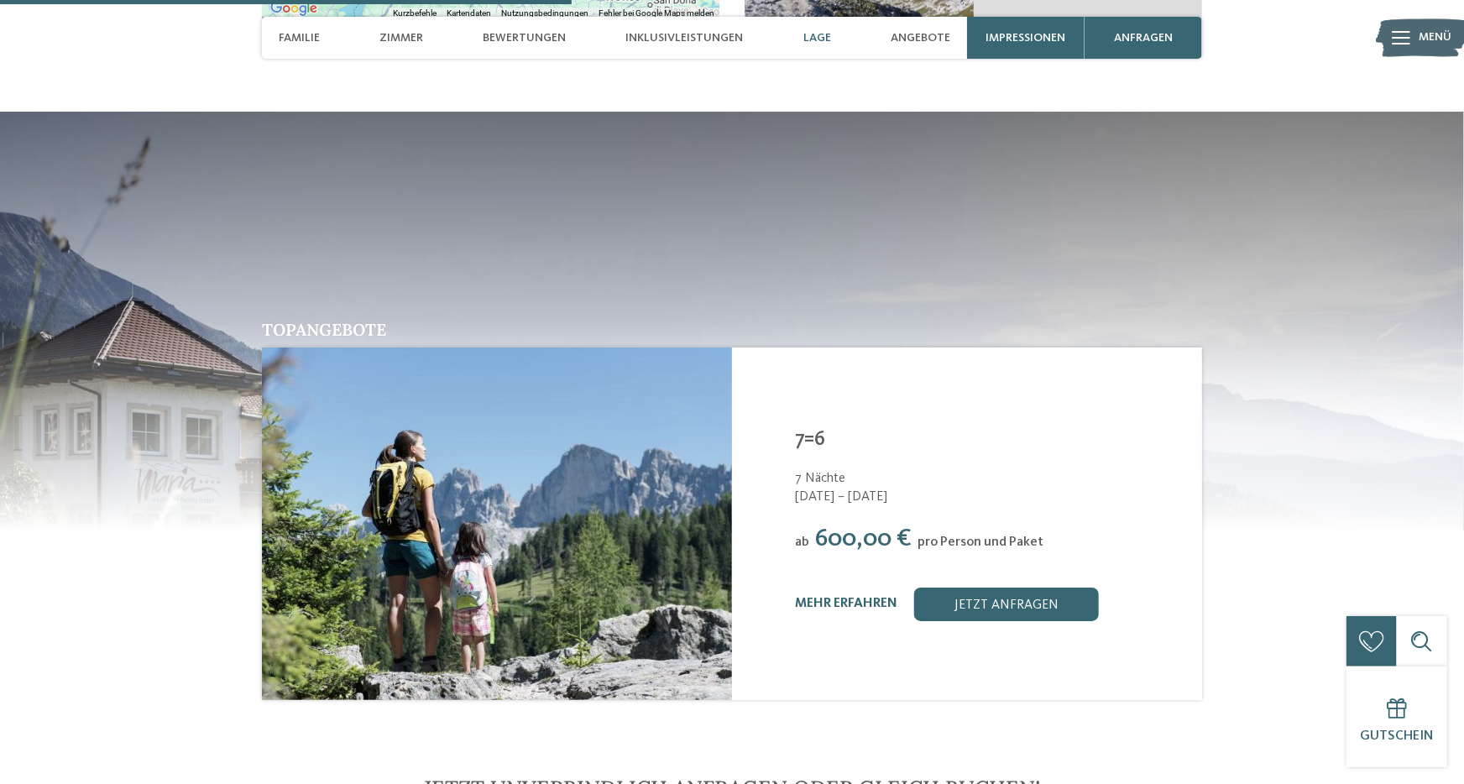
click at [1418, 32] on img at bounding box center [1422, 38] width 92 height 46
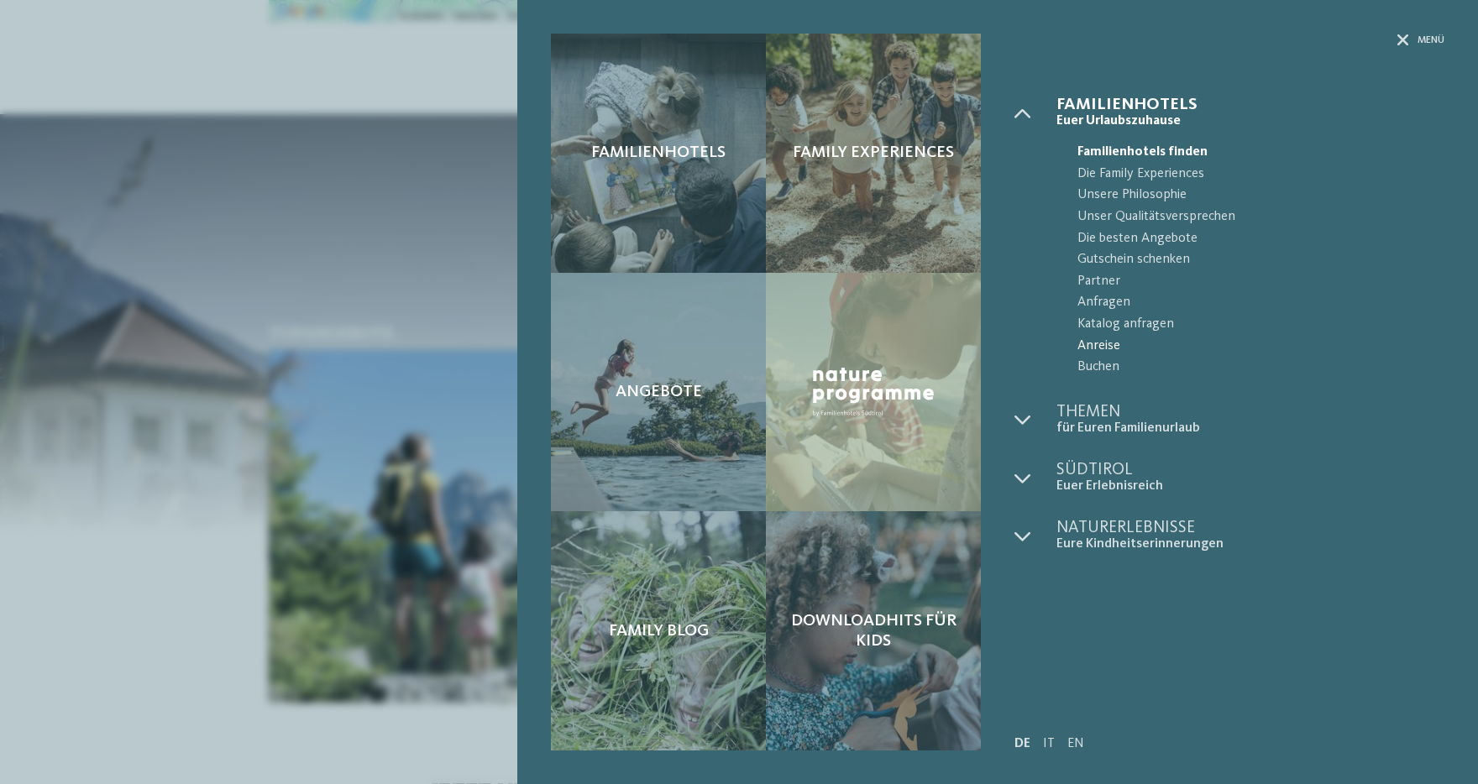
click at [1098, 343] on span "Anreise" at bounding box center [1260, 347] width 367 height 22
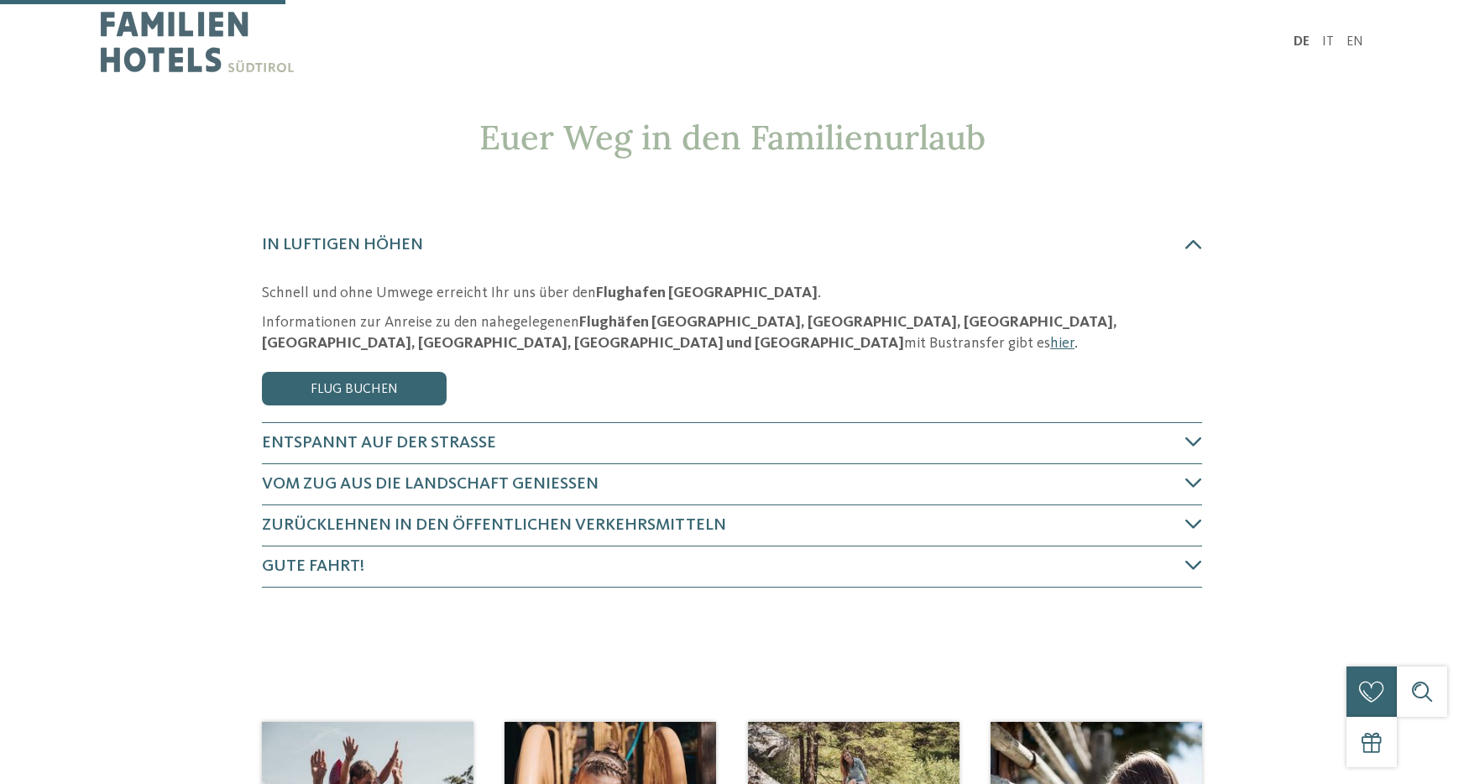
scroll to position [185, 0]
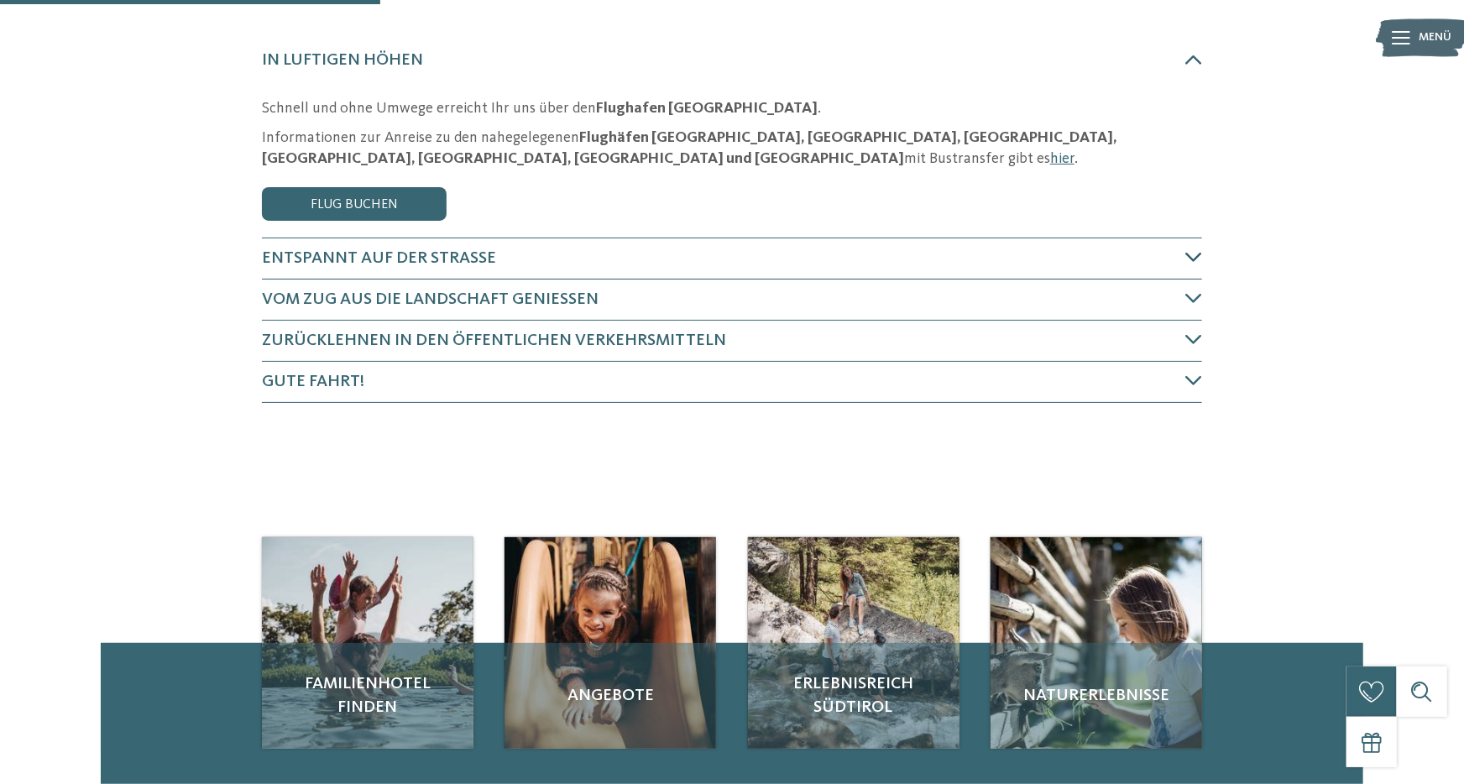
click at [1191, 252] on icon at bounding box center [1193, 256] width 17 height 17
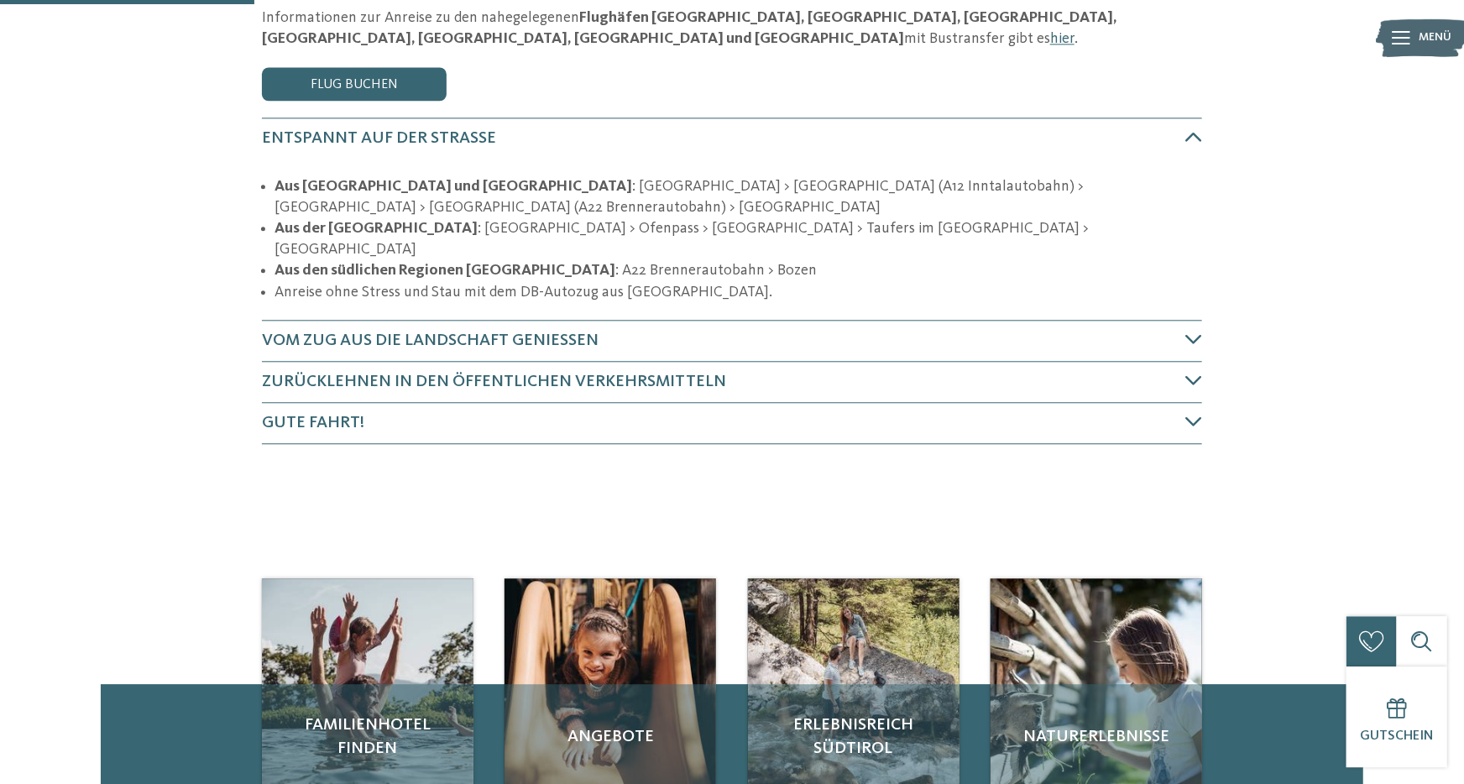
scroll to position [145, 0]
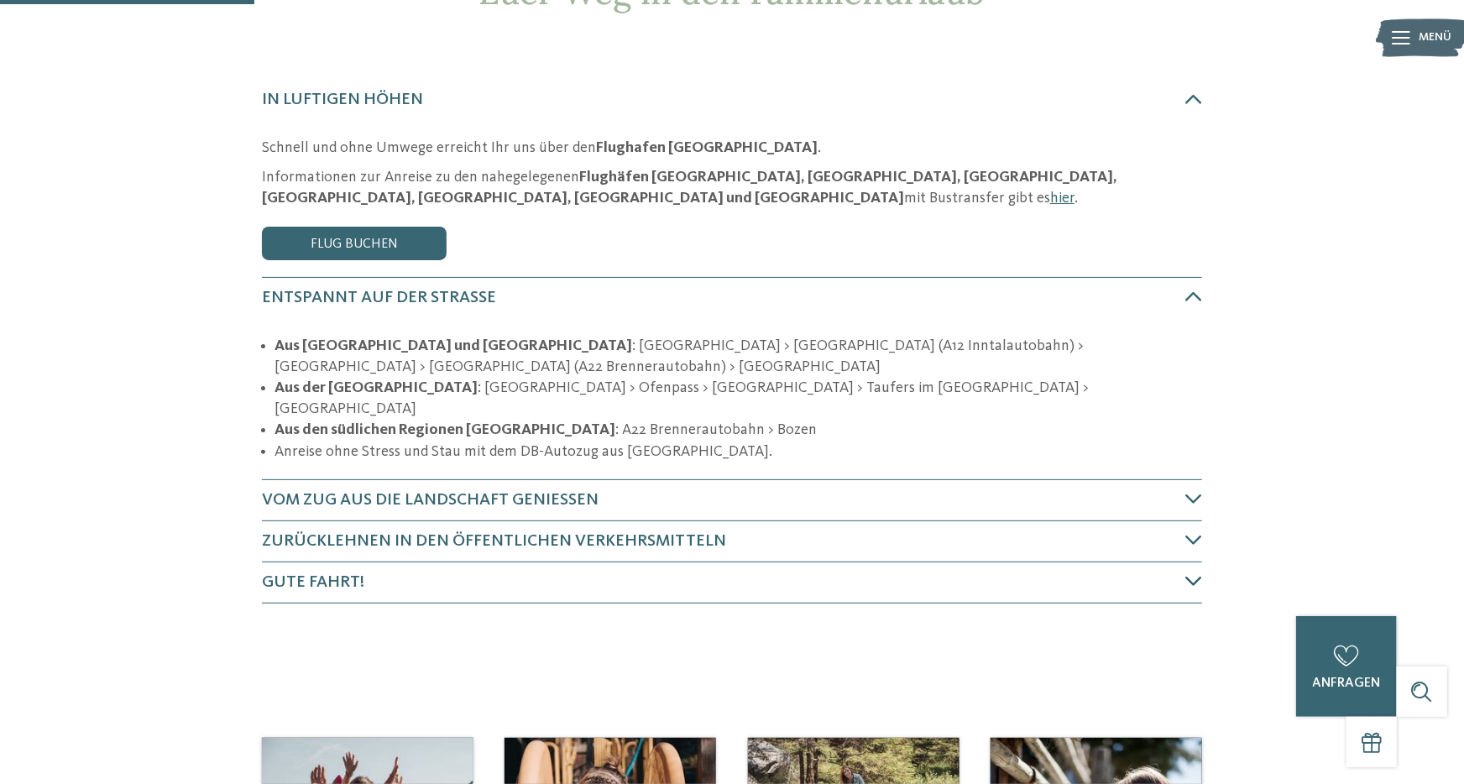
click at [1190, 573] on icon at bounding box center [1193, 581] width 17 height 17
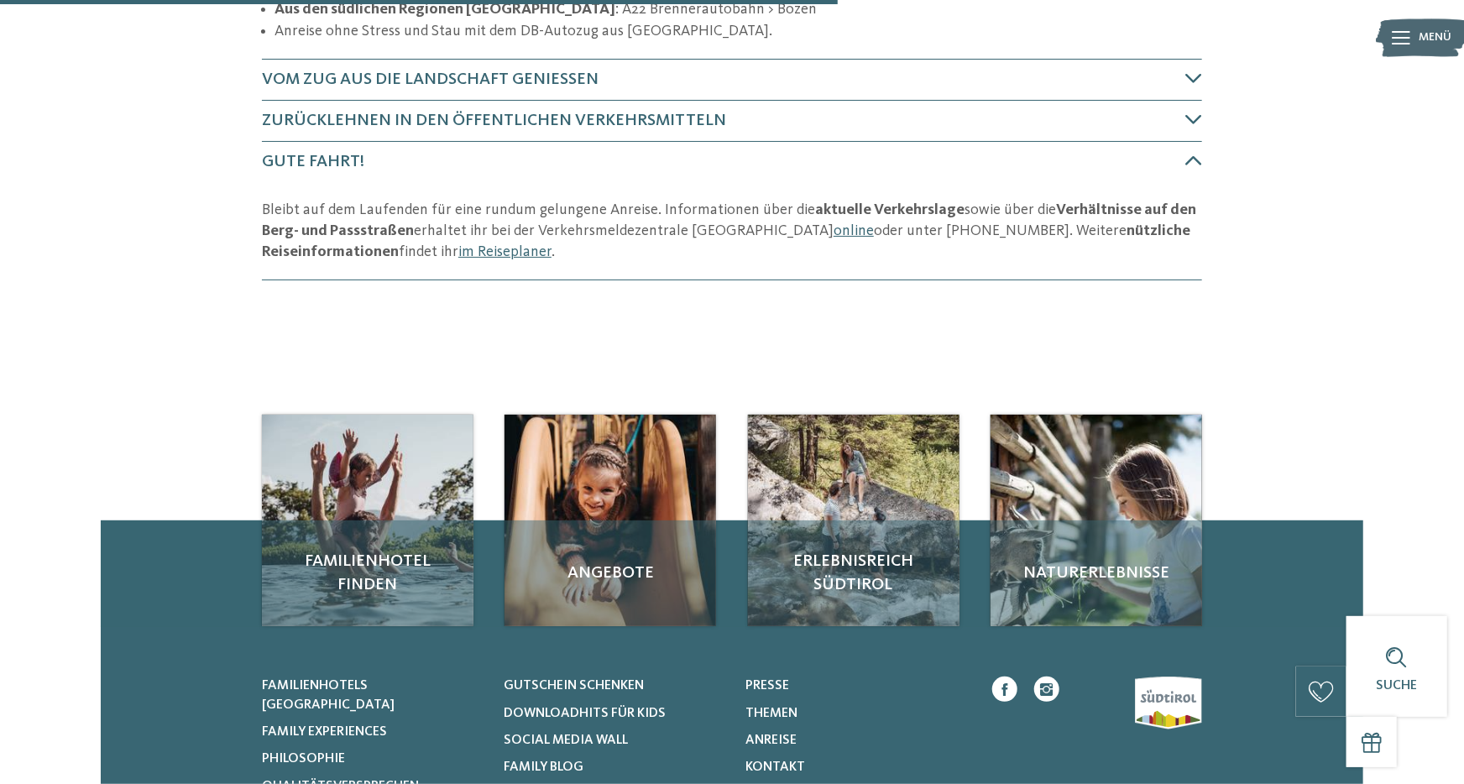
scroll to position [0, 0]
